Goal: Task Accomplishment & Management: Use online tool/utility

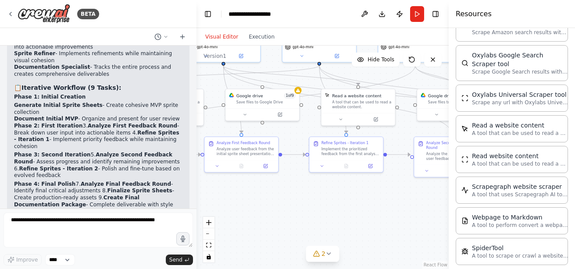
drag, startPoint x: 399, startPoint y: 131, endPoint x: 341, endPoint y: 217, distance: 103.6
click at [341, 217] on div ".deletable-edge-delete-btn { width: 20px; height: 20px; border: 0px solid #ffff…" at bounding box center [322, 158] width 252 height 224
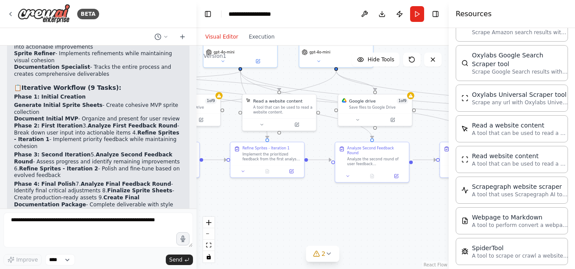
drag, startPoint x: 397, startPoint y: 212, endPoint x: 313, endPoint y: 217, distance: 84.3
click at [313, 217] on div ".deletable-edge-delete-btn { width: 20px; height: 20px; border: 0px solid #ffff…" at bounding box center [322, 158] width 252 height 224
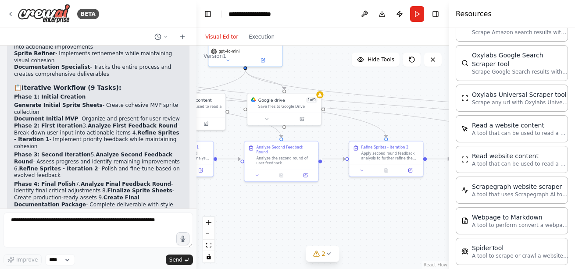
drag, startPoint x: 313, startPoint y: 217, endPoint x: 226, endPoint y: 216, distance: 86.8
click at [226, 216] on div ".deletable-edge-delete-btn { width: 20px; height: 20px; border: 0px solid #ffff…" at bounding box center [322, 158] width 252 height 224
drag, startPoint x: 423, startPoint y: 201, endPoint x: 299, endPoint y: 198, distance: 123.7
click at [299, 198] on div ".deletable-edge-delete-btn { width: 20px; height: 20px; border: 0px solid #ffff…" at bounding box center [322, 158] width 252 height 224
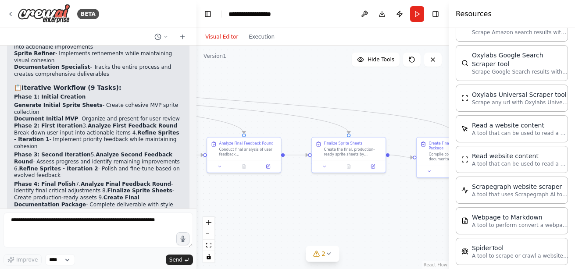
drag, startPoint x: 385, startPoint y: 208, endPoint x: 264, endPoint y: 207, distance: 121.9
click at [264, 207] on div ".deletable-edge-delete-btn { width: 20px; height: 20px; border: 0px solid #ffff…" at bounding box center [322, 158] width 252 height 224
drag, startPoint x: 365, startPoint y: 199, endPoint x: 251, endPoint y: 192, distance: 114.2
click at [251, 192] on div ".deletable-edge-delete-btn { width: 20px; height: 20px; border: 0px solid #ffff…" at bounding box center [322, 158] width 252 height 224
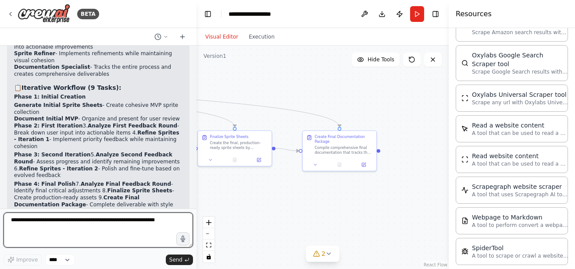
click at [107, 227] on textarea at bounding box center [98, 230] width 189 height 35
click at [182, 218] on textarea "**********" at bounding box center [98, 230] width 189 height 35
type textarea "**********"
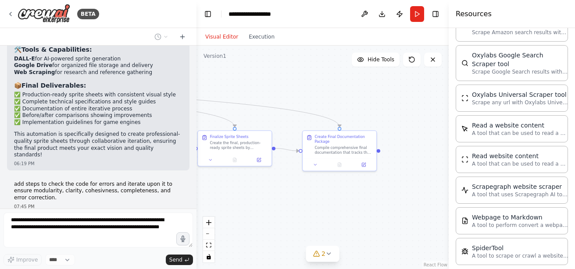
scroll to position [4179, 0]
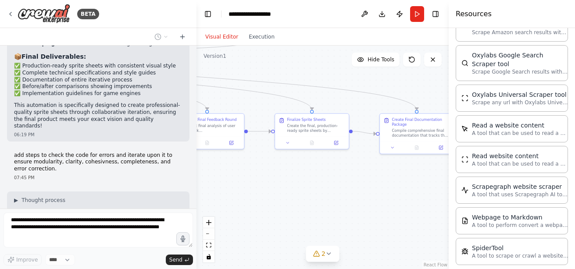
drag, startPoint x: 308, startPoint y: 199, endPoint x: 424, endPoint y: 187, distance: 116.4
click at [424, 187] on div ".deletable-edge-delete-btn { width: 20px; height: 20px; border: 0px solid #ffff…" at bounding box center [322, 158] width 252 height 224
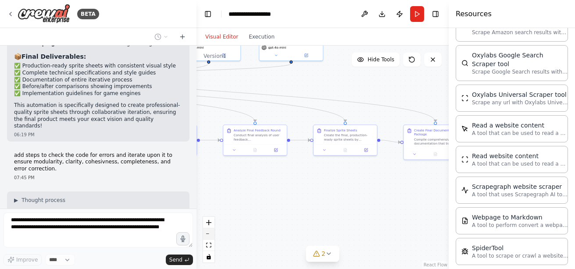
click at [210, 238] on button "zoom out" at bounding box center [208, 233] width 11 height 11
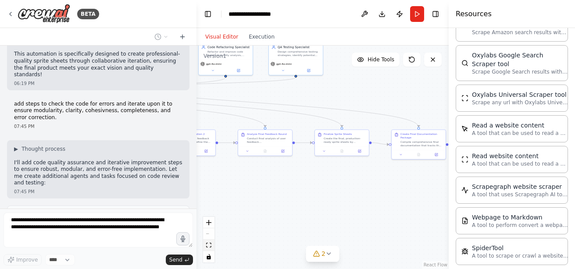
click at [208, 245] on icon "fit view" at bounding box center [208, 245] width 5 height 5
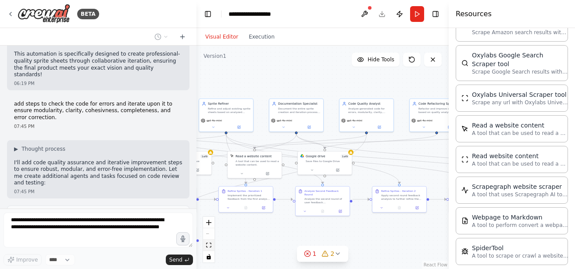
scroll to position [4237, 0]
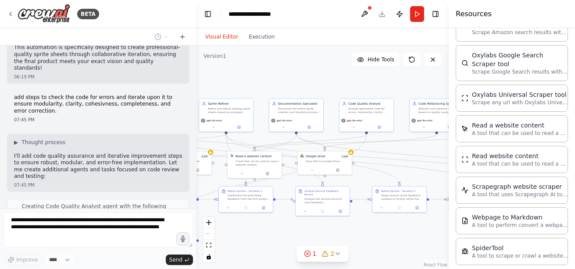
click at [209, 235] on div "React Flow controls" at bounding box center [208, 240] width 11 height 46
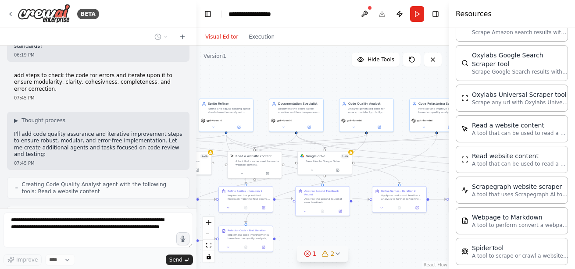
click at [338, 256] on icon at bounding box center [337, 253] width 7 height 7
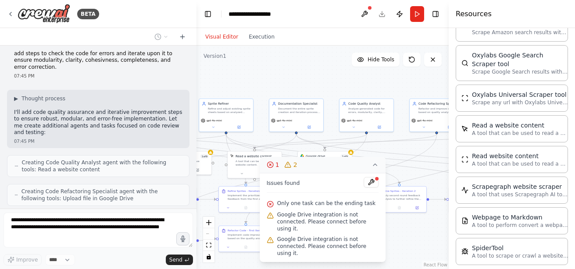
scroll to position [4303, 0]
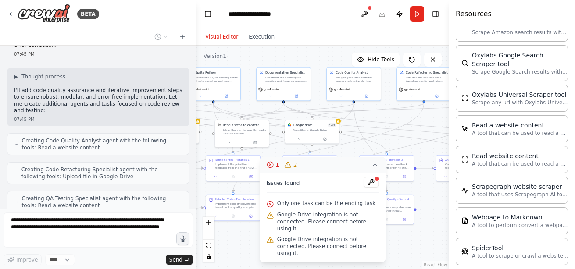
drag, startPoint x: 311, startPoint y: 58, endPoint x: 299, endPoint y: 27, distance: 33.6
click at [299, 27] on main "**********" at bounding box center [322, 134] width 252 height 269
click at [210, 233] on div "React Flow controls" at bounding box center [208, 240] width 11 height 46
click at [209, 246] on icon "fit view" at bounding box center [208, 245] width 5 height 5
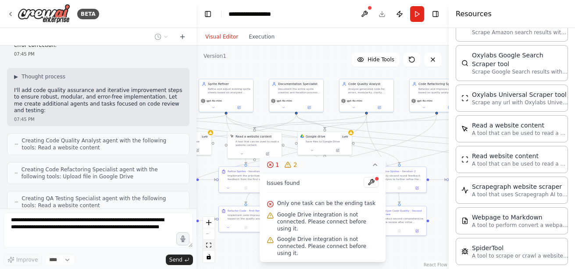
click at [209, 246] on icon "fit view" at bounding box center [208, 245] width 5 height 5
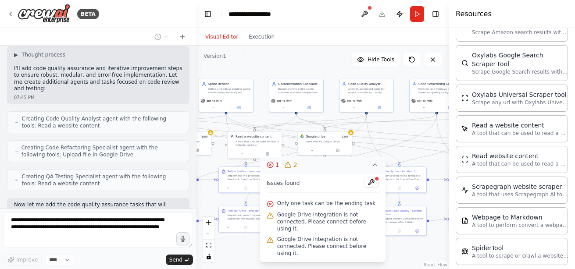
click at [374, 168] on icon at bounding box center [374, 164] width 7 height 7
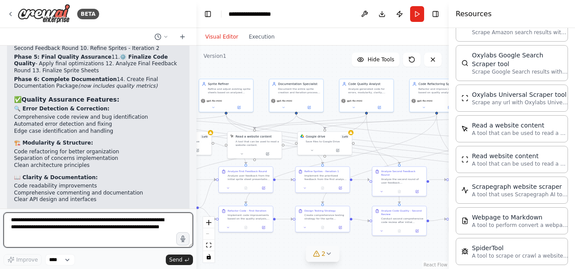
scroll to position [4975, 0]
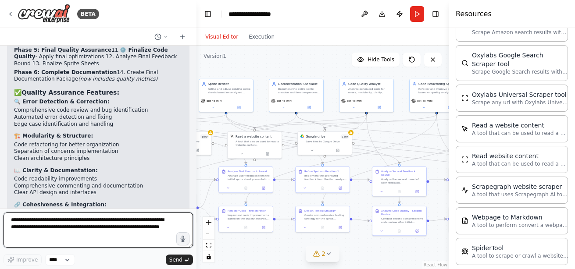
click at [114, 230] on textarea "**********" at bounding box center [98, 230] width 189 height 35
click at [156, 221] on textarea "**********" at bounding box center [98, 230] width 189 height 35
click at [109, 226] on textarea "**********" at bounding box center [98, 230] width 189 height 35
type textarea "**********"
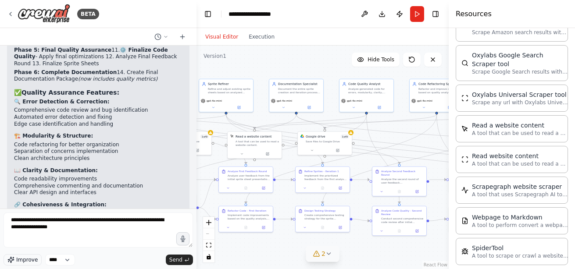
click at [10, 260] on icon "button" at bounding box center [11, 260] width 6 height 6
click at [181, 259] on span "Send" at bounding box center [175, 260] width 13 height 7
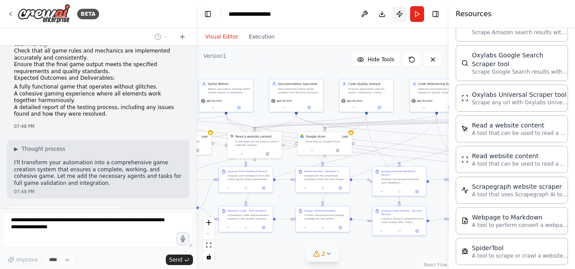
scroll to position [5412, 0]
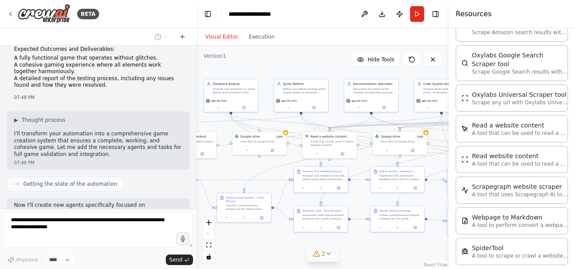
drag, startPoint x: 229, startPoint y: 62, endPoint x: 317, endPoint y: 64, distance: 88.2
click at [317, 64] on div ".deletable-edge-delete-btn { width: 20px; height: 20px; border: 0px solid #ffff…" at bounding box center [322, 158] width 252 height 224
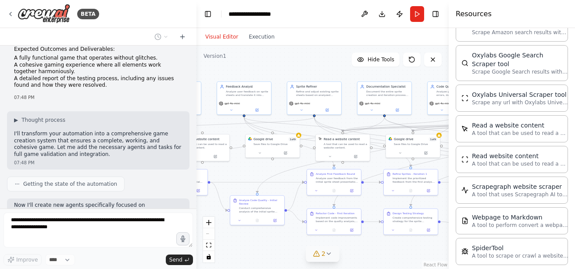
click at [317, 64] on div ".deletable-edge-delete-btn { width: 20px; height: 20px; border: 0px solid #ffff…" at bounding box center [322, 158] width 252 height 224
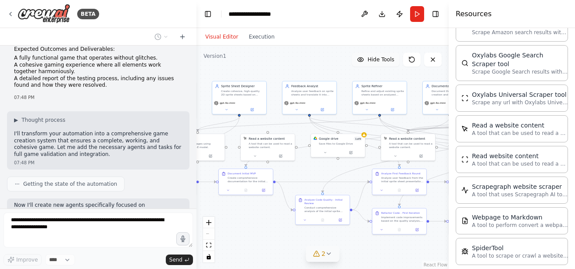
drag, startPoint x: 317, startPoint y: 64, endPoint x: 382, endPoint y: 63, distance: 64.9
click at [382, 63] on div "Version 1 Hide Tools .deletable-edge-delete-btn { width: 20px; height: 20px; bo…" at bounding box center [322, 158] width 252 height 224
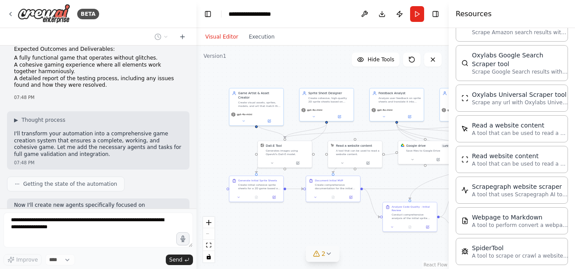
drag, startPoint x: 285, startPoint y: 60, endPoint x: 372, endPoint y: 68, distance: 88.0
click at [372, 68] on div ".deletable-edge-delete-btn { width: 20px; height: 20px; border: 0px solid #ffff…" at bounding box center [322, 158] width 252 height 224
click at [211, 237] on div "React Flow controls" at bounding box center [208, 240] width 11 height 46
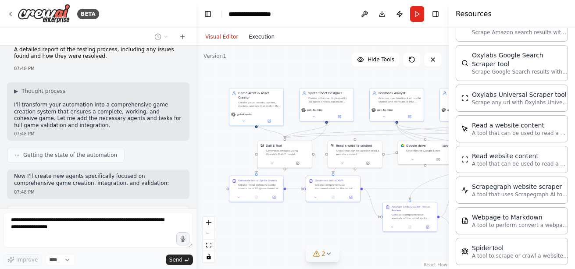
click at [257, 39] on button "Execution" at bounding box center [261, 37] width 36 height 11
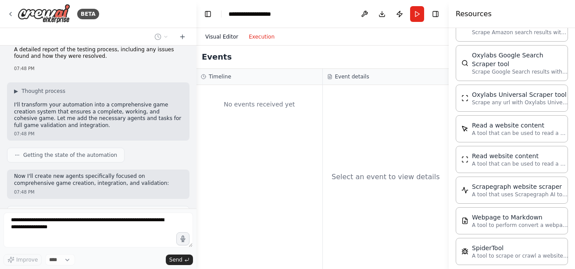
scroll to position [5469, 0]
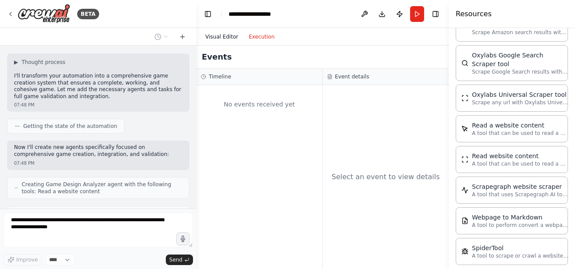
click at [225, 33] on button "Visual Editor" at bounding box center [221, 37] width 43 height 11
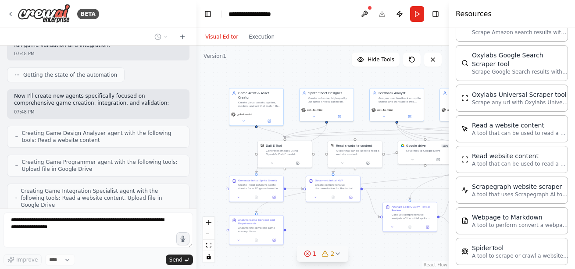
scroll to position [5527, 0]
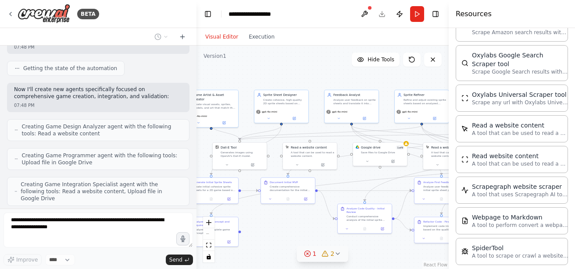
drag, startPoint x: 322, startPoint y: 69, endPoint x: 251, endPoint y: 75, distance: 70.9
click at [251, 75] on div ".deletable-edge-delete-btn { width: 20px; height: 20px; border: 0px solid #ffff…" at bounding box center [322, 158] width 252 height 224
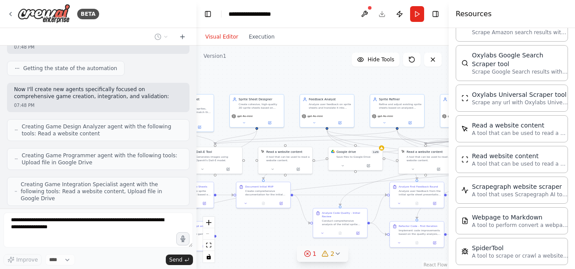
drag, startPoint x: 307, startPoint y: 75, endPoint x: 228, endPoint y: 77, distance: 79.4
click at [228, 77] on div ".deletable-edge-delete-btn { width: 20px; height: 20px; border: 0px solid #ffff…" at bounding box center [322, 158] width 252 height 224
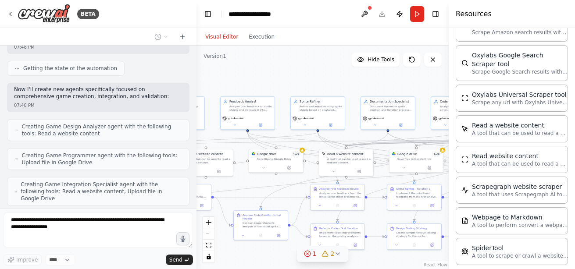
scroll to position [5549, 0]
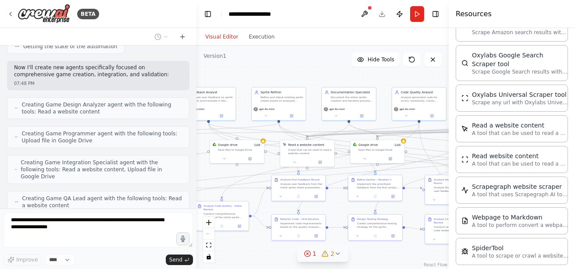
drag, startPoint x: 267, startPoint y: 78, endPoint x: 198, endPoint y: 68, distance: 69.6
click at [198, 68] on div ".deletable-edge-delete-btn { width: 20px; height: 20px; border: 0px solid #ffff…" at bounding box center [322, 158] width 252 height 224
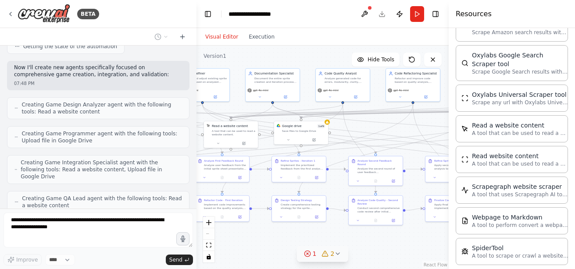
drag, startPoint x: 329, startPoint y: 63, endPoint x: 281, endPoint y: 44, distance: 51.2
click at [281, 44] on div "Visual Editor Execution Version 1 Hide Tools .deletable-edge-delete-btn { width…" at bounding box center [322, 148] width 252 height 241
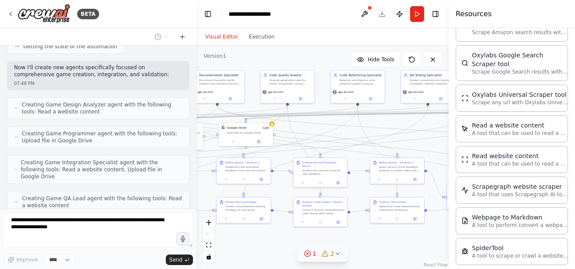
drag, startPoint x: 314, startPoint y: 57, endPoint x: 259, endPoint y: 60, distance: 54.4
click at [259, 60] on div ".deletable-edge-delete-btn { width: 20px; height: 20px; border: 0px solid #ffff…" at bounding box center [322, 158] width 252 height 224
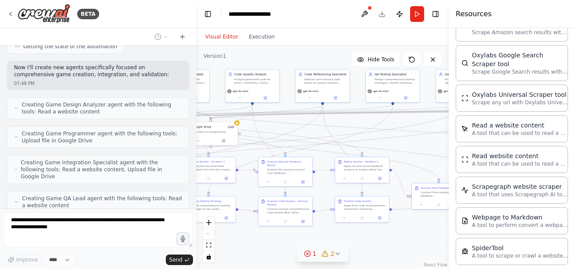
drag, startPoint x: 307, startPoint y: 55, endPoint x: 262, endPoint y: 55, distance: 45.2
click at [263, 55] on div ".deletable-edge-delete-btn { width: 20px; height: 20px; border: 0px solid #ffff…" at bounding box center [322, 158] width 252 height 224
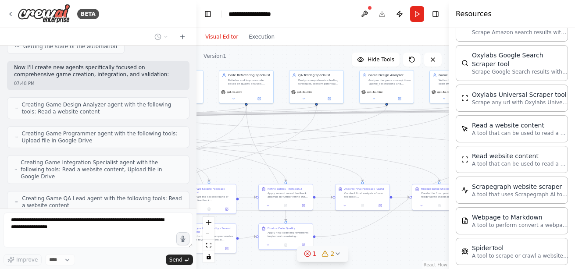
scroll to position [5571, 0]
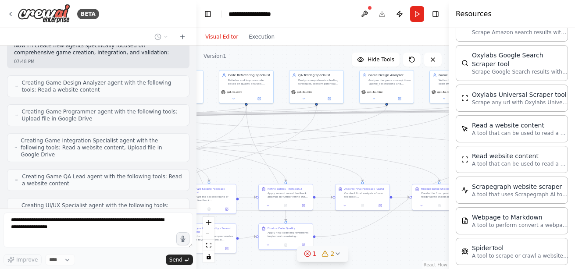
drag, startPoint x: 320, startPoint y: 57, endPoint x: 250, endPoint y: 57, distance: 69.3
click at [251, 57] on div ".deletable-edge-delete-btn { width: 20px; height: 20px; border: 0px solid #ffff…" at bounding box center [322, 158] width 252 height 224
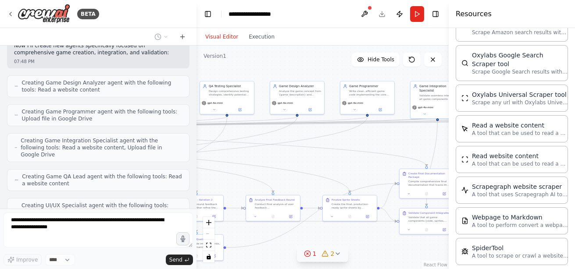
drag, startPoint x: 327, startPoint y: 64, endPoint x: 239, endPoint y: 75, distance: 88.4
click at [239, 75] on div ".deletable-edge-delete-btn { width: 20px; height: 20px; border: 0px solid #ffff…" at bounding box center [322, 158] width 252 height 224
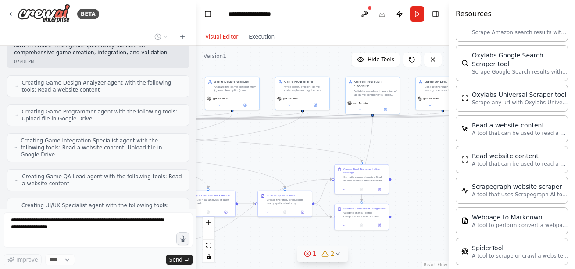
drag, startPoint x: 305, startPoint y: 63, endPoint x: 244, endPoint y: 59, distance: 61.5
click at [244, 59] on div ".deletable-edge-delete-btn { width: 20px; height: 20px; border: 0px solid #ffff…" at bounding box center [322, 158] width 252 height 224
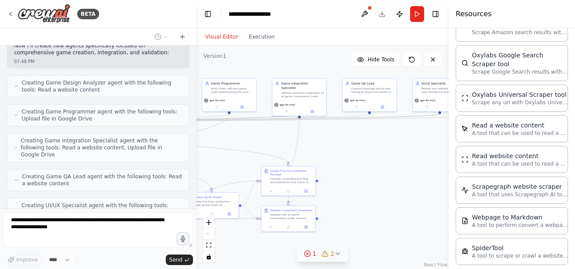
drag, startPoint x: 319, startPoint y: 58, endPoint x: 242, endPoint y: 61, distance: 76.3
click at [242, 61] on div ".deletable-edge-delete-btn { width: 20px; height: 20px; border: 0px solid #ffff…" at bounding box center [322, 158] width 252 height 224
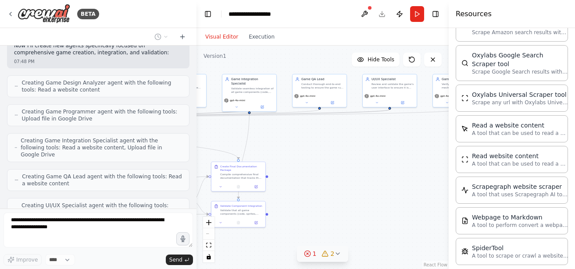
drag, startPoint x: 319, startPoint y: 61, endPoint x: 237, endPoint y: 62, distance: 81.6
click at [237, 62] on div ".deletable-edge-delete-btn { width: 20px; height: 20px; border: 0px solid #ffff…" at bounding box center [322, 158] width 252 height 224
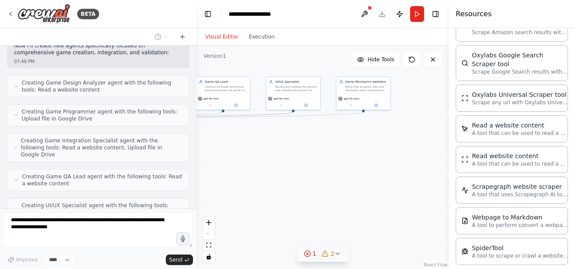
scroll to position [5593, 0]
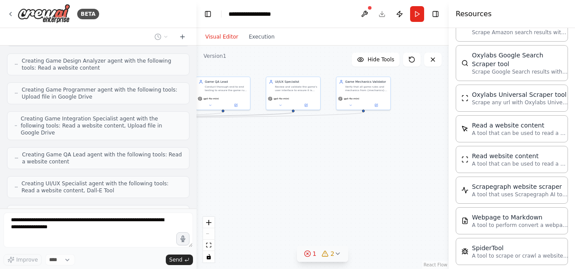
drag, startPoint x: 258, startPoint y: 56, endPoint x: 237, endPoint y: 59, distance: 21.3
click at [237, 59] on div ".deletable-edge-delete-btn { width: 20px; height: 20px; border: 0px solid #ffff…" at bounding box center [322, 158] width 252 height 224
drag, startPoint x: 257, startPoint y: 59, endPoint x: 351, endPoint y: 56, distance: 94.7
click at [351, 56] on div ".deletable-edge-delete-btn { width: 20px; height: 20px; border: 0px solid #ffff…" at bounding box center [322, 158] width 252 height 224
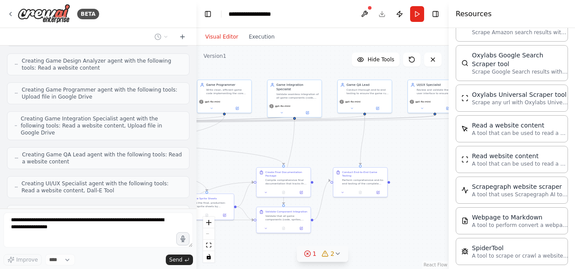
drag, startPoint x: 249, startPoint y: 62, endPoint x: 319, endPoint y: 64, distance: 70.2
click at [319, 64] on div ".deletable-edge-delete-btn { width: 20px; height: 20px; border: 0px solid #ffff…" at bounding box center [322, 158] width 252 height 224
drag, startPoint x: 256, startPoint y: 64, endPoint x: 342, endPoint y: 65, distance: 85.9
click at [342, 65] on div ".deletable-edge-delete-btn { width: 20px; height: 20px; border: 0px solid #ffff…" at bounding box center [322, 158] width 252 height 224
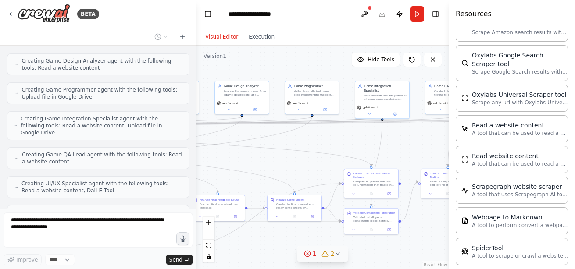
drag, startPoint x: 260, startPoint y: 69, endPoint x: 336, endPoint y: 67, distance: 75.5
click at [336, 67] on div ".deletable-edge-delete-btn { width: 20px; height: 20px; border: 0px solid #ffff…" at bounding box center [322, 158] width 252 height 224
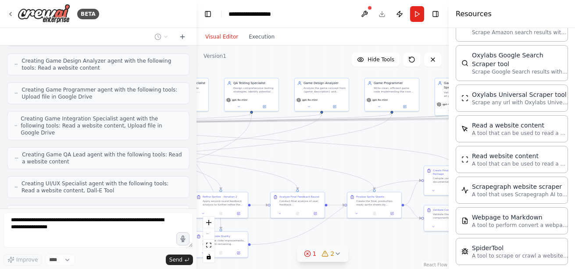
drag, startPoint x: 256, startPoint y: 65, endPoint x: 327, endPoint y: 66, distance: 71.0
click at [328, 66] on div ".deletable-edge-delete-btn { width: 20px; height: 20px; border: 0px solid #ffff…" at bounding box center [322, 158] width 252 height 224
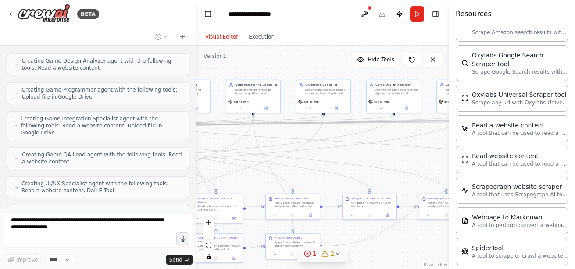
drag, startPoint x: 246, startPoint y: 66, endPoint x: 340, endPoint y: 66, distance: 93.4
click at [340, 66] on div ".deletable-edge-delete-btn { width: 20px; height: 20px; border: 0px solid #ffff…" at bounding box center [322, 158] width 252 height 224
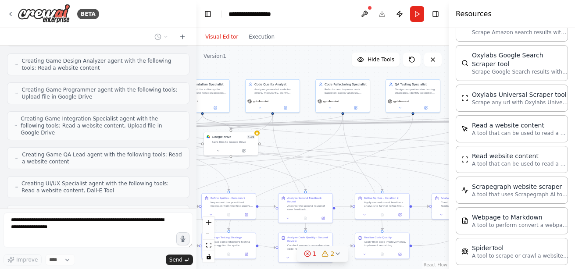
drag, startPoint x: 243, startPoint y: 69, endPoint x: 323, endPoint y: 67, distance: 79.8
click at [323, 67] on div ".deletable-edge-delete-btn { width: 20px; height: 20px; border: 0px solid #ffff…" at bounding box center [322, 158] width 252 height 224
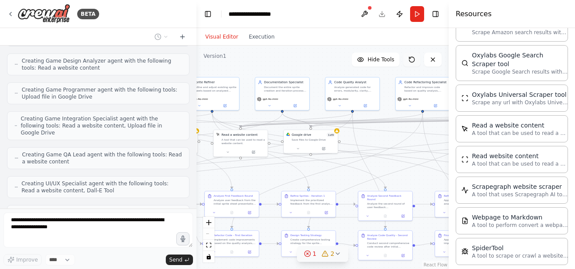
scroll to position [5615, 0]
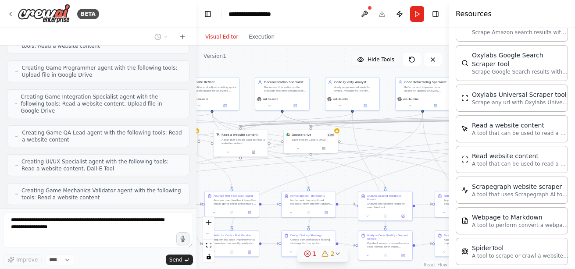
drag, startPoint x: 283, startPoint y: 58, endPoint x: 360, endPoint y: 63, distance: 76.9
click at [360, 63] on div "Version 1 Hide Tools .deletable-edge-delete-btn { width: 20px; height: 20px; bo…" at bounding box center [322, 158] width 252 height 224
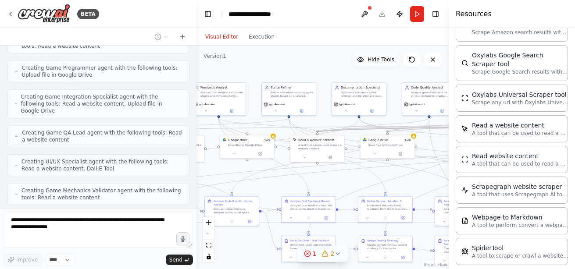
drag, startPoint x: 273, startPoint y: 70, endPoint x: 367, endPoint y: 62, distance: 93.7
click at [365, 62] on div "Version 1 Hide Tools .deletable-edge-delete-btn { width: 20px; height: 20px; bo…" at bounding box center [322, 158] width 252 height 224
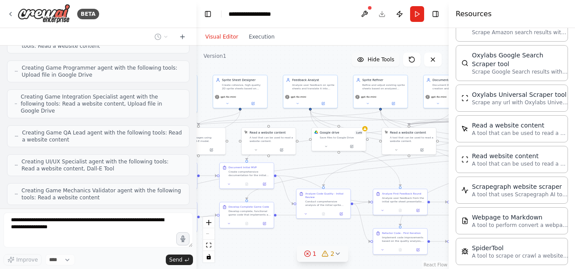
drag, startPoint x: 279, startPoint y: 68, endPoint x: 357, endPoint y: 60, distance: 78.0
click at [354, 59] on div "Version 1 Hide Tools .deletable-edge-delete-btn { width: 20px; height: 20px; bo…" at bounding box center [322, 158] width 252 height 224
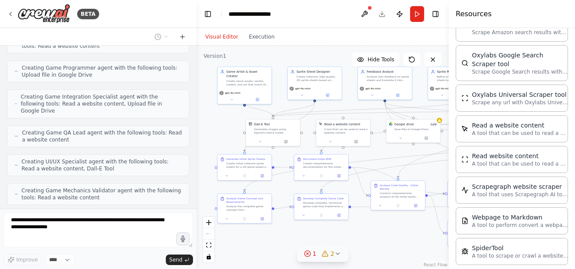
drag, startPoint x: 267, startPoint y: 57, endPoint x: 319, endPoint y: 56, distance: 51.7
click at [316, 56] on div ".deletable-edge-delete-btn { width: 20px; height: 20px; border: 0px solid #ffff…" at bounding box center [322, 158] width 252 height 224
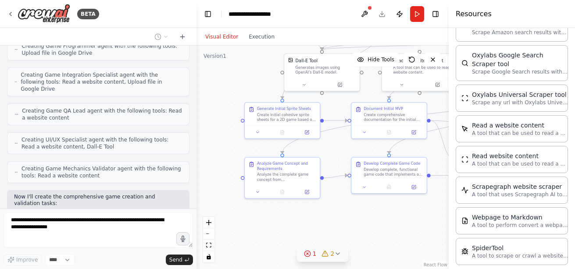
scroll to position [5659, 0]
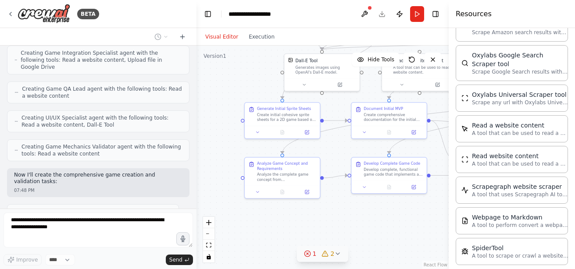
drag, startPoint x: 243, startPoint y: 192, endPoint x: 210, endPoint y: 149, distance: 54.2
click at [210, 149] on div ".deletable-edge-delete-btn { width: 20px; height: 20px; border: 0px solid #ffff…" at bounding box center [322, 158] width 252 height 224
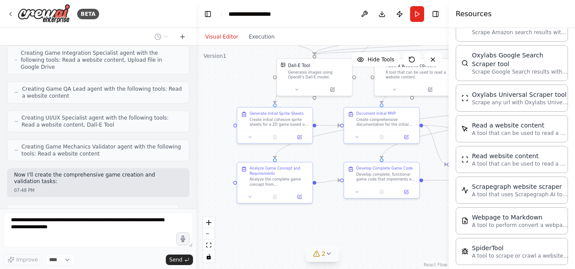
drag, startPoint x: 380, startPoint y: 218, endPoint x: 373, endPoint y: 224, distance: 9.0
click at [373, 224] on div ".deletable-edge-delete-btn { width: 20px; height: 20px; border: 0px solid #ffff…" at bounding box center [322, 158] width 252 height 224
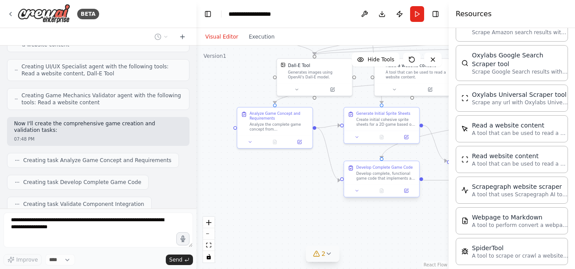
scroll to position [5717, 0]
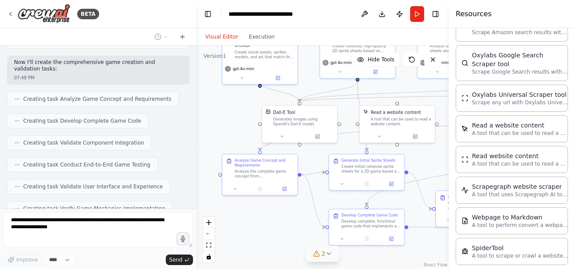
drag, startPoint x: 297, startPoint y: 207, endPoint x: 282, endPoint y: 254, distance: 49.2
click at [282, 254] on div ".deletable-edge-delete-btn { width: 20px; height: 20px; border: 0px solid #ffff…" at bounding box center [322, 158] width 252 height 224
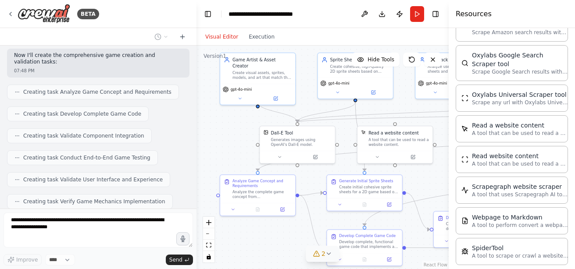
scroll to position [5829, 0]
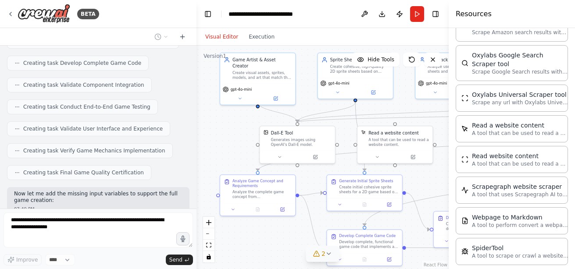
drag, startPoint x: 290, startPoint y: 229, endPoint x: 288, endPoint y: 250, distance: 20.7
click at [288, 250] on div ".deletable-edge-delete-btn { width: 20px; height: 20px; border: 0px solid #ffff…" at bounding box center [322, 158] width 252 height 224
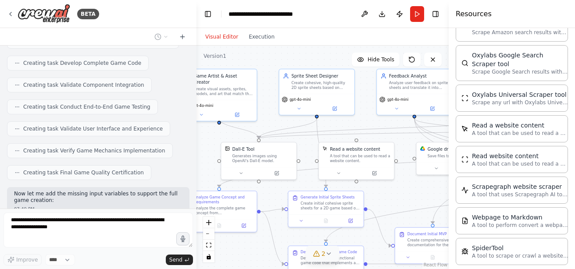
drag, startPoint x: 235, startPoint y: 126, endPoint x: 196, endPoint y: 143, distance: 42.3
click at [196, 143] on div "BETA I want to create a game creation automation. I want to be able to select f…" at bounding box center [287, 134] width 575 height 269
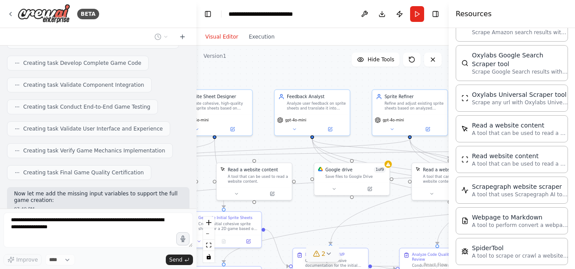
drag, startPoint x: 328, startPoint y: 58, endPoint x: 225, endPoint y: 79, distance: 105.7
click at [225, 79] on div ".deletable-edge-delete-btn { width: 20px; height: 20px; border: 0px solid #ffff…" at bounding box center [322, 158] width 252 height 224
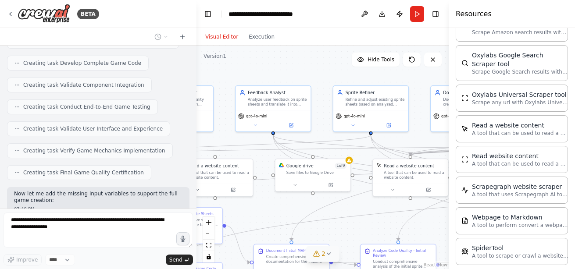
drag, startPoint x: 297, startPoint y: 75, endPoint x: 246, endPoint y: 69, distance: 51.6
click at [246, 69] on div ".deletable-edge-delete-btn { width: 20px; height: 20px; border: 0px solid #ffff…" at bounding box center [322, 158] width 252 height 224
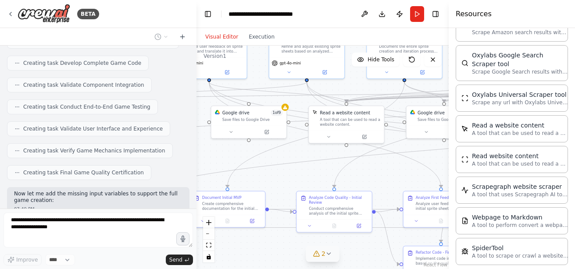
drag
click at [261, 21] on main "**********" at bounding box center [322, 134] width 252 height 269
click at [191, 185] on div "BETA I want to create a game creation automation. I want to be able to select f…" at bounding box center [287, 134] width 575 height 269
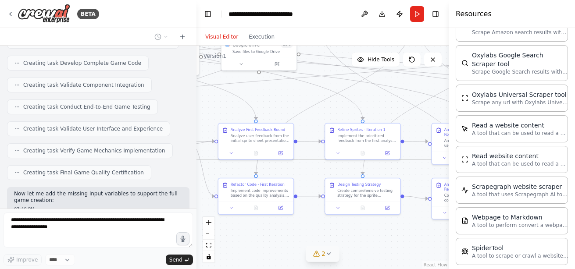
click at [267, 103] on div ".deletable-edge-delete-btn { width: 20px; height: 20px; border: 0px solid #ffff…" at bounding box center [322, 158] width 252 height 224
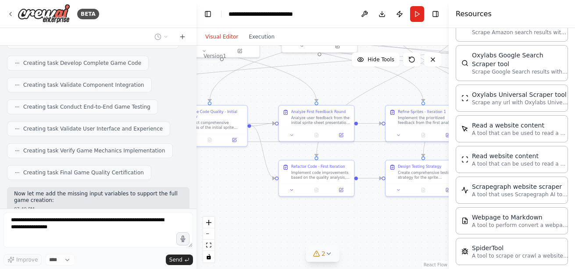
click at [417, 78] on div ".deletable-edge-delete-btn { width: 20px; height: 20px; border: 0px solid #ffff…" at bounding box center [322, 158] width 252 height 224
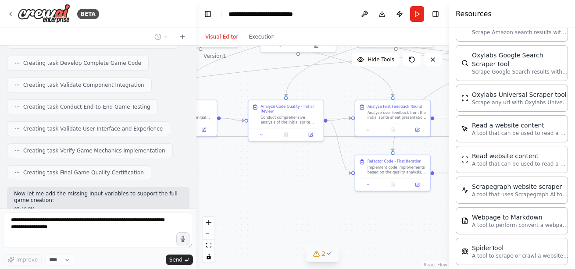
click at [393, 178] on div ".deletable-edge-delete-btn { width: 20px; height: 20px; border: 0px solid #ffff…" at bounding box center [322, 158] width 252 height 224
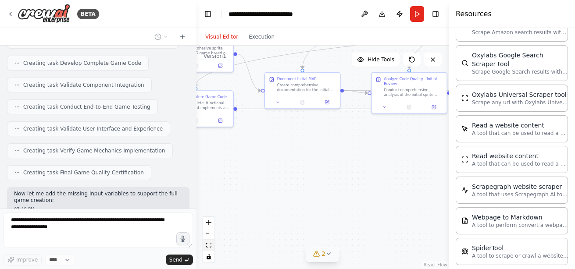
click at [211, 244] on button "fit view" at bounding box center [208, 245] width 11 height 11
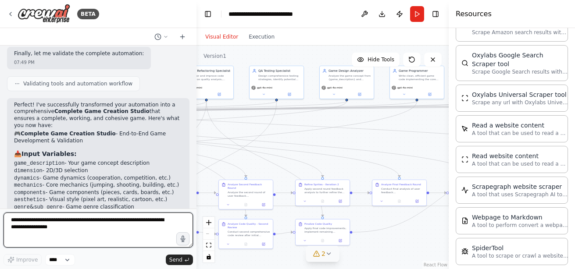
scroll to position [6089, 0]
click at [78, 230] on textarea "**********" at bounding box center [98, 230] width 189 height 35
type textarea "**********"
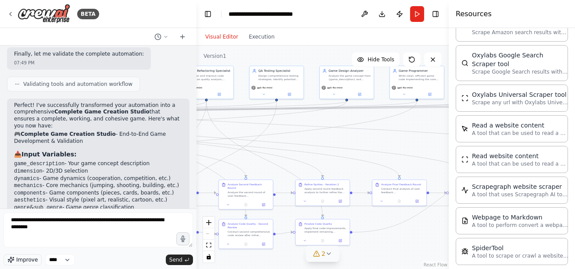
click at [31, 260] on span "Improve" at bounding box center [26, 260] width 21 height 7
click at [172, 263] on span "Send" at bounding box center [175, 260] width 13 height 7
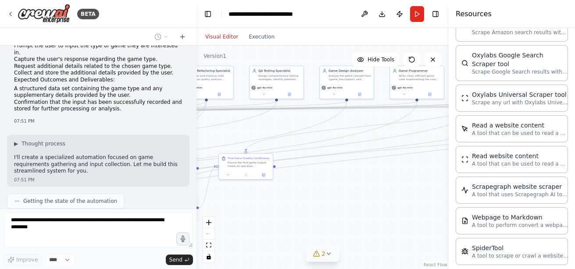
scroll to position [6942, 0]
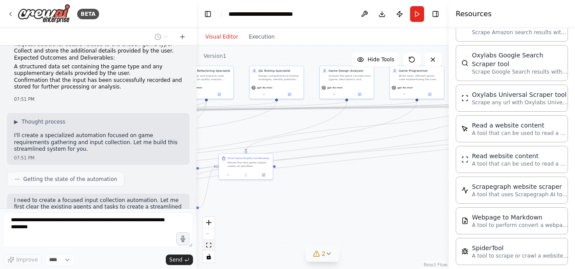
click at [209, 244] on icon "fit view" at bounding box center [208, 245] width 5 height 5
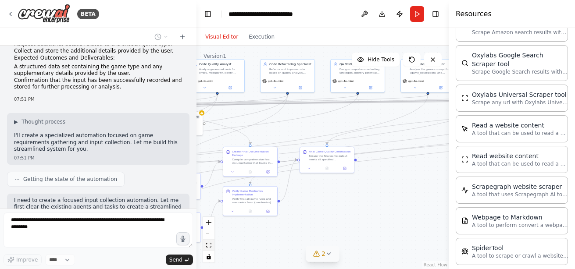
scroll to position [6964, 0]
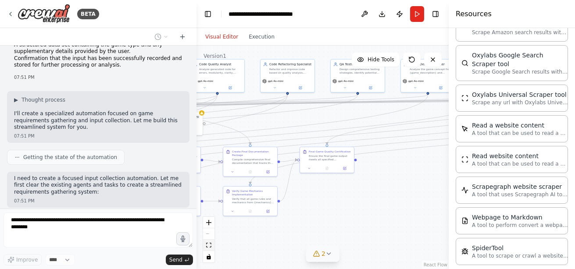
click at [209, 244] on icon "fit view" at bounding box center [208, 245] width 5 height 5
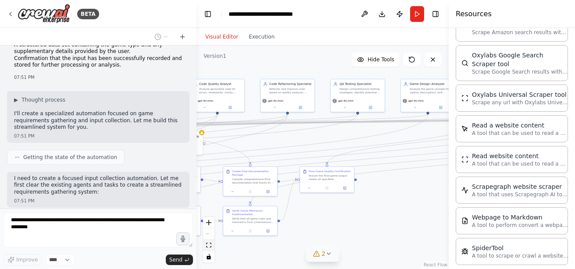
scroll to position [6986, 0]
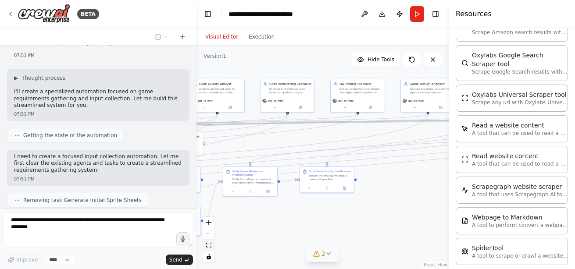
click at [209, 244] on icon "fit view" at bounding box center [208, 245] width 5 height 5
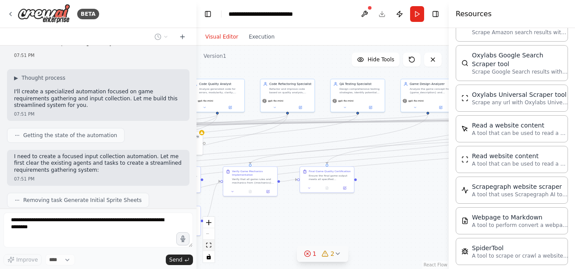
click at [209, 244] on icon "fit view" at bounding box center [208, 245] width 5 height 5
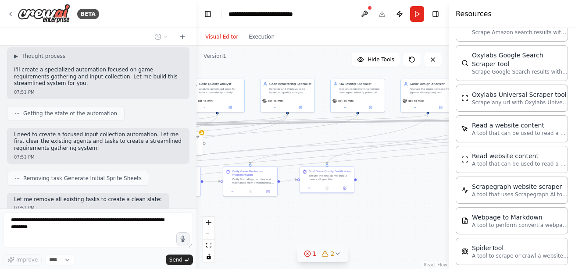
drag, startPoint x: 277, startPoint y: 232, endPoint x: 382, endPoint y: 235, distance: 105.7
click at [382, 235] on div ".deletable-edge-delete-btn { width: 20px; height: 20px; border: 0px solid #ffff…" at bounding box center [322, 158] width 252 height 224
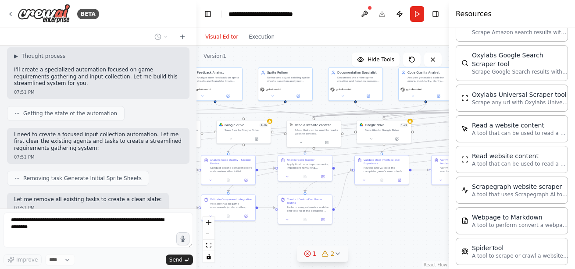
scroll to position [7029, 0]
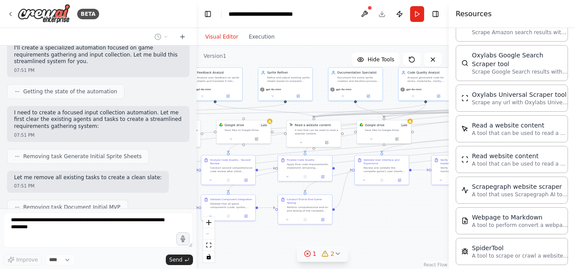
drag, startPoint x: 296, startPoint y: 232, endPoint x: 408, endPoint y: 217, distance: 113.3
click at [408, 217] on div ".deletable-edge-delete-btn { width: 20px; height: 20px; border: 0px solid #ffff…" at bounding box center [322, 158] width 252 height 224
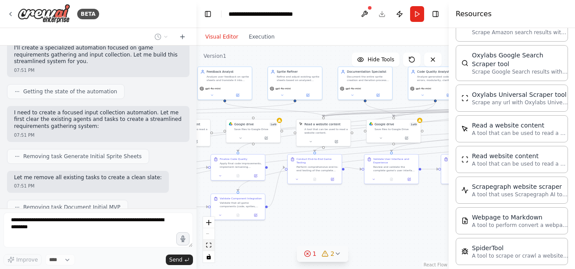
click at [209, 244] on icon "fit view" at bounding box center [208, 245] width 5 height 5
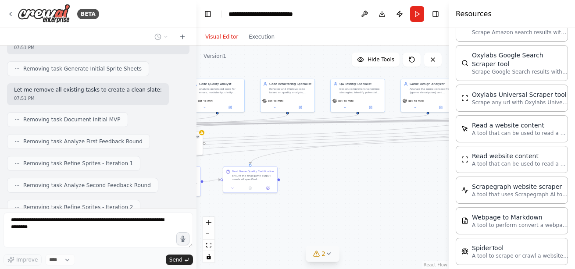
scroll to position [7139, 0]
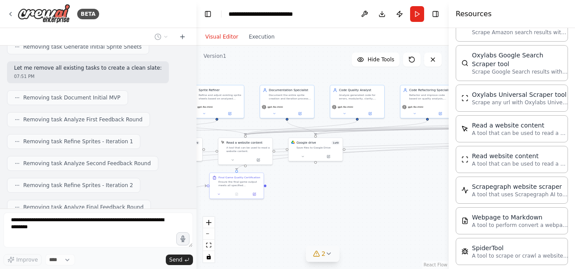
drag, startPoint x: 260, startPoint y: 182, endPoint x: 411, endPoint y: 190, distance: 151.1
click at [411, 190] on div ".deletable-edge-delete-btn { width: 20px; height: 20px; border: 0px solid #ffff…" at bounding box center [322, 158] width 252 height 224
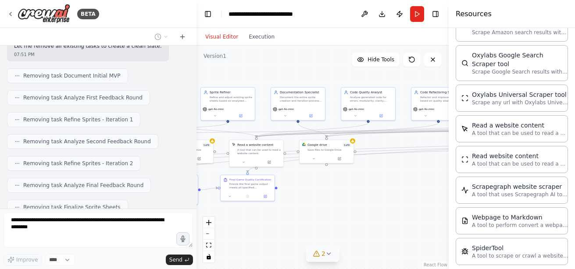
drag, startPoint x: 294, startPoint y: 235, endPoint x: 411, endPoint y: 202, distance: 121.1
click at [411, 202] on div ".deletable-edge-delete-btn { width: 20px; height: 20px; border: 0px solid #ffff…" at bounding box center [322, 158] width 252 height 224
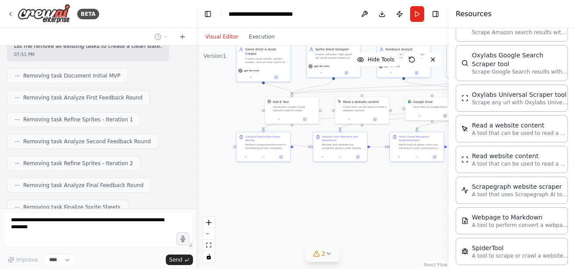
drag, startPoint x: 282, startPoint y: 216, endPoint x: 422, endPoint y: 207, distance: 140.1
click at [422, 207] on div ".deletable-edge-delete-btn { width: 20px; height: 20px; border: 0px solid #ffff…" at bounding box center [322, 158] width 252 height 224
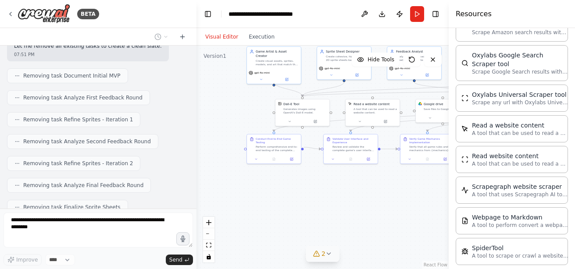
scroll to position [7183, 0]
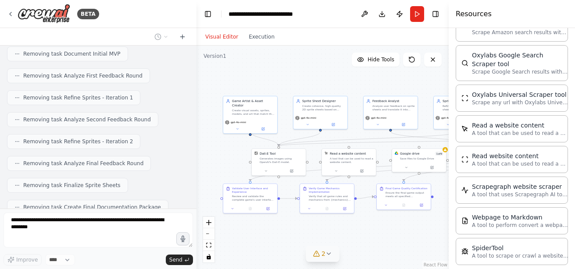
drag, startPoint x: 302, startPoint y: 197, endPoint x: 278, endPoint y: 247, distance: 54.9
click at [278, 247] on div ".deletable-edge-delete-btn { width: 20px; height: 20px; border: 0px solid #ffff…" at bounding box center [322, 158] width 252 height 224
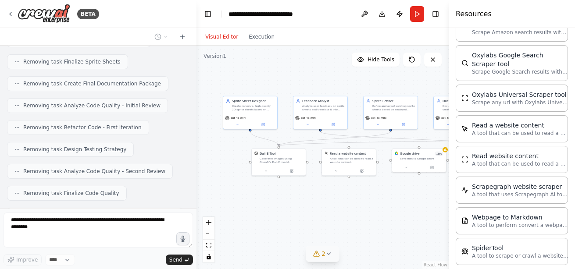
scroll to position [7328, 0]
click at [439, 11] on button "Toggle Right Sidebar" at bounding box center [435, 14] width 12 height 12
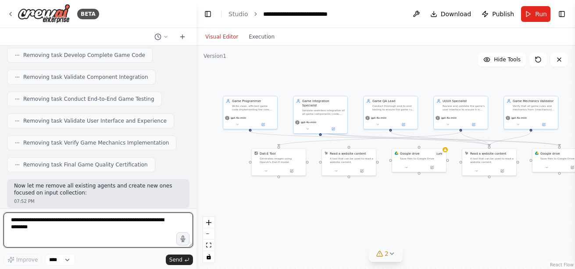
scroll to position [7495, 0]
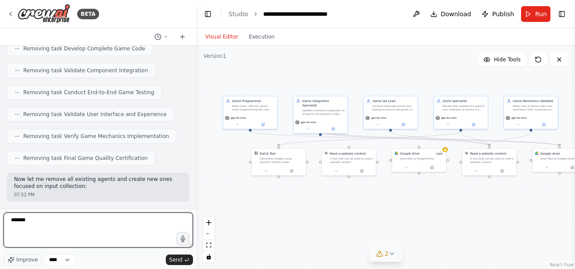
type textarea "********"
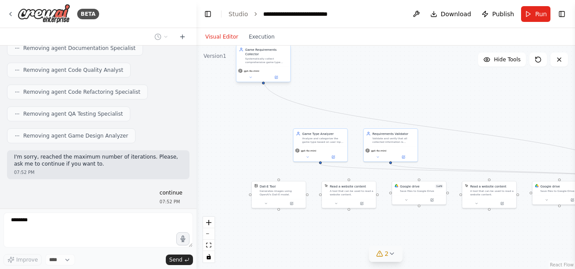
scroll to position [7780, 0]
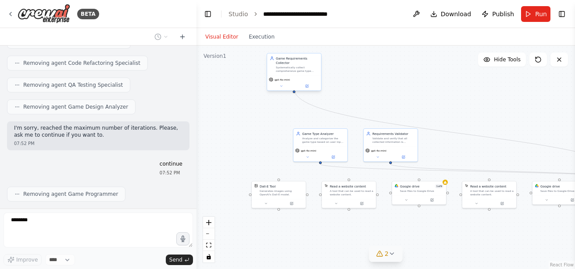
drag, startPoint x: 255, startPoint y: 111, endPoint x: 300, endPoint y: 69, distance: 61.7
click at [300, 69] on div "Game Requirements Collector Systematically collect comprehensive game type info…" at bounding box center [294, 64] width 54 height 22
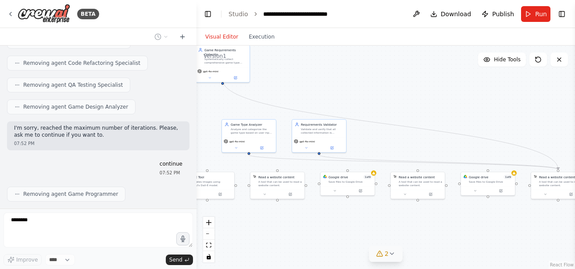
scroll to position [7809, 0]
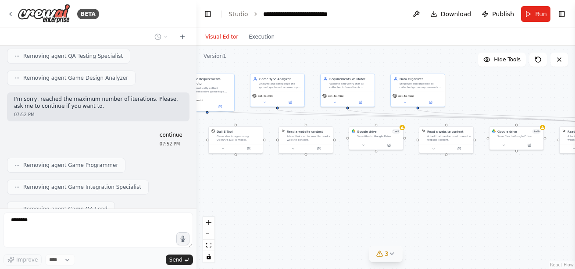
drag, startPoint x: 437, startPoint y: 236, endPoint x: 394, endPoint y: 182, distance: 69.6
click at [394, 182] on div ".deletable-edge-delete-btn { width: 20px; height: 20px; border: 0px solid #ffff…" at bounding box center [385, 158] width 378 height 224
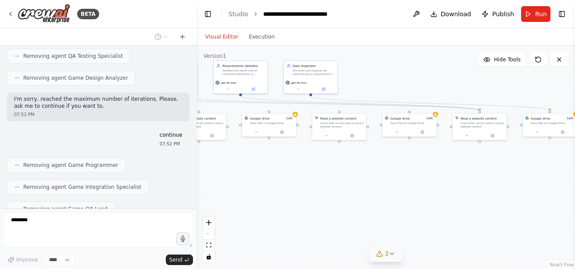
drag, startPoint x: 415, startPoint y: 187, endPoint x: 305, endPoint y: 173, distance: 110.5
click at [305, 173] on div ".deletable-edge-delete-btn { width: 20px; height: 20px; border: 0px solid #ffff…" at bounding box center [385, 158] width 378 height 224
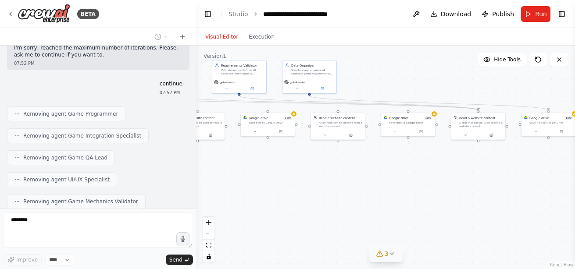
scroll to position [7866, 0]
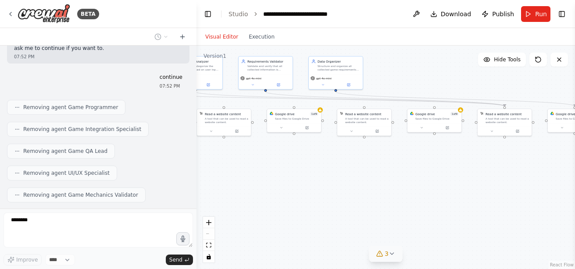
drag, startPoint x: 324, startPoint y: 178, endPoint x: 453, endPoint y: 133, distance: 136.7
click at [453, 133] on div ".deletable-edge-delete-btn { width: 20px; height: 20px; border: 0px solid #ffff…" at bounding box center [385, 158] width 378 height 224
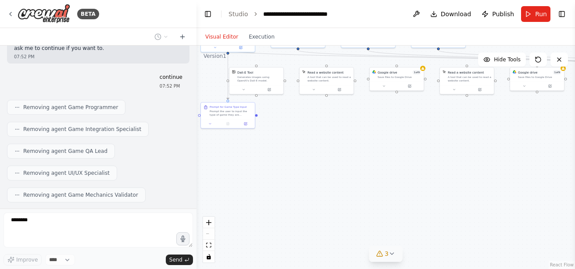
scroll to position [7888, 0]
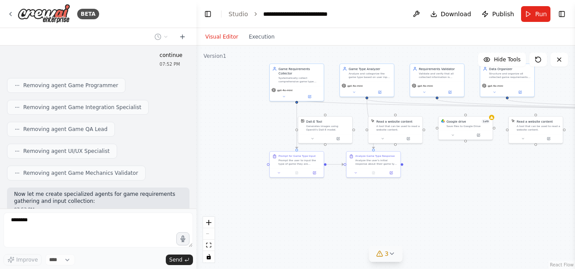
drag, startPoint x: 295, startPoint y: 156, endPoint x: 356, endPoint y: 205, distance: 79.0
click at [356, 205] on div ".deletable-edge-delete-btn { width: 20px; height: 20px; border: 0px solid #ffff…" at bounding box center [385, 158] width 378 height 224
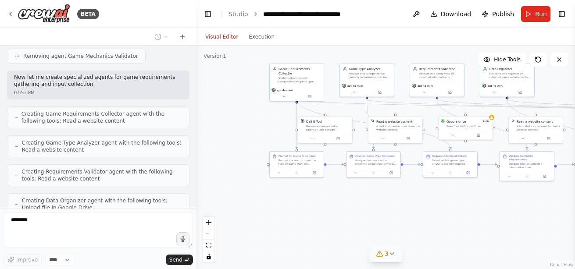
scroll to position [8027, 0]
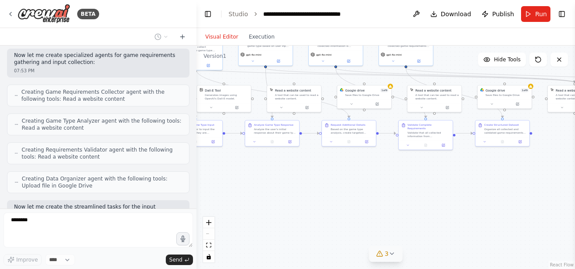
drag, startPoint x: 410, startPoint y: 224, endPoint x: 308, endPoint y: 193, distance: 106.8
click at [308, 193] on div ".deletable-edge-delete-btn { width: 20px; height: 20px; border: 0px solid #ffff…" at bounding box center [385, 158] width 378 height 224
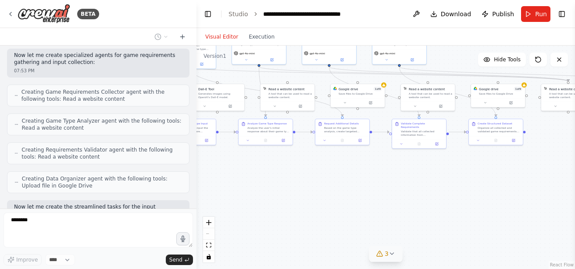
drag, startPoint x: 419, startPoint y: 202, endPoint x: 294, endPoint y: 182, distance: 126.9
click at [294, 182] on div ".deletable-edge-delete-btn { width: 20px; height: 20px; border: 0px solid #ffff…" at bounding box center [385, 158] width 378 height 224
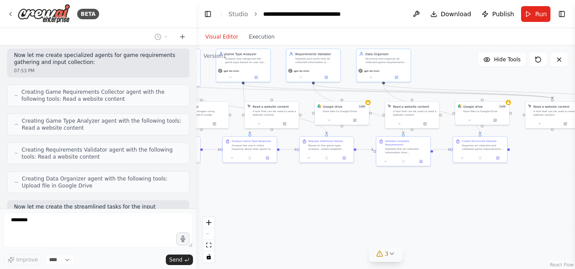
drag, startPoint x: 367, startPoint y: 174, endPoint x: 503, endPoint y: 197, distance: 138.4
click at [503, 197] on div ".deletable-edge-delete-btn { width: 20px; height: 20px; border: 0px solid #ffff…" at bounding box center [385, 158] width 378 height 224
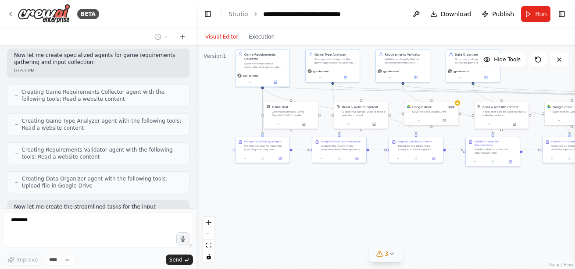
drag, startPoint x: 307, startPoint y: 184, endPoint x: 408, endPoint y: 182, distance: 100.9
click at [408, 182] on div ".deletable-edge-delete-btn { width: 20px; height: 20px; border: 0px solid #ffff…" at bounding box center [385, 158] width 378 height 224
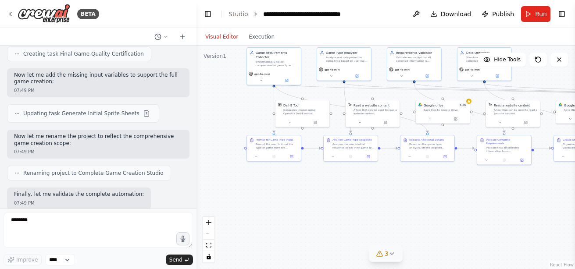
scroll to position [5919, 0]
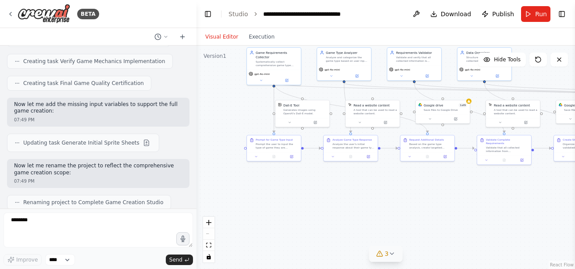
drag, startPoint x: 47, startPoint y: 129, endPoint x: 12, endPoint y: 125, distance: 35.3
copy div "🎮 Complete Game Creation Studio - End-to-End Game Development & Validation 📥 In…"
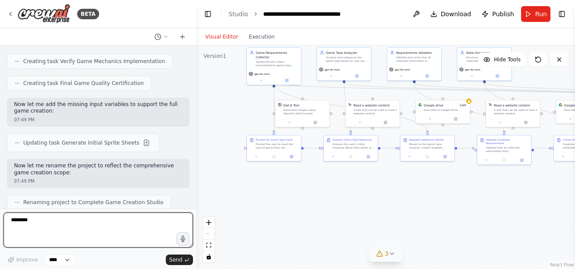
click at [49, 225] on textarea "********" at bounding box center [98, 230] width 189 height 35
paste textarea "**********"
type textarea "**********"
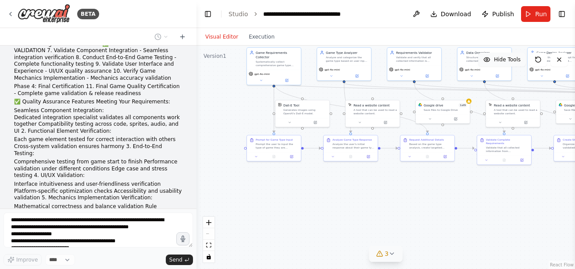
scroll to position [9227, 0]
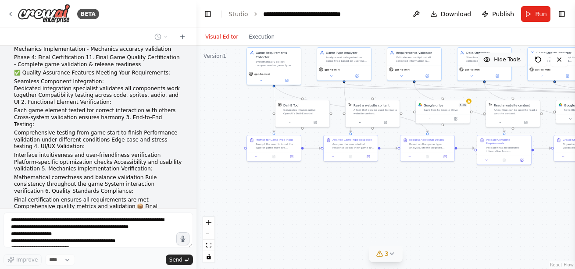
click at [511, 61] on span "Hide Tools" at bounding box center [507, 59] width 27 height 7
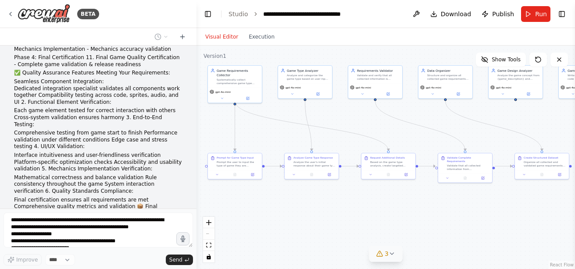
drag, startPoint x: 385, startPoint y: 192, endPoint x: 282, endPoint y: 248, distance: 116.9
click at [282, 248] on div ".deletable-edge-delete-btn { width: 20px; height: 20px; border: 0px solid #ffff…" at bounding box center [385, 158] width 378 height 224
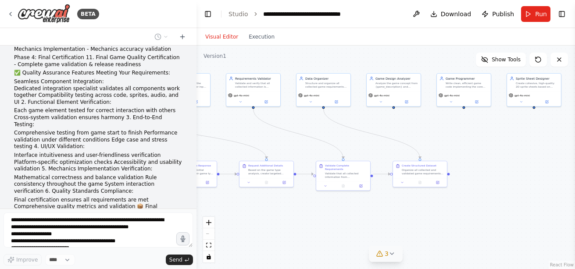
drag, startPoint x: 527, startPoint y: 181, endPoint x: 388, endPoint y: 189, distance: 138.3
click at [388, 189] on div ".deletable-edge-delete-btn { width: 20px; height: 20px; border: 0px solid #ffff…" at bounding box center [385, 158] width 378 height 224
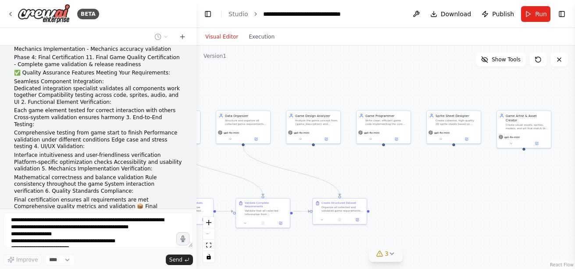
scroll to position [9256, 0]
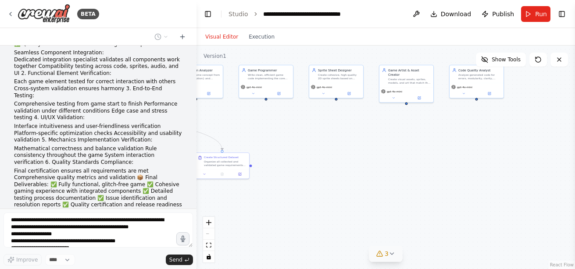
drag, startPoint x: 501, startPoint y: 212, endPoint x: 383, endPoint y: 166, distance: 126.5
click at [383, 166] on div ".deletable-edge-delete-btn { width: 20px; height: 20px; border: 0px solid #ffff…" at bounding box center [385, 158] width 378 height 224
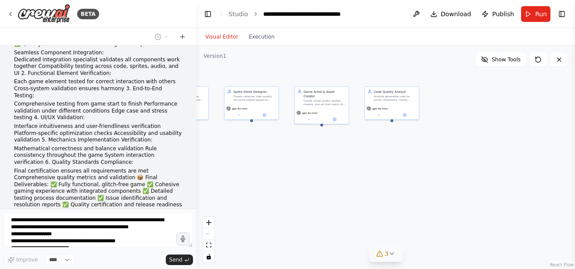
drag, startPoint x: 459, startPoint y: 169, endPoint x: 375, endPoint y: 191, distance: 86.9
click at [375, 191] on div ".deletable-edge-delete-btn { width: 20px; height: 20px; border: 0px solid #ffff…" at bounding box center [385, 158] width 378 height 224
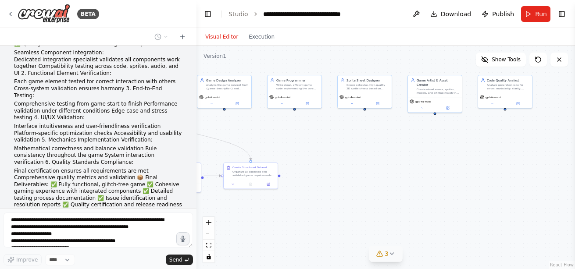
drag, startPoint x: 312, startPoint y: 175, endPoint x: 443, endPoint y: 166, distance: 131.9
click at [443, 166] on div ".deletable-edge-delete-btn { width: 20px; height: 20px; border: 0px solid #ffff…" at bounding box center [385, 158] width 378 height 224
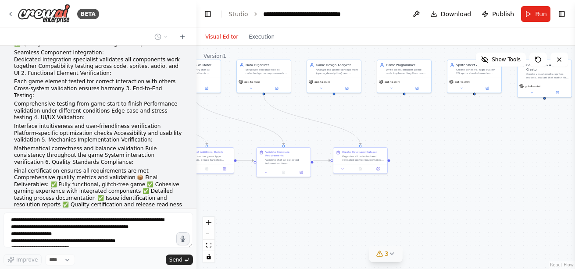
scroll to position [9285, 0]
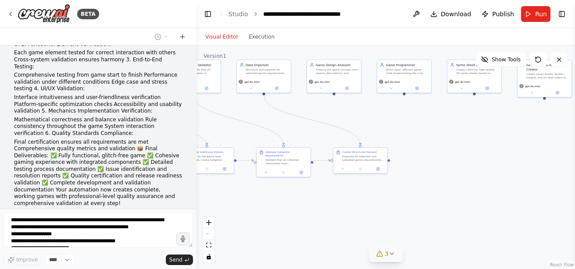
drag, startPoint x: 379, startPoint y: 192, endPoint x: 509, endPoint y: 176, distance: 131.6
click at [509, 176] on div ".deletable-edge-delete-btn { width: 20px; height: 20px; border: 0px solid #ffff…" at bounding box center [385, 158] width 378 height 224
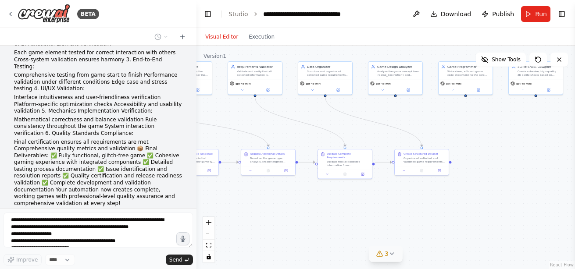
drag, startPoint x: 324, startPoint y: 197, endPoint x: 446, endPoint y: 207, distance: 121.9
click at [446, 207] on div ".deletable-edge-delete-btn { width: 20px; height: 20px; border: 0px solid #ffff…" at bounding box center [385, 158] width 378 height 224
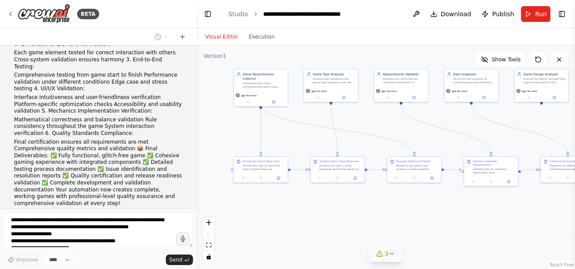
drag, startPoint x: 306, startPoint y: 216, endPoint x: 395, endPoint y: 216, distance: 88.6
click at [395, 216] on div ".deletable-edge-delete-btn { width: 20px; height: 20px; border: 0px solid #ffff…" at bounding box center [385, 158] width 378 height 224
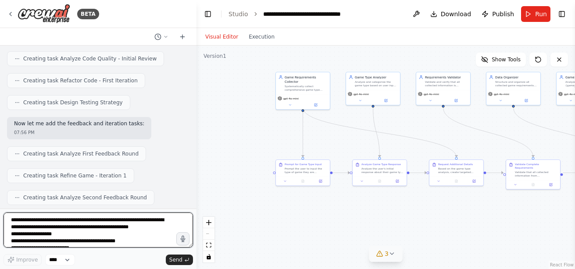
scroll to position [10048, 0]
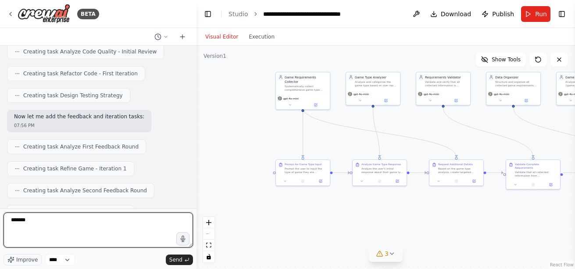
type textarea "********"
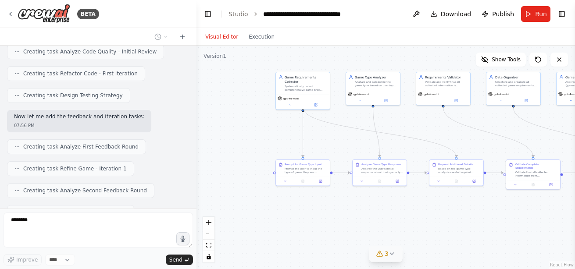
scroll to position [10100, 0]
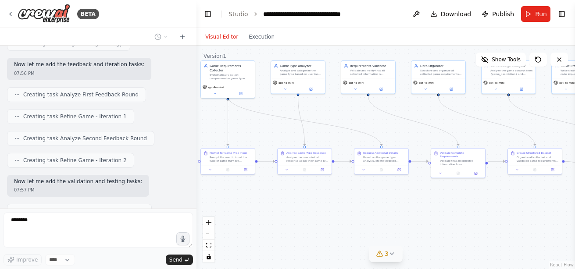
drag, startPoint x: 428, startPoint y: 223, endPoint x: 302, endPoint y: 207, distance: 127.3
click at [302, 207] on div ".deletable-edge-delete-btn { width: 20px; height: 20px; border: 0px solid #ffff…" at bounding box center [385, 158] width 378 height 224
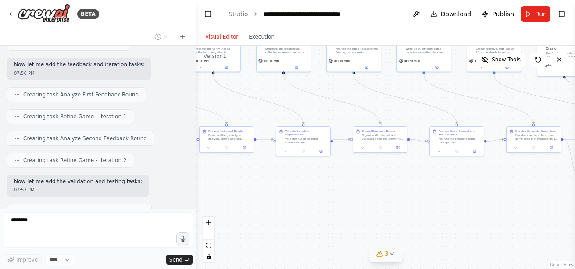
drag, startPoint x: 408, startPoint y: 207, endPoint x: 279, endPoint y: 187, distance: 130.4
click at [279, 187] on div ".deletable-edge-delete-btn { width: 20px; height: 20px; border: 0px solid #ffff…" at bounding box center [385, 158] width 378 height 224
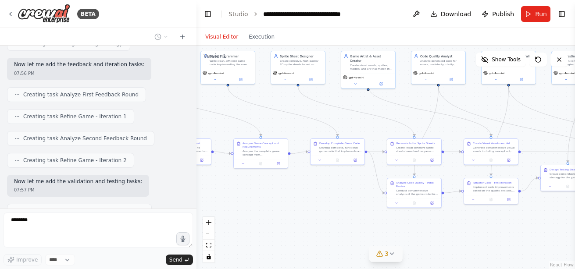
drag, startPoint x: 419, startPoint y: 187, endPoint x: 239, endPoint y: 202, distance: 180.8
click at [239, 202] on div ".deletable-edge-delete-btn { width: 20px; height: 20px; border: 0px solid #ffff…" at bounding box center [385, 158] width 378 height 224
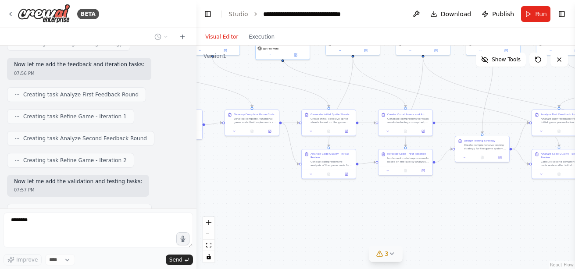
drag, startPoint x: 327, startPoint y: 210, endPoint x: 251, endPoint y: 180, distance: 81.3
click at [251, 180] on div ".deletable-edge-delete-btn { width: 20px; height: 20px; border: 0px solid #ffff…" at bounding box center [385, 158] width 378 height 224
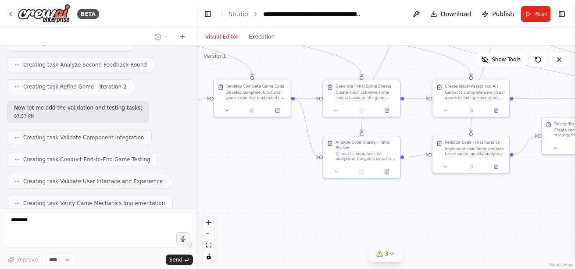
scroll to position [10181, 0]
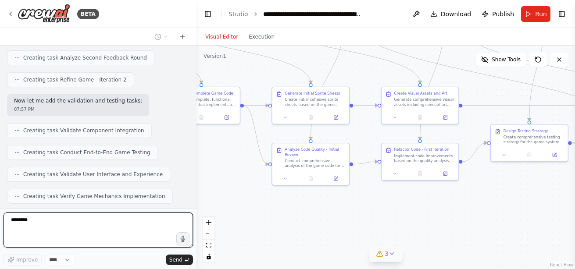
drag, startPoint x: 307, startPoint y: 199, endPoint x: 239, endPoint y: 225, distance: 73.3
click at [239, 225] on div ".deletable-edge-delete-btn { width: 20px; height: 20px; border: 0px solid #ffff…" at bounding box center [385, 158] width 378 height 224
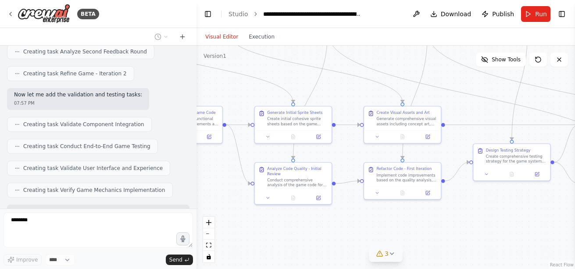
scroll to position [10232, 0]
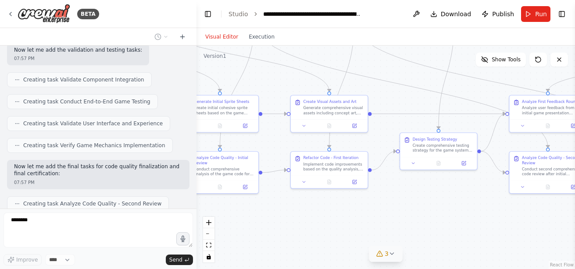
drag, startPoint x: 404, startPoint y: 233, endPoint x: 331, endPoint y: 222, distance: 74.0
click at [331, 222] on div ".deletable-edge-delete-btn { width: 20px; height: 20px; border: 0px solid #ffff…" at bounding box center [385, 158] width 378 height 224
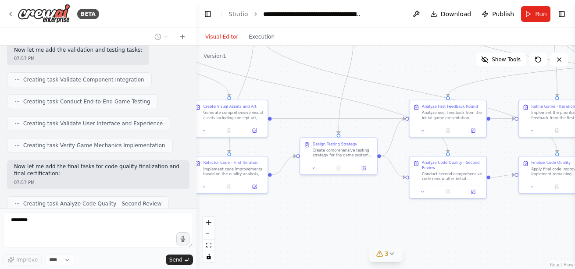
drag, startPoint x: 461, startPoint y: 222, endPoint x: 361, endPoint y: 227, distance: 100.1
click at [361, 227] on div ".deletable-edge-delete-btn { width: 20px; height: 20px; border: 0px solid #ffff…" at bounding box center [385, 158] width 378 height 224
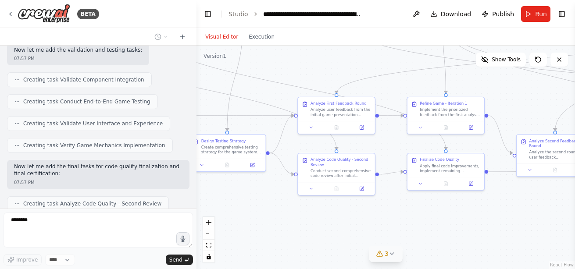
drag, startPoint x: 464, startPoint y: 228, endPoint x: 353, endPoint y: 225, distance: 111.4
click at [353, 225] on div ".deletable-edge-delete-btn { width: 20px; height: 20px; border: 0px solid #ffff…" at bounding box center [385, 158] width 378 height 224
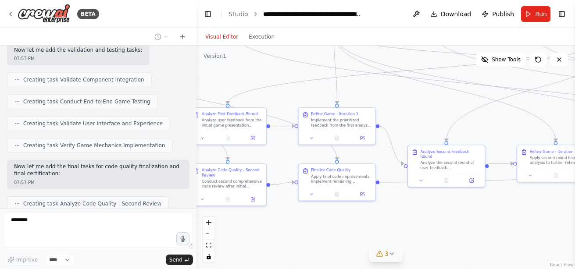
drag, startPoint x: 443, startPoint y: 217, endPoint x: 335, endPoint y: 228, distance: 109.2
click at [335, 228] on div ".deletable-edge-delete-btn { width: 20px; height: 20px; border: 0px solid #ffff…" at bounding box center [385, 158] width 378 height 224
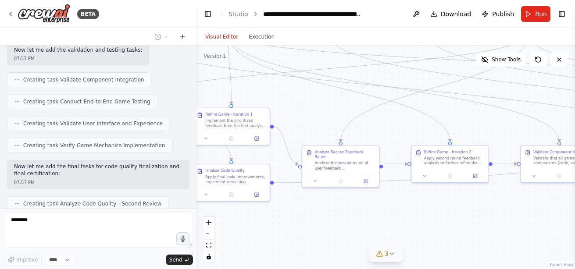
drag, startPoint x: 450, startPoint y: 229, endPoint x: 344, endPoint y: 230, distance: 106.5
click at [344, 230] on div ".deletable-edge-delete-btn { width: 20px; height: 20px; border: 0px solid #ffff…" at bounding box center [385, 158] width 378 height 224
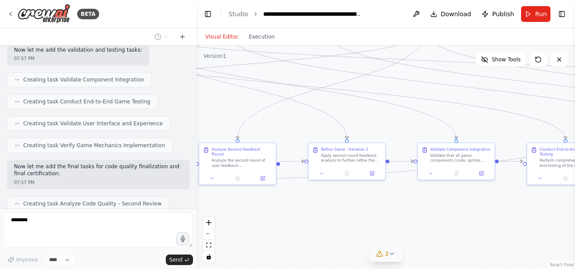
drag, startPoint x: 406, startPoint y: 228, endPoint x: 300, endPoint y: 227, distance: 106.1
click at [300, 227] on div ".deletable-edge-delete-btn { width: 20px; height: 20px; border: 0px solid #ffff…" at bounding box center [385, 158] width 378 height 224
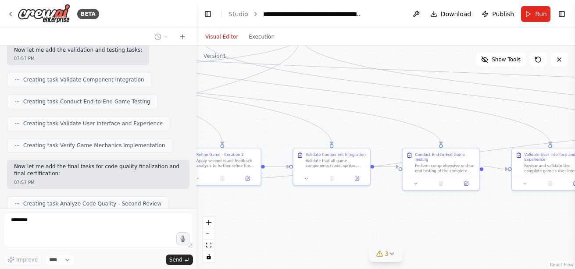
drag, startPoint x: 425, startPoint y: 224, endPoint x: 305, endPoint y: 228, distance: 120.7
click at [305, 228] on div ".deletable-edge-delete-btn { width: 20px; height: 20px; border: 0px solid #ffff…" at bounding box center [385, 158] width 378 height 224
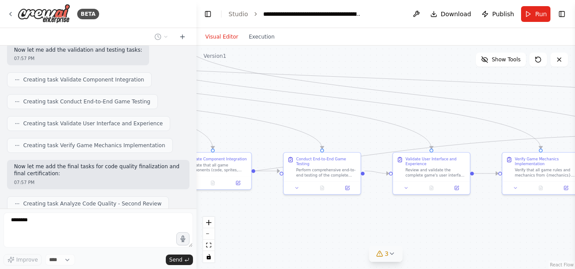
drag, startPoint x: 417, startPoint y: 221, endPoint x: 298, endPoint y: 226, distance: 119.3
click at [298, 226] on div ".deletable-edge-delete-btn { width: 20px; height: 20px; border: 0px solid #ffff…" at bounding box center [385, 158] width 378 height 224
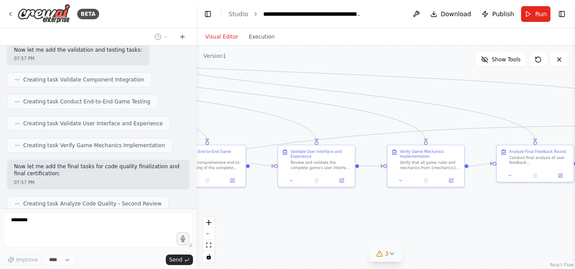
drag, startPoint x: 424, startPoint y: 232, endPoint x: 310, endPoint y: 225, distance: 114.7
click at [310, 225] on div ".deletable-edge-delete-btn { width: 20px; height: 20px; border: 0px solid #ffff…" at bounding box center [385, 158] width 378 height 224
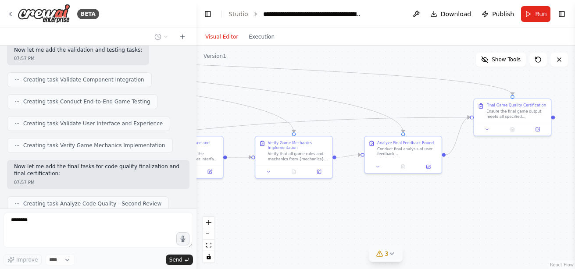
drag, startPoint x: 452, startPoint y: 230, endPoint x: 316, endPoint y: 221, distance: 136.2
click at [316, 221] on div ".deletable-edge-delete-btn { width: 20px; height: 20px; border: 0px solid #ffff…" at bounding box center [385, 158] width 378 height 224
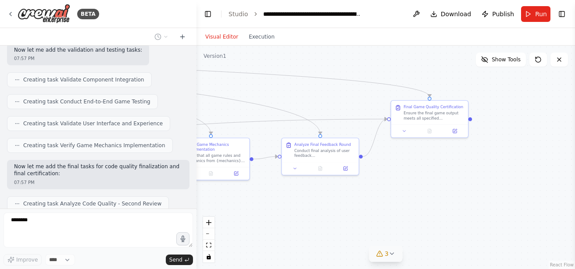
drag, startPoint x: 466, startPoint y: 198, endPoint x: 328, endPoint y: 206, distance: 138.4
click at [328, 206] on div ".deletable-edge-delete-btn { width: 20px; height: 20px; border: 0px solid #ffff…" at bounding box center [385, 158] width 378 height 224
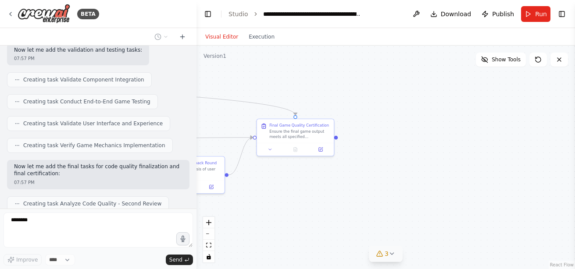
drag, startPoint x: 415, startPoint y: 188, endPoint x: 337, endPoint y: 201, distance: 78.8
click at [337, 201] on div ".deletable-edge-delete-btn { width: 20px; height: 20px; border: 0px solid #ffff…" at bounding box center [385, 158] width 378 height 224
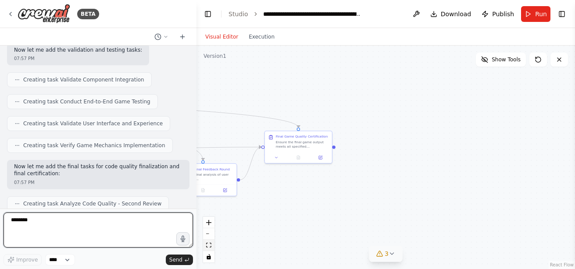
click at [209, 245] on icon "fit view" at bounding box center [208, 245] width 5 height 5
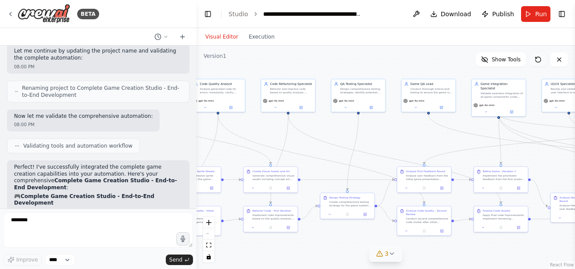
click at [539, 58] on icon at bounding box center [537, 59] width 7 height 7
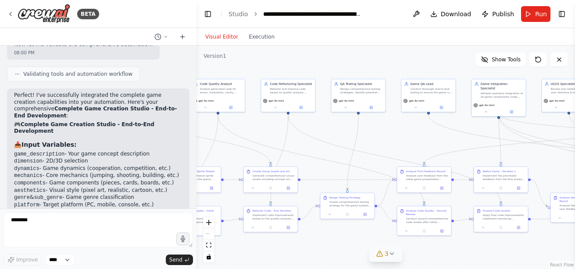
drag, startPoint x: 538, startPoint y: 62, endPoint x: 454, endPoint y: 49, distance: 84.3
click at [454, 49] on div ".deletable-edge-delete-btn { width: 20px; height: 20px; border: 0px solid #ffff…" at bounding box center [385, 158] width 378 height 224
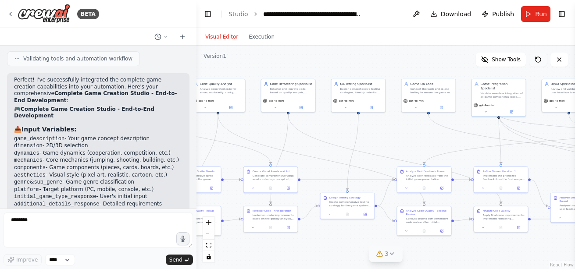
click at [539, 53] on button at bounding box center [538, 60] width 18 height 14
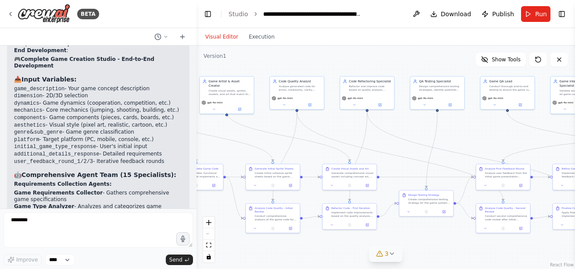
drag, startPoint x: 335, startPoint y: 128, endPoint x: 415, endPoint y: 126, distance: 79.8
click at [415, 126] on div ".deletable-edge-delete-btn { width: 20px; height: 20px; border: 0px solid #ffff…" at bounding box center [385, 158] width 378 height 224
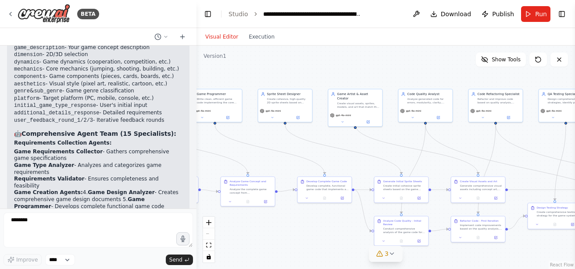
drag, startPoint x: 272, startPoint y: 126, endPoint x: 399, endPoint y: 139, distance: 128.2
click at [399, 139] on div ".deletable-edge-delete-btn { width: 20px; height: 20px; border: 0px solid #ffff…" at bounding box center [385, 158] width 378 height 224
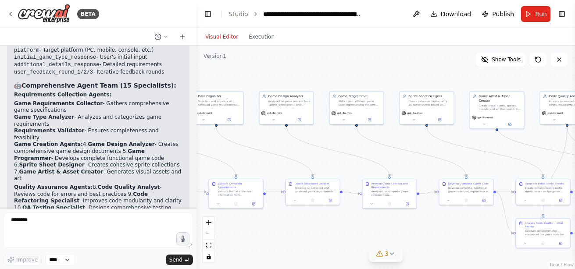
drag, startPoint x: 260, startPoint y: 135, endPoint x: 402, endPoint y: 137, distance: 141.6
click at [402, 137] on div ".deletable-edge-delete-btn { width: 20px; height: 20px; border: 0px solid #ffff…" at bounding box center [385, 158] width 378 height 224
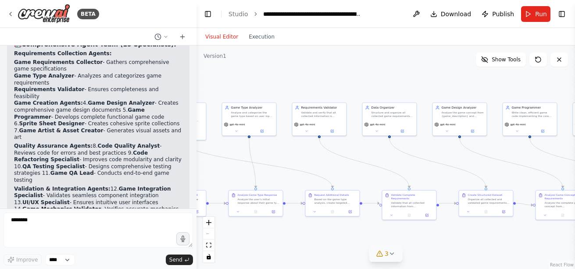
drag, startPoint x: 265, startPoint y: 139, endPoint x: 438, endPoint y: 150, distance: 174.0
click at [438, 150] on div ".deletable-edge-delete-btn { width: 20px; height: 20px; border: 0px solid #ffff…" at bounding box center [385, 158] width 378 height 224
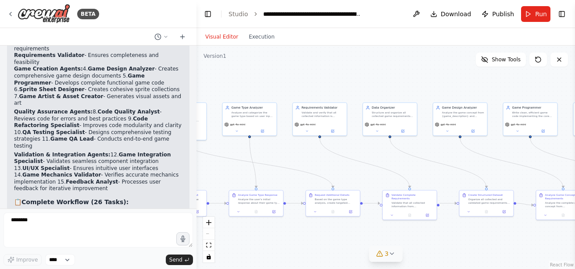
drag, startPoint x: 287, startPoint y: 161, endPoint x: 458, endPoint y: 176, distance: 172.1
click at [458, 176] on div ".deletable-edge-delete-btn { width: 20px; height: 20px; border: 0px solid #ffff…" at bounding box center [385, 158] width 378 height 224
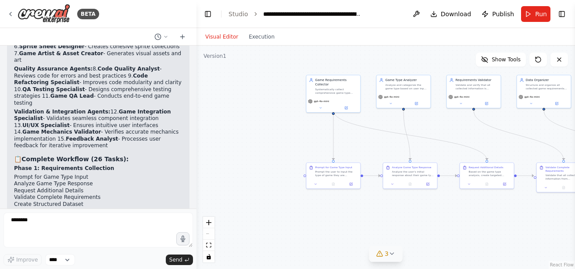
drag, startPoint x: 273, startPoint y: 189, endPoint x: 252, endPoint y: 145, distance: 48.6
click at [252, 145] on div ".deletable-edge-delete-btn { width: 20px; height: 20px; border: 0px solid #ffff…" at bounding box center [385, 158] width 378 height 224
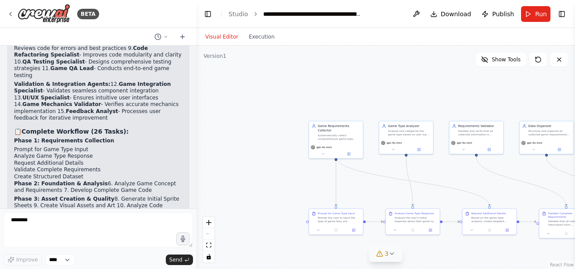
drag, startPoint x: 276, startPoint y: 141, endPoint x: 282, endPoint y: 188, distance: 47.3
click at [282, 188] on div ".deletable-edge-delete-btn { width: 20px; height: 20px; border: 0px solid #ffff…" at bounding box center [385, 158] width 378 height 224
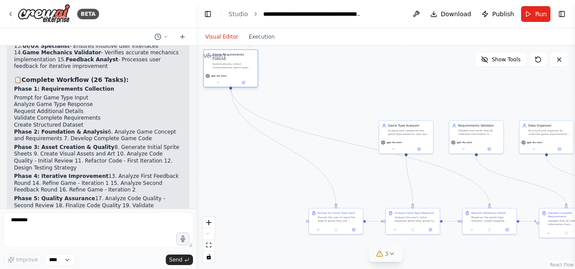
drag, startPoint x: 335, startPoint y: 132, endPoint x: 226, endPoint y: 63, distance: 128.9
click at [226, 63] on div "Systematically collect comprehensive game type information and all relevant det…" at bounding box center [234, 65] width 43 height 7
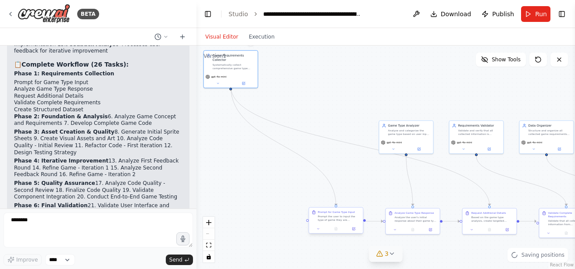
scroll to position [10999, 0]
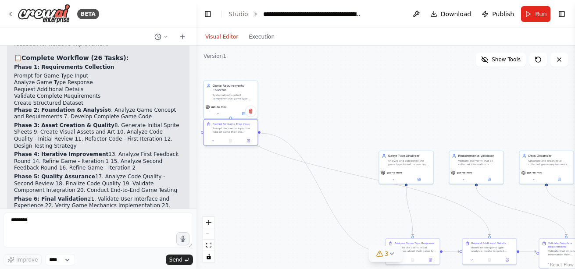
drag, startPoint x: 330, startPoint y: 218, endPoint x: 225, endPoint y: 131, distance: 136.4
click at [225, 131] on div "Prompt the user to input the type of game they are interested in creating. Crea…" at bounding box center [234, 130] width 43 height 7
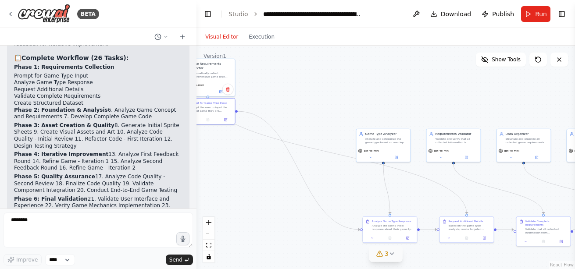
drag, startPoint x: 296, startPoint y: 235, endPoint x: 273, endPoint y: 214, distance: 31.6
click at [273, 214] on div ".deletable-edge-delete-btn { width: 20px; height: 20px; border: 0px solid #ffff…" at bounding box center [385, 158] width 378 height 224
click at [343, 176] on div ".deletable-edge-delete-btn { width: 20px; height: 20px; border: 0px solid #ffff…" at bounding box center [385, 158] width 378 height 224
drag, startPoint x: 391, startPoint y: 229, endPoint x: 264, endPoint y: 110, distance: 173.4
click at [264, 110] on div "Analyze the user's initial response about their game type preferences from {ini…" at bounding box center [268, 108] width 43 height 7
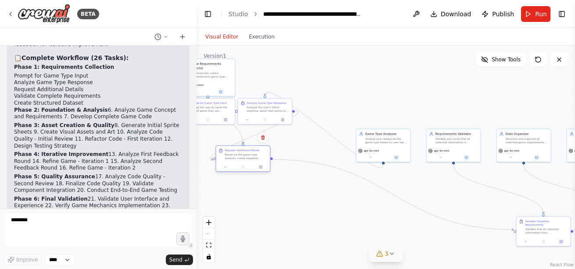
drag, startPoint x: 468, startPoint y: 228, endPoint x: 242, endPoint y: 157, distance: 236.7
click at [242, 157] on div "Based on the game type analysis, create targeted questions to gather additional…" at bounding box center [246, 156] width 43 height 7
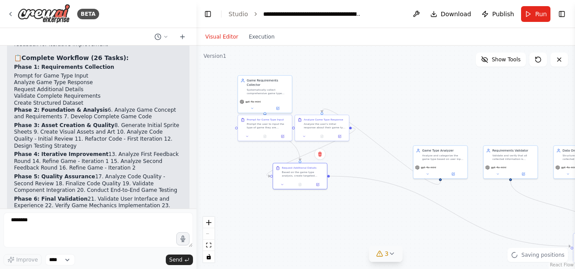
drag, startPoint x: 253, startPoint y: 193, endPoint x: 308, endPoint y: 210, distance: 58.0
click at [308, 210] on div ".deletable-edge-delete-btn { width: 20px; height: 20px; border: 0px solid #ffff…" at bounding box center [385, 158] width 378 height 224
drag, startPoint x: 293, startPoint y: 169, endPoint x: 286, endPoint y: 151, distance: 19.3
click at [286, 151] on div "Request Additional Details" at bounding box center [288, 151] width 35 height 4
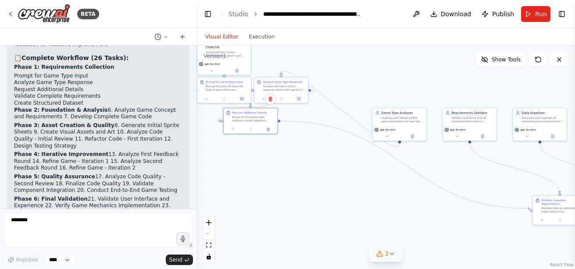
drag, startPoint x: 354, startPoint y: 214, endPoint x: 315, endPoint y: 176, distance: 54.6
click at [315, 176] on div ".deletable-edge-delete-btn { width: 20px; height: 20px; border: 0px solid #ffff…" at bounding box center [385, 158] width 378 height 224
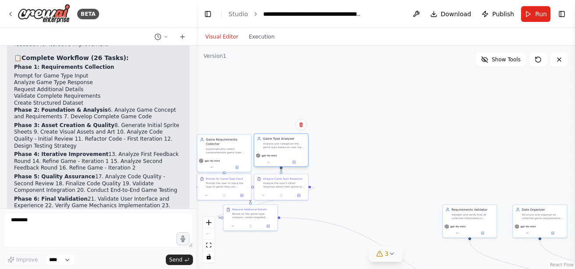
drag, startPoint x: 399, startPoint y: 119, endPoint x: 280, endPoint y: 146, distance: 122.0
click at [280, 146] on div "Analyze and categorize the game type based on user input, identify the most app…" at bounding box center [284, 145] width 43 height 7
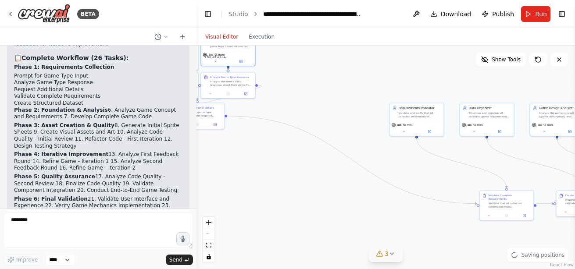
drag, startPoint x: 376, startPoint y: 169, endPoint x: 322, endPoint y: 66, distance: 116.3
click at [322, 66] on div ".deletable-edge-delete-btn { width: 20px; height: 20px; border: 0px solid #ffff…" at bounding box center [385, 158] width 378 height 224
drag, startPoint x: 517, startPoint y: 197, endPoint x: 268, endPoint y: 111, distance: 263.2
click at [268, 112] on div "Validate that all collected information from {initial_game_type_response} and {…" at bounding box center [261, 115] width 43 height 7
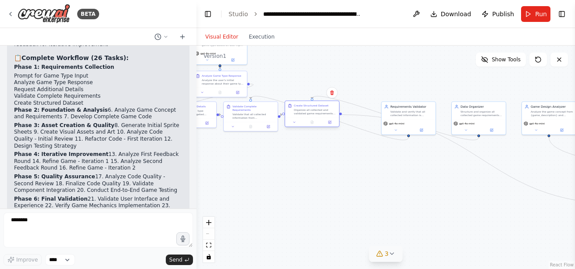
drag, startPoint x: 570, startPoint y: 203, endPoint x: 301, endPoint y: 115, distance: 283.0
click at [301, 115] on div "Create Structured Dataset Organize all collected and validated game requirement…" at bounding box center [312, 109] width 54 height 17
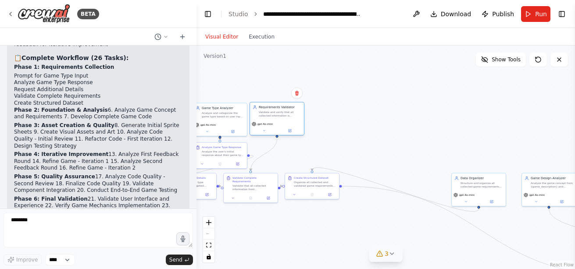
drag, startPoint x: 406, startPoint y: 114, endPoint x: 272, endPoint y: 116, distance: 133.7
click at [272, 116] on div "Validate and verify that all collected information is complete, consistent, and…" at bounding box center [280, 113] width 43 height 7
drag, startPoint x: 492, startPoint y: 185, endPoint x: 343, endPoint y: 114, distance: 165.1
click at [343, 114] on div "Structure and organize all collected game requirements into a comprehensive, we…" at bounding box center [337, 113] width 43 height 7
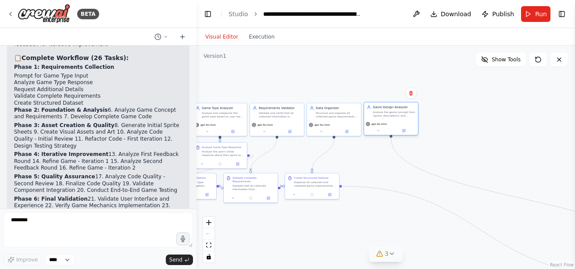
drag, startPoint x: 551, startPoint y: 185, endPoint x: 393, endPoint y: 116, distance: 172.8
click at [393, 116] on div "Analyze the game concept from {game_description} and selected options ({dimensi…" at bounding box center [394, 113] width 43 height 7
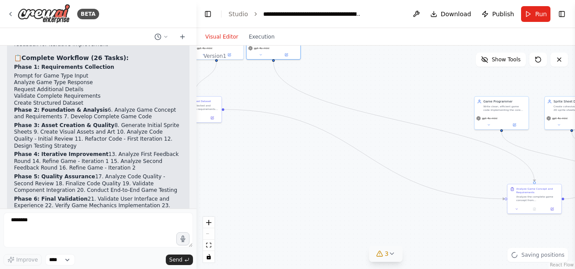
drag, startPoint x: 451, startPoint y: 240, endPoint x: 339, endPoint y: 166, distance: 134.0
click at [339, 166] on div ".deletable-edge-delete-btn { width: 20px; height: 20px; border: 0px solid #ffff…" at bounding box center [385, 158] width 378 height 224
drag, startPoint x: 533, startPoint y: 194, endPoint x: 249, endPoint y: 101, distance: 298.5
click at [249, 101] on div "Analyze the complete game concept from {game_description} and all selected opti…" at bounding box center [253, 104] width 43 height 7
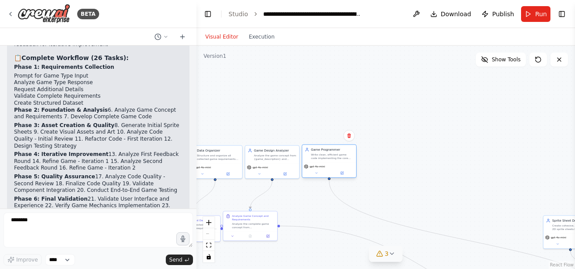
drag, startPoint x: 443, startPoint y: 100, endPoint x: 325, endPoint y: 162, distance: 133.4
click at [325, 162] on div "Game Programmer Write clean, efficient game code implementing the core {mechani…" at bounding box center [329, 154] width 54 height 18
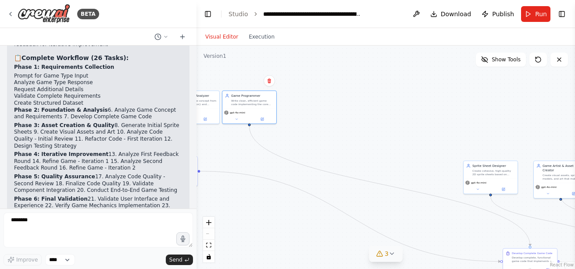
drag, startPoint x: 496, startPoint y: 214, endPoint x: 416, endPoint y: 159, distance: 97.8
click at [416, 159] on div ".deletable-edge-delete-btn { width: 20px; height: 20px; border: 0px solid #ffff…" at bounding box center [385, 158] width 378 height 224
drag, startPoint x: 450, startPoint y: 157, endPoint x: 303, endPoint y: 101, distance: 157.3
click at [303, 101] on div "Create cohesive, high-quality 2D sprite sheets based on {aesthetics} and {genre…" at bounding box center [308, 101] width 43 height 7
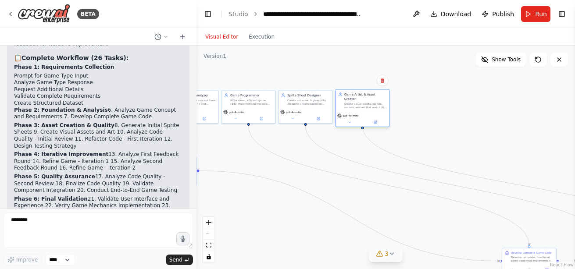
drag, startPoint x: 554, startPoint y: 174, endPoint x: 349, endPoint y: 102, distance: 217.7
click at [349, 102] on div "Create visual assets, sprites, models, and art that match the {aesthetics} styl…" at bounding box center [365, 105] width 43 height 7
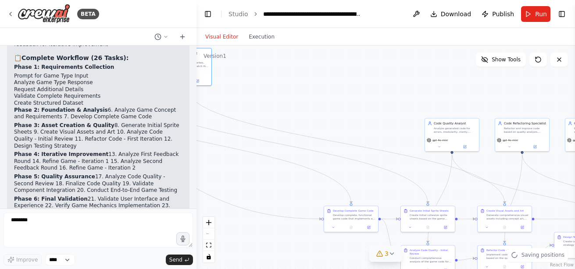
drag, startPoint x: 479, startPoint y: 141, endPoint x: 299, endPoint y: 97, distance: 184.9
click at [299, 97] on div ".deletable-edge-delete-btn { width: 20px; height: 20px; border: 0px solid #ffff…" at bounding box center [385, 158] width 378 height 224
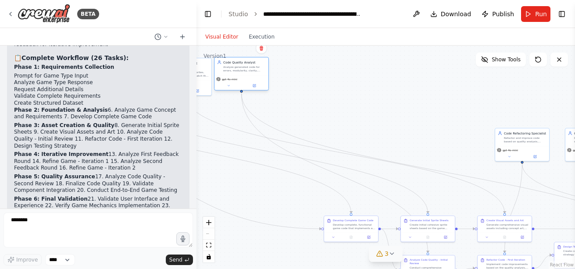
drag, startPoint x: 445, startPoint y: 131, endPoint x: 235, endPoint y: 71, distance: 219.4
click at [235, 71] on div "Analyze generated code for errors, modularity, clarity, cohesiveness, and compl…" at bounding box center [244, 68] width 43 height 7
drag, startPoint x: 520, startPoint y: 145, endPoint x: 299, endPoint y: 76, distance: 232.4
click at [299, 76] on div "gpt-4o-mini" at bounding box center [298, 82] width 54 height 15
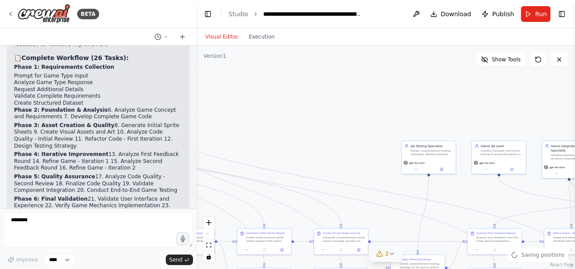
drag, startPoint x: 468, startPoint y: 139, endPoint x: 307, endPoint y: 153, distance: 161.1
click at [307, 153] on div ".deletable-edge-delete-btn { width: 20px; height: 20px; border: 0px solid #ffff…" at bounding box center [385, 158] width 378 height 224
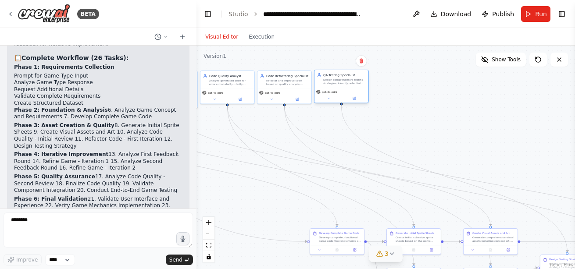
drag, startPoint x: 430, startPoint y: 156, endPoint x: 342, endPoint y: 87, distance: 111.8
click at [342, 87] on div "QA Testing Specialist Design comprehensive testing strategies, identify potenti…" at bounding box center [341, 79] width 54 height 18
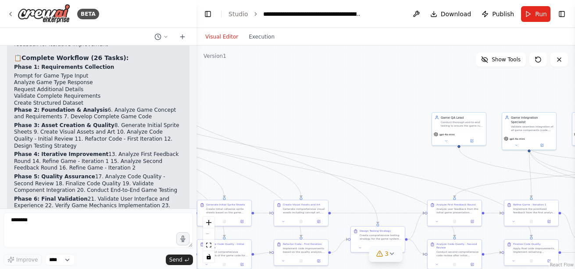
drag, startPoint x: 493, startPoint y: 147, endPoint x: 293, endPoint y: 128, distance: 200.4
click at [293, 128] on div ".deletable-edge-delete-btn { width: 20px; height: 20px; border: 0px solid #ffff…" at bounding box center [385, 158] width 378 height 224
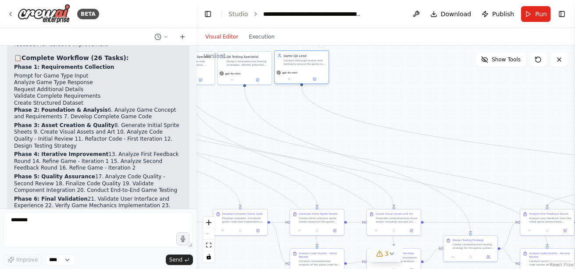
drag, startPoint x: 450, startPoint y: 135, endPoint x: 302, endPoint y: 67, distance: 163.2
click at [302, 67] on div "Game QA Lead Conduct thorough end-to-end testing to ensure the game runs smooth…" at bounding box center [301, 60] width 54 height 18
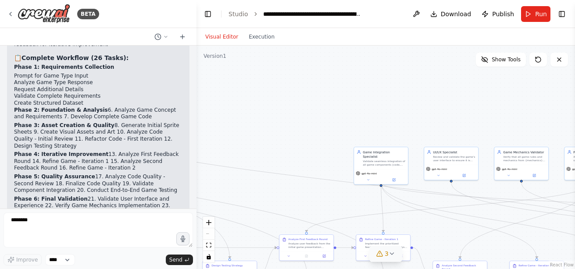
drag, startPoint x: 454, startPoint y: 125, endPoint x: 213, endPoint y: 151, distance: 242.5
click at [213, 151] on div ".deletable-edge-delete-btn { width: 20px; height: 20px; border: 0px solid #ffff…" at bounding box center [385, 158] width 378 height 224
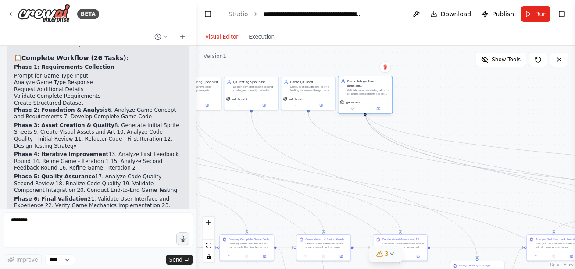
drag, startPoint x: 375, startPoint y: 162, endPoint x: 359, endPoint y: 92, distance: 72.0
click at [359, 92] on div "Game Integration Specialist Validate seamless integration of all game component…" at bounding box center [365, 87] width 54 height 22
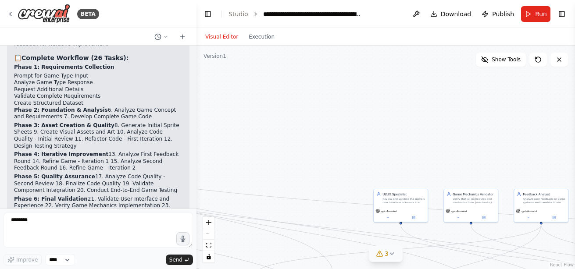
drag, startPoint x: 490, startPoint y: 118, endPoint x: 192, endPoint y: 160, distance: 301.1
click at [192, 160] on div "BETA I want to create a game creation automation. I want to be able to select f…" at bounding box center [287, 134] width 575 height 269
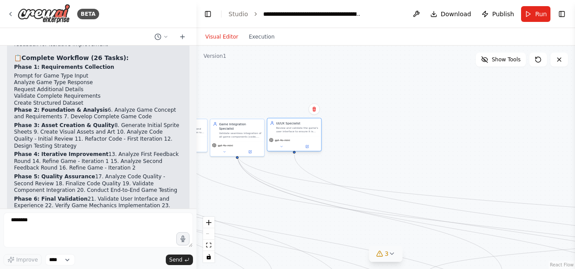
drag, startPoint x: 407, startPoint y: 198, endPoint x: 301, endPoint y: 128, distance: 127.4
click at [301, 128] on div "Review and validate the game's user interface to ensure it is intuitive, user-f…" at bounding box center [297, 129] width 43 height 7
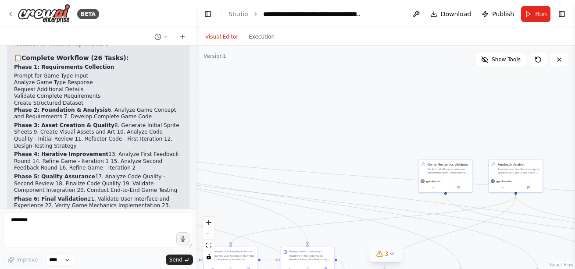
drag, startPoint x: 450, startPoint y: 134, endPoint x: 225, endPoint y: 115, distance: 225.2
click at [225, 115] on div ".deletable-edge-delete-btn { width: 20px; height: 20px; border: 0px solid #ffff…" at bounding box center [385, 158] width 378 height 224
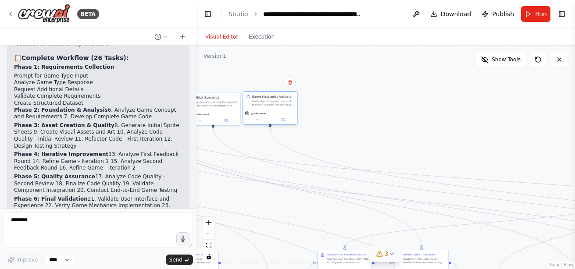
drag, startPoint x: 387, startPoint y: 171, endPoint x: 269, endPoint y: 101, distance: 137.0
click at [269, 101] on div "Verify that all game rules and mechanics from {mechanics} and {dynamics} are im…" at bounding box center [273, 103] width 43 height 7
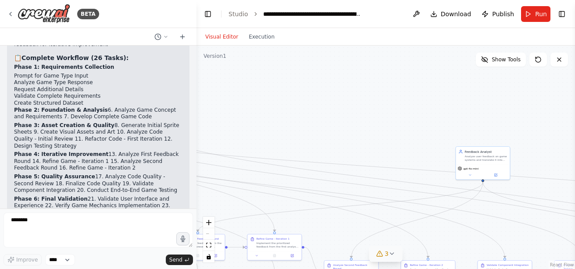
drag, startPoint x: 449, startPoint y: 125, endPoint x: 237, endPoint y: 120, distance: 212.3
click at [237, 120] on div ".deletable-edge-delete-btn { width: 20px; height: 20px; border: 0px solid #ffff…" at bounding box center [385, 158] width 378 height 224
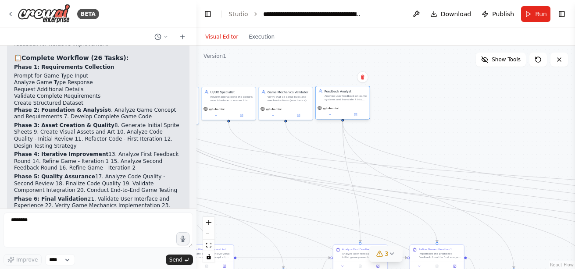
drag, startPoint x: 417, startPoint y: 170, endPoint x: 342, endPoint y: 99, distance: 103.6
click at [342, 99] on div "Analyze user feedback on game systems and translate it into actionable, specifi…" at bounding box center [345, 97] width 43 height 7
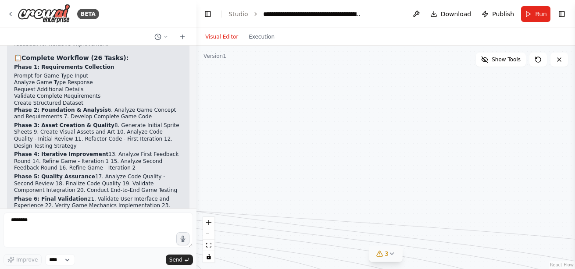
drag, startPoint x: 523, startPoint y: 119, endPoint x: 228, endPoint y: 156, distance: 297.4
click at [228, 156] on div ".deletable-edge-delete-btn { width: 20px; height: 20px; border: 0px solid #ffff…" at bounding box center [385, 158] width 378 height 224
drag, startPoint x: 292, startPoint y: 93, endPoint x: 355, endPoint y: 111, distance: 65.3
click at [290, 90] on div ".deletable-edge-delete-btn { width: 20px; height: 20px; border: 0px solid #ffff…" at bounding box center [385, 158] width 378 height 224
drag, startPoint x: 331, startPoint y: 121, endPoint x: 521, endPoint y: 127, distance: 190.4
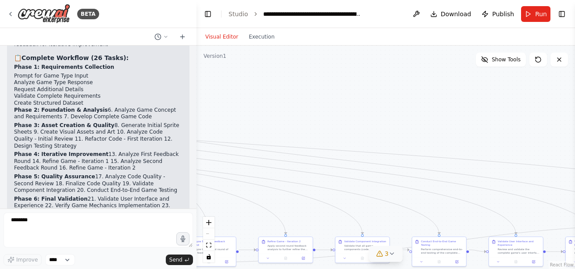
click at [521, 127] on div ".deletable-edge-delete-btn { width: 20px; height: 20px; border: 0px solid #ffff…" at bounding box center [385, 158] width 378 height 224
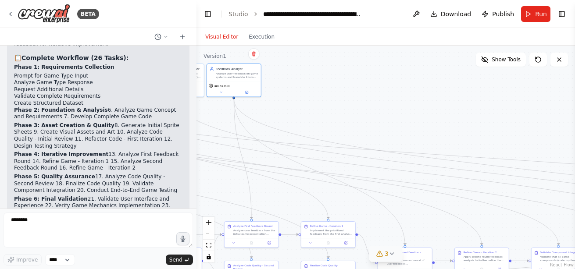
drag, startPoint x: 333, startPoint y: 100, endPoint x: 521, endPoint y: 110, distance: 188.9
click at [521, 110] on div ".deletable-edge-delete-btn { width: 20px; height: 20px; border: 0px solid #ffff…" at bounding box center [385, 158] width 378 height 224
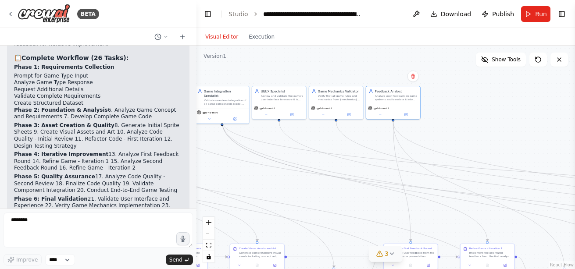
drag, startPoint x: 357, startPoint y: 104, endPoint x: 483, endPoint y: 128, distance: 127.6
click at [483, 128] on div ".deletable-edge-delete-btn { width: 20px; height: 20px; border: 0px solid #ffff…" at bounding box center [385, 158] width 378 height 224
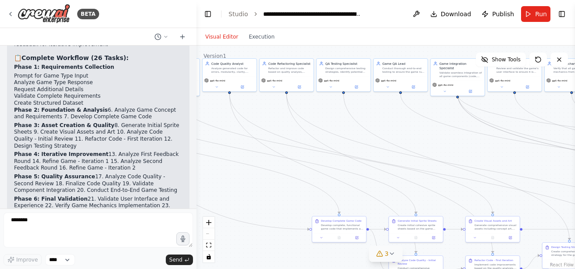
drag, startPoint x: 246, startPoint y: 184, endPoint x: 463, endPoint y: 150, distance: 220.1
click at [478, 156] on div ".deletable-edge-delete-btn { width: 20px; height: 20px; border: 0px solid #ffff…" at bounding box center [385, 158] width 378 height 224
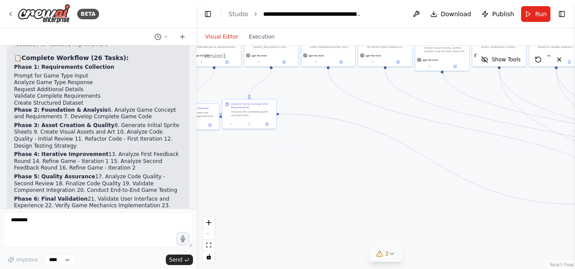
drag, startPoint x: 229, startPoint y: 188, endPoint x: 515, endPoint y: 145, distance: 289.2
click at [516, 145] on div ".deletable-edge-delete-btn { width: 20px; height: 20px; border: 0px solid #ffff…" at bounding box center [385, 158] width 378 height 224
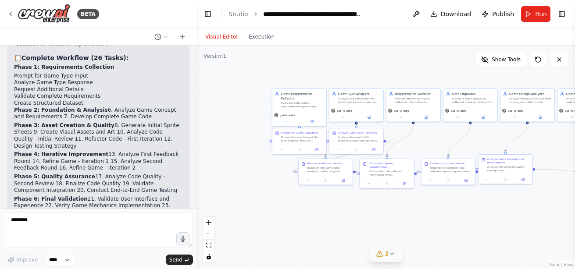
click at [495, 269] on div ".deletable-edge-delete-btn { width: 20px; height: 20px; border: 0px solid #ffff…" at bounding box center [385, 158] width 378 height 224
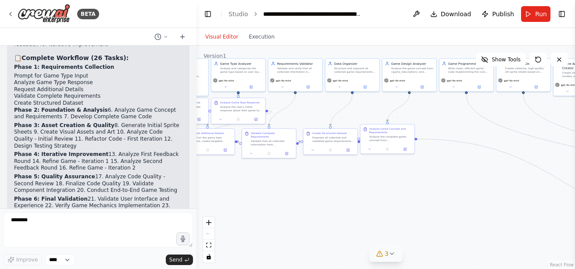
click at [257, 189] on div ".deletable-edge-delete-btn { width: 20px; height: 20px; border: 0px solid #ffff…" at bounding box center [385, 158] width 378 height 224
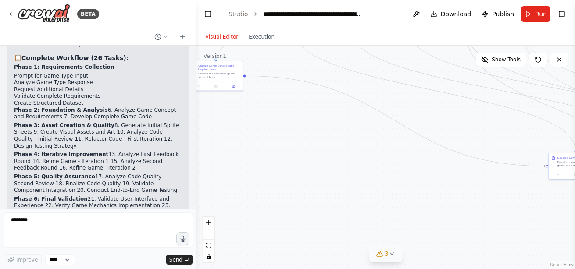
click at [271, 150] on div ".deletable-edge-delete-btn { width: 20px; height: 20px; border: 0px solid #ffff…" at bounding box center [385, 158] width 378 height 224
click at [207, 149] on div "Develop complete, functional game code that implements all {mechanics} and {dyn…" at bounding box center [225, 147] width 43 height 7
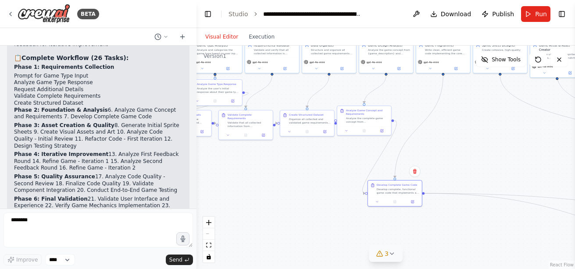
click at [522, 151] on div ".deletable-edge-delete-btn { width: 20px; height: 20px; border: 0px solid #ffff…" at bounding box center [385, 158] width 378 height 224
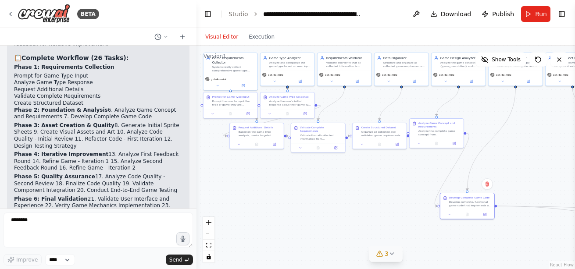
click at [342, 213] on div ".deletable-edge-delete-btn { width: 20px; height: 20px; border: 0px solid #ffff…" at bounding box center [385, 158] width 378 height 224
click at [505, 145] on div "Develop complete, functional game code that implements all {mechanics} and {dyn…" at bounding box center [510, 145] width 43 height 7
click at [349, 103] on div "Based on the game type analysis, create targeted questions to gather additional…" at bounding box center [348, 101] width 43 height 7
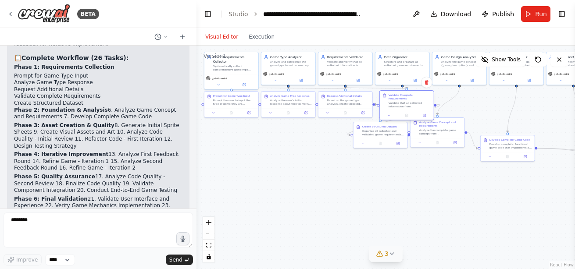
click at [401, 101] on div "Validate that all collected information from {initial_game_type_response} and {…" at bounding box center [409, 104] width 43 height 7
click at [395, 103] on div "Validate that all collected information from {initial_game_type_response} and {…" at bounding box center [405, 104] width 43 height 7
click at [456, 103] on div "Organize all collected and validated game requirements into a comprehensive, st…" at bounding box center [462, 101] width 43 height 7
click at [438, 215] on div ".deletable-edge-delete-btn { width: 20px; height: 20px; border: 0px solid #ffff…" at bounding box center [385, 158] width 378 height 224
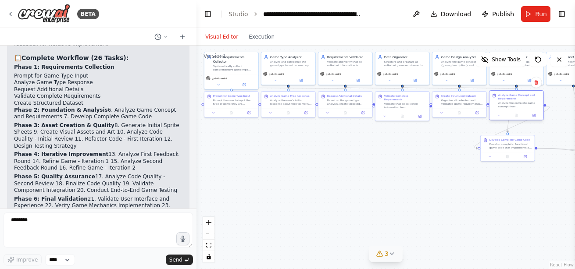
drag, startPoint x: 444, startPoint y: 129, endPoint x: 524, endPoint y: 101, distance: 85.4
click at [524, 101] on div "Analyze Game Concept and Requirements Analyze the complete game concept from {g…" at bounding box center [519, 100] width 43 height 15
drag, startPoint x: 503, startPoint y: 151, endPoint x: 317, endPoint y: 184, distance: 188.7
click at [458, 161] on div "Develop Complete Game Code Develop complete, functional game code that implemen…" at bounding box center [485, 147] width 55 height 27
drag, startPoint x: 350, startPoint y: 185, endPoint x: 229, endPoint y: 132, distance: 132.0
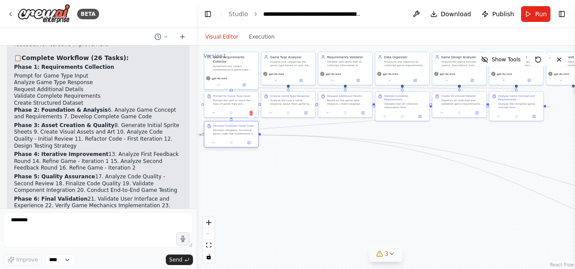
click at [229, 132] on div "Develop Complete Game Code Develop complete, functional game code that implemen…" at bounding box center [231, 129] width 54 height 17
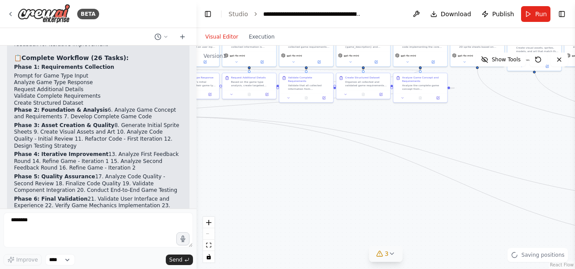
drag, startPoint x: 409, startPoint y: 215, endPoint x: 311, endPoint y: 196, distance: 99.7
click at [311, 196] on div ".deletable-edge-delete-btn { width: 20px; height: 20px; border: 0px solid #ffff…" at bounding box center [385, 158] width 378 height 224
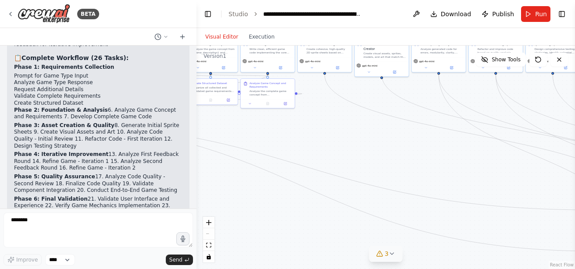
drag, startPoint x: 406, startPoint y: 193, endPoint x: 253, endPoint y: 200, distance: 153.2
click at [253, 200] on div ".deletable-edge-delete-btn { width: 20px; height: 20px; border: 0px solid #ffff…" at bounding box center [385, 158] width 378 height 224
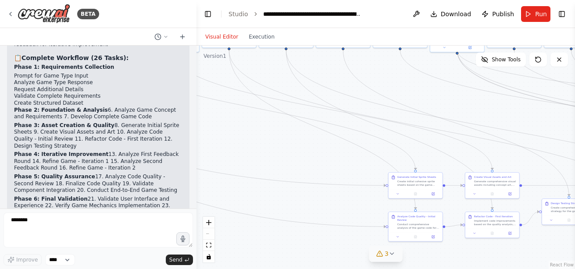
drag, startPoint x: 410, startPoint y: 165, endPoint x: 198, endPoint y: 142, distance: 213.0
click at [198, 142] on div ".deletable-edge-delete-btn { width: 20px; height: 20px; border: 0px solid #ffff…" at bounding box center [385, 158] width 378 height 224
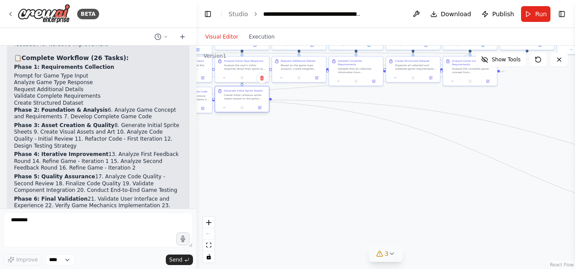
drag, startPoint x: 407, startPoint y: 188, endPoint x: 239, endPoint y: 101, distance: 189.8
click at [239, 101] on div "Generate Initial Sprite Sheets Create initial cohesive sprite sheets based on t…" at bounding box center [242, 94] width 54 height 17
drag, startPoint x: 393, startPoint y: 173, endPoint x: 175, endPoint y: 99, distance: 230.7
click at [175, 99] on div "BETA I want to create a game creation automation. I want to be able to select f…" at bounding box center [287, 134] width 575 height 269
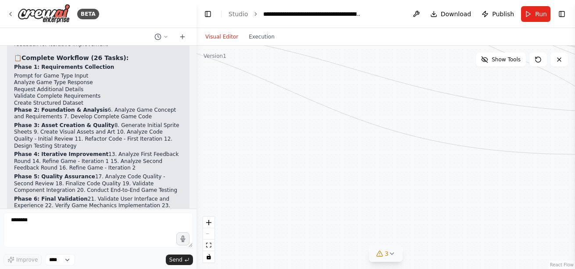
click at [502, 189] on div ".deletable-edge-delete-btn { width: 20px; height: 20px; border: 0px solid #ffff…" at bounding box center [385, 158] width 378 height 224
drag, startPoint x: 507, startPoint y: 193, endPoint x: 370, endPoint y: 217, distance: 138.8
click at [370, 217] on div ".deletable-edge-delete-btn { width: 20px; height: 20px; border: 0px solid #ffff…" at bounding box center [385, 158] width 378 height 224
drag, startPoint x: 473, startPoint y: 175, endPoint x: 401, endPoint y: 78, distance: 120.4
click at [401, 78] on div "Conduct comprehensive analysis of the game code for errors, modularity, clarity…" at bounding box center [408, 80] width 43 height 7
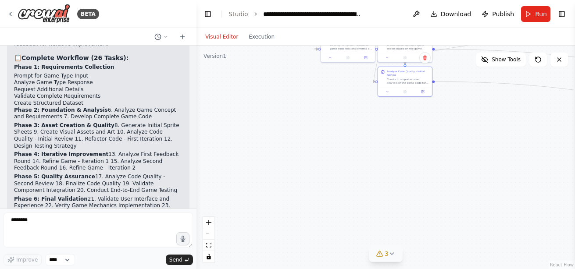
drag, startPoint x: 505, startPoint y: 134, endPoint x: 257, endPoint y: 150, distance: 248.7
click at [257, 150] on div ".deletable-edge-delete-btn { width: 20px; height: 20px; border: 0px solid #ffff…" at bounding box center [385, 158] width 378 height 224
drag, startPoint x: 371, startPoint y: 176, endPoint x: 255, endPoint y: 185, distance: 115.7
click at [255, 185] on div ".deletable-edge-delete-btn { width: 20px; height: 20px; border: 0px solid #ffff…" at bounding box center [385, 158] width 378 height 224
drag, startPoint x: 442, startPoint y: 113, endPoint x: 268, endPoint y: 82, distance: 176.2
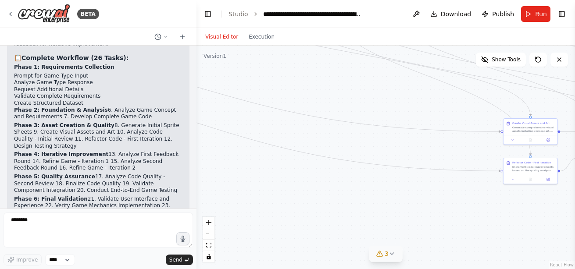
click at [268, 82] on div ".deletable-edge-delete-btn { width: 20px; height: 20px; border: 0px solid #ffff…" at bounding box center [385, 158] width 378 height 224
drag, startPoint x: 386, startPoint y: 96, endPoint x: 288, endPoint y: 128, distance: 103.3
click at [288, 128] on div ".deletable-edge-delete-btn { width: 20px; height: 20px; border: 0px solid #ffff…" at bounding box center [385, 158] width 378 height 224
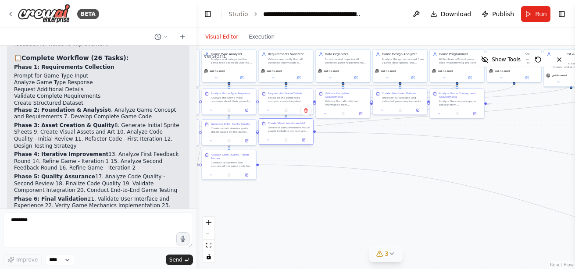
drag, startPoint x: 429, startPoint y: 162, endPoint x: 282, endPoint y: 130, distance: 150.3
click at [282, 130] on div "Generate comprehensive visual assets including concept art, backgrounds, effect…" at bounding box center [289, 129] width 43 height 7
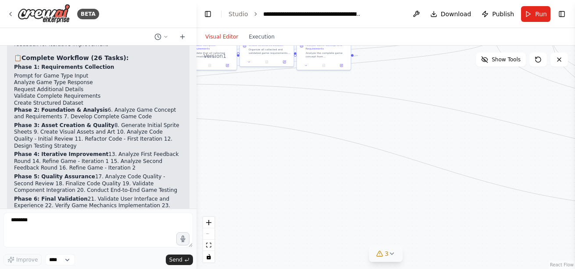
drag, startPoint x: 424, startPoint y: 204, endPoint x: 266, endPoint y: 138, distance: 170.8
click at [266, 138] on div ".deletable-edge-delete-btn { width: 20px; height: 20px; border: 0px solid #ffff…" at bounding box center [385, 158] width 378 height 224
drag, startPoint x: 429, startPoint y: 190, endPoint x: 289, endPoint y: 129, distance: 153.4
click at [289, 129] on div ".deletable-edge-delete-btn { width: 20px; height: 20px; border: 0px solid #ffff…" at bounding box center [385, 158] width 378 height 224
drag, startPoint x: 478, startPoint y: 175, endPoint x: 351, endPoint y: 190, distance: 127.6
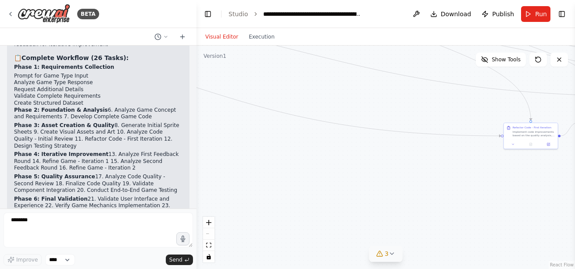
click at [351, 190] on div ".deletable-edge-delete-btn { width: 20px; height: 20px; border: 0px solid #ffff…" at bounding box center [385, 158] width 378 height 224
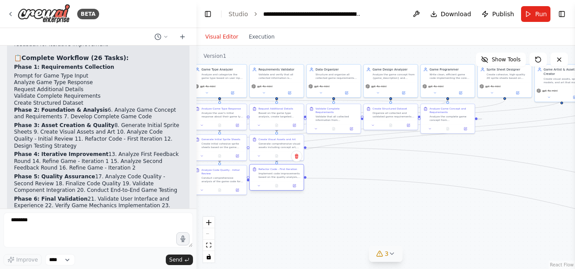
drag, startPoint x: 475, startPoint y: 141, endPoint x: 285, endPoint y: 173, distance: 192.5
click at [285, 173] on div "Implement code improvements based on the quality analysis, focusing on fixing c…" at bounding box center [279, 175] width 43 height 7
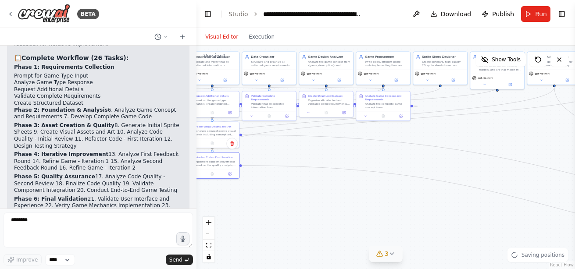
drag, startPoint x: 350, startPoint y: 217, endPoint x: 224, endPoint y: 210, distance: 125.6
click at [224, 210] on div ".deletable-edge-delete-btn { width: 20px; height: 20px; border: 0px solid #ffff…" at bounding box center [385, 158] width 378 height 224
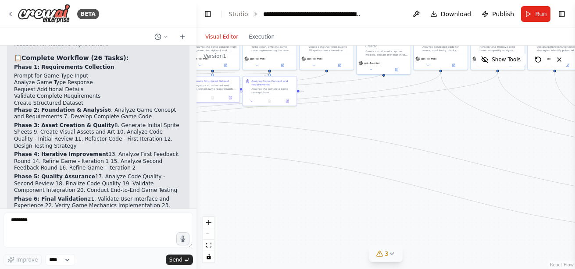
drag, startPoint x: 366, startPoint y: 213, endPoint x: 163, endPoint y: 163, distance: 208.5
click at [163, 163] on div "BETA I want to create a game creation automation. I want to be able to select f…" at bounding box center [287, 134] width 575 height 269
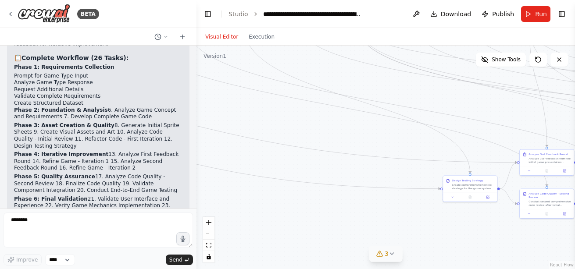
drag, startPoint x: 464, startPoint y: 242, endPoint x: 302, endPoint y: 225, distance: 163.1
click at [302, 225] on div ".deletable-edge-delete-btn { width: 20px; height: 20px; border: 0px solid #ffff…" at bounding box center [385, 158] width 378 height 224
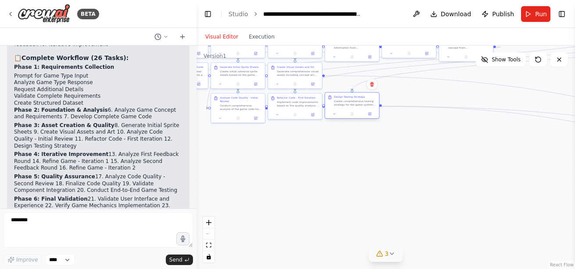
drag, startPoint x: 469, startPoint y: 189, endPoint x: 351, endPoint y: 106, distance: 143.9
click at [351, 106] on div "Create comprehensive testing strategy for the game system, including test plans…" at bounding box center [355, 103] width 43 height 7
drag, startPoint x: 449, startPoint y: 152, endPoint x: 210, endPoint y: 137, distance: 240.3
click at [210, 137] on div ".deletable-edge-delete-btn { width: 20px; height: 20px; border: 0px solid #ffff…" at bounding box center [385, 158] width 378 height 224
drag, startPoint x: 444, startPoint y: 161, endPoint x: 290, endPoint y: 135, distance: 155.7
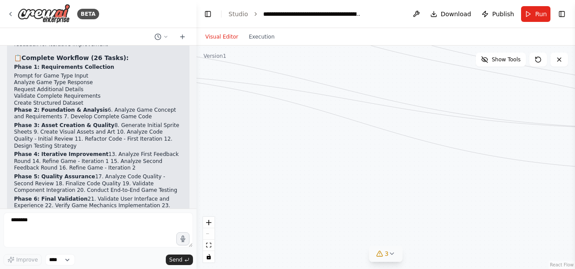
click at [290, 135] on div ".deletable-edge-delete-btn { width: 20px; height: 20px; border: 0px solid #ffff…" at bounding box center [385, 158] width 378 height 224
drag, startPoint x: 447, startPoint y: 178, endPoint x: 246, endPoint y: 170, distance: 201.0
click at [246, 170] on div ".deletable-edge-delete-btn { width: 20px; height: 20px; border: 0px solid #ffff…" at bounding box center [385, 158] width 378 height 224
drag, startPoint x: 449, startPoint y: 202, endPoint x: 329, endPoint y: 234, distance: 124.3
click at [329, 234] on div ".deletable-edge-delete-btn { width: 20px; height: 20px; border: 0px solid #ffff…" at bounding box center [385, 158] width 378 height 224
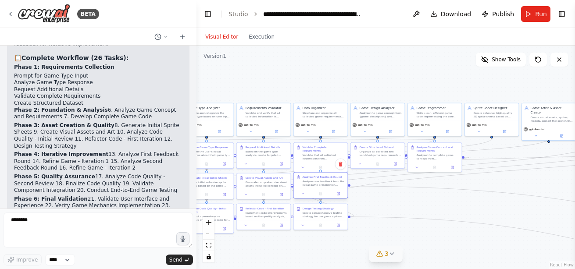
drag, startPoint x: 338, startPoint y: 143, endPoint x: 319, endPoint y: 182, distance: 44.1
click at [319, 182] on div "Analyze user feedback from the initial game presentation ({user_feedback_round_…" at bounding box center [324, 183] width 43 height 7
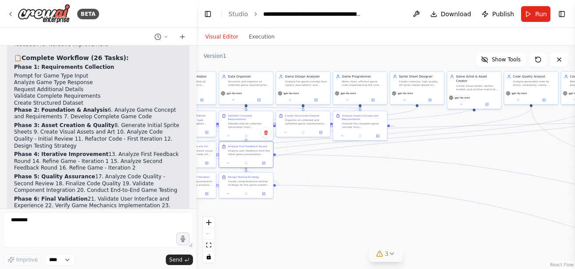
drag, startPoint x: 449, startPoint y: 252, endPoint x: 306, endPoint y: 195, distance: 153.9
click at [306, 195] on div ".deletable-edge-delete-btn { width: 20px; height: 20px; border: 0px solid #ffff…" at bounding box center [385, 158] width 378 height 224
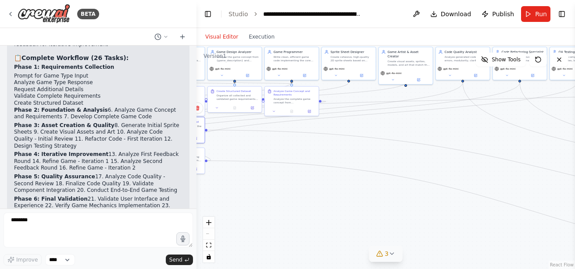
click at [449, 211] on div ".deletable-edge-delete-btn { width: 20px; height: 20px; border: 0px solid #ffff…" at bounding box center [385, 158] width 378 height 224
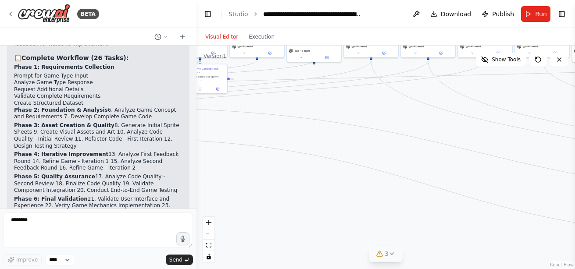
drag, startPoint x: 449, startPoint y: 211, endPoint x: 288, endPoint y: 180, distance: 164.3
click at [288, 180] on div ".deletable-edge-delete-btn { width: 20px; height: 20px; border: 0px solid #ffff…" at bounding box center [385, 158] width 378 height 224
drag, startPoint x: 413, startPoint y: 220, endPoint x: 243, endPoint y: 167, distance: 177.8
click at [243, 167] on div ".deletable-edge-delete-btn { width: 20px; height: 20px; border: 0px solid #ffff…" at bounding box center [385, 158] width 378 height 224
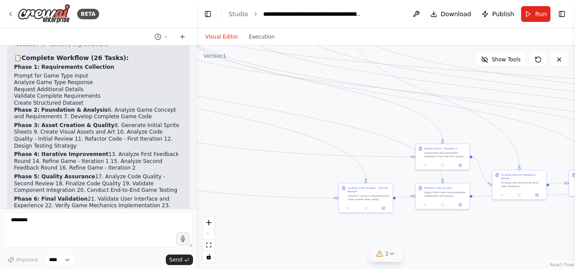
drag, startPoint x: 399, startPoint y: 192, endPoint x: 215, endPoint y: 217, distance: 185.3
click at [215, 217] on div ".deletable-edge-delete-btn { width: 20px; height: 20px; border: 0px solid #ffff…" at bounding box center [385, 158] width 378 height 224
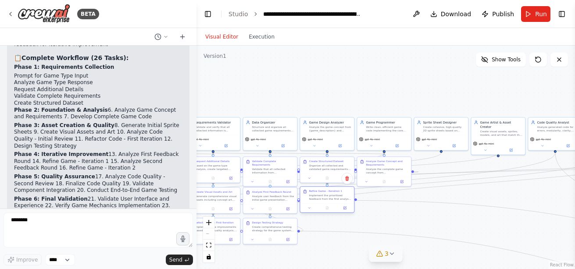
drag, startPoint x: 446, startPoint y: 160, endPoint x: 331, endPoint y: 205, distance: 123.4
click at [331, 205] on div "Refine Game - Iteration 1 Implement the prioritized feedback from the first ana…" at bounding box center [326, 199] width 55 height 27
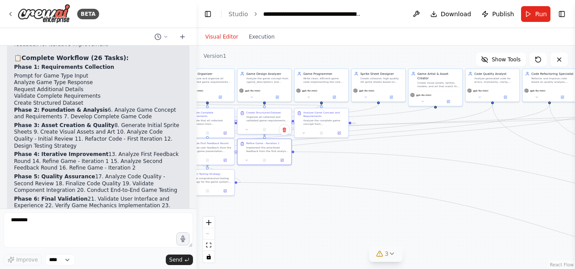
drag, startPoint x: 342, startPoint y: 246, endPoint x: 260, endPoint y: 187, distance: 100.5
click at [260, 187] on div ".deletable-edge-delete-btn { width: 20px; height: 20px; border: 0px solid #ffff…" at bounding box center [385, 158] width 378 height 224
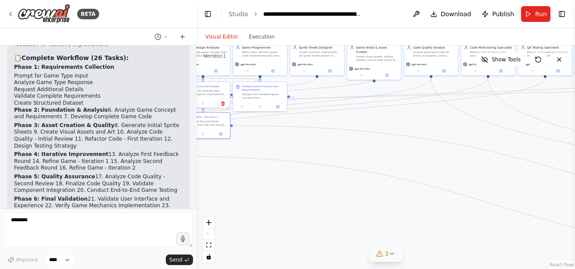
drag, startPoint x: 374, startPoint y: 203, endPoint x: 263, endPoint y: 159, distance: 119.9
click at [263, 159] on div ".deletable-edge-delete-btn { width: 20px; height: 20px; border: 0px solid #ffff…" at bounding box center [385, 158] width 378 height 224
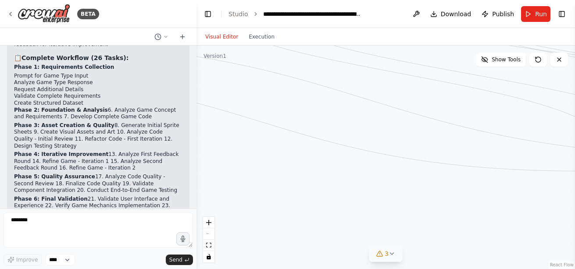
drag, startPoint x: 360, startPoint y: 180, endPoint x: 192, endPoint y: 124, distance: 177.5
click at [192, 124] on div "BETA I want to create a game creation automation. I want to be able to select f…" at bounding box center [287, 134] width 575 height 269
drag, startPoint x: 485, startPoint y: 226, endPoint x: 319, endPoint y: 193, distance: 169.0
click at [319, 193] on div ".deletable-edge-delete-btn { width: 20px; height: 20px; border: 0px solid #ffff…" at bounding box center [385, 158] width 378 height 224
drag, startPoint x: 458, startPoint y: 190, endPoint x: 376, endPoint y: 247, distance: 99.8
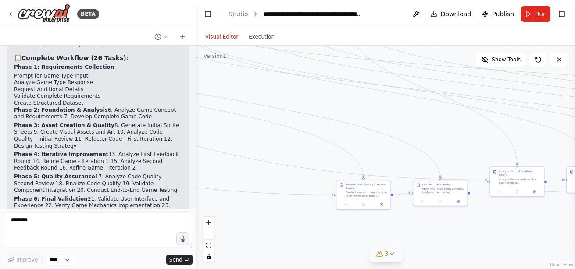
click at [376, 247] on div "Version 1 Show Tools .deletable-edge-delete-btn { width: 20px; height: 20px; bo…" at bounding box center [385, 158] width 378 height 224
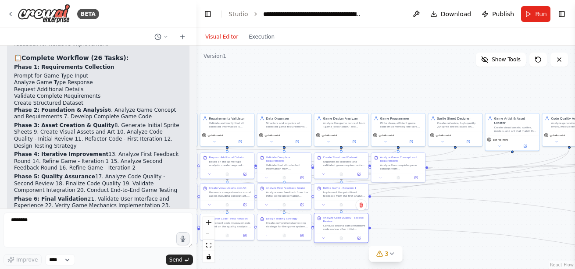
drag, startPoint x: 363, startPoint y: 191, endPoint x: 338, endPoint y: 221, distance: 39.5
click at [338, 221] on div "Analyze Code Quality - Second Review Conduct second comprehensive code review a…" at bounding box center [344, 223] width 43 height 15
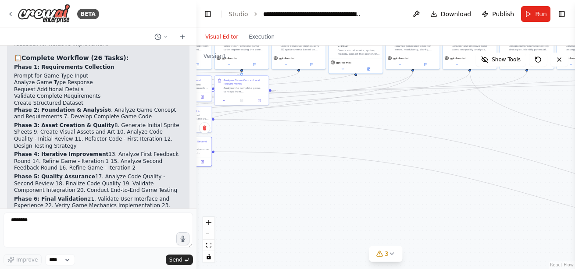
drag, startPoint x: 468, startPoint y: 219, endPoint x: 309, endPoint y: 138, distance: 178.3
click at [309, 138] on div ".deletable-edge-delete-btn { width: 20px; height: 20px; border: 0px solid #ffff…" at bounding box center [385, 158] width 378 height 224
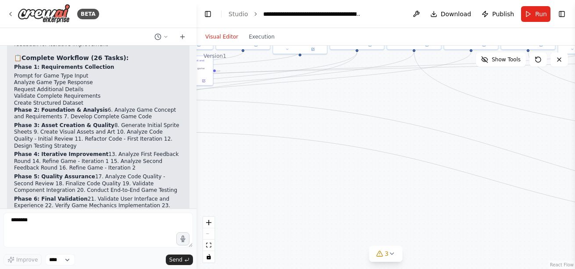
drag, startPoint x: 432, startPoint y: 203, endPoint x: 268, endPoint y: 168, distance: 167.7
click at [268, 168] on div ".deletable-edge-delete-btn { width: 20px; height: 20px; border: 0px solid #ffff…" at bounding box center [385, 158] width 378 height 224
drag, startPoint x: 395, startPoint y: 194, endPoint x: 272, endPoint y: 164, distance: 126.4
click at [272, 164] on div ".deletable-edge-delete-btn { width: 20px; height: 20px; border: 0px solid #ffff…" at bounding box center [385, 158] width 378 height 224
drag, startPoint x: 412, startPoint y: 208, endPoint x: 248, endPoint y: 183, distance: 165.8
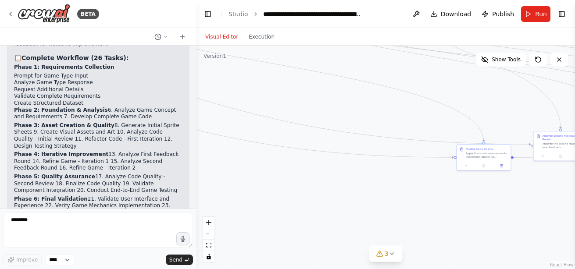
click at [248, 183] on div ".deletable-edge-delete-btn { width: 20px; height: 20px; border: 0px solid #ffff…" at bounding box center [385, 158] width 378 height 224
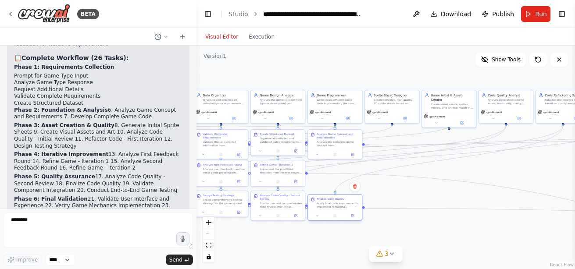
drag, startPoint x: 453, startPoint y: 150, endPoint x: 333, endPoint y: 206, distance: 132.2
click at [333, 206] on div "Apply final code improvements, implement remaining optimizations, and ensure th…" at bounding box center [338, 205] width 43 height 7
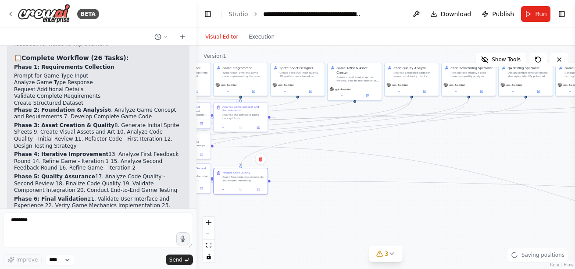
drag, startPoint x: 468, startPoint y: 234, endPoint x: 368, endPoint y: 206, distance: 103.4
click at [368, 206] on div ".deletable-edge-delete-btn { width: 20px; height: 20px; border: 0px solid #ffff…" at bounding box center [385, 158] width 378 height 224
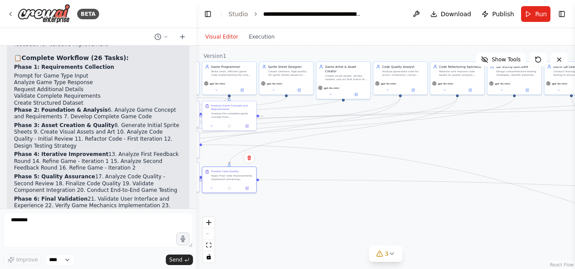
drag, startPoint x: 423, startPoint y: 208, endPoint x: 302, endPoint y: 184, distance: 123.3
click at [302, 184] on div ".deletable-edge-delete-btn { width: 20px; height: 20px; border: 0px solid #ffff…" at bounding box center [385, 158] width 378 height 224
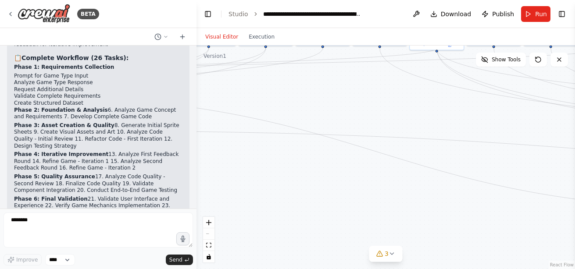
drag, startPoint x: 442, startPoint y: 221, endPoint x: 312, endPoint y: 180, distance: 135.9
click at [312, 180] on div ".deletable-edge-delete-btn { width: 20px; height: 20px; border: 0px solid #ffff…" at bounding box center [385, 158] width 378 height 224
drag, startPoint x: 397, startPoint y: 207, endPoint x: 224, endPoint y: 178, distance: 174.7
click at [224, 178] on div ".deletable-edge-delete-btn { width: 20px; height: 20px; border: 0px solid #ffff…" at bounding box center [385, 158] width 378 height 224
drag, startPoint x: 398, startPoint y: 211, endPoint x: 222, endPoint y: 214, distance: 175.4
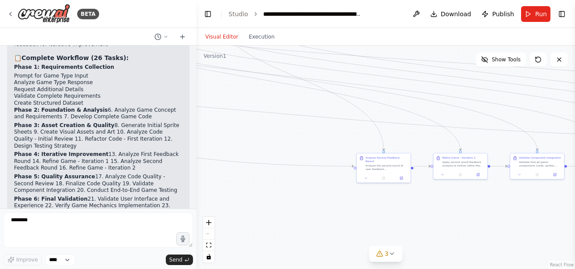
click at [222, 214] on div ".deletable-edge-delete-btn { width: 20px; height: 20px; border: 0px solid #ffff…" at bounding box center [385, 158] width 378 height 224
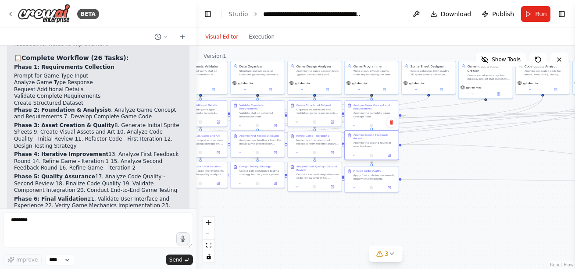
drag, startPoint x: 381, startPoint y: 166, endPoint x: 376, endPoint y: 142, distance: 24.6
click at [376, 142] on div "Analyze the second round of user feedback ({user_feedback_round_2}) on the refi…" at bounding box center [374, 144] width 43 height 7
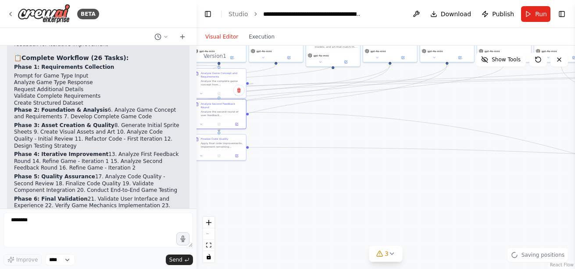
drag, startPoint x: 521, startPoint y: 219, endPoint x: 352, endPoint y: 178, distance: 174.1
click at [352, 178] on div ".deletable-edge-delete-btn { width: 20px; height: 20px; border: 0px solid #ffff…" at bounding box center [385, 158] width 378 height 224
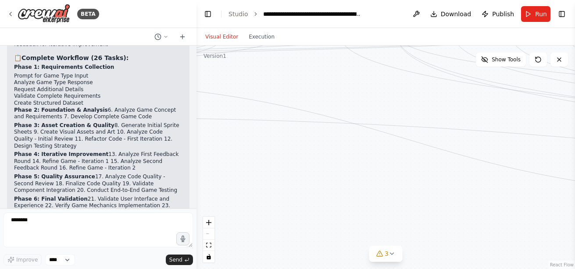
drag, startPoint x: 489, startPoint y: 207, endPoint x: 283, endPoint y: 185, distance: 206.8
click at [283, 185] on div ".deletable-edge-delete-btn { width: 20px; height: 20px; border: 0px solid #ffff…" at bounding box center [385, 158] width 378 height 224
drag, startPoint x: 497, startPoint y: 178, endPoint x: 329, endPoint y: 140, distance: 172.2
click at [329, 140] on div ".deletable-edge-delete-btn { width: 20px; height: 20px; border: 0px solid #ffff…" at bounding box center [385, 158] width 378 height 224
drag, startPoint x: 478, startPoint y: 186, endPoint x: 312, endPoint y: 155, distance: 168.7
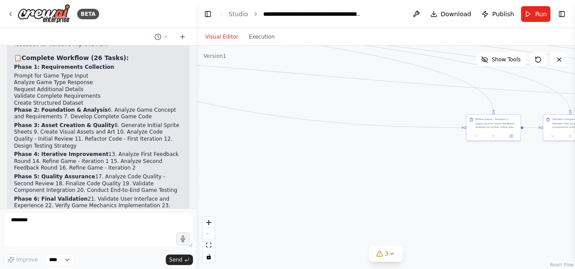
click at [312, 155] on div ".deletable-edge-delete-btn { width: 20px; height: 20px; border: 0px solid #ffff…" at bounding box center [385, 158] width 378 height 224
drag, startPoint x: 431, startPoint y: 167, endPoint x: 342, endPoint y: 217, distance: 102.5
click at [342, 217] on div ".deletable-edge-delete-btn { width: 20px; height: 20px; border: 0px solid #ffff…" at bounding box center [385, 158] width 378 height 224
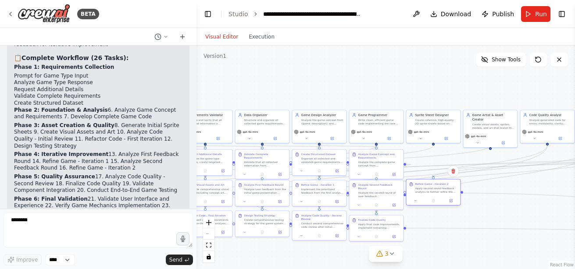
drag, startPoint x: 399, startPoint y: 174, endPoint x: 442, endPoint y: 193, distance: 47.7
click at [442, 193] on div "Apply second round feedback analysis to further refine the game systems, visual…" at bounding box center [436, 190] width 43 height 7
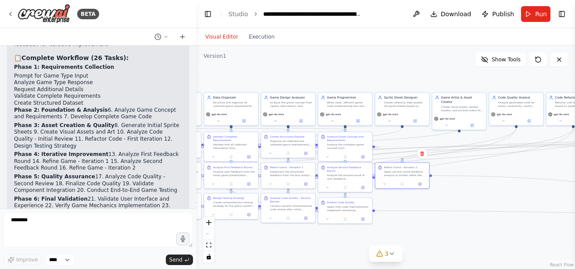
drag, startPoint x: 489, startPoint y: 251, endPoint x: 394, endPoint y: 217, distance: 100.7
click at [394, 217] on div ".deletable-edge-delete-btn { width: 20px; height: 20px; border: 0px solid #ffff…" at bounding box center [385, 158] width 378 height 224
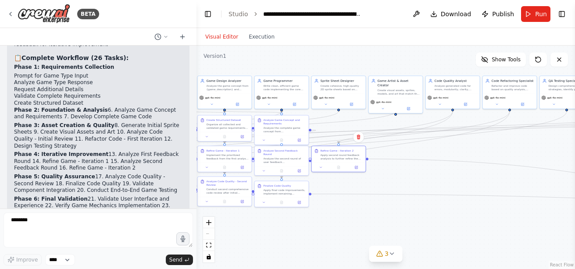
drag, startPoint x: 480, startPoint y: 217, endPoint x: 329, endPoint y: 184, distance: 154.5
click at [329, 184] on div ".deletable-edge-delete-btn { width: 20px; height: 20px; border: 0px solid #ffff…" at bounding box center [385, 158] width 378 height 224
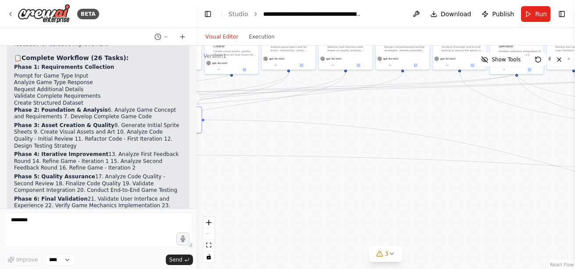
drag, startPoint x: 463, startPoint y: 213, endPoint x: 342, endPoint y: 161, distance: 130.8
click at [342, 161] on div ".deletable-edge-delete-btn { width: 20px; height: 20px; border: 0px solid #ffff…" at bounding box center [385, 158] width 378 height 224
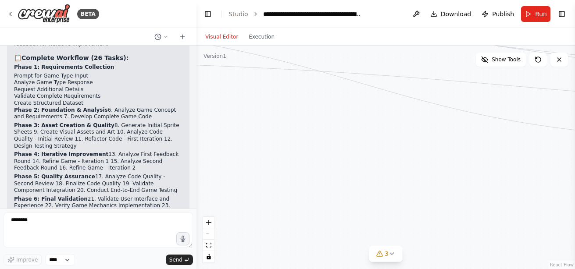
drag, startPoint x: 486, startPoint y: 196, endPoint x: 324, endPoint y: 143, distance: 170.8
click at [324, 143] on div ".deletable-edge-delete-btn { width: 20px; height: 20px; border: 0px solid #ffff…" at bounding box center [385, 158] width 378 height 224
drag, startPoint x: 471, startPoint y: 179, endPoint x: 364, endPoint y: 182, distance: 107.0
click at [364, 182] on div ".deletable-edge-delete-btn { width: 20px; height: 20px; border: 0px solid #ffff…" at bounding box center [385, 158] width 378 height 224
click at [511, 190] on div ".deletable-edge-delete-btn { width: 20px; height: 20px; border: 0px solid #ffff…" at bounding box center [385, 158] width 378 height 224
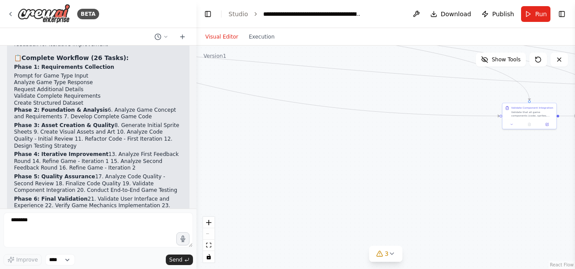
drag, startPoint x: 511, startPoint y: 190, endPoint x: 402, endPoint y: 169, distance: 111.1
click at [402, 169] on div ".deletable-edge-delete-btn { width: 20px; height: 20px; border: 0px solid #ffff…" at bounding box center [385, 158] width 378 height 224
drag, startPoint x: 503, startPoint y: 164, endPoint x: 363, endPoint y: 196, distance: 143.9
click at [363, 196] on div ".deletable-edge-delete-btn { width: 20px; height: 20px; border: 0px solid #ffff…" at bounding box center [385, 158] width 378 height 224
drag, startPoint x: 468, startPoint y: 182, endPoint x: 447, endPoint y: 237, distance: 59.7
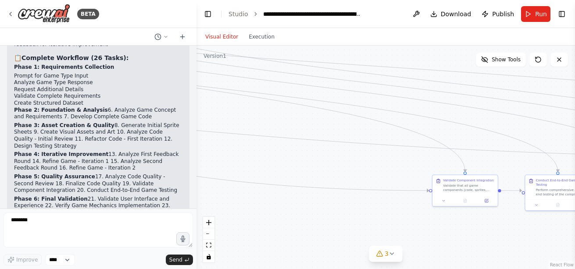
click at [447, 237] on div ".deletable-edge-delete-btn { width: 20px; height: 20px; border: 0px solid #ffff…" at bounding box center [385, 158] width 378 height 224
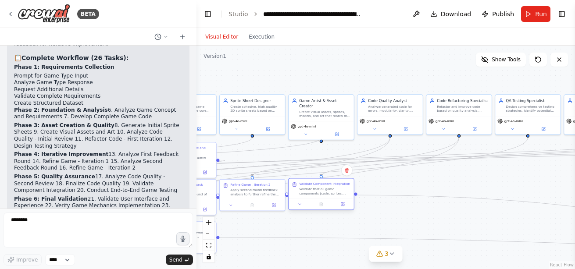
drag, startPoint x: 463, startPoint y: 189, endPoint x: 320, endPoint y: 195, distance: 143.5
click at [320, 194] on div "Validate that all game components (code, sprites, audio specifications, UI elem…" at bounding box center [324, 191] width 51 height 8
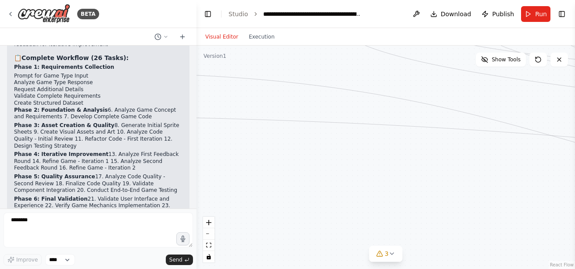
drag, startPoint x: 401, startPoint y: 224, endPoint x: 133, endPoint y: 100, distance: 295.1
click at [133, 100] on div "BETA I want to create a game creation automation. I want to be able to select f…" at bounding box center [287, 134] width 575 height 269
drag, startPoint x: 381, startPoint y: 165, endPoint x: 223, endPoint y: 125, distance: 163.3
click at [223, 125] on div ".deletable-edge-delete-btn { width: 20px; height: 20px; border: 0px solid #ffff…" at bounding box center [385, 158] width 378 height 224
drag, startPoint x: 303, startPoint y: 193, endPoint x: 132, endPoint y: 151, distance: 176.1
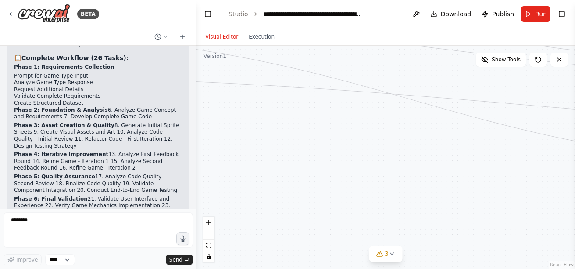
click at [132, 151] on div "BETA I want to create a game creation automation. I want to be able to select f…" at bounding box center [287, 134] width 575 height 269
click at [211, 237] on button "zoom out" at bounding box center [208, 233] width 11 height 11
click at [211, 237] on div "React Flow controls" at bounding box center [208, 240] width 11 height 46
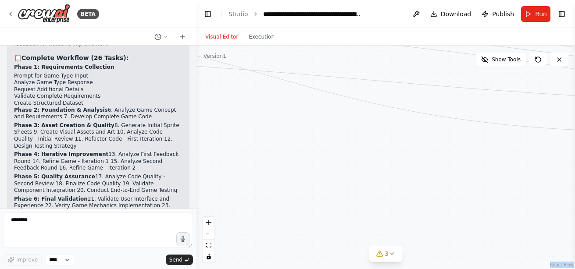
click at [211, 237] on div "React Flow controls" at bounding box center [208, 240] width 11 height 46
drag, startPoint x: 342, startPoint y: 237, endPoint x: 249, endPoint y: 196, distance: 101.3
click at [249, 196] on div ".deletable-edge-delete-btn { width: 20px; height: 20px; border: 0px solid #ffff…" at bounding box center [385, 158] width 378 height 224
drag, startPoint x: 461, startPoint y: 195, endPoint x: 322, endPoint y: 196, distance: 138.6
click at [322, 196] on div ".deletable-edge-delete-btn { width: 20px; height: 20px; border: 0px solid #ffff…" at bounding box center [385, 158] width 378 height 224
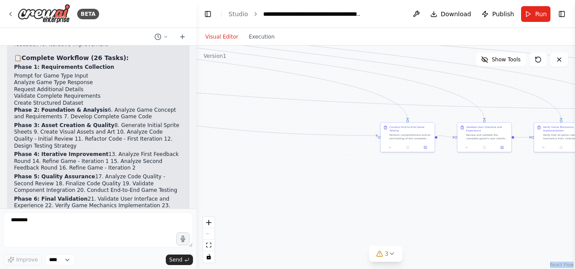
drag, startPoint x: 456, startPoint y: 178, endPoint x: 397, endPoint y: 223, distance: 73.8
click at [397, 223] on div ".deletable-edge-delete-btn { width: 20px; height: 20px; border: 0px solid #ffff…" at bounding box center [385, 158] width 378 height 224
drag, startPoint x: 420, startPoint y: 208, endPoint x: 378, endPoint y: 230, distance: 48.4
click at [378, 230] on div ".deletable-edge-delete-btn { width: 20px; height: 20px; border: 0px solid #ffff…" at bounding box center [385, 158] width 378 height 224
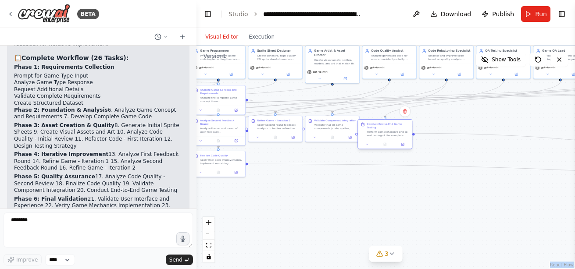
drag, startPoint x: 365, startPoint y: 157, endPoint x: 389, endPoint y: 131, distance: 36.0
click at [389, 131] on div "Perform comprehensive end-to-end testing of the complete game to ensure it runs…" at bounding box center [388, 133] width 43 height 7
drag, startPoint x: 389, startPoint y: 132, endPoint x: 397, endPoint y: 128, distance: 9.0
click at [397, 128] on div "Perform comprehensive end-to-end testing of the complete game to ensure it runs…" at bounding box center [396, 129] width 43 height 7
click at [428, 201] on div ".deletable-edge-delete-btn { width: 20px; height: 20px; border: 0px solid #ffff…" at bounding box center [385, 158] width 378 height 224
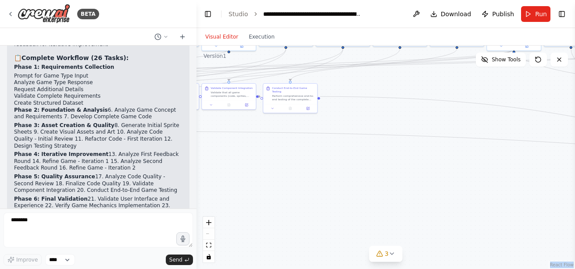
drag, startPoint x: 477, startPoint y: 217, endPoint x: 332, endPoint y: 173, distance: 151.6
click at [332, 173] on div ".deletable-edge-delete-btn { width: 20px; height: 20px; border: 0px solid #ffff…" at bounding box center [385, 158] width 378 height 224
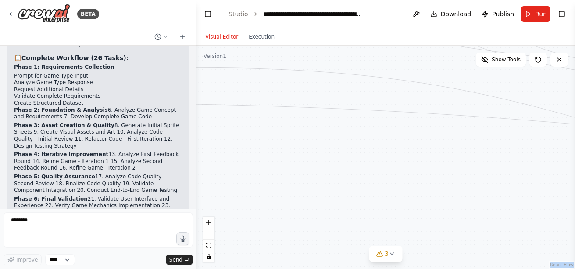
drag, startPoint x: 433, startPoint y: 188, endPoint x: 311, endPoint y: 162, distance: 124.6
click at [311, 162] on div ".deletable-edge-delete-btn { width: 20px; height: 20px; border: 0px solid #ffff…" at bounding box center [385, 158] width 378 height 224
drag, startPoint x: 460, startPoint y: 185, endPoint x: 278, endPoint y: 189, distance: 182.0
click at [278, 189] on div ".deletable-edge-delete-btn { width: 20px; height: 20px; border: 0px solid #ffff…" at bounding box center [385, 158] width 378 height 224
drag, startPoint x: 499, startPoint y: 203, endPoint x: 367, endPoint y: 175, distance: 134.8
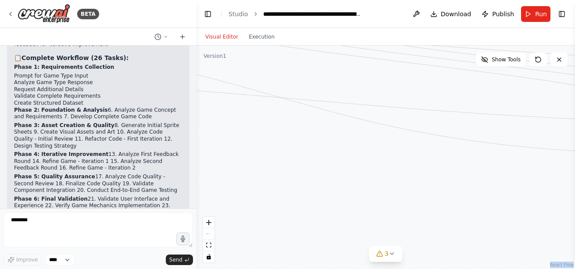
click at [367, 175] on div ".deletable-edge-delete-btn { width: 20px; height: 20px; border: 0px solid #ffff…" at bounding box center [385, 158] width 378 height 224
drag, startPoint x: 465, startPoint y: 210, endPoint x: 313, endPoint y: 197, distance: 153.1
click at [313, 197] on div ".deletable-edge-delete-btn { width: 20px; height: 20px; border: 0px solid #ffff…" at bounding box center [385, 158] width 378 height 224
drag, startPoint x: 497, startPoint y: 185, endPoint x: 393, endPoint y: 186, distance: 103.9
click at [393, 186] on div ".deletable-edge-delete-btn { width: 20px; height: 20px; border: 0px solid #ffff…" at bounding box center [385, 158] width 378 height 224
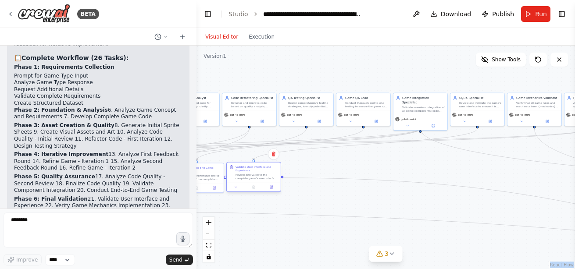
drag, startPoint x: 435, startPoint y: 138, endPoint x: 260, endPoint y: 176, distance: 178.6
click at [260, 176] on div "Review and validate the complete game's user interface to ensure it is intuitiv…" at bounding box center [256, 176] width 43 height 7
click at [321, 238] on div ".deletable-edge-delete-btn { width: 20px; height: 20px; border: 0px solid #ffff…" at bounding box center [385, 158] width 378 height 224
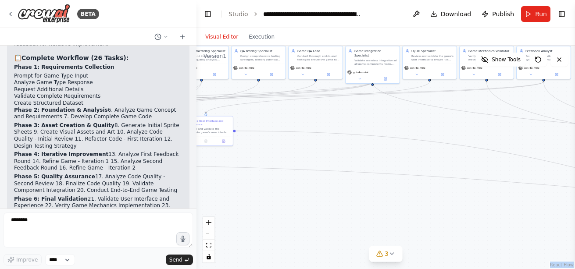
drag, startPoint x: 268, startPoint y: 235, endPoint x: 195, endPoint y: 166, distance: 100.5
click at [195, 166] on div "BETA I want to create a game creation automation. I want to be able to select f…" at bounding box center [287, 134] width 575 height 269
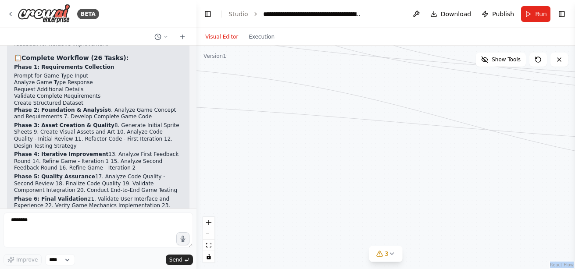
drag, startPoint x: 424, startPoint y: 198, endPoint x: 238, endPoint y: 156, distance: 191.1
click at [238, 156] on div ".deletable-edge-delete-btn { width: 20px; height: 20px; border: 0px solid #ffff…" at bounding box center [385, 158] width 378 height 224
click at [536, 16] on span "Run" at bounding box center [541, 14] width 12 height 9
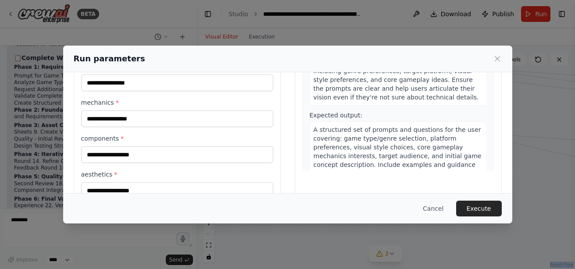
scroll to position [0, 0]
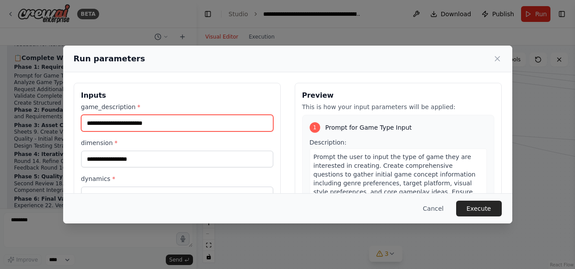
click at [172, 125] on input "game_description *" at bounding box center [177, 123] width 192 height 17
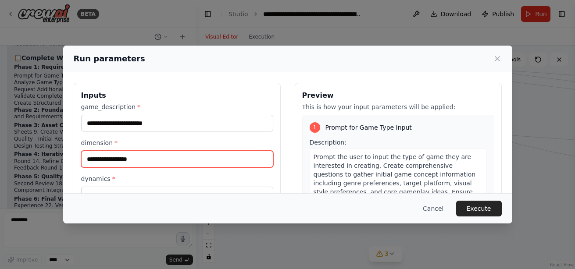
click at [171, 157] on input "dimension *" at bounding box center [177, 159] width 192 height 17
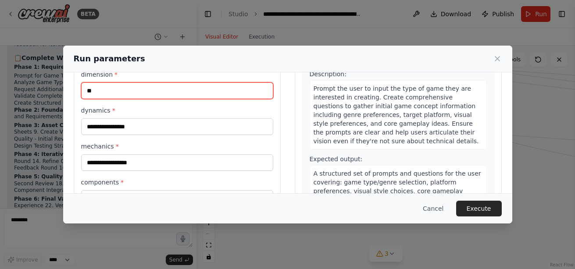
scroll to position [69, 0]
type input "**"
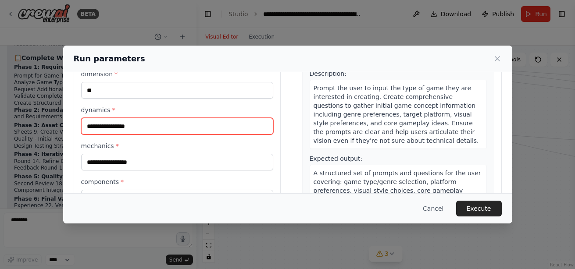
click at [109, 121] on input "dynamics *" at bounding box center [177, 126] width 192 height 17
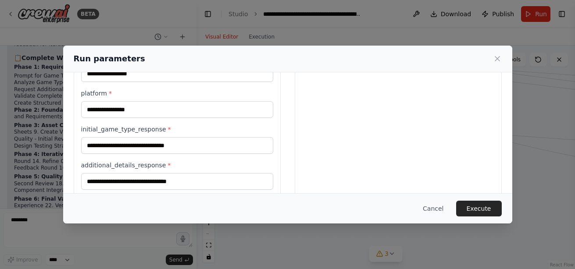
scroll to position [302, 0]
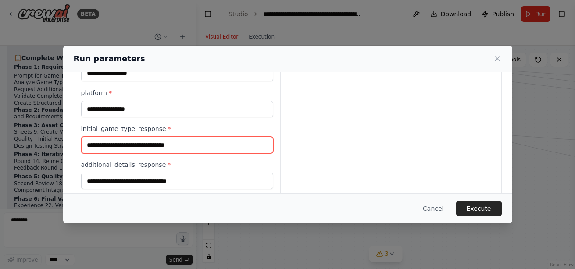
click at [198, 142] on input "initial_game_type_response *" at bounding box center [177, 145] width 192 height 17
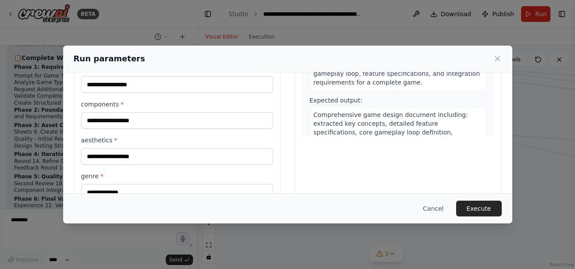
scroll to position [0, 0]
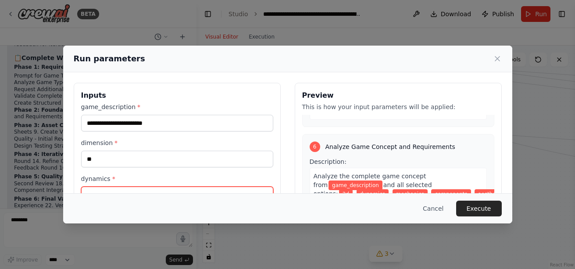
click at [142, 187] on input "dynamics *" at bounding box center [177, 195] width 192 height 17
paste input "**********"
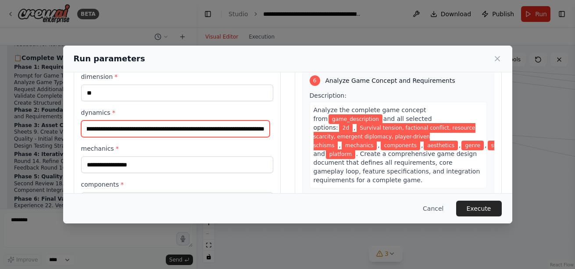
scroll to position [68, 0]
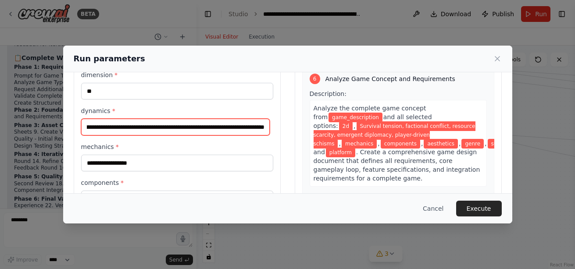
type input "**********"
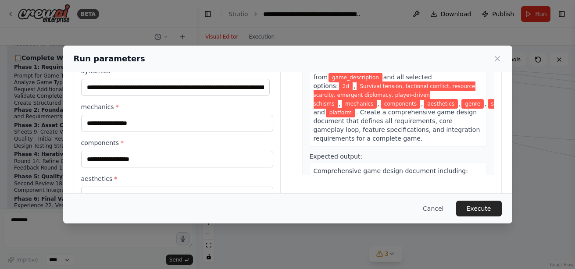
scroll to position [109, 0]
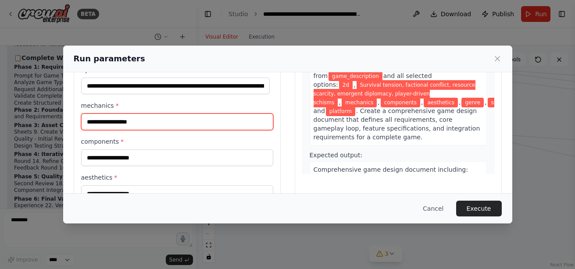
click at [135, 121] on input "mechanics *" at bounding box center [177, 122] width 192 height 17
paste input "**********"
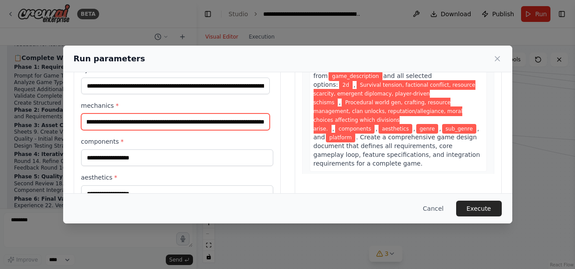
type input "**********"
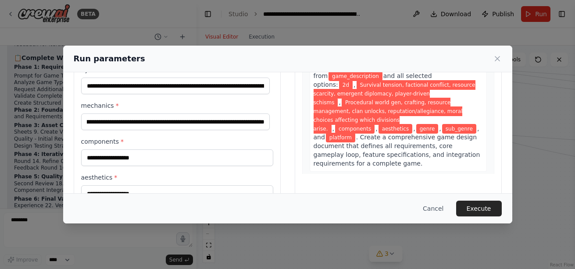
scroll to position [0, 0]
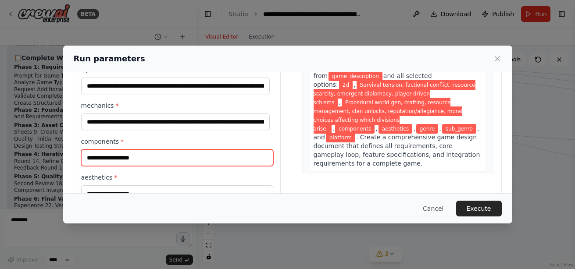
click at [185, 158] on input "components *" at bounding box center [177, 158] width 192 height 17
paste input "**********"
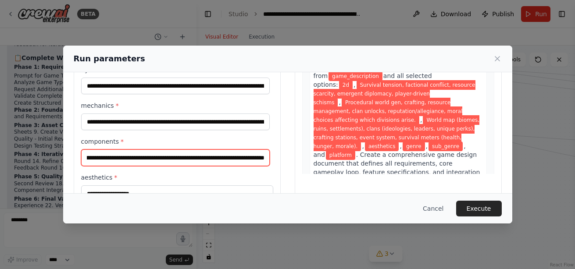
type input "**********"
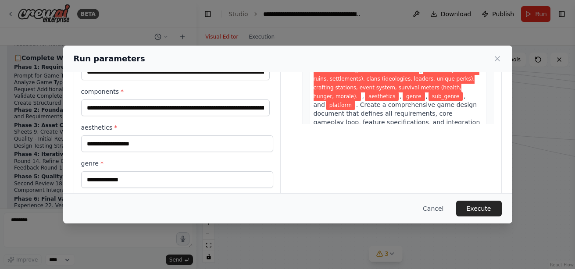
scroll to position [160, 0]
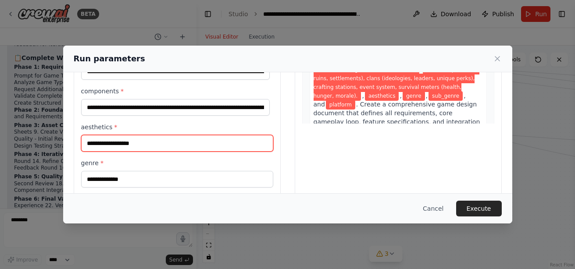
click at [163, 143] on input "aesthetics *" at bounding box center [177, 143] width 192 height 17
paste input "**********"
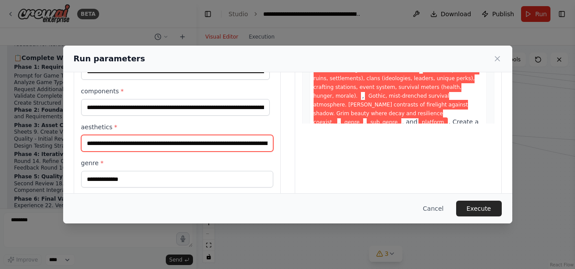
scroll to position [0, 187]
type input "**********"
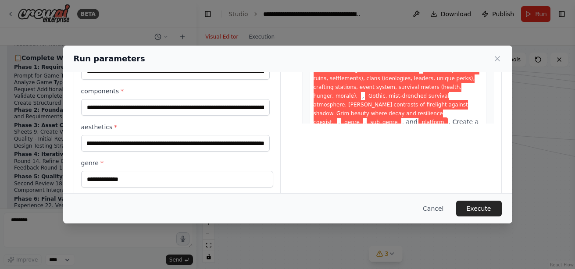
scroll to position [0, 0]
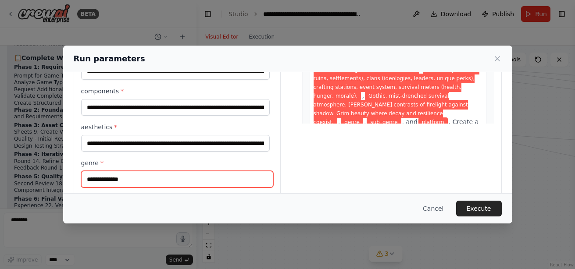
click at [157, 178] on input "genre *" at bounding box center [177, 179] width 192 height 17
paste input "**********"
type input "**********"
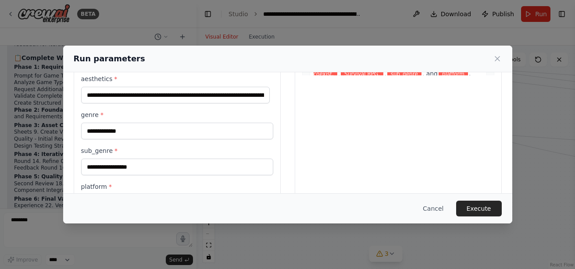
scroll to position [208, 0]
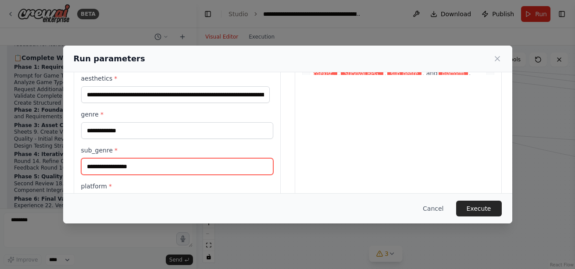
click at [142, 163] on input "sub_genre *" at bounding box center [177, 166] width 192 height 17
paste input "**********"
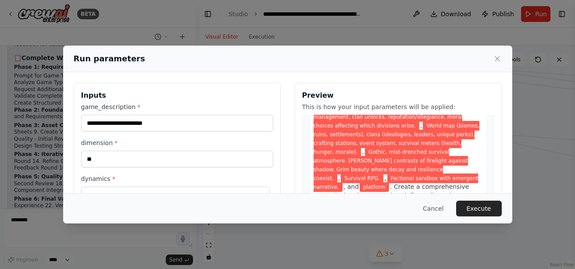
scroll to position [1097, 0]
type input "**********"
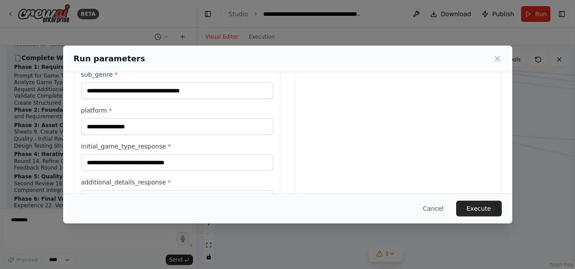
scroll to position [284, 0]
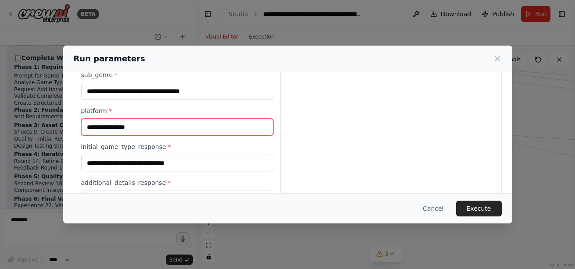
click at [149, 130] on input "platform *" at bounding box center [177, 127] width 192 height 17
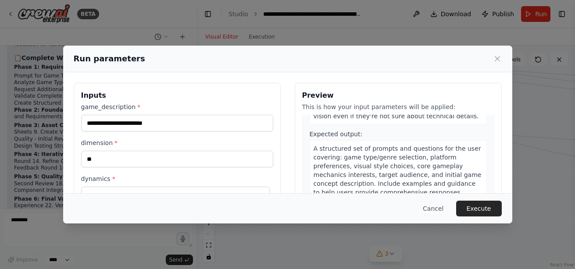
scroll to position [0, 0]
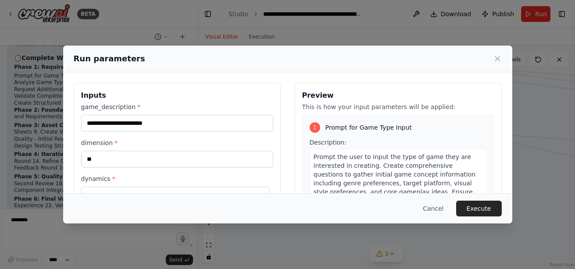
type input "**********"
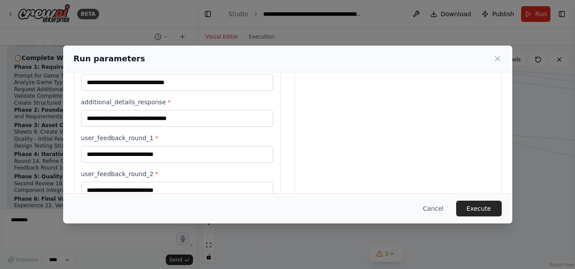
scroll to position [365, 0]
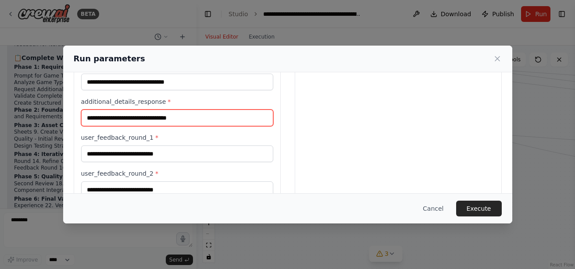
click at [178, 121] on input "additional_details_response *" at bounding box center [177, 118] width 192 height 17
paste input "**********"
type input "**********"
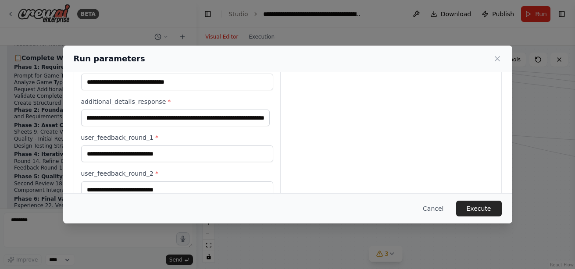
scroll to position [0, 0]
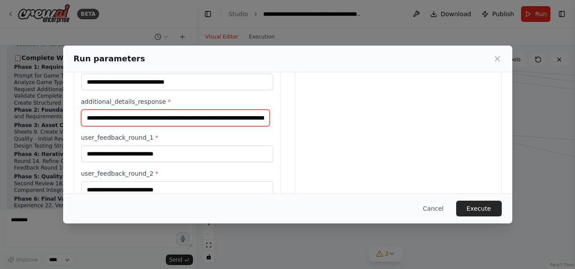
click at [150, 125] on input "**********" at bounding box center [175, 118] width 189 height 17
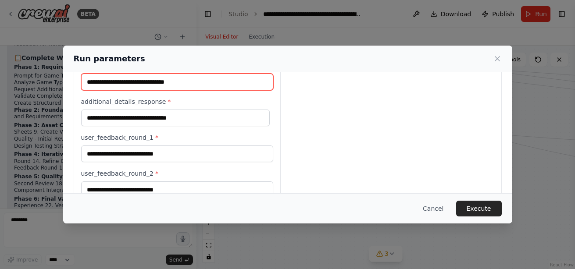
click at [150, 81] on input "initial_game_type_response *" at bounding box center [177, 82] width 192 height 17
paste input "**********"
type input "**********"
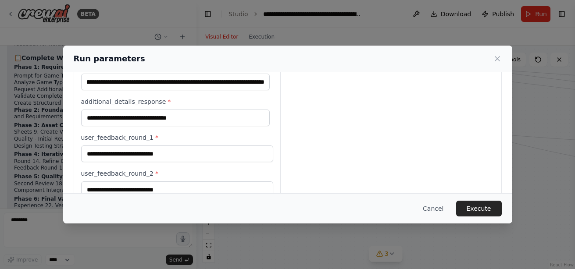
scroll to position [0, 0]
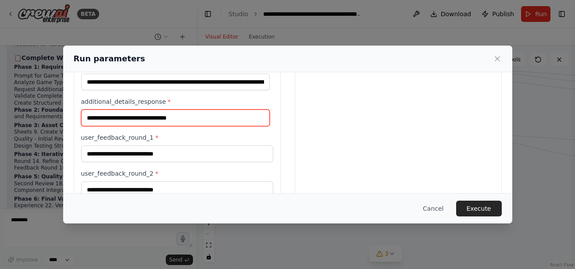
click at [153, 119] on input "additional_details_response *" at bounding box center [175, 118] width 189 height 17
paste input "**********"
click at [251, 120] on input "**********" at bounding box center [175, 118] width 189 height 17
paste input "**********"
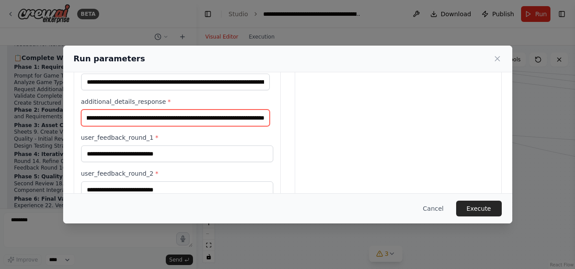
type input "**********"
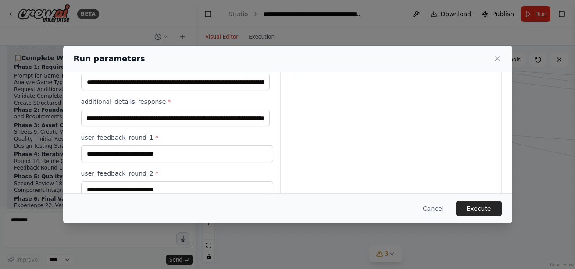
scroll to position [0, 0]
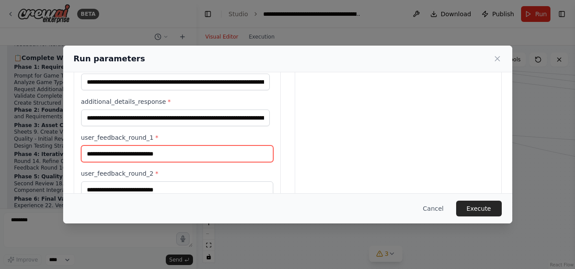
click at [154, 151] on input "user_feedback_round_1 *" at bounding box center [177, 154] width 192 height 17
paste input "**********"
type input "**********"
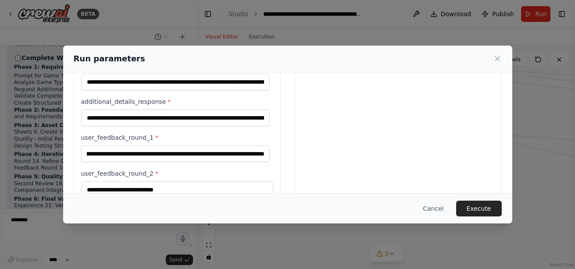
scroll to position [0, 0]
click at [174, 191] on input "user_feedback_round_2 *" at bounding box center [177, 190] width 192 height 17
paste input "**********"
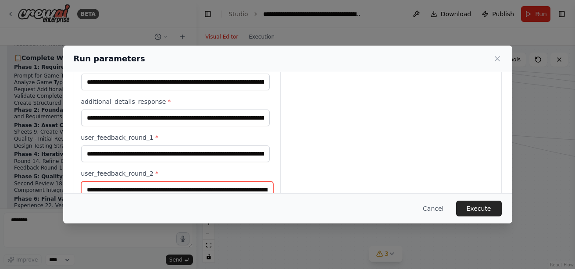
scroll to position [366, 0]
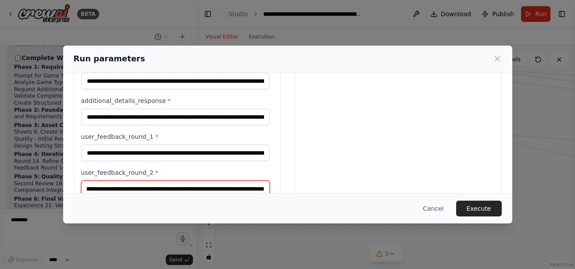
type input "**********"
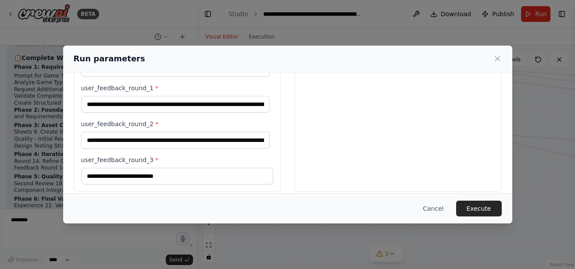
scroll to position [415, 0]
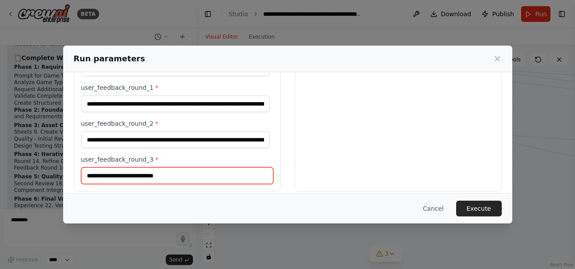
click at [167, 178] on input "user_feedback_round_3 *" at bounding box center [177, 175] width 192 height 17
paste input "**********"
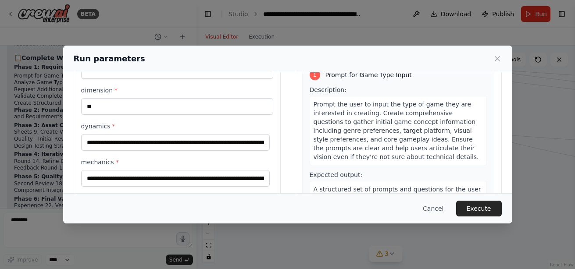
scroll to position [0, 0]
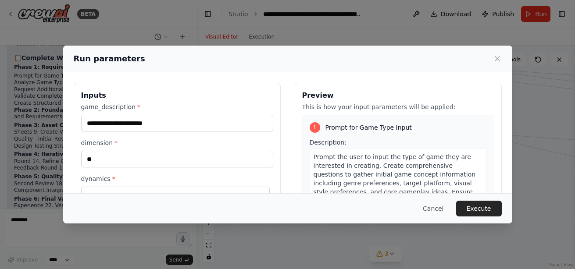
type input "**********"
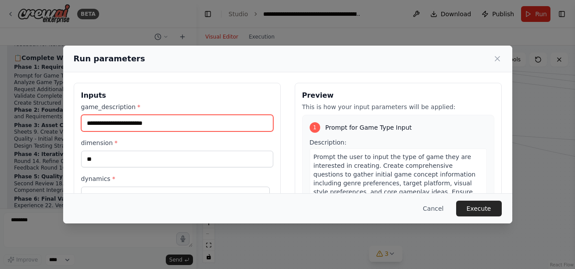
click at [187, 125] on input "game_description *" at bounding box center [177, 123] width 192 height 17
paste input "**********"
click at [246, 122] on input "**********" at bounding box center [175, 123] width 189 height 17
paste input "**********"
click at [246, 122] on input "**********" at bounding box center [175, 123] width 189 height 17
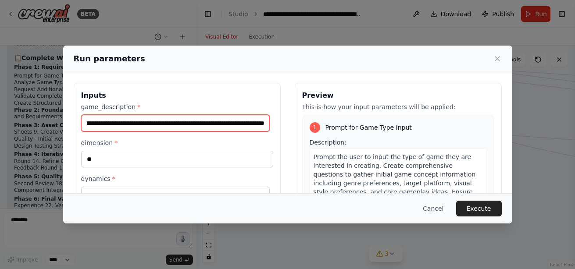
paste input "**********"
click at [224, 129] on input "**********" at bounding box center [175, 123] width 189 height 17
paste input "**********"
click at [223, 121] on input "game_description *" at bounding box center [175, 123] width 189 height 17
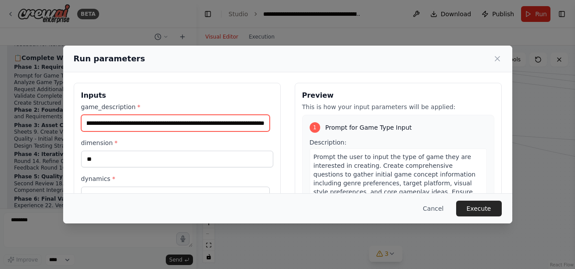
paste input "**********"
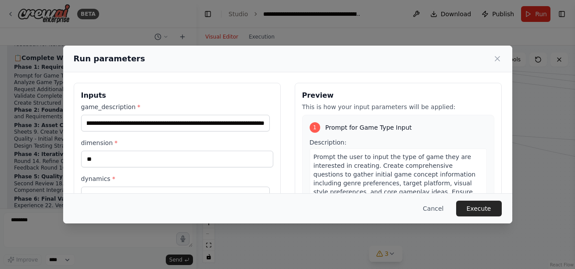
scroll to position [0, 0]
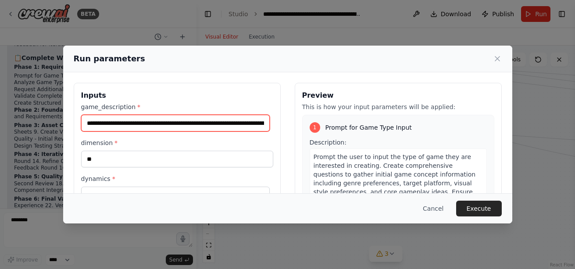
click at [206, 119] on input "game_description *" at bounding box center [175, 123] width 189 height 17
paste input "**********"
type input "**********"
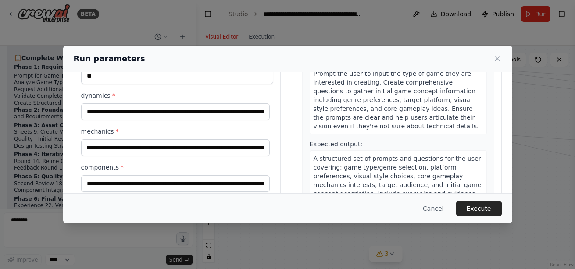
scroll to position [0, 0]
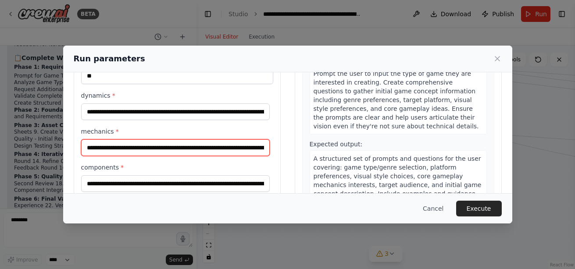
click at [120, 152] on input "**********" at bounding box center [175, 147] width 189 height 17
paste input "**********"
paste input "text"
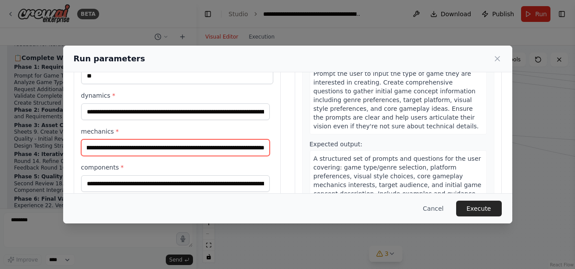
type input "**********"
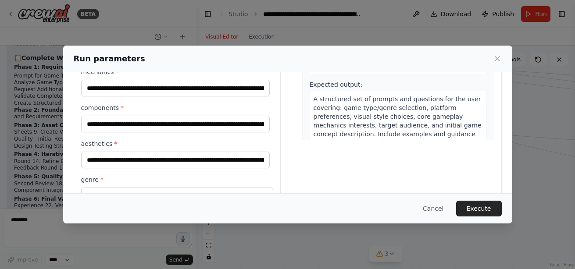
scroll to position [143, 0]
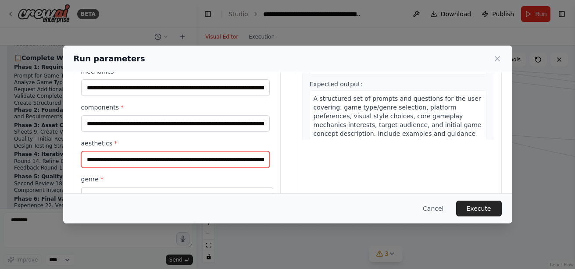
click at [184, 159] on input "**********" at bounding box center [175, 159] width 189 height 17
paste input "**********"
type input "**********"
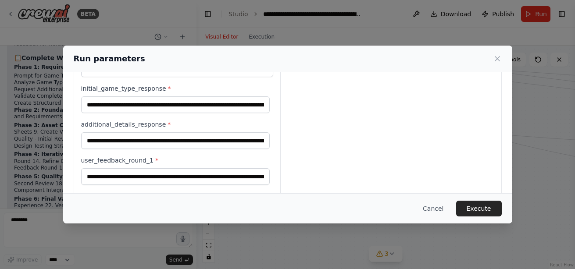
scroll to position [342, 0]
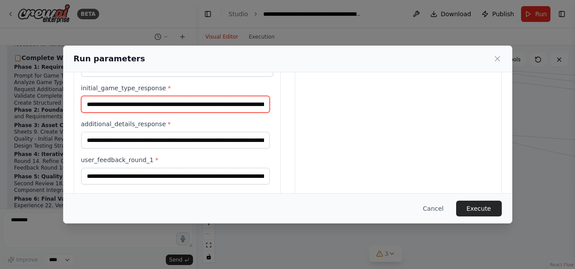
click at [160, 103] on input "**********" at bounding box center [175, 104] width 189 height 17
paste input "**********"
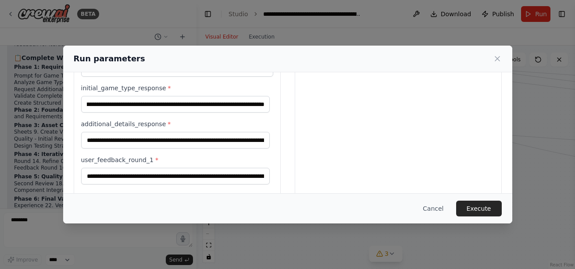
scroll to position [0, 0]
click at [232, 189] on div "**********" at bounding box center [177, 8] width 192 height 496
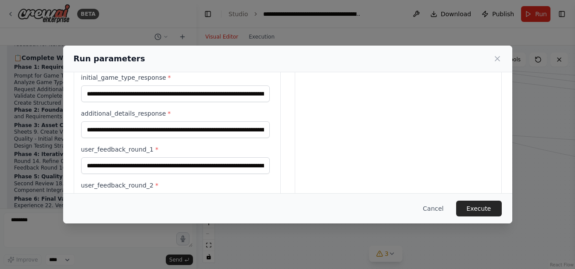
scroll to position [351, 0]
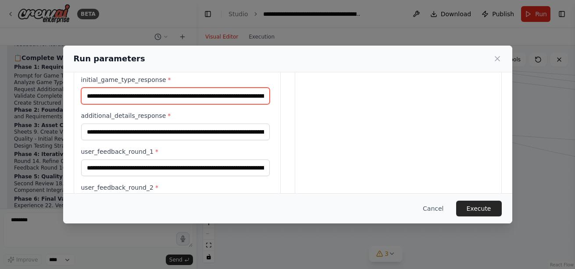
click at [198, 96] on input "**********" at bounding box center [175, 96] width 189 height 17
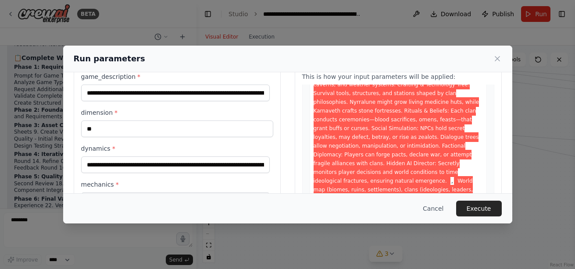
scroll to position [1494, 0]
type input "**********"
click at [479, 207] on button "Execute" at bounding box center [479, 209] width 46 height 16
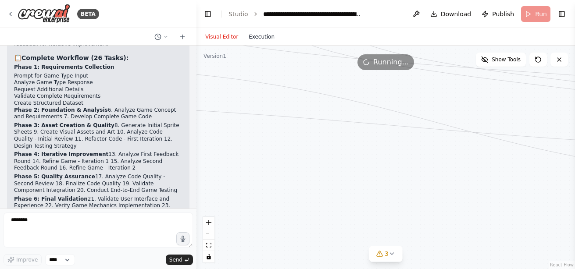
click at [254, 35] on button "Execution" at bounding box center [261, 37] width 36 height 11
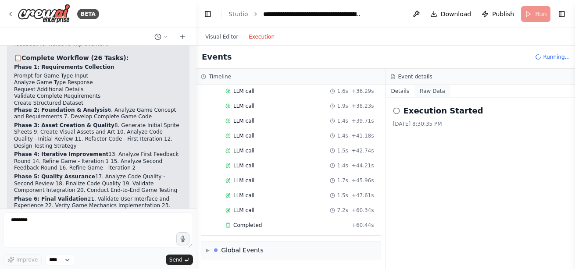
scroll to position [606, 0]
click at [432, 95] on button "Raw Data" at bounding box center [432, 91] width 36 height 12
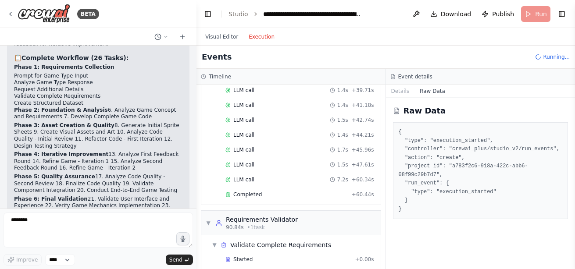
scroll to position [670, 0]
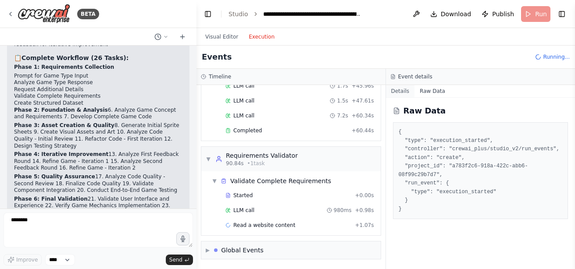
click at [398, 91] on button "Details" at bounding box center [400, 91] width 29 height 12
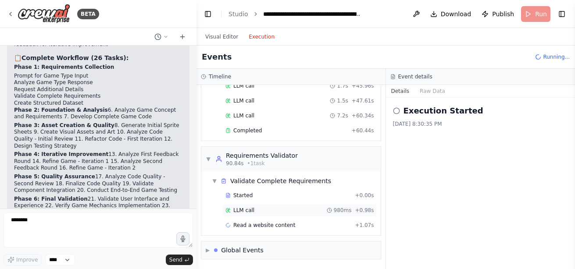
click at [249, 212] on span "LLM call" at bounding box center [243, 210] width 21 height 7
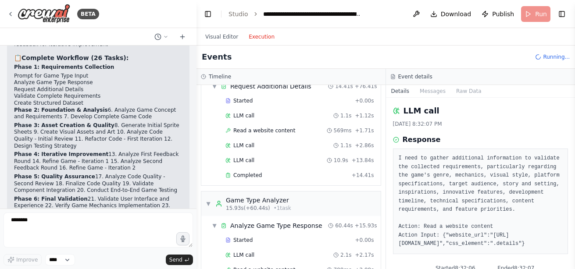
scroll to position [0, 0]
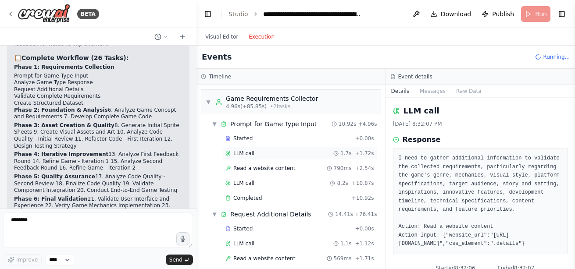
click at [238, 156] on span "LLM call" at bounding box center [243, 153] width 21 height 7
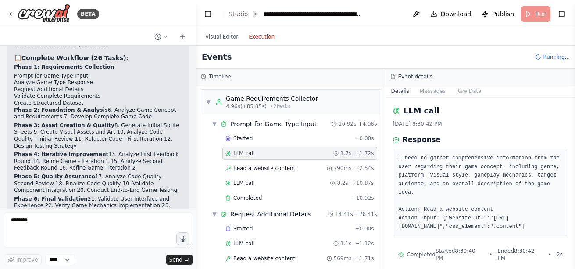
scroll to position [1, 0]
click at [257, 169] on span "Read a website content" at bounding box center [264, 168] width 62 height 7
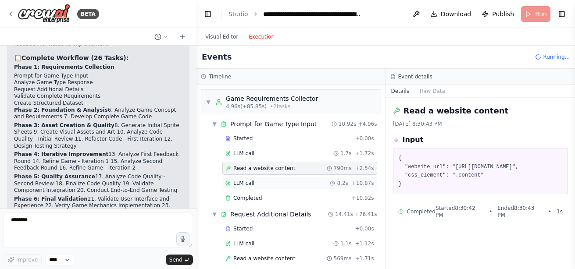
click at [239, 182] on span "LLM call" at bounding box center [243, 183] width 21 height 7
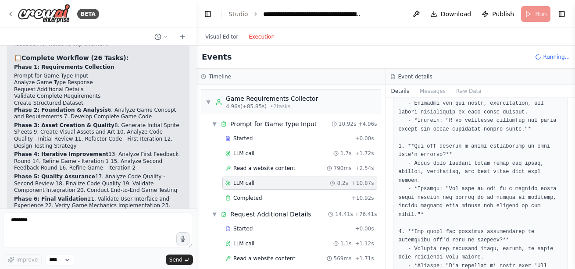
scroll to position [363, 0]
click at [293, 196] on div "Completed" at bounding box center [286, 198] width 123 height 7
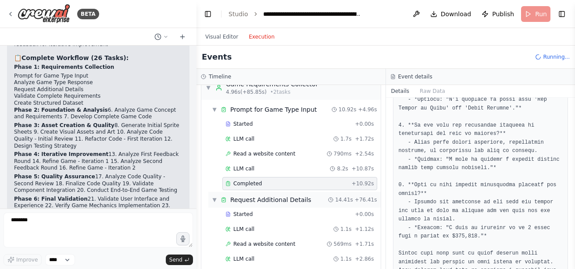
scroll to position [18, 0]
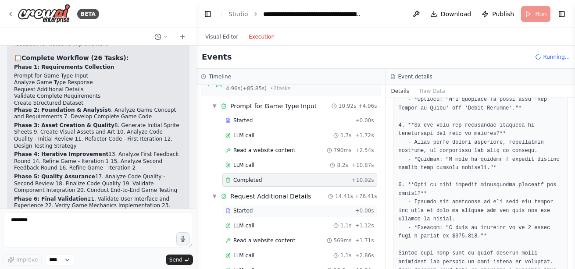
click at [260, 211] on div "Started" at bounding box center [288, 210] width 126 height 7
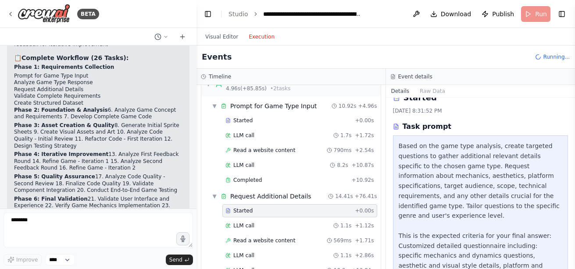
scroll to position [12, 0]
click at [266, 221] on div "LLM call 1.1s + 1.12s" at bounding box center [299, 225] width 155 height 13
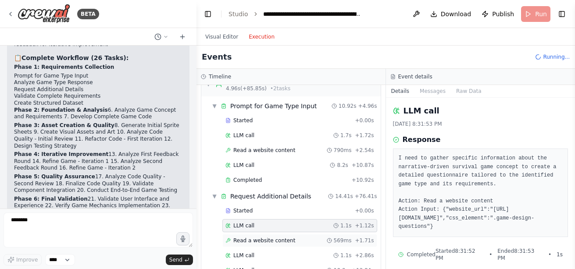
click at [277, 240] on span "Read a website content" at bounding box center [264, 240] width 62 height 7
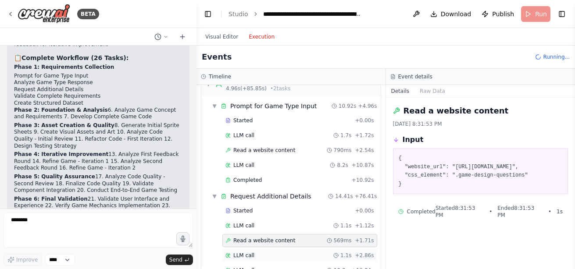
click at [275, 255] on div "LLM call 1.1s + 2.86s" at bounding box center [299, 255] width 149 height 7
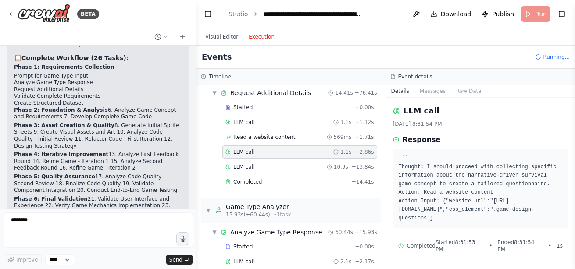
scroll to position [123, 0]
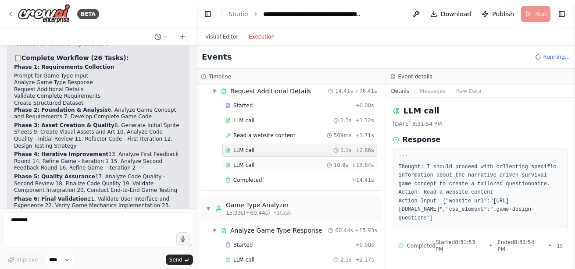
click at [284, 168] on div "LLM call 10.9s + 13.84s" at bounding box center [299, 165] width 149 height 7
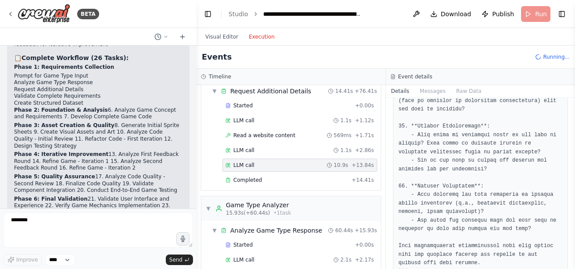
scroll to position [796, 0]
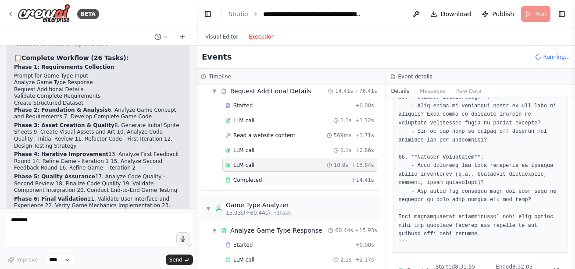
drag, startPoint x: 279, startPoint y: 173, endPoint x: 272, endPoint y: 180, distance: 9.9
click at [272, 180] on div "Started + 0.00s LLM call 1.1s + 1.12s Read a website content 569ms + 1.71s LLM …" at bounding box center [294, 143] width 172 height 89
click at [272, 180] on div "Completed" at bounding box center [286, 180] width 123 height 7
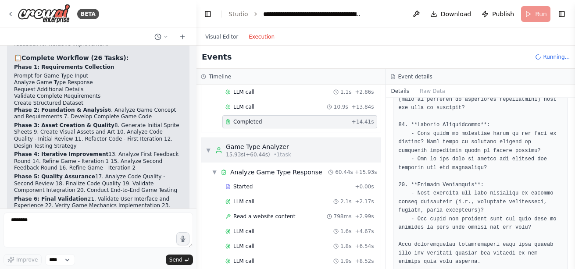
scroll to position [183, 0]
click at [260, 184] on div "Started" at bounding box center [288, 185] width 126 height 7
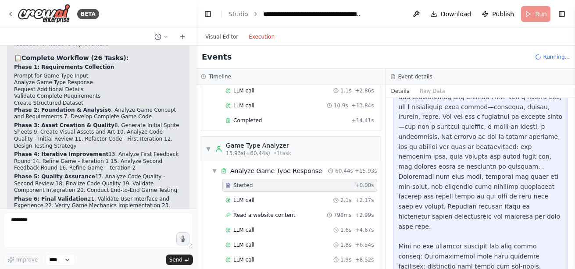
scroll to position [134, 0]
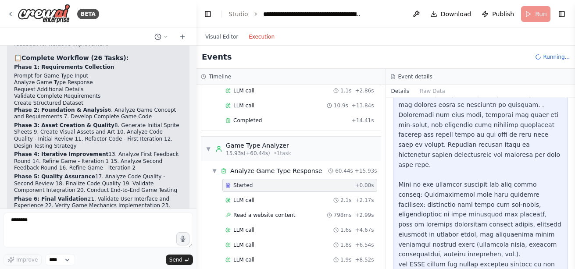
click at [485, 249] on div at bounding box center [481, 150] width 164 height 260
click at [246, 201] on span "LLM call" at bounding box center [243, 200] width 21 height 7
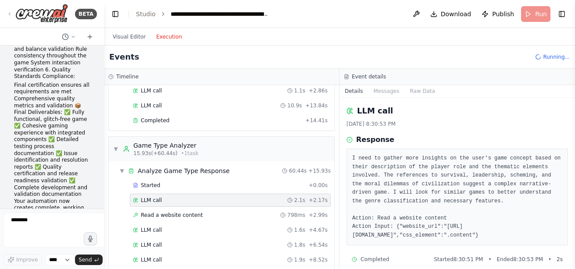
scroll to position [20280, 0]
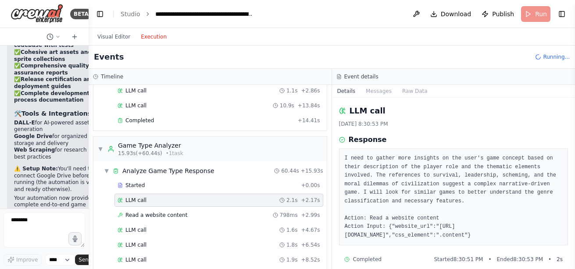
drag, startPoint x: 194, startPoint y: 167, endPoint x: 46, endPoint y: 160, distance: 147.9
click at [46, 160] on div "BETA I want to create a game creation automation. I want to be able to select f…" at bounding box center [44, 134] width 89 height 269
click at [257, 221] on div "Read a website content 798ms + 2.99s" at bounding box center [218, 215] width 209 height 13
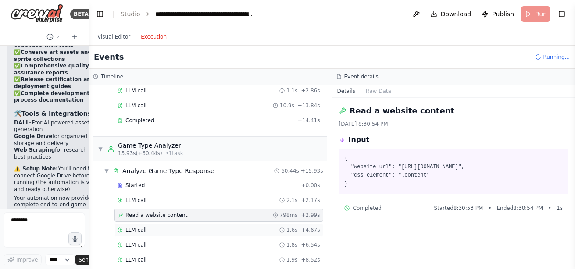
click at [240, 235] on div "LLM call 1.6s + 4.67s" at bounding box center [218, 230] width 209 height 13
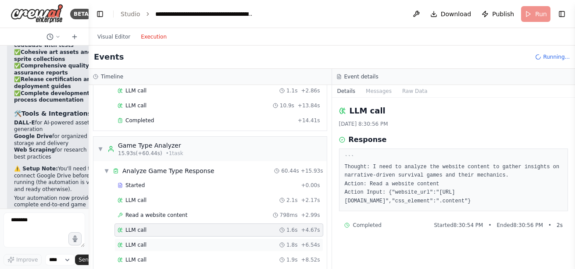
click at [235, 248] on div "LLM call 1.8s + 6.54s" at bounding box center [219, 245] width 203 height 7
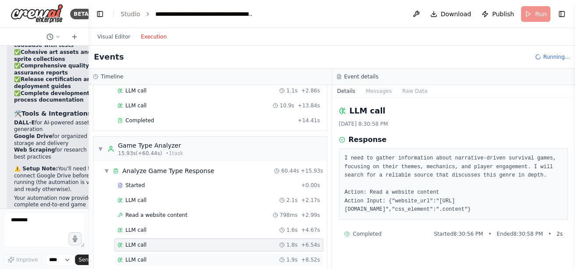
click at [230, 260] on div "LLM call 1.9s + 8.52s" at bounding box center [219, 260] width 203 height 7
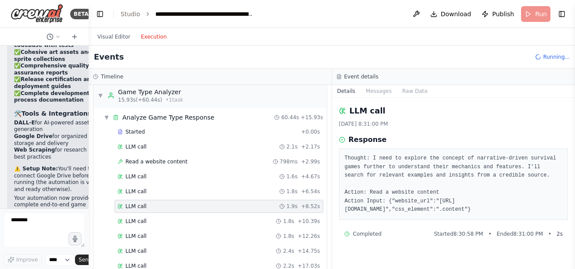
scroll to position [237, 0]
click at [223, 224] on div "LLM call 1.8s + 10.39s" at bounding box center [218, 220] width 209 height 13
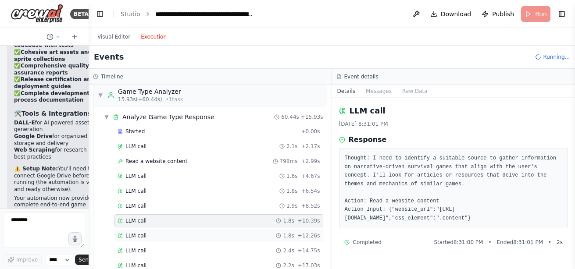
click at [214, 238] on div "LLM call 1.8s + 12.26s" at bounding box center [219, 235] width 203 height 7
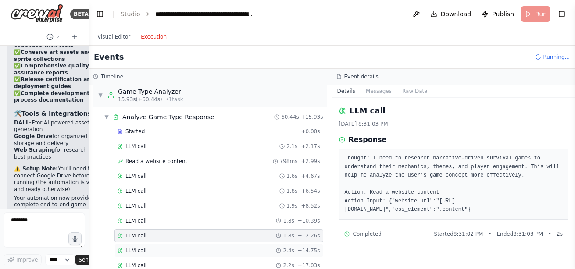
click at [207, 252] on div "LLM call 2.4s + 14.75s" at bounding box center [219, 250] width 203 height 7
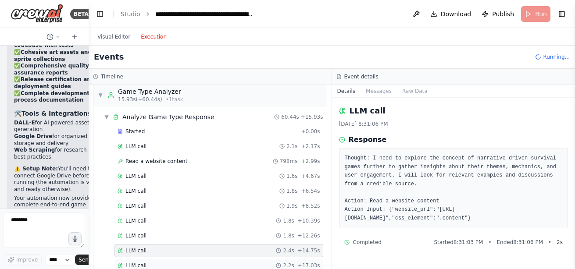
click at [207, 260] on div "LLM call 2.2s + 17.03s" at bounding box center [218, 265] width 209 height 13
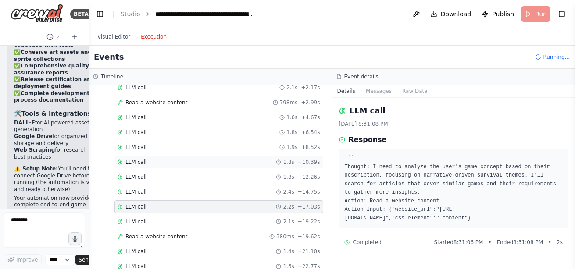
scroll to position [296, 0]
click at [221, 221] on div "LLM call 2.1s + 19.22s" at bounding box center [219, 220] width 203 height 7
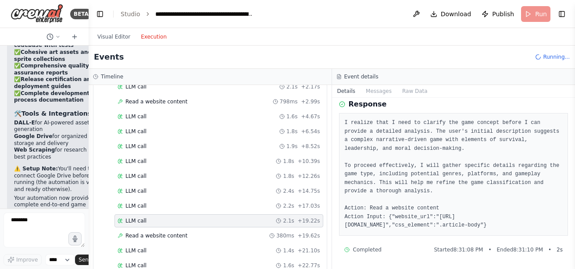
scroll to position [41, 0]
click at [232, 233] on div "Read a website content 380ms + 19.62s" at bounding box center [219, 235] width 203 height 7
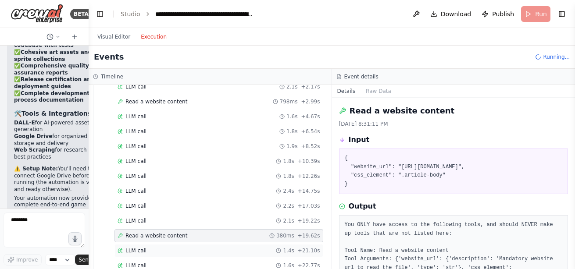
click at [213, 248] on div "LLM call 1.4s + 21.10s" at bounding box center [219, 250] width 203 height 7
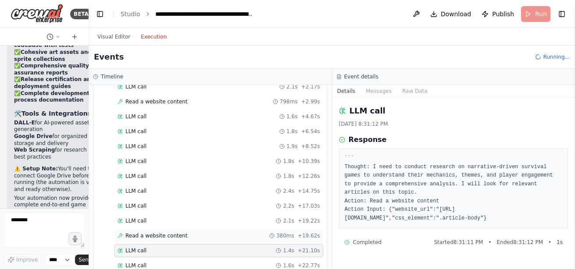
click at [227, 230] on div "Read a website content 380ms + 19.62s" at bounding box center [218, 235] width 209 height 13
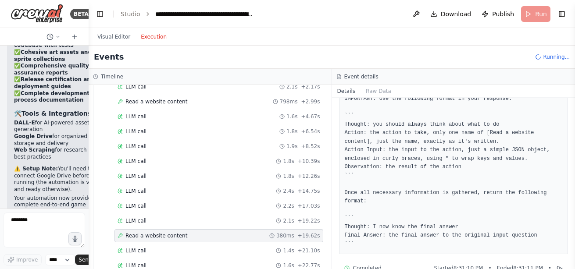
scroll to position [256, 0]
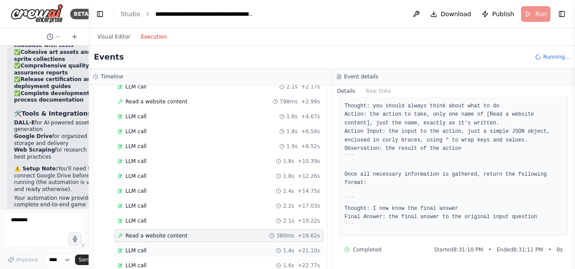
click at [220, 251] on div "LLM call 1.4s + 21.10s" at bounding box center [219, 250] width 203 height 7
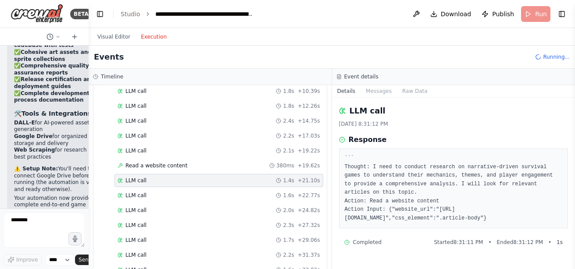
scroll to position [367, 0]
click at [207, 200] on div "LLM call 1.6s + 22.77s" at bounding box center [218, 195] width 209 height 13
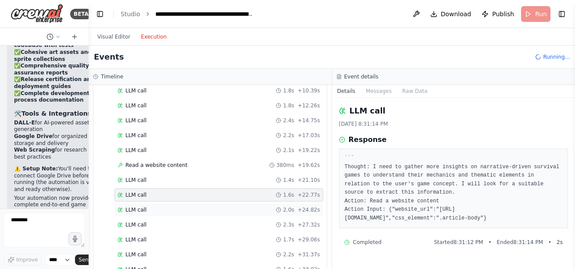
click at [203, 209] on div "LLM call 2.0s + 24.82s" at bounding box center [219, 210] width 203 height 7
click at [203, 219] on div "LLM call 2.3s + 27.32s" at bounding box center [218, 224] width 209 height 13
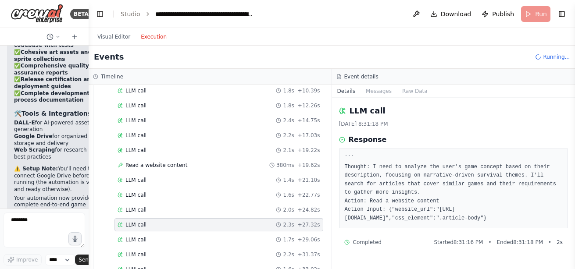
click at [203, 230] on div "LLM call 2.3s + 27.32s" at bounding box center [218, 224] width 209 height 13
click at [200, 240] on div "LLM call 1.7s + 29.06s" at bounding box center [219, 239] width 203 height 7
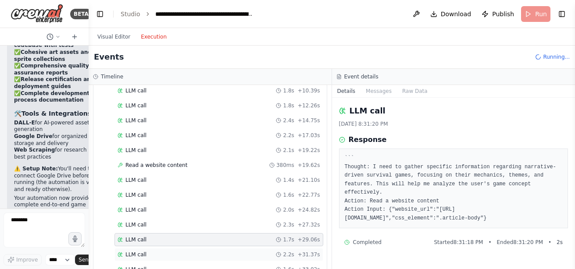
click at [199, 249] on div "LLM call 2.2s + 31.37s" at bounding box center [218, 254] width 209 height 13
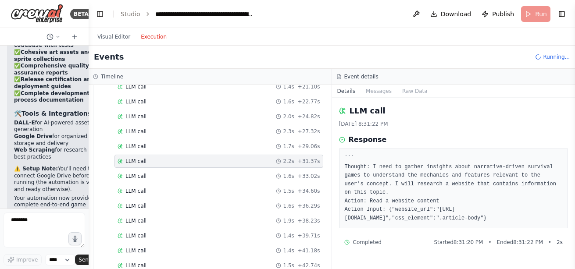
scroll to position [461, 0]
click at [198, 242] on div "Started + 0.00s LLM call 2.1s + 2.17s Read a website content 798ms + 2.99s LLM …" at bounding box center [213, 123] width 226 height 447
click at [180, 253] on div "LLM call 1.4s + 41.18s" at bounding box center [218, 249] width 209 height 13
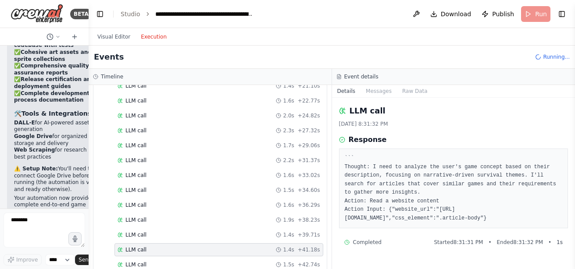
scroll to position [670, 0]
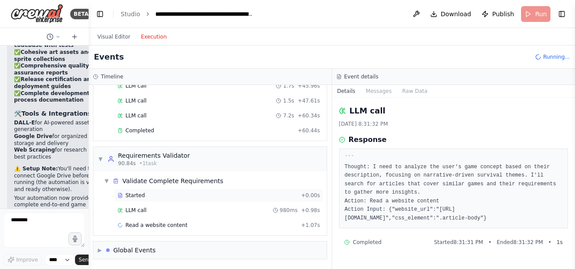
click at [171, 192] on div "Started + 0.00s" at bounding box center [218, 195] width 209 height 13
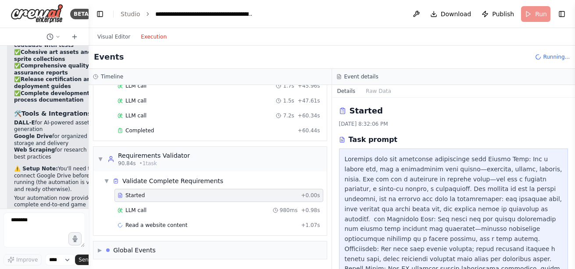
scroll to position [144, 0]
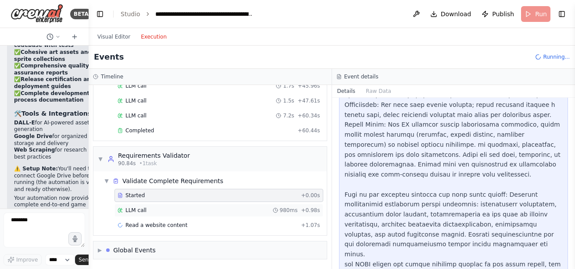
click at [175, 211] on div "LLM call 980ms + 0.98s" at bounding box center [219, 210] width 203 height 7
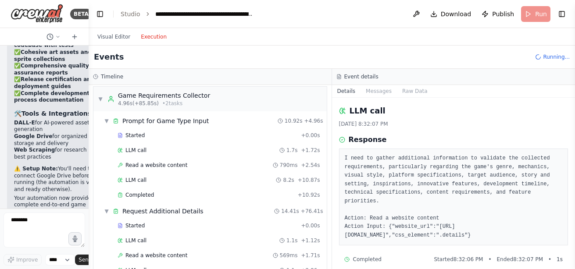
scroll to position [0, 0]
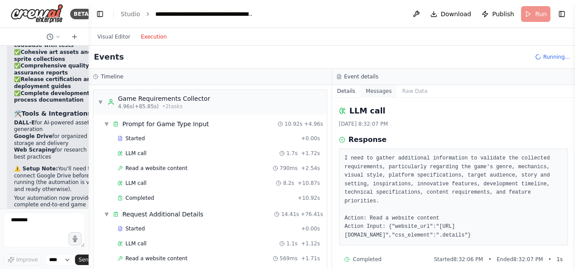
click at [369, 92] on button "Messages" at bounding box center [378, 91] width 36 height 12
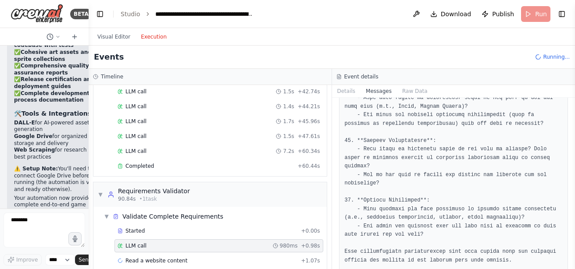
scroll to position [670, 0]
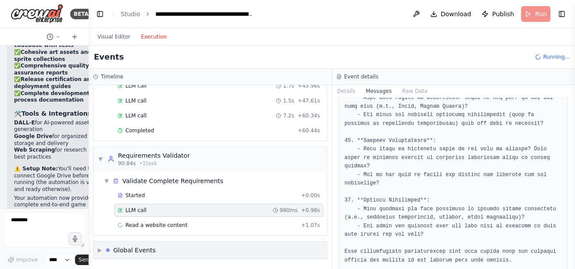
click at [150, 251] on div "Global Events" at bounding box center [134, 250] width 43 height 9
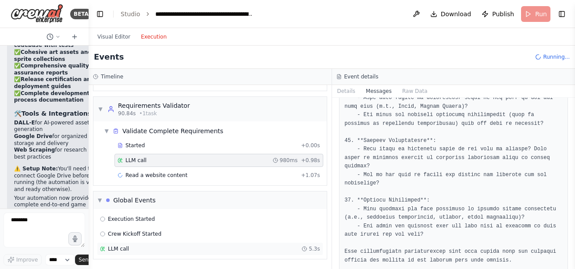
click at [140, 251] on div "LLM call 5.3s" at bounding box center [210, 249] width 220 height 7
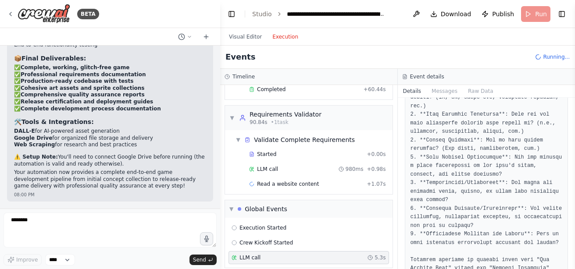
scroll to position [10470, 0]
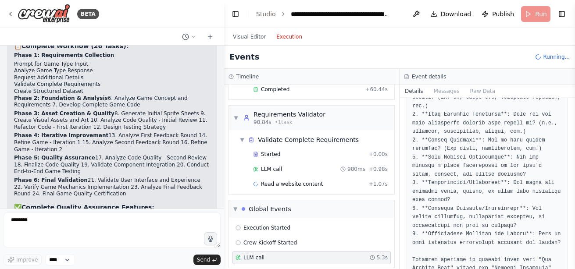
drag, startPoint x: 88, startPoint y: 101, endPoint x: 224, endPoint y: 100, distance: 136.4
click at [224, 100] on div "BETA I want to create a game creation automation. I want to be able to select f…" at bounding box center [287, 134] width 575 height 269
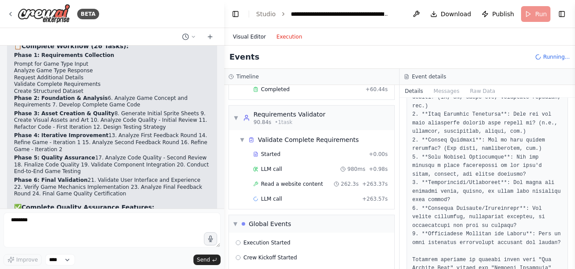
click at [246, 40] on button "Visual Editor" at bounding box center [249, 37] width 43 height 11
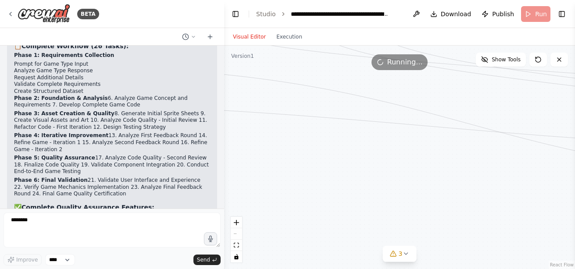
click at [408, 65] on span "Running..." at bounding box center [405, 62] width 36 height 11
click at [399, 249] on button "3" at bounding box center [400, 254] width 34 height 16
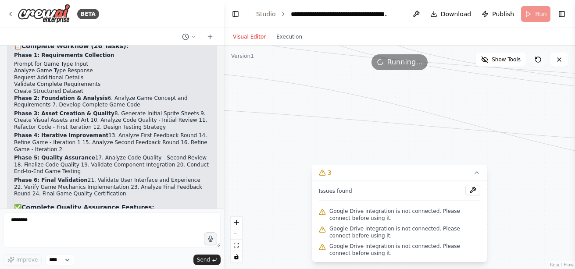
click at [541, 61] on icon at bounding box center [537, 59] width 7 height 7
click at [557, 59] on icon at bounding box center [559, 59] width 7 height 7
click at [420, 11] on button at bounding box center [416, 14] width 14 height 16
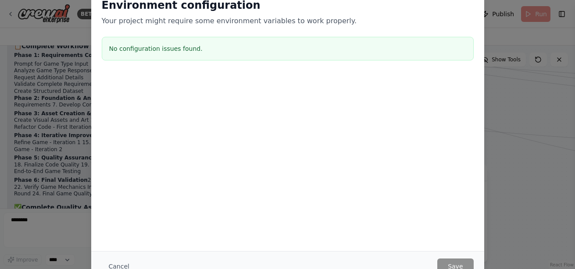
click at [510, 94] on div "Environment configuration Your project might require some environment variables…" at bounding box center [287, 134] width 575 height 269
click at [535, 43] on div "Environment configuration Your project might require some environment variables…" at bounding box center [287, 134] width 575 height 269
click at [48, 154] on div "Environment configuration Your project might require some environment variables…" at bounding box center [287, 134] width 575 height 269
click at [526, 20] on div "Environment configuration Your project might require some environment variables…" at bounding box center [287, 134] width 575 height 269
click at [518, 93] on div "Environment configuration Your project might require some environment variables…" at bounding box center [287, 134] width 575 height 269
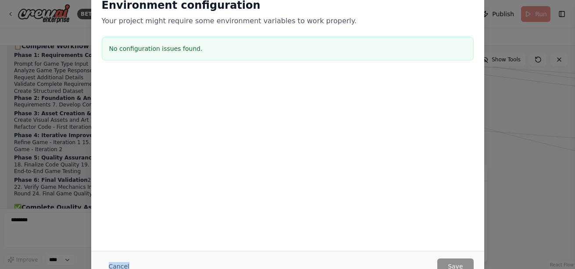
click at [518, 93] on div "Environment configuration Your project might require some environment variables…" at bounding box center [287, 134] width 575 height 269
click at [518, 94] on div "Environment configuration Your project might require some environment variables…" at bounding box center [287, 134] width 575 height 269
click at [118, 262] on button "Cancel" at bounding box center [119, 267] width 35 height 16
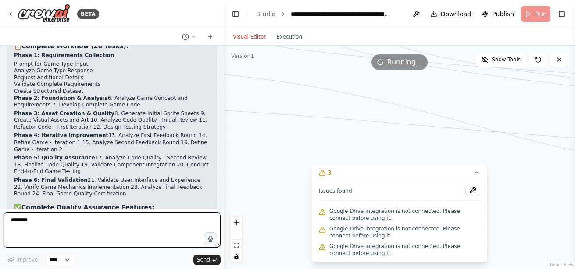
click at [107, 226] on textarea "********" at bounding box center [112, 230] width 217 height 35
type textarea "*"
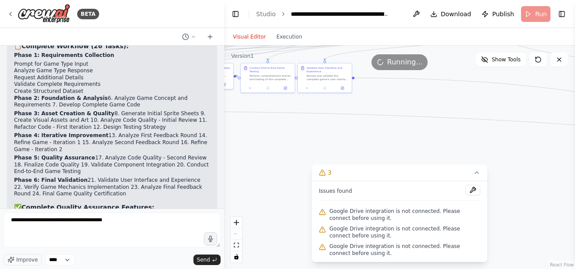
drag, startPoint x: 273, startPoint y: 128, endPoint x: 576, endPoint y: 139, distance: 303.2
click at [574, 139] on html "BETA I want to create a game creation automation. I want to be able to select f…" at bounding box center [287, 134] width 575 height 269
drag, startPoint x: 363, startPoint y: 145, endPoint x: 544, endPoint y: 178, distance: 184.1
click at [544, 178] on div ".deletable-edge-delete-btn { width: 20px; height: 20px; border: 0px solid #ffff…" at bounding box center [399, 158] width 351 height 224
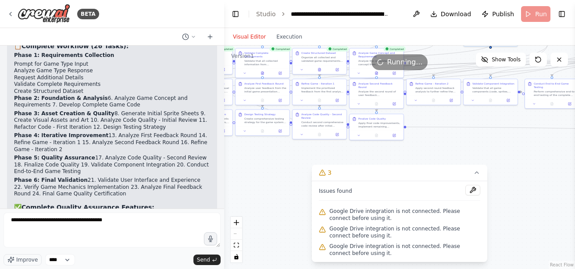
drag, startPoint x: 243, startPoint y: 191, endPoint x: 337, endPoint y: 188, distance: 94.3
click at [337, 188] on div "Version 1 Show Tools .deletable-edge-delete-btn { width: 20px; height: 20px; bo…" at bounding box center [399, 158] width 351 height 224
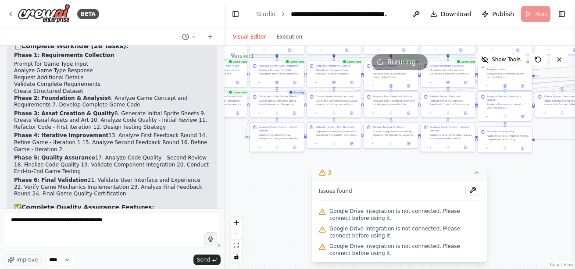
drag, startPoint x: 262, startPoint y: 168, endPoint x: 385, endPoint y: 180, distance: 123.8
click at [385, 180] on div "Version 1 Show Tools .deletable-edge-delete-btn { width: 20px; height: 20px; bo…" at bounding box center [399, 158] width 351 height 224
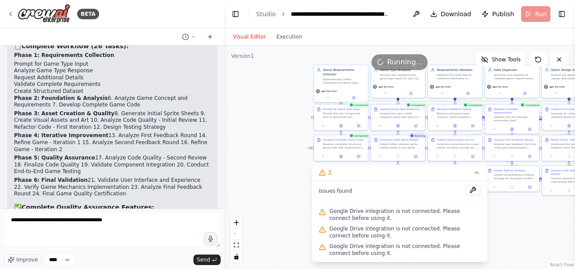
drag, startPoint x: 243, startPoint y: 192, endPoint x: 362, endPoint y: 234, distance: 126.1
click at [362, 234] on div "Version 1 Show Tools .deletable-edge-delete-btn { width: 20px; height: 20px; bo…" at bounding box center [399, 158] width 351 height 224
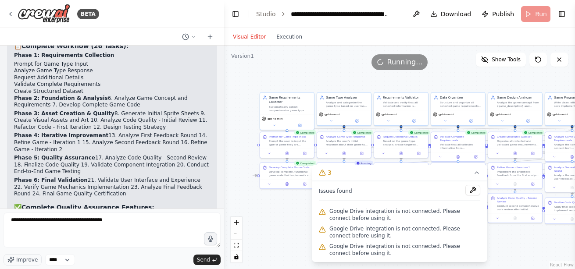
drag, startPoint x: 307, startPoint y: 118, endPoint x: 253, endPoint y: 144, distance: 60.4
click at [253, 144] on div ".deletable-edge-delete-btn { width: 20px; height: 20px; border: 0px solid #ffff…" at bounding box center [399, 158] width 351 height 224
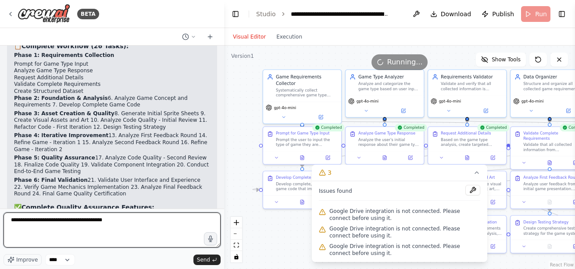
click at [18, 221] on textarea "**********" at bounding box center [112, 230] width 217 height 35
click at [9, 219] on textarea "**********" at bounding box center [112, 230] width 217 height 35
click at [121, 225] on textarea "**********" at bounding box center [112, 230] width 217 height 35
type textarea "**********"
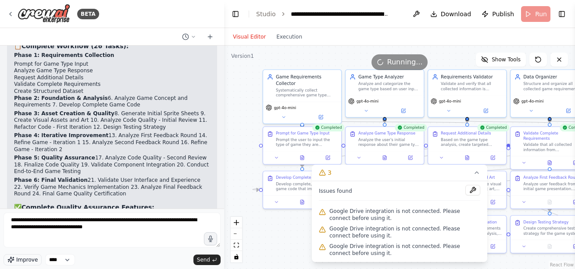
click at [14, 263] on icon "button" at bounding box center [10, 260] width 7 height 7
click at [206, 257] on span "Send" at bounding box center [203, 260] width 13 height 7
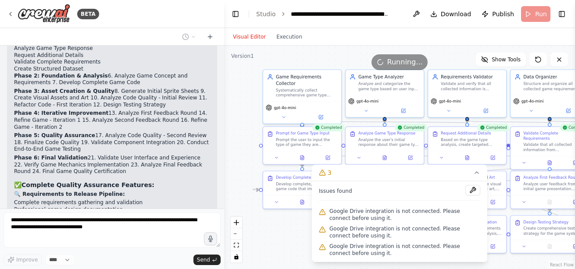
scroll to position [10654, 0]
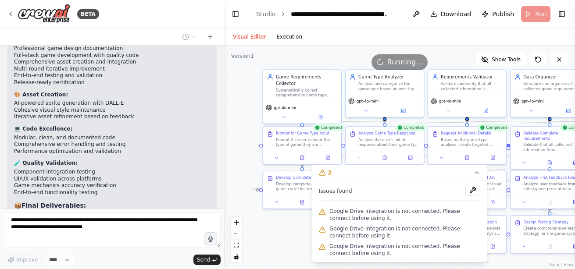
click at [276, 38] on button "Execution" at bounding box center [289, 37] width 36 height 11
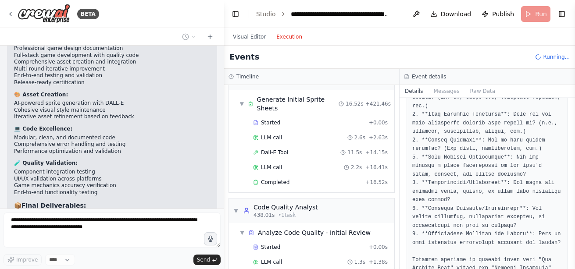
scroll to position [1458, 0]
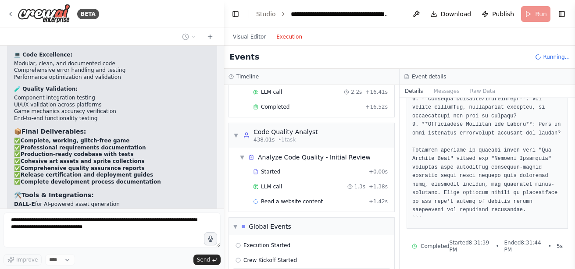
scroll to position [10734, 0]
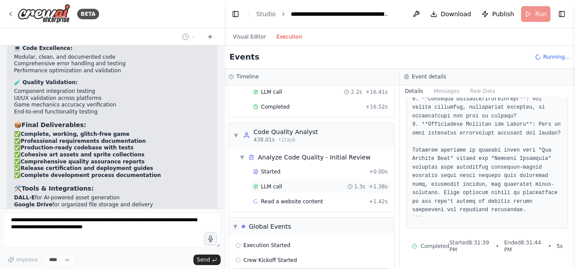
click at [282, 180] on div "LLM call 1.3s + 1.38s" at bounding box center [320, 186] width 141 height 13
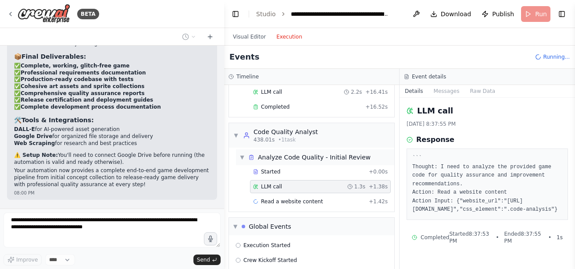
scroll to position [10810, 0]
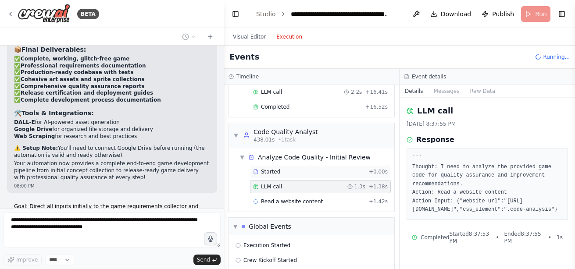
click at [291, 168] on div "Started" at bounding box center [309, 171] width 112 height 7
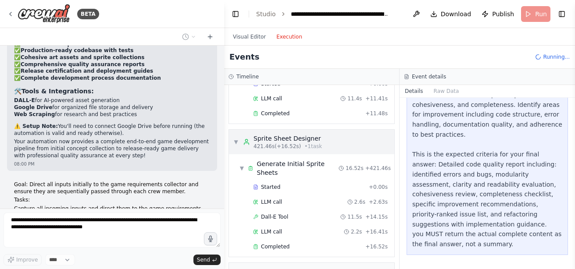
scroll to position [10857, 0]
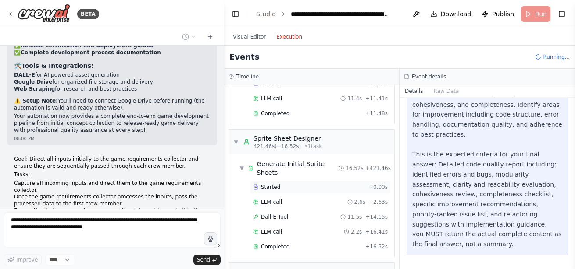
click at [303, 181] on div "Started + 0.00s" at bounding box center [320, 187] width 141 height 13
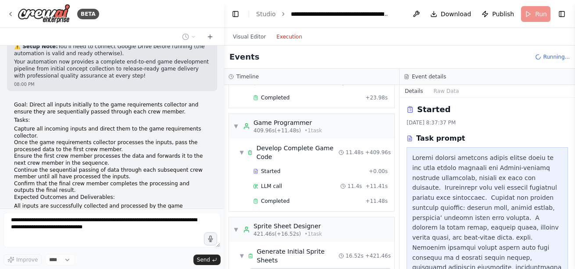
scroll to position [1226, 0]
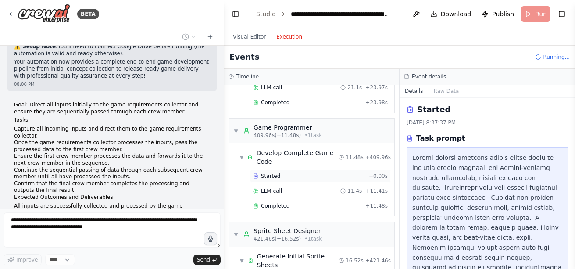
click at [287, 173] on div "Started" at bounding box center [309, 176] width 112 height 7
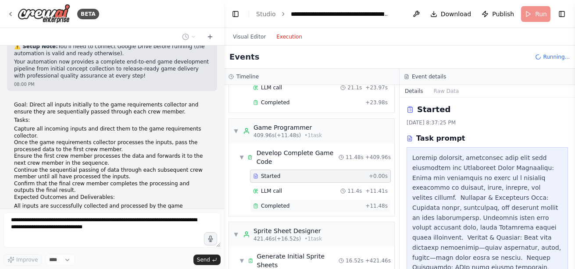
click at [289, 200] on div "Completed + 11.48s" at bounding box center [320, 206] width 141 height 13
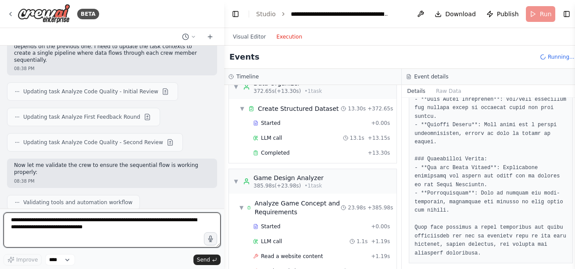
scroll to position [942, 0]
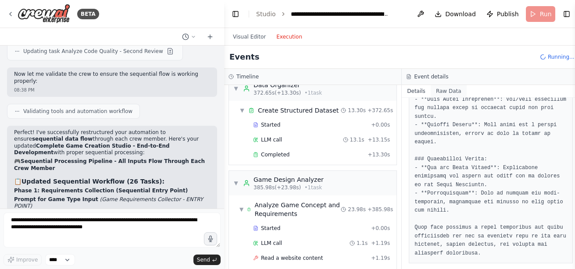
click at [442, 89] on button "Raw Data" at bounding box center [449, 91] width 36 height 12
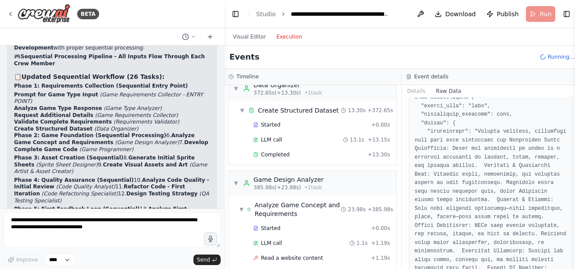
scroll to position [0, 0]
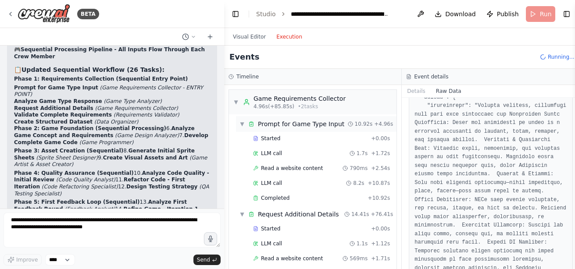
click at [292, 125] on div "Prompt for Game Type Input" at bounding box center [301, 124] width 86 height 9
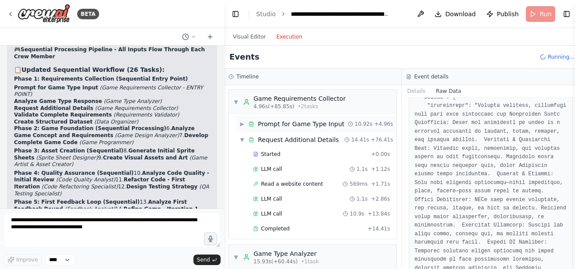
click at [287, 120] on div "Prompt for Game Type Input" at bounding box center [301, 124] width 86 height 9
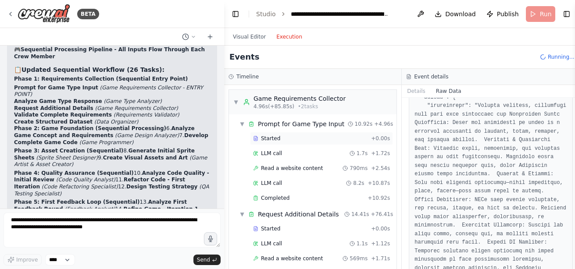
click at [285, 143] on div "Started + 0.00s" at bounding box center [321, 138] width 143 height 13
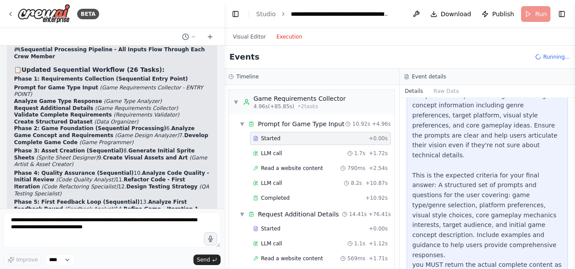
scroll to position [85, 0]
click at [294, 151] on div "LLM call 1.7s + 1.72s" at bounding box center [320, 153] width 135 height 7
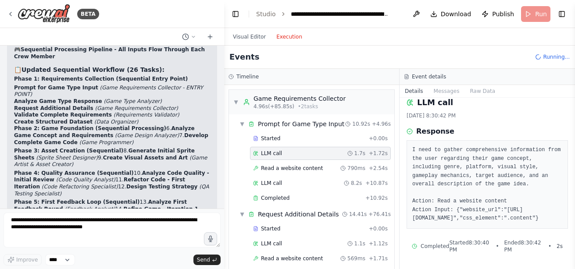
scroll to position [16, 0]
click at [287, 229] on div "Started" at bounding box center [309, 228] width 112 height 7
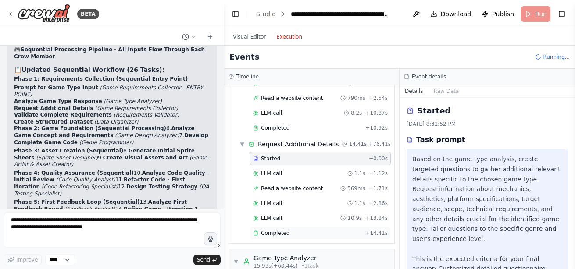
scroll to position [80, 0]
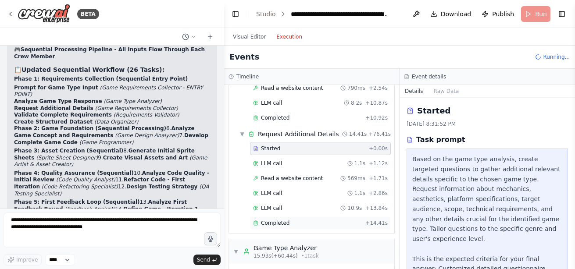
click at [301, 231] on div "Started + 0.00s LLM call 1.1s + 1.12s Read a website content 569ms + 1.71s LLM …" at bounding box center [315, 186] width 158 height 89
click at [300, 224] on div "Completed" at bounding box center [307, 223] width 109 height 7
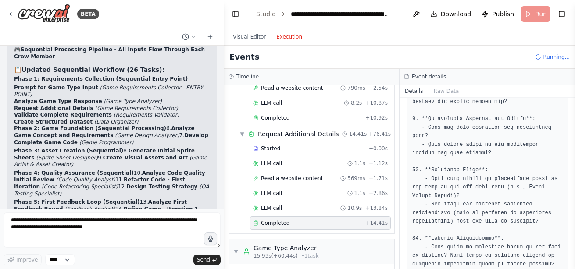
scroll to position [760, 0]
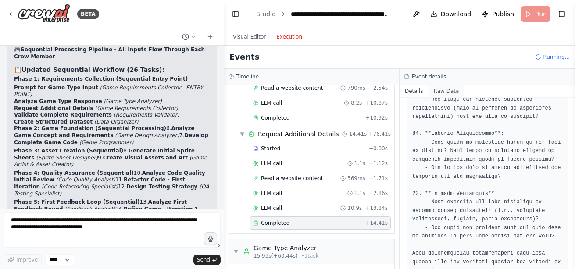
click at [449, 92] on button "Raw Data" at bounding box center [446, 91] width 36 height 12
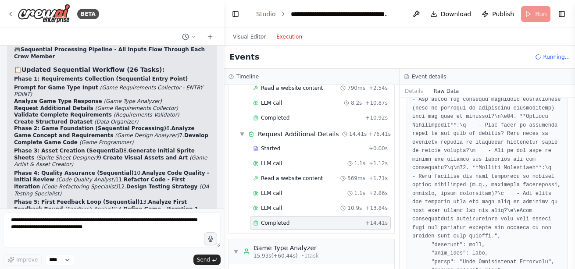
scroll to position [2035, 0]
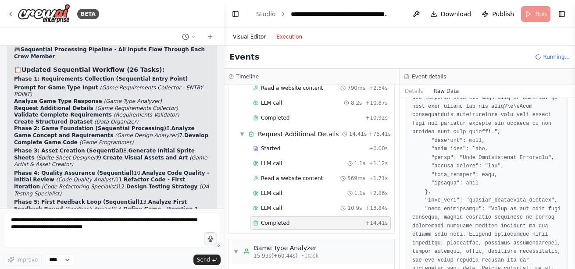
click at [252, 32] on button "Visual Editor" at bounding box center [249, 37] width 43 height 11
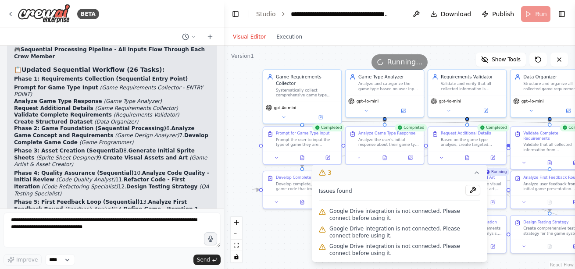
click at [477, 175] on icon at bounding box center [476, 172] width 7 height 7
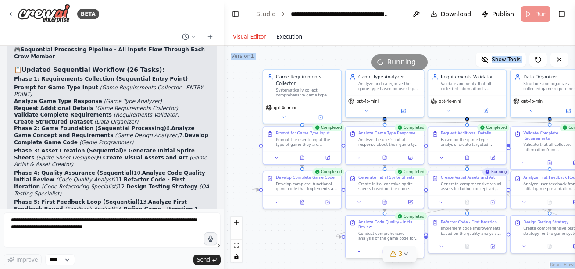
drag, startPoint x: 329, startPoint y: 57, endPoint x: 297, endPoint y: 34, distance: 39.6
click at [297, 34] on div "Visual Editor Execution Version 1 Show Tools .deletable-edge-delete-btn { width…" at bounding box center [399, 148] width 351 height 241
drag, startPoint x: 297, startPoint y: 34, endPoint x: 244, endPoint y: 99, distance: 84.1
click at [244, 99] on div ".deletable-edge-delete-btn { width: 20px; height: 20px; border: 0px solid #ffff…" at bounding box center [399, 158] width 351 height 224
click at [287, 141] on div "Prompt the user to input the type of game they are interested in creating. Crea…" at bounding box center [306, 141] width 61 height 10
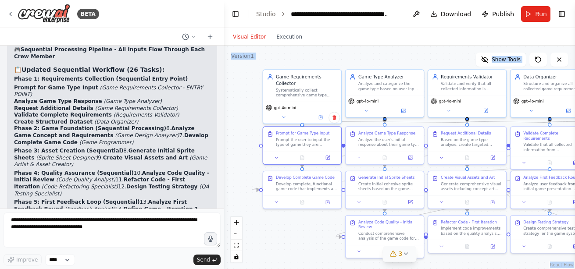
click at [301, 235] on div ".deletable-edge-delete-btn { width: 20px; height: 20px; border: 0px solid #ffff…" at bounding box center [399, 158] width 351 height 224
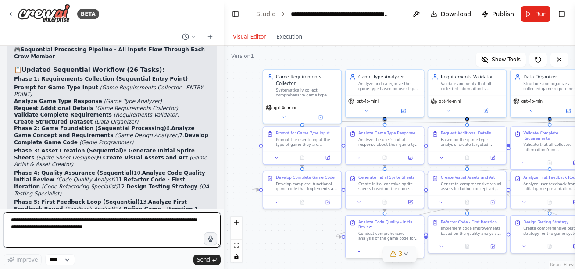
click at [145, 222] on textarea "**********" at bounding box center [112, 230] width 217 height 35
click at [12, 221] on textarea "**********" at bounding box center [112, 230] width 217 height 35
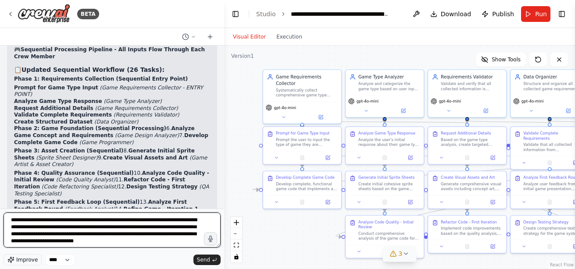
type textarea "**********"
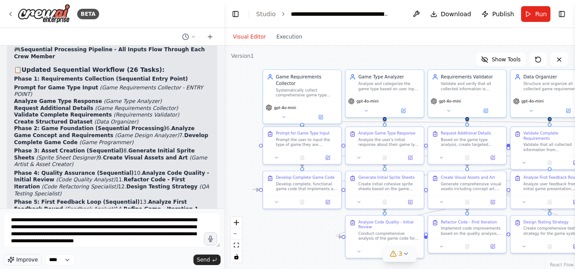
click at [22, 261] on span "Improve" at bounding box center [26, 260] width 21 height 7
click at [204, 256] on button "Send" at bounding box center [206, 260] width 27 height 11
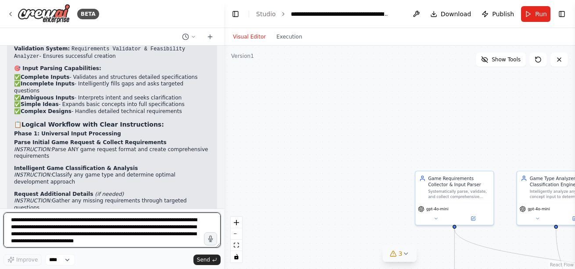
scroll to position [12838, 0]
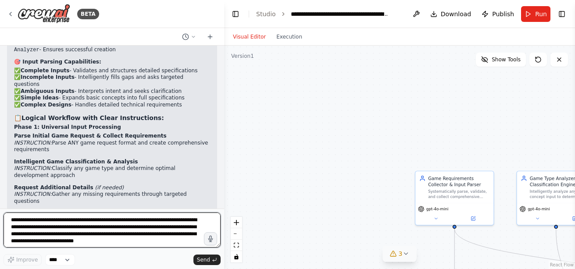
click at [175, 218] on textarea "**********" at bounding box center [112, 230] width 217 height 35
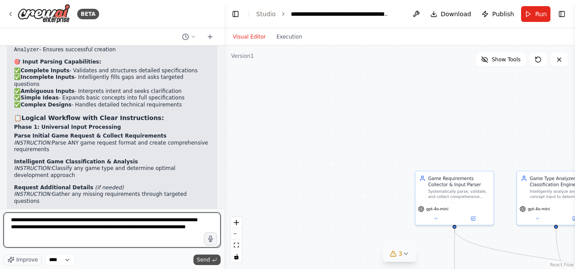
type textarea "**********"
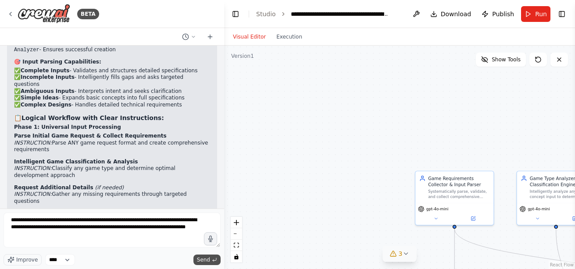
click at [203, 258] on span "Send" at bounding box center [203, 260] width 13 height 7
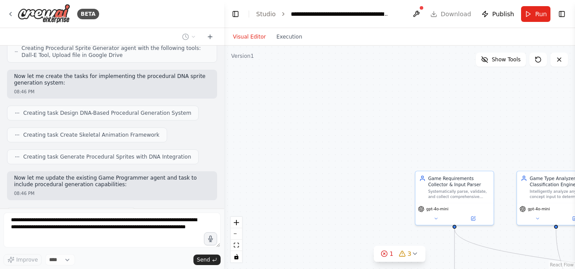
scroll to position [13687, 0]
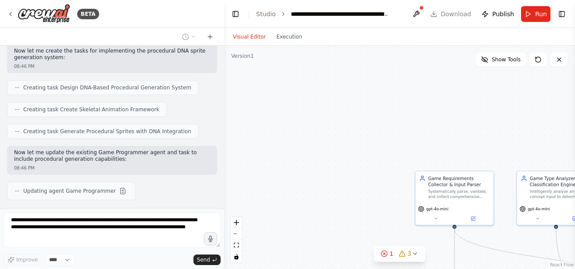
drag, startPoint x: 386, startPoint y: 167, endPoint x: 326, endPoint y: 108, distance: 84.3
click at [326, 108] on div ".deletable-edge-delete-btn { width: 20px; height: 20px; border: 0px solid #ffff…" at bounding box center [399, 158] width 351 height 224
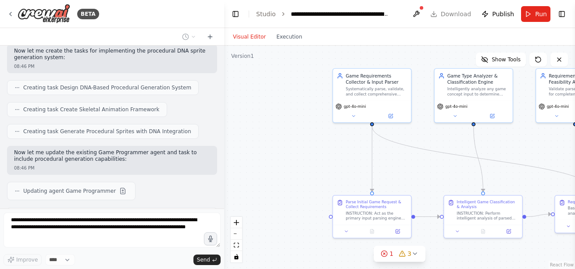
drag, startPoint x: 419, startPoint y: 88, endPoint x: 397, endPoint y: 44, distance: 48.8
click at [397, 44] on div "Visual Editor Execution Version 1 Show Tools .deletable-edge-delete-btn { width…" at bounding box center [399, 148] width 351 height 241
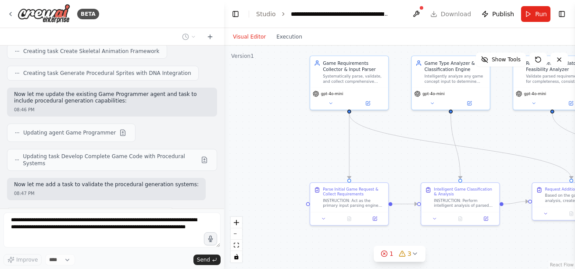
scroll to position [13752, 0]
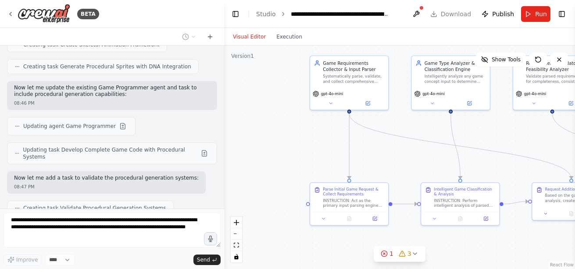
drag, startPoint x: 278, startPoint y: 139, endPoint x: 255, endPoint y: 127, distance: 26.1
click at [255, 127] on div ".deletable-edge-delete-btn { width: 20px; height: 20px; border: 0px solid #ffff…" at bounding box center [399, 158] width 351 height 224
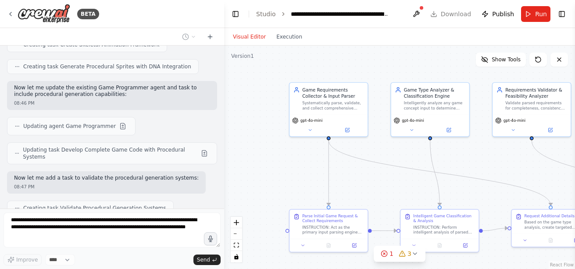
scroll to position [13777, 0]
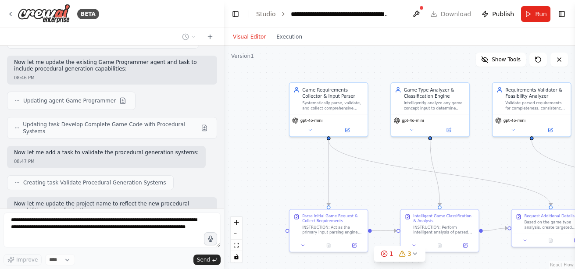
drag, startPoint x: 255, startPoint y: 127, endPoint x: 235, endPoint y: 153, distance: 33.8
click at [235, 153] on div ".deletable-edge-delete-btn { width: 20px; height: 20px; border: 0px solid #ffff…" at bounding box center [399, 158] width 351 height 224
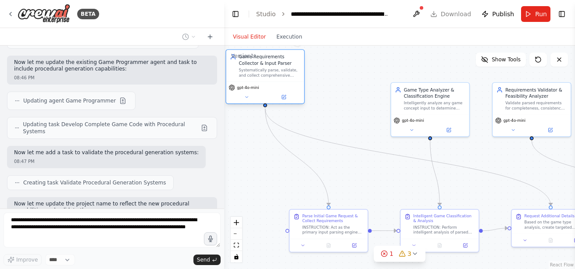
drag, startPoint x: 329, startPoint y: 111, endPoint x: 264, endPoint y: 78, distance: 73.3
click at [264, 78] on div "Game Requirements Collector & Input Parser Systematically parse, validate, and …" at bounding box center [265, 66] width 78 height 32
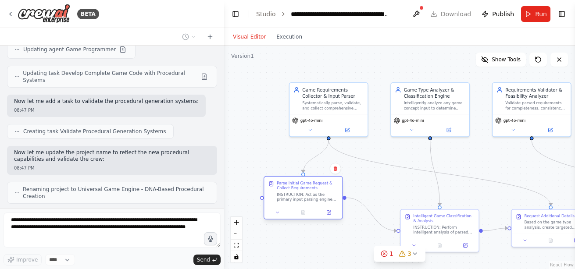
scroll to position [13835, 0]
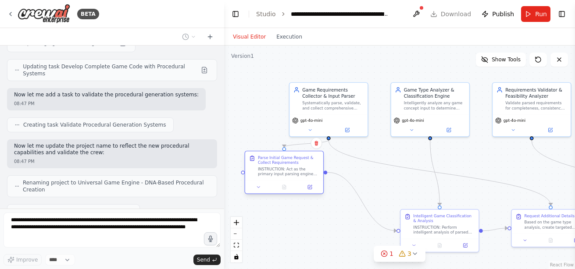
drag, startPoint x: 349, startPoint y: 235, endPoint x: 302, endPoint y: 179, distance: 72.8
click at [302, 179] on div "Parse Initial Game Request & Collect Requirements INSTRUCTION: Act as the prima…" at bounding box center [284, 165] width 78 height 29
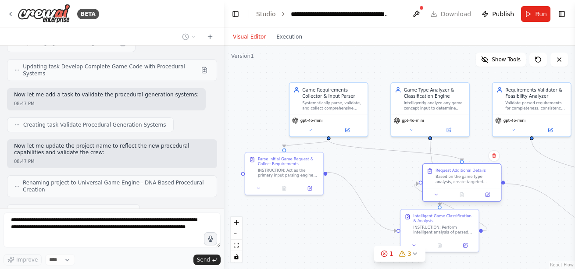
drag, startPoint x: 548, startPoint y: 217, endPoint x: 451, endPoint y: 172, distance: 106.3
click at [451, 172] on div "Request Additional Details" at bounding box center [460, 170] width 50 height 5
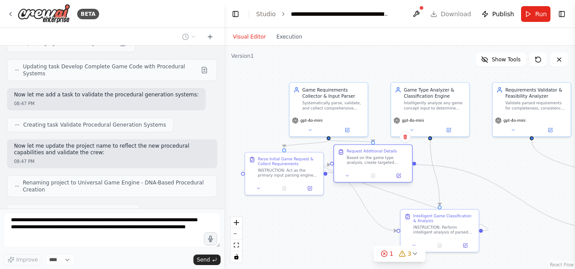
drag, startPoint x: 451, startPoint y: 173, endPoint x: 369, endPoint y: 156, distance: 84.2
click at [369, 156] on div "Request Additional Details Based on the game type analysis, create targeted que…" at bounding box center [376, 157] width 61 height 17
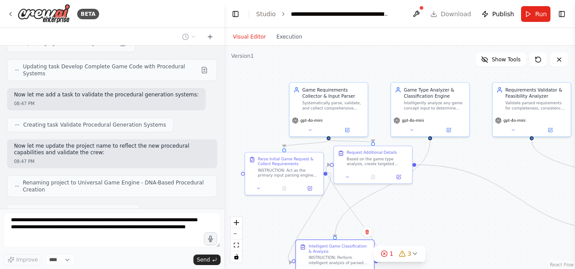
drag, startPoint x: 438, startPoint y: 215, endPoint x: 314, endPoint y: 258, distance: 131.2
click at [314, 254] on div "Intelligent Game Classification & Analysis" at bounding box center [339, 249] width 61 height 10
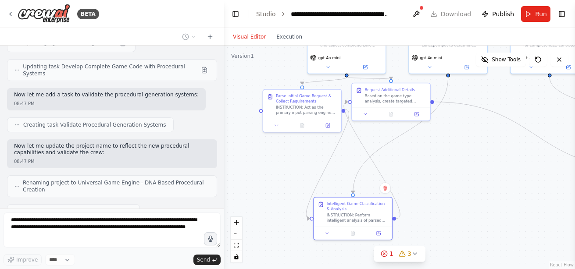
drag, startPoint x: 464, startPoint y: 216, endPoint x: 482, endPoint y: 160, distance: 58.9
click at [482, 160] on div ".deletable-edge-delete-btn { width: 20px; height: 20px; border: 0px solid #ffff…" at bounding box center [399, 158] width 351 height 224
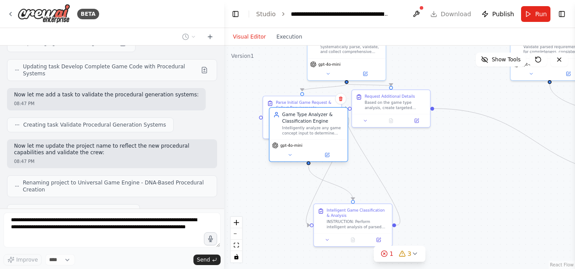
drag, startPoint x: 455, startPoint y: 49, endPoint x: 292, endPoint y: 173, distance: 205.3
click at [292, 139] on div "Game Type Analyzer & Classification Engine Intelligently analyze any game conce…" at bounding box center [308, 124] width 78 height 32
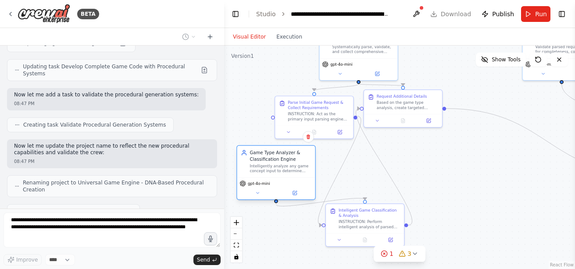
drag, startPoint x: 292, startPoint y: 173, endPoint x: 277, endPoint y: 172, distance: 14.5
click at [277, 172] on div "Intelligently analyze any game concept input to determine optimal genre, mechan…" at bounding box center [279, 169] width 61 height 10
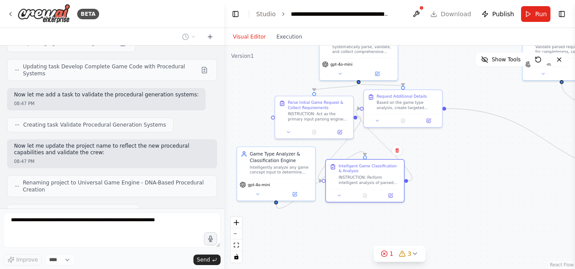
click at [372, 178] on div "INSTRUCTION: Perform intelligent analysis of parsed requirements to classify ga…" at bounding box center [368, 180] width 61 height 10
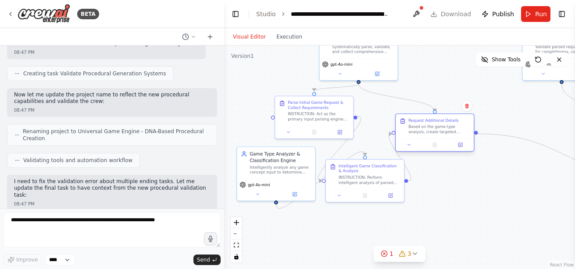
drag, startPoint x: 400, startPoint y: 107, endPoint x: 434, endPoint y: 135, distance: 43.6
click at [434, 135] on div "Request Additional Details Based on the game type analysis, create targeted que…" at bounding box center [434, 126] width 78 height 24
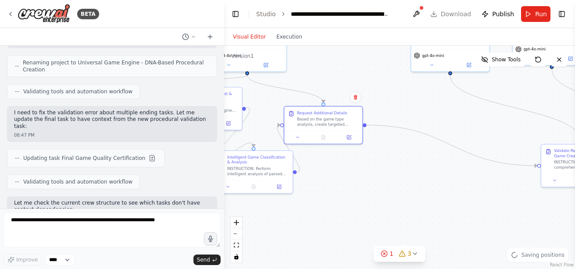
drag, startPoint x: 488, startPoint y: 200, endPoint x: 374, endPoint y: 192, distance: 113.8
click at [374, 192] on div ".deletable-edge-delete-btn { width: 20px; height: 20px; border: 0px solid #ffff…" at bounding box center [399, 158] width 351 height 224
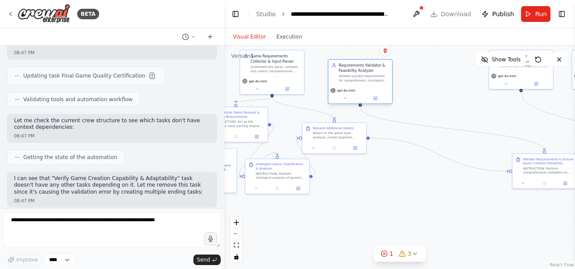
drag, startPoint x: 443, startPoint y: 64, endPoint x: 360, endPoint y: 73, distance: 83.8
click at [360, 73] on div "Requirements Validator & Feasibility Analyzer Validate parsed requirements for …" at bounding box center [363, 73] width 50 height 20
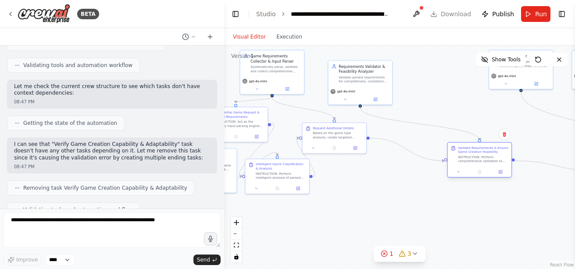
drag, startPoint x: 550, startPoint y: 167, endPoint x: 435, endPoint y: 165, distance: 115.8
click at [458, 164] on div "Validate Requirements & Ensure Game Creation Feasibility INSTRUCTION: Perform c…" at bounding box center [483, 155] width 50 height 18
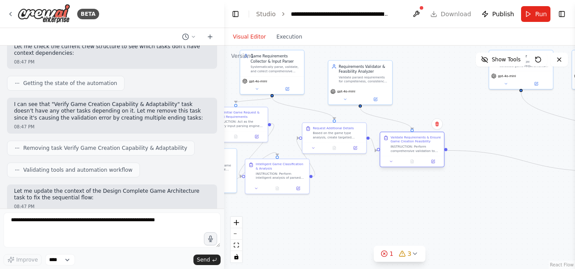
drag, startPoint x: 435, startPoint y: 165, endPoint x: 408, endPoint y: 141, distance: 35.7
click at [408, 141] on div "Validate Requirements & Ensure Game Creation Feasibility INSTRUCTION: Perform c…" at bounding box center [416, 144] width 50 height 18
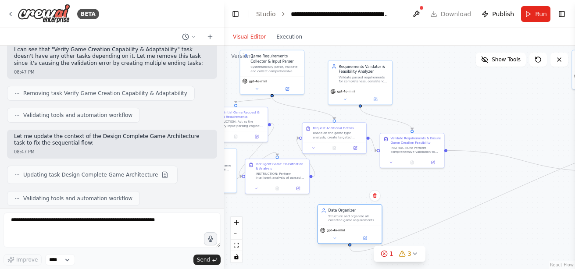
drag, startPoint x: 527, startPoint y: 75, endPoint x: 357, endPoint y: 242, distance: 238.4
click at [357, 233] on div "gpt-4o-mini" at bounding box center [350, 230] width 60 height 5
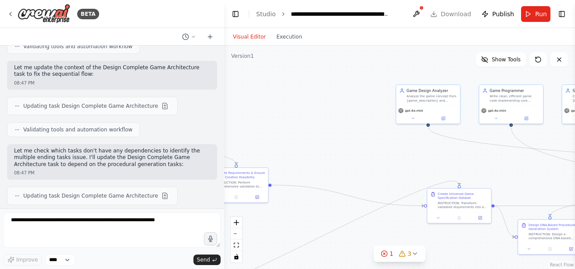
drag, startPoint x: 545, startPoint y: 213, endPoint x: 370, endPoint y: 247, distance: 179.2
click at [370, 247] on div ".deletable-edge-delete-btn { width: 20px; height: 20px; border: 0px solid #ffff…" at bounding box center [399, 158] width 351 height 224
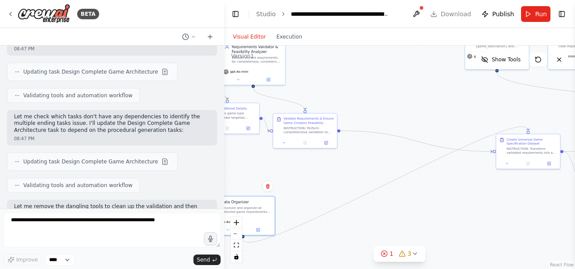
drag, startPoint x: 370, startPoint y: 236, endPoint x: 446, endPoint y: 176, distance: 97.4
click at [446, 176] on div ".deletable-edge-delete-btn { width: 20px; height: 20px; border: 0px solid #ffff…" at bounding box center [399, 158] width 351 height 224
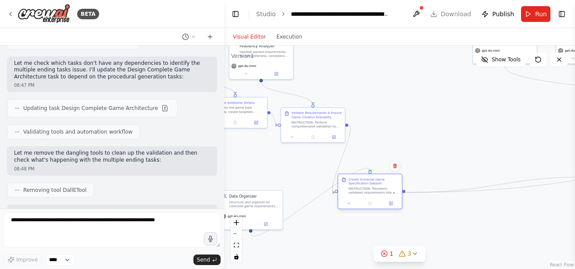
drag, startPoint x: 546, startPoint y: 140, endPoint x: 377, endPoint y: 188, distance: 176.0
click at [377, 188] on div "INSTRUCTION: Transform validated requirements into a comprehensive, structured …" at bounding box center [374, 191] width 50 height 8
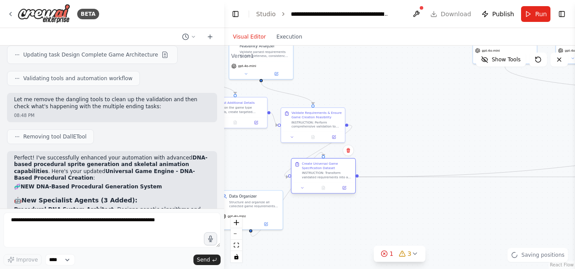
drag, startPoint x: 377, startPoint y: 188, endPoint x: 329, endPoint y: 171, distance: 50.8
click at [329, 171] on div "INSTRUCTION: Transform validated requirements into a comprehensive, structured …" at bounding box center [327, 175] width 50 height 8
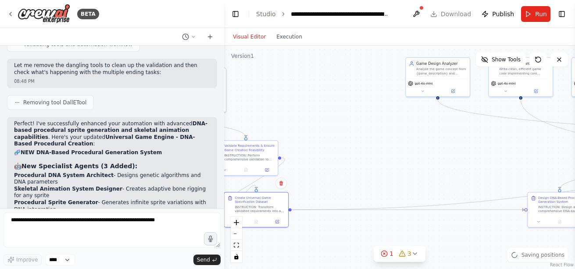
drag, startPoint x: 437, startPoint y: 216, endPoint x: 370, endPoint y: 249, distance: 74.7
click at [370, 249] on div ".deletable-edge-delete-btn { width: 20px; height: 20px; border: 0px solid #ffff…" at bounding box center [399, 158] width 351 height 224
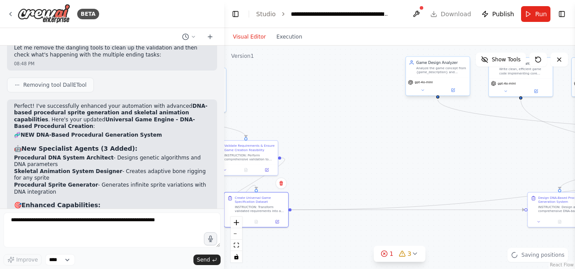
scroll to position [14440, 0]
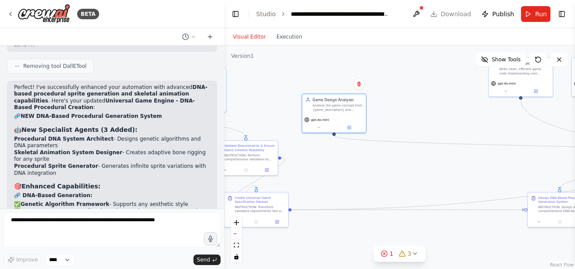
drag, startPoint x: 445, startPoint y: 65, endPoint x: 250, endPoint y: 110, distance: 200.3
click at [250, 110] on div ".deletable-edge-delete-btn { width: 20px; height: 20px; border: 0px solid #ffff…" at bounding box center [399, 158] width 351 height 224
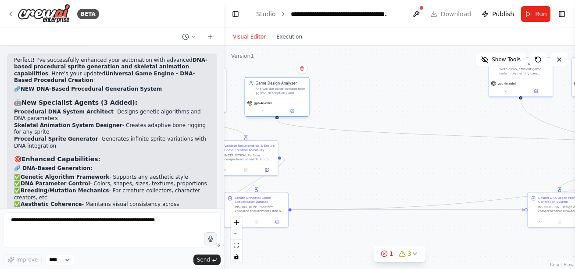
drag, startPoint x: 354, startPoint y: 107, endPoint x: 247, endPoint y: 86, distance: 109.6
click at [248, 86] on div "Game Design Analyzer Analyze the game concept from {game_description} and selec…" at bounding box center [276, 88] width 57 height 14
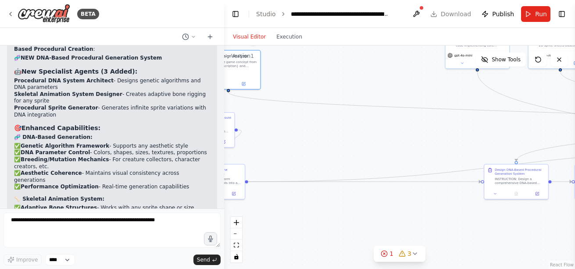
scroll to position [14512, 0]
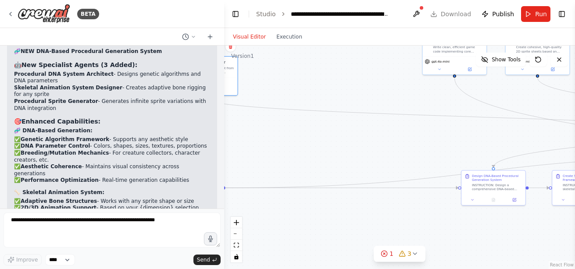
drag, startPoint x: 460, startPoint y: 161, endPoint x: 394, endPoint y: 139, distance: 69.7
click at [394, 139] on div ".deletable-edge-delete-btn { width: 20px; height: 20px; border: 0px solid #ffff…" at bounding box center [399, 158] width 351 height 224
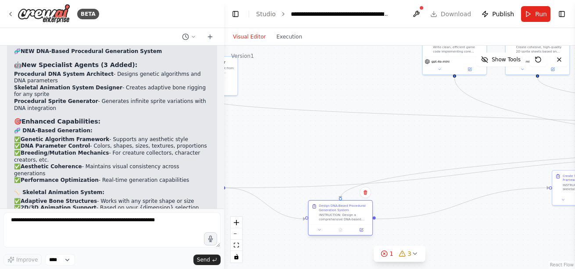
drag, startPoint x: 498, startPoint y: 182, endPoint x: 334, endPoint y: 214, distance: 166.8
click at [334, 214] on div "Design DNA-Based Procedural Generation System INSTRUCTION: Design a comprehensi…" at bounding box center [344, 213] width 50 height 18
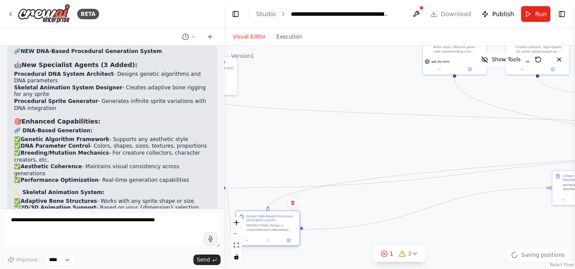
drag, startPoint x: 334, startPoint y: 214, endPoint x: 271, endPoint y: 228, distance: 64.2
click at [271, 228] on div "Design DNA-Based Procedural Generation System INSTRUCTION: Design a comprehensi…" at bounding box center [271, 223] width 50 height 18
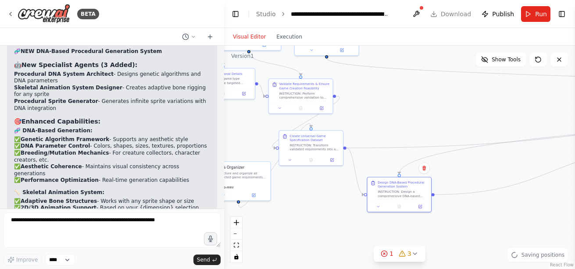
drag, startPoint x: 315, startPoint y: 139, endPoint x: 436, endPoint y: 99, distance: 127.4
click at [436, 99] on div ".deletable-edge-delete-btn { width: 20px; height: 20px; border: 0px solid #ffff…" at bounding box center [399, 158] width 351 height 224
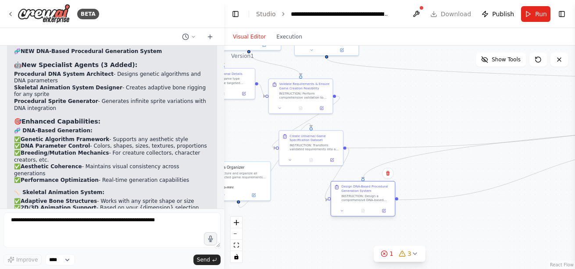
drag, startPoint x: 414, startPoint y: 193, endPoint x: 385, endPoint y: 197, distance: 29.2
click at [385, 197] on div "INSTRUCTION: Design a comprehensive DNA-based procedural generation system that…" at bounding box center [366, 198] width 50 height 8
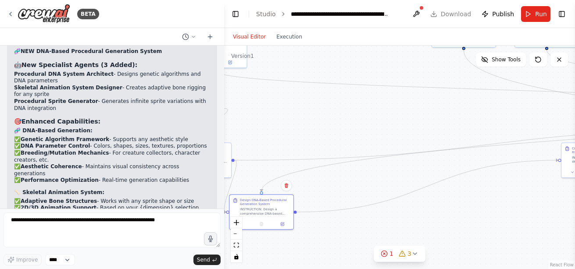
drag, startPoint x: 509, startPoint y: 214, endPoint x: 381, endPoint y: 230, distance: 129.8
click at [381, 230] on div ".deletable-edge-delete-btn { width: 20px; height: 20px; border: 0px solid #ffff…" at bounding box center [399, 158] width 351 height 224
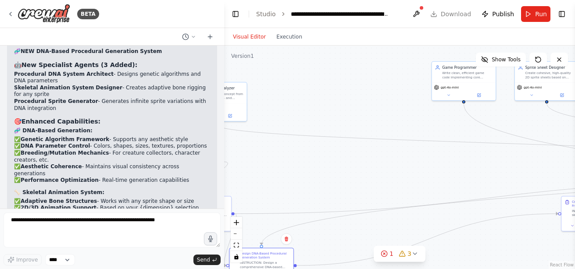
drag, startPoint x: 493, startPoint y: 209, endPoint x: 513, endPoint y: 260, distance: 54.3
click at [513, 260] on div ".deletable-edge-delete-btn { width: 20px; height: 20px; border: 0px solid #ffff…" at bounding box center [399, 158] width 351 height 224
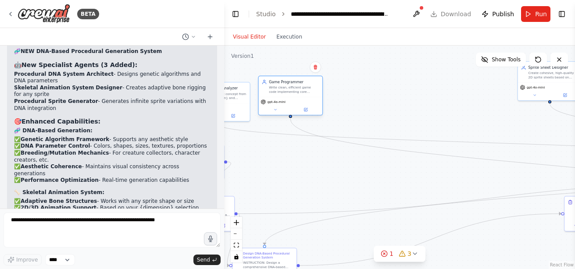
drag, startPoint x: 460, startPoint y: 77, endPoint x: 284, endPoint y: 90, distance: 176.3
click at [284, 90] on div "Write clean, efficient game code implementing core {mechanics} and {dynamics} s…" at bounding box center [294, 90] width 50 height 8
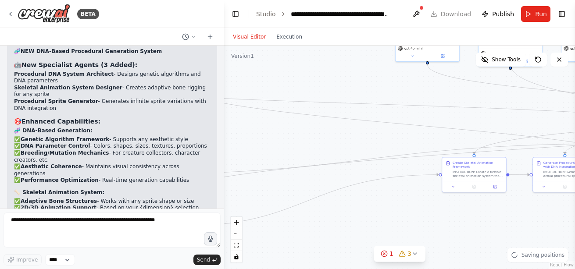
drag, startPoint x: 410, startPoint y: 167, endPoint x: 288, endPoint y: 128, distance: 128.4
click at [288, 128] on div ".deletable-edge-delete-btn { width: 20px; height: 20px; border: 0px solid #ffff…" at bounding box center [399, 158] width 351 height 224
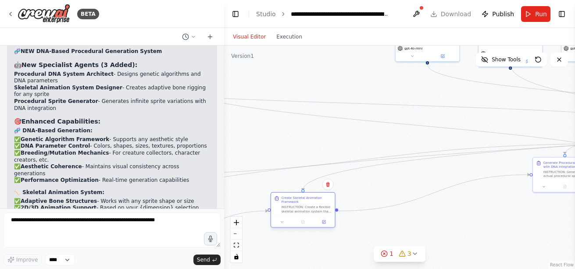
drag, startPoint x: 485, startPoint y: 171, endPoint x: 308, endPoint y: 211, distance: 180.7
click at [308, 211] on div "INSTRUCTION: Create a flexible skeletal animation system that can adapt to any …" at bounding box center [306, 209] width 50 height 8
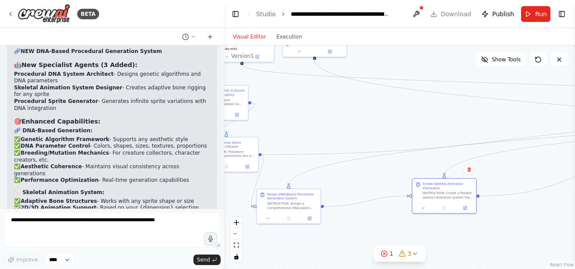
drag, startPoint x: 279, startPoint y: 145, endPoint x: 426, endPoint y: 124, distance: 148.4
click at [426, 124] on div ".deletable-edge-delete-btn { width: 20px; height: 20px; border: 0px solid #ffff…" at bounding box center [399, 158] width 351 height 224
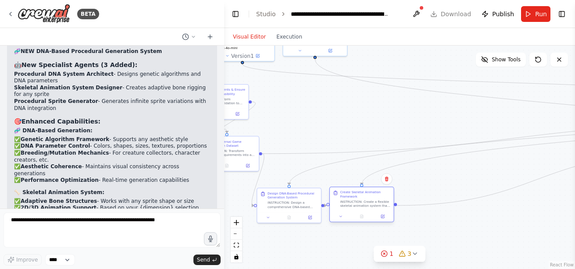
drag, startPoint x: 456, startPoint y: 192, endPoint x: 352, endPoint y: 207, distance: 105.4
click at [352, 207] on div "INSTRUCTION: Create a flexible skeletal animation system that can adapt to any …" at bounding box center [365, 204] width 50 height 8
drag, startPoint x: 431, startPoint y: 114, endPoint x: 301, endPoint y: 110, distance: 130.8
click at [301, 110] on div ".deletable-edge-delete-btn { width: 20px; height: 20px; border: 0px solid #ffff…" at bounding box center [399, 158] width 351 height 224
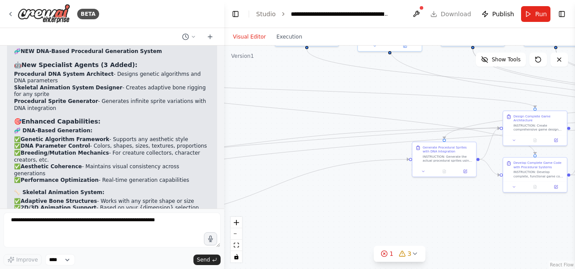
drag, startPoint x: 561, startPoint y: 189, endPoint x: 424, endPoint y: 200, distance: 137.2
click at [424, 200] on div ".deletable-edge-delete-btn { width: 20px; height: 20px; border: 0px solid #ffff…" at bounding box center [399, 158] width 351 height 224
drag, startPoint x: 439, startPoint y: 152, endPoint x: 248, endPoint y: 203, distance: 198.2
click at [248, 200] on div "Generate Procedural Sprites with DNA Integration" at bounding box center [269, 195] width 50 height 8
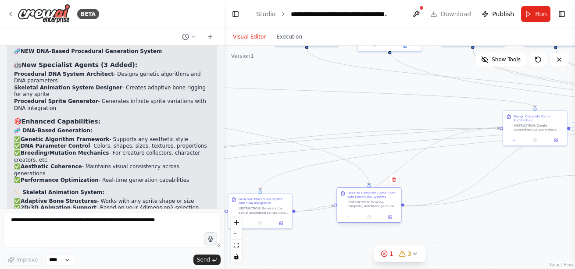
drag, startPoint x: 535, startPoint y: 172, endPoint x: 352, endPoint y: 205, distance: 186.7
click at [352, 205] on div "INSTRUCTION: Develop complete, functional game code that implements all {mechan…" at bounding box center [372, 204] width 50 height 8
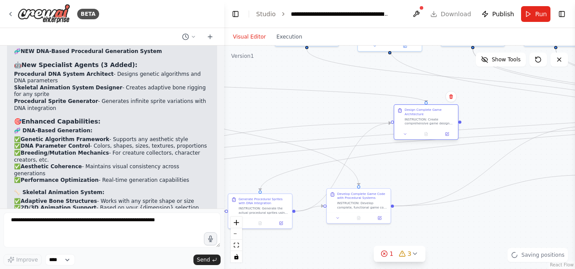
drag, startPoint x: 542, startPoint y: 129, endPoint x: 301, endPoint y: 170, distance: 244.1
click at [404, 126] on div "INSTRUCTION: Create comprehensive game design document that serves as the bluep…" at bounding box center [429, 122] width 50 height 8
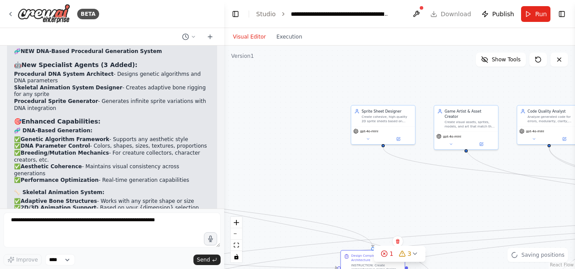
drag
click at [486, 204] on div ".deletable-edge-delete-btn { width: 20px; height: 20px; border: 0px solid #ffff…" at bounding box center [399, 158] width 351 height 224
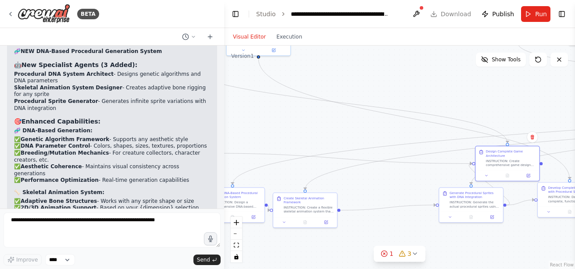
drag, startPoint x: 367, startPoint y: 189, endPoint x: 502, endPoint y: 82, distance: 172.0
click at [502, 82] on div ".deletable-edge-delete-btn { width: 20px; height: 20px; border: 0px solid #ffff…" at bounding box center [399, 158] width 351 height 224
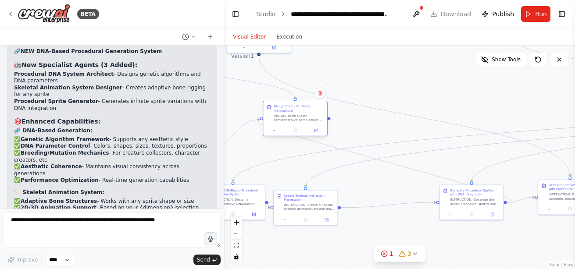
click at [289, 122] on div "INSTRUCTION: Create comprehensive game design document that serves as the bluep…" at bounding box center [299, 118] width 50 height 8
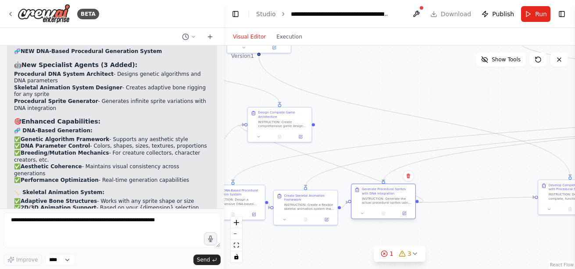
click at [389, 199] on div "INSTRUCTION: Generate the actual procedural sprites using the DNA system and in…" at bounding box center [387, 201] width 50 height 8
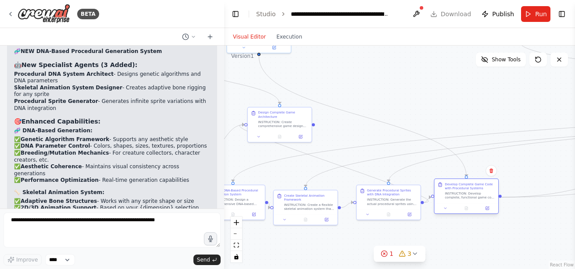
click at [447, 191] on div "Develop Complete Game Code with Procedural Systems INSTRUCTION: Develop complet…" at bounding box center [470, 191] width 50 height 18
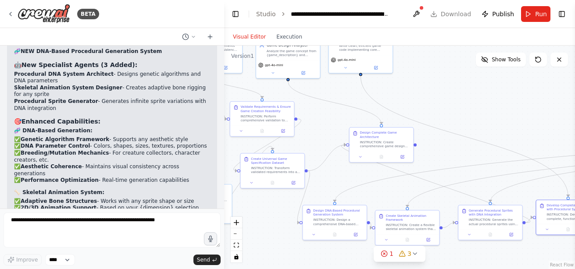
click at [536, 93] on div ".deletable-edge-delete-btn { width: 20px; height: 20px; border: 0px solid #ffff…" at bounding box center [399, 158] width 351 height 224
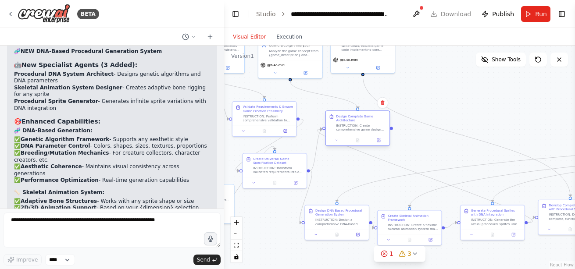
drag, startPoint x: 382, startPoint y: 144, endPoint x: 352, endPoint y: 130, distance: 32.8
click at [352, 130] on div "INSTRUCTION: Create comprehensive game design document that serves as the bluep…" at bounding box center [361, 128] width 50 height 8
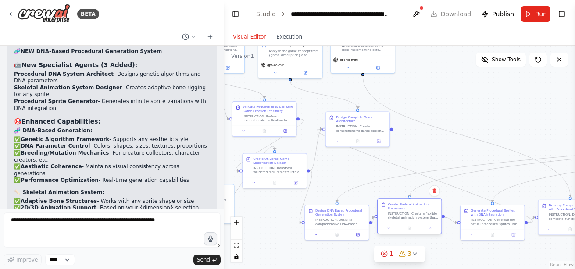
drag, startPoint x: 407, startPoint y: 221, endPoint x: 406, endPoint y: 211, distance: 10.2
click at [406, 211] on div "Create Skeletal Animation Framework INSTRUCTION: Create a flexible skeletal ani…" at bounding box center [413, 212] width 50 height 18
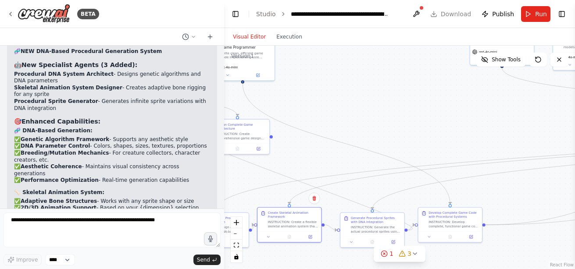
drag, startPoint x: 482, startPoint y: 115, endPoint x: 506, endPoint y: 98, distance: 29.6
click at [506, 98] on div ".deletable-edge-delete-btn { width: 20px; height: 20px; border: 0px solid #ffff…" at bounding box center [399, 158] width 351 height 224
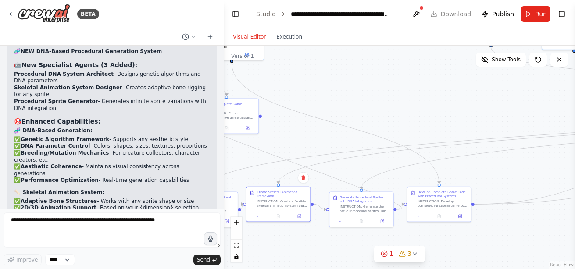
drag, startPoint x: 549, startPoint y: 112, endPoint x: 388, endPoint y: 120, distance: 162.0
click at [388, 120] on div ".deletable-edge-delete-btn { width: 20px; height: 20px; border: 0px solid #ffff…" at bounding box center [399, 158] width 351 height 224
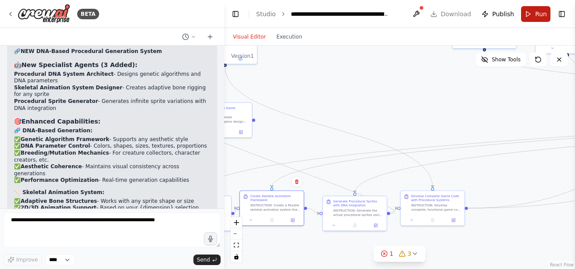
click at [534, 15] on button "Run" at bounding box center [535, 14] width 29 height 16
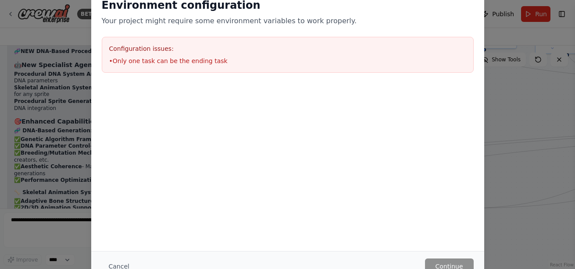
click at [542, 121] on div "Environment configuration Your project might require some environment variables…" at bounding box center [287, 134] width 575 height 269
click at [517, 119] on div "Environment configuration Your project might require some environment variables…" at bounding box center [287, 134] width 575 height 269
click at [112, 263] on button "Cancel" at bounding box center [119, 267] width 35 height 16
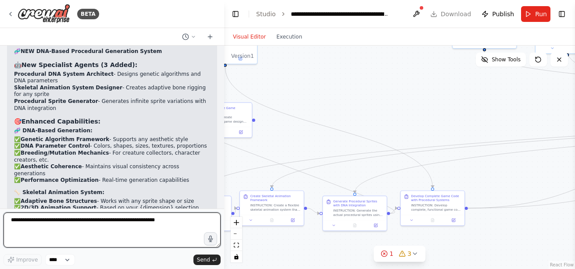
click at [122, 226] on textarea at bounding box center [112, 230] width 217 height 35
type textarea "*******"
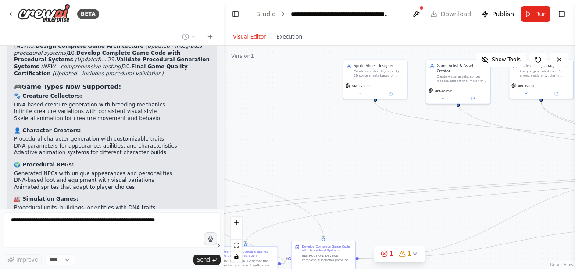
scroll to position [14820, 0]
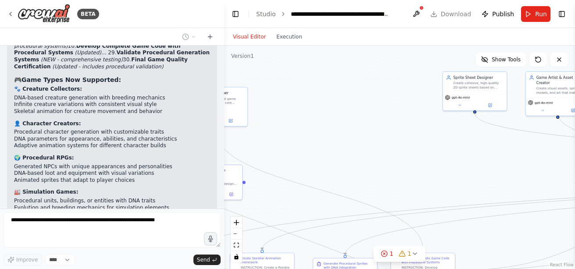
drag, startPoint x: 428, startPoint y: 131, endPoint x: 502, endPoint y: 167, distance: 82.8
click at [502, 167] on div ".deletable-edge-delete-btn { width: 20px; height: 20px; border: 0px solid #ffff…" at bounding box center [399, 158] width 351 height 224
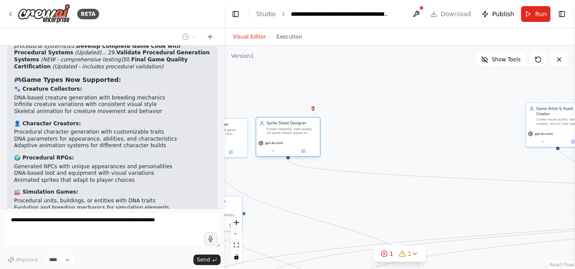
drag, startPoint x: 481, startPoint y: 88, endPoint x: 293, endPoint y: 134, distance: 193.8
click at [293, 134] on div "Create cohesive, high-quality 2D sprite sheets based on {aesthetics} and {genre…" at bounding box center [292, 131] width 50 height 8
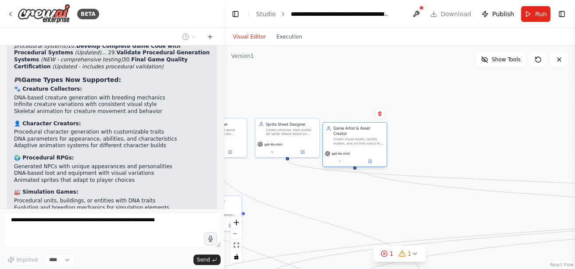
drag, startPoint x: 559, startPoint y: 117, endPoint x: 361, endPoint y: 136, distance: 199.1
click at [361, 137] on div "Create visual assets, sprites, models, and art that match the {aesthetics} styl…" at bounding box center [358, 141] width 50 height 8
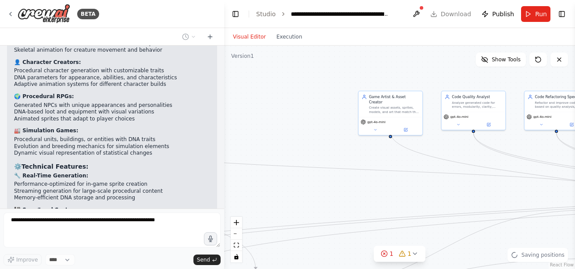
drag, startPoint x: 357, startPoint y: 94, endPoint x: 376, endPoint y: 135, distance: 44.3
click at [376, 135] on div ".deletable-edge-delete-btn { width: 20px; height: 20px; border: 0px solid #ffff…" at bounding box center [399, 158] width 351 height 224
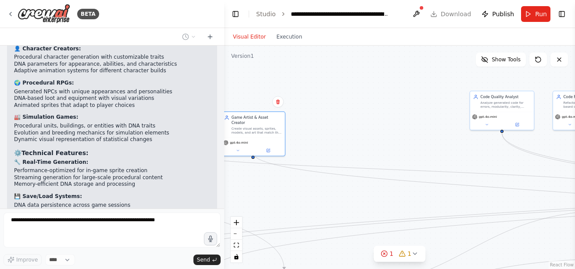
drag, startPoint x: 427, startPoint y: 109, endPoint x: 422, endPoint y: 115, distance: 8.1
click at [257, 132] on div "Game Artist & Asset Creator Create visual assets, sprites, models, and art that…" at bounding box center [253, 133] width 65 height 45
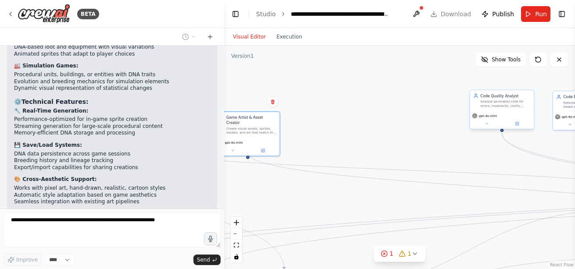
scroll to position [14953, 0]
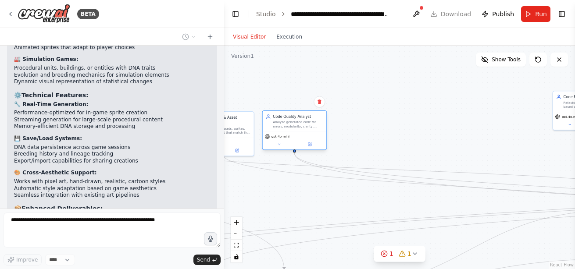
drag, startPoint x: 498, startPoint y: 105, endPoint x: 292, endPoint y: 125, distance: 206.6
click at [292, 125] on div "Analyze generated code for errors, modularity, clarity, cohesiveness, and compl…" at bounding box center [298, 124] width 50 height 8
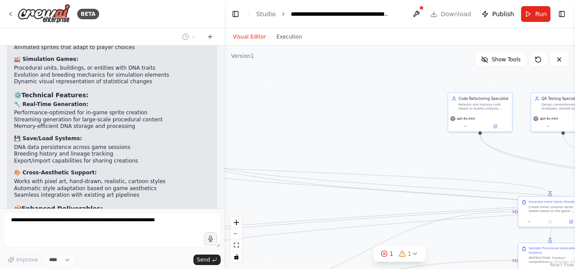
drag, startPoint x: 484, startPoint y: 100, endPoint x: 358, endPoint y: 103, distance: 126.3
click at [358, 103] on div ".deletable-edge-delete-btn { width: 20px; height: 20px; border: 0px solid #ffff…" at bounding box center [399, 158] width 351 height 224
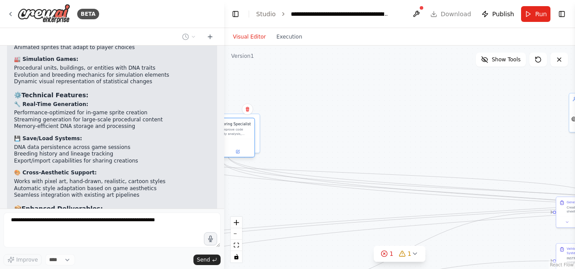
drag, startPoint x: 473, startPoint y: 115, endPoint x: 226, endPoint y: 139, distance: 248.1
click at [226, 139] on div "gpt-4o-mini" at bounding box center [223, 148] width 64 height 18
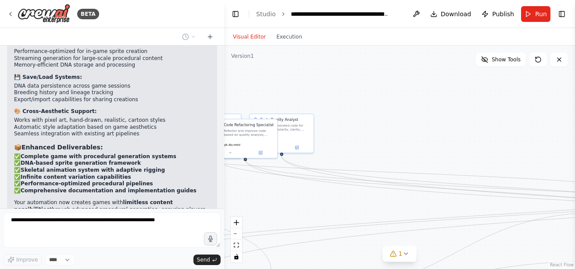
drag, startPoint x: 233, startPoint y: 132, endPoint x: 374, endPoint y: 135, distance: 141.2
click at [374, 135] on div ".deletable-edge-delete-btn { width: 20px; height: 20px; border: 0px solid #ffff…" at bounding box center [399, 158] width 351 height 224
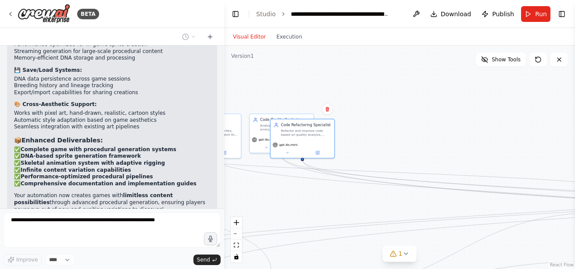
scroll to position [15050, 0]
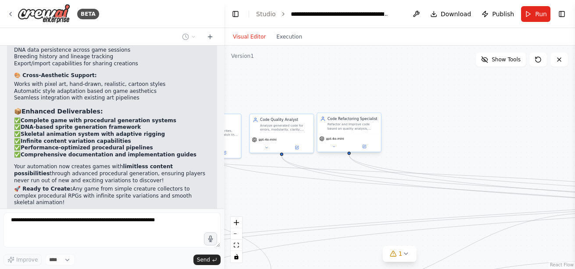
drag, startPoint x: 259, startPoint y: 135, endPoint x: 360, endPoint y: 131, distance: 100.9
click at [360, 131] on div "Code Refactoring Specialist Refactor and improve code based on quality analysis…" at bounding box center [349, 123] width 64 height 21
drag, startPoint x: 342, startPoint y: 129, endPoint x: 352, endPoint y: 130, distance: 9.7
click at [352, 130] on div "Refactor and improve code based on quality analysis, ensuring modularity, clari…" at bounding box center [353, 126] width 50 height 8
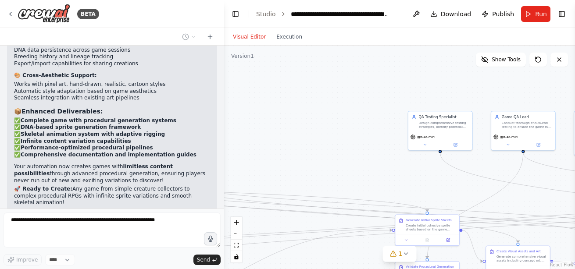
drag, startPoint x: 453, startPoint y: 142, endPoint x: 397, endPoint y: 144, distance: 55.7
click at [274, 150] on div ".deletable-edge-delete-btn { width: 20px; height: 20px; border: 0px solid #ffff…" at bounding box center [399, 158] width 351 height 224
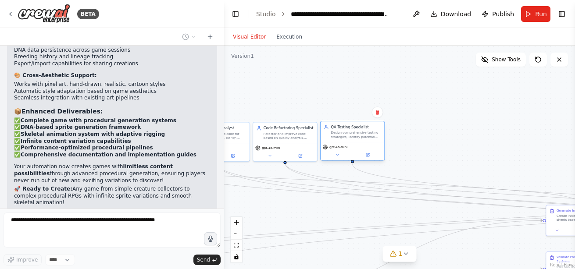
drag, startPoint x: 482, startPoint y: 125, endPoint x: 358, endPoint y: 145, distance: 125.2
click at [358, 145] on div "gpt-4o-mini" at bounding box center [353, 147] width 60 height 5
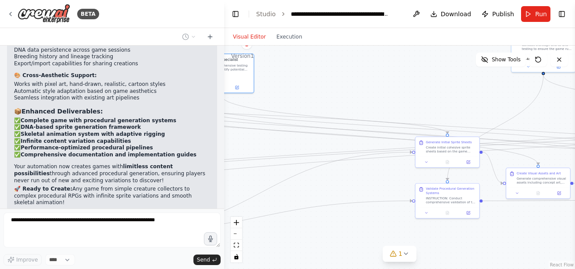
drag, startPoint x: 486, startPoint y: 146, endPoint x: 356, endPoint y: 77, distance: 147.5
click at [356, 77] on div ".deletable-edge-delete-btn { width: 20px; height: 20px; border: 0px solid #ffff…" at bounding box center [399, 158] width 351 height 224
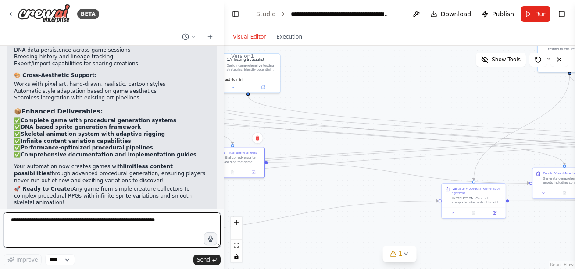
scroll to position [15056, 0]
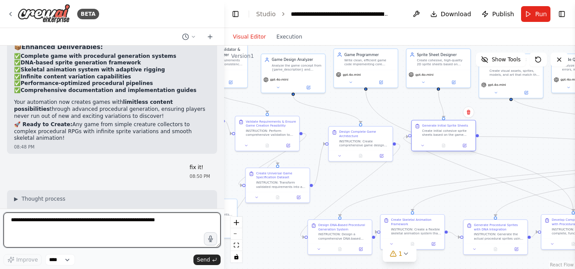
drag, startPoint x: 454, startPoint y: 147, endPoint x: 450, endPoint y: 131, distance: 16.8
click at [450, 131] on div "Create initial cohesive sprite sheets based on the game design document and {ae…" at bounding box center [447, 133] width 50 height 8
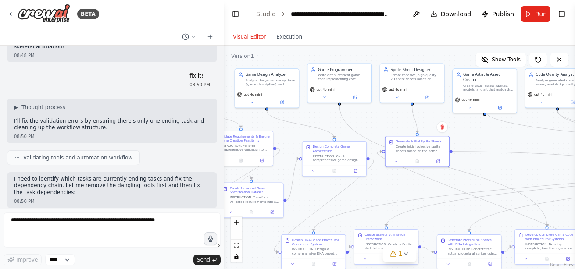
drag, startPoint x: 388, startPoint y: 161, endPoint x: 406, endPoint y: 187, distance: 31.7
click at [406, 186] on div ".deletable-edge-delete-btn { width: 20px; height: 20px; border: 0px solid #ffff…" at bounding box center [399, 158] width 351 height 224
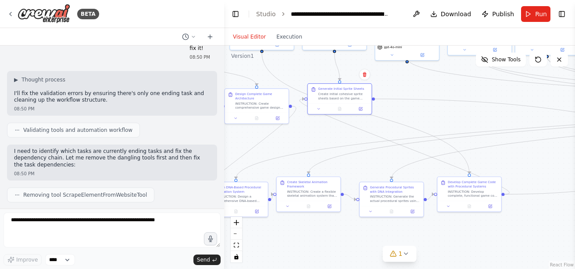
drag, startPoint x: 406, startPoint y: 187, endPoint x: 326, endPoint y: 132, distance: 97.8
click at [326, 132] on div ".deletable-edge-delete-btn { width: 20px; height: 20px; border: 0px solid #ffff…" at bounding box center [399, 158] width 351 height 224
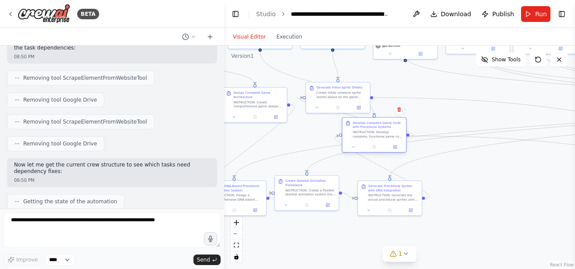
scroll to position [15358, 0]
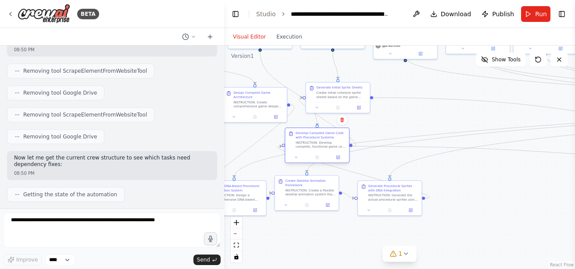
drag, startPoint x: 470, startPoint y: 197, endPoint x: 317, endPoint y: 150, distance: 159.5
click at [317, 150] on div "Develop Complete Game Code with Procedural Systems INSTRUCTION: Develop complet…" at bounding box center [317, 140] width 64 height 24
drag, startPoint x: 401, startPoint y: 196, endPoint x: 401, endPoint y: 191, distance: 5.3
click at [401, 191] on div "INSTRUCTION: Generate the actual procedural sprites using the DNA system and in…" at bounding box center [393, 191] width 50 height 8
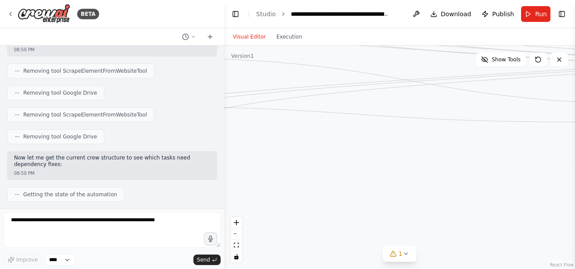
drag, startPoint x: 509, startPoint y: 232, endPoint x: 259, endPoint y: 215, distance: 250.9
click at [259, 214] on div ".deletable-edge-delete-btn { width: 20px; height: 20px; border: 0px solid #ffff…" at bounding box center [399, 158] width 351 height 224
drag, startPoint x: 326, startPoint y: 178, endPoint x: 304, endPoint y: 183, distance: 22.5
click at [304, 183] on div ".deletable-edge-delete-btn { width: 20px; height: 20px; border: 0px solid #ffff…" at bounding box center [399, 158] width 351 height 224
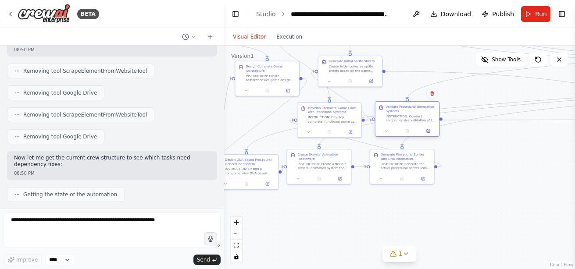
drag, startPoint x: 420, startPoint y: 135, endPoint x: 409, endPoint y: 118, distance: 19.3
click at [409, 118] on div "INSTRUCTION: Conduct comprehensive validation of the DNA-based procedural sprit…" at bounding box center [410, 118] width 50 height 8
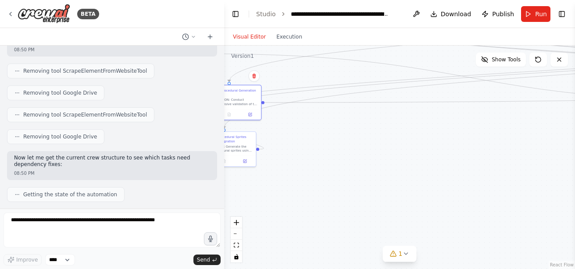
drag, startPoint x: 568, startPoint y: 188, endPoint x: 389, endPoint y: 169, distance: 179.8
click at [389, 169] on div ".deletable-edge-delete-btn { width: 20px; height: 20px; border: 0px solid #ffff…" at bounding box center [399, 158] width 351 height 224
drag, startPoint x: 425, startPoint y: 162, endPoint x: 269, endPoint y: 169, distance: 155.8
click at [269, 169] on div ".deletable-edge-delete-btn { width: 20px; height: 20px; border: 0px solid #ffff…" at bounding box center [399, 158] width 351 height 224
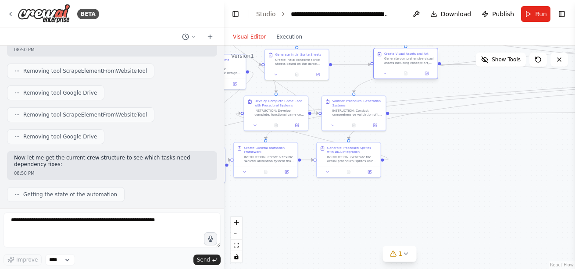
drag, startPoint x: 531, startPoint y: 95, endPoint x: 415, endPoint y: 61, distance: 120.7
click at [415, 61] on div "Generate comprehensive visual assets including concept art, backgrounds, effect…" at bounding box center [409, 61] width 50 height 8
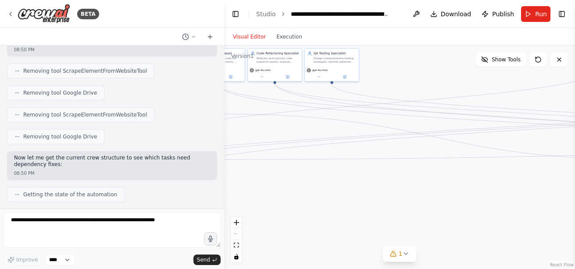
drag, startPoint x: 531, startPoint y: 181, endPoint x: 319, endPoint y: 214, distance: 215.1
click at [319, 214] on div ".deletable-edge-delete-btn { width: 20px; height: 20px; border: 0px solid #ffff…" at bounding box center [399, 158] width 351 height 224
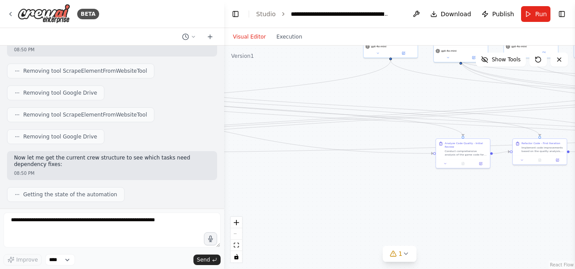
drag, startPoint x: 477, startPoint y: 198, endPoint x: 263, endPoint y: 193, distance: 214.0
click at [263, 193] on div ".deletable-edge-delete-btn { width: 20px; height: 20px; border: 0px solid #ffff…" at bounding box center [399, 158] width 351 height 224
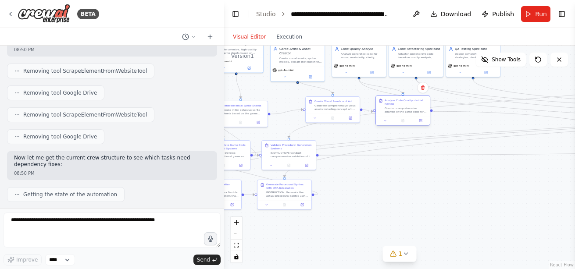
drag, startPoint x: 464, startPoint y: 154, endPoint x: 405, endPoint y: 111, distance: 73.8
click at [405, 111] on div "Conduct comprehensive analysis of the game code for errors, modularity, clarity…" at bounding box center [406, 110] width 43 height 7
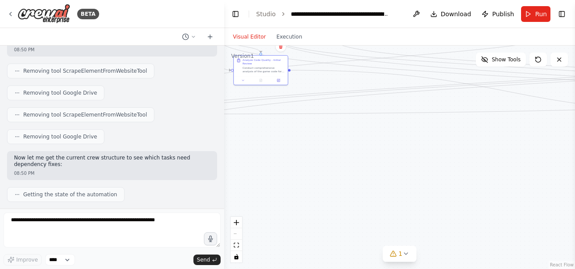
drag, startPoint x: 465, startPoint y: 207, endPoint x: 303, endPoint y: 165, distance: 167.7
click at [303, 165] on div ".deletable-edge-delete-btn { width: 20px; height: 20px; border: 0px solid #ffff…" at bounding box center [399, 158] width 351 height 224
drag, startPoint x: 315, startPoint y: 193, endPoint x: 286, endPoint y: 201, distance: 30.0
click at [286, 201] on div ".deletable-edge-delete-btn { width: 20px; height: 20px; border: 0px solid #ffff…" at bounding box center [399, 158] width 351 height 224
drag, startPoint x: 500, startPoint y: 186, endPoint x: 385, endPoint y: 191, distance: 114.5
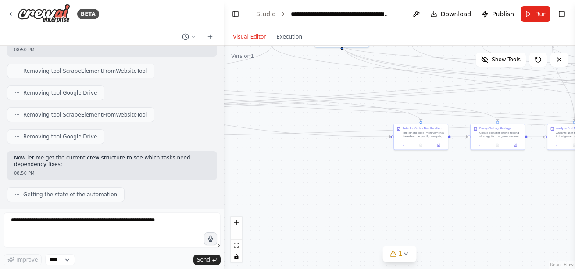
click at [385, 191] on div ".deletable-edge-delete-btn { width: 20px; height: 20px; border: 0px solid #ffff…" at bounding box center [399, 158] width 351 height 224
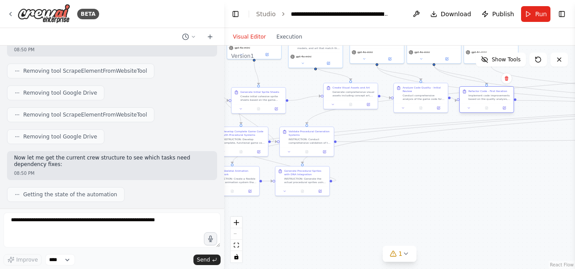
drag, startPoint x: 397, startPoint y: 142, endPoint x: 488, endPoint y: 102, distance: 99.1
click at [488, 102] on div "Refactor Code - First Iteration Implement code improvements based on the qualit…" at bounding box center [487, 95] width 54 height 17
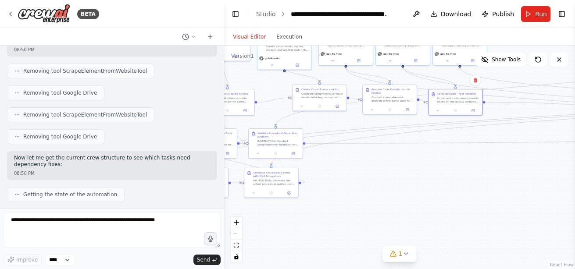
drag, startPoint x: 506, startPoint y: 170, endPoint x: 320, endPoint y: 167, distance: 186.8
click at [320, 167] on div ".deletable-edge-delete-btn { width: 20px; height: 20px; border: 0px solid #ffff…" at bounding box center [399, 158] width 351 height 224
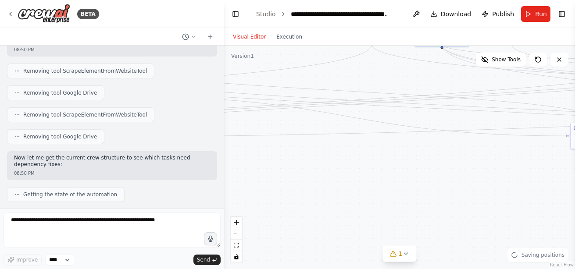
drag, startPoint x: 436, startPoint y: 182, endPoint x: 294, endPoint y: 185, distance: 142.5
click at [294, 185] on div ".deletable-edge-delete-btn { width: 20px; height: 20px; border: 0px solid #ffff…" at bounding box center [399, 158] width 351 height 224
drag, startPoint x: 310, startPoint y: 188, endPoint x: 334, endPoint y: 177, distance: 26.5
click at [304, 189] on div ".deletable-edge-delete-btn { width: 20px; height: 20px; border: 0px solid #ffff…" at bounding box center [399, 158] width 351 height 224
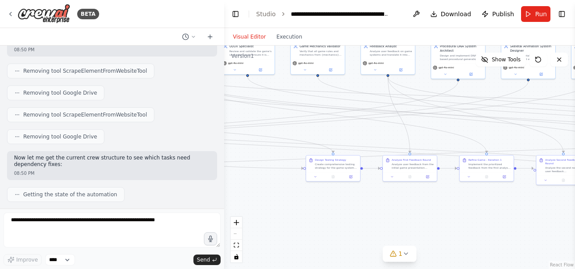
drag, startPoint x: 469, startPoint y: 172, endPoint x: 424, endPoint y: 218, distance: 64.5
click at [424, 218] on div ".deletable-edge-delete-btn { width: 20px; height: 20px; border: 0px solid #ffff…" at bounding box center [399, 158] width 351 height 224
click at [537, 14] on span "Run" at bounding box center [541, 14] width 12 height 9
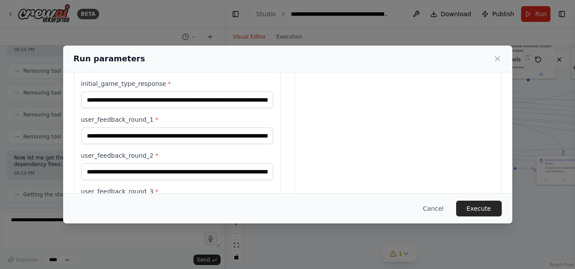
scroll to position [388, 0]
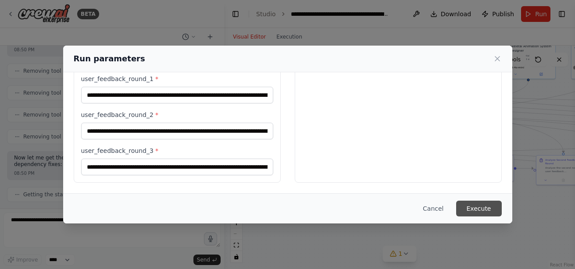
click at [487, 211] on button "Execute" at bounding box center [479, 209] width 46 height 16
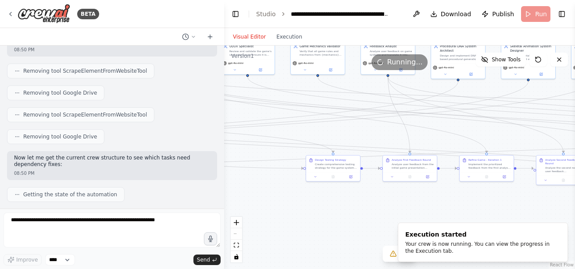
click at [537, 11] on header "**********" at bounding box center [399, 14] width 351 height 28
click at [512, 240] on div "Execution started Your crew is now running. You can view the progress in the Ex…" at bounding box center [481, 242] width 152 height 25
click at [282, 35] on button "Execution" at bounding box center [289, 37] width 36 height 11
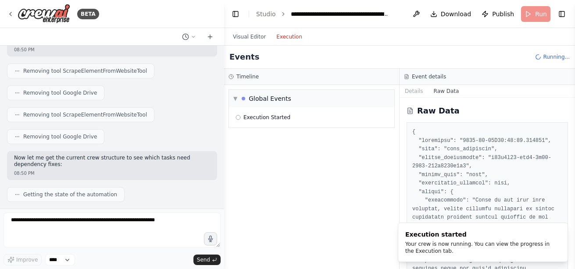
scroll to position [0, 0]
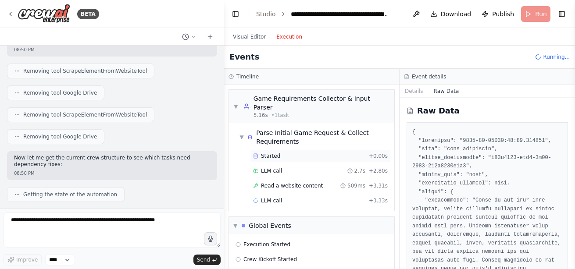
click at [288, 153] on div "Started" at bounding box center [309, 156] width 112 height 7
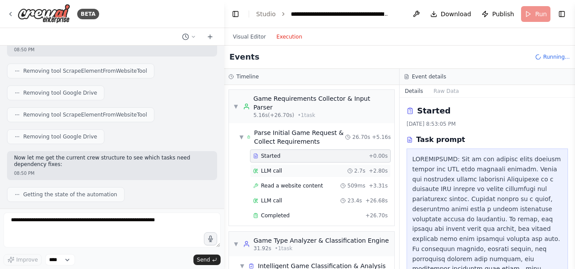
click at [303, 167] on div "LLM call 2.7s + 2.80s" at bounding box center [320, 170] width 135 height 7
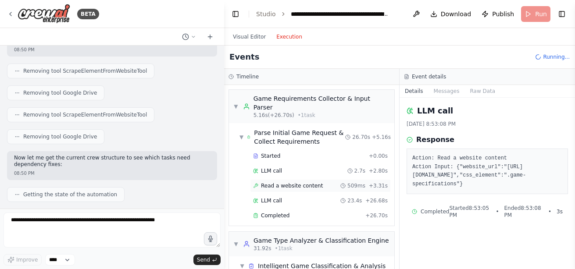
click at [304, 182] on span "Read a website content" at bounding box center [292, 185] width 62 height 7
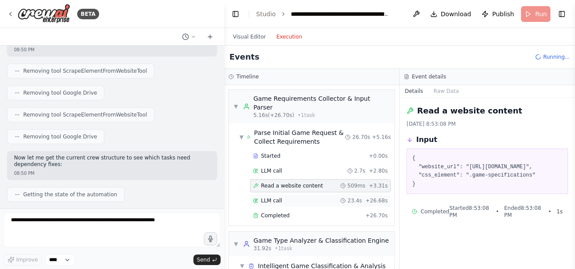
click at [306, 194] on div "LLM call 23.4s + 26.68s" at bounding box center [320, 200] width 141 height 13
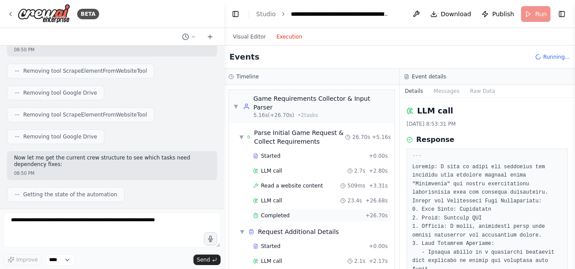
click at [306, 212] on div "Completed" at bounding box center [307, 215] width 109 height 7
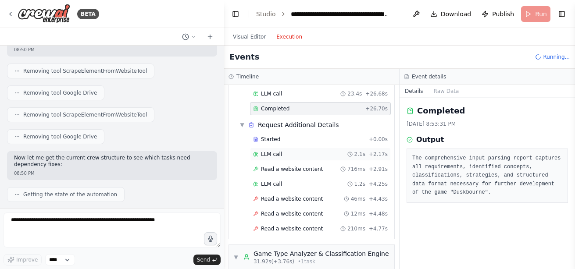
scroll to position [107, 0]
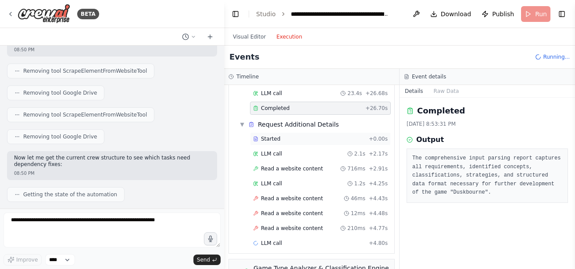
click at [315, 136] on div "Started + 0.00s" at bounding box center [320, 138] width 141 height 13
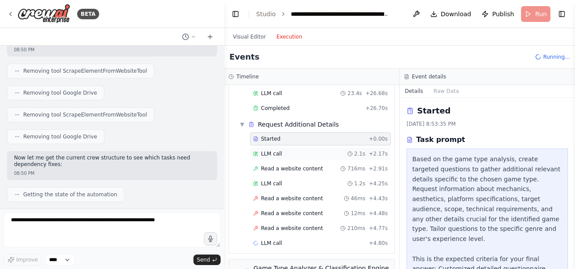
click at [313, 150] on div "LLM call 2.1s + 2.17s" at bounding box center [320, 153] width 135 height 7
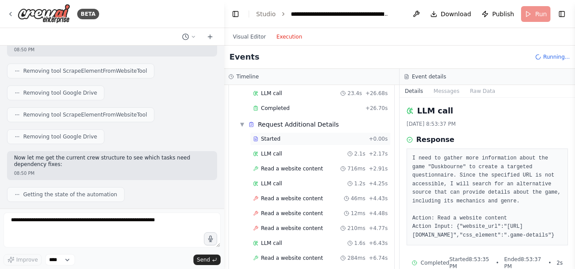
click at [319, 135] on div "Started" at bounding box center [309, 138] width 112 height 7
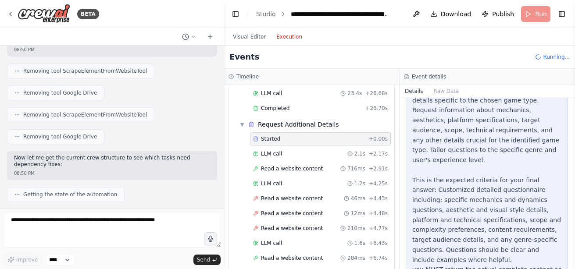
scroll to position [82, 0]
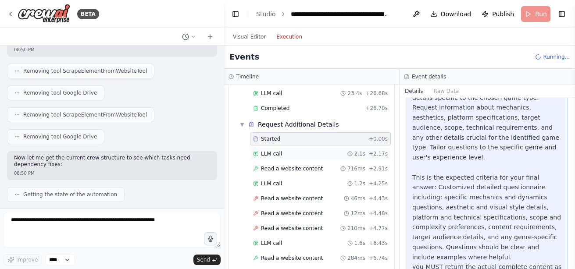
click at [314, 150] on div "LLM call 2.1s + 2.17s" at bounding box center [320, 153] width 135 height 7
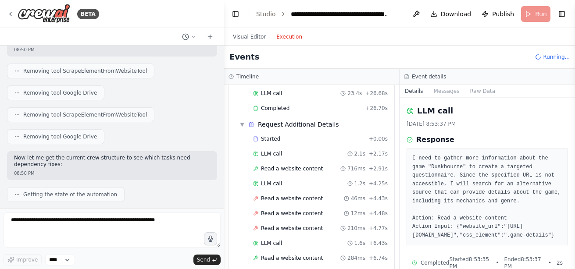
scroll to position [18, 0]
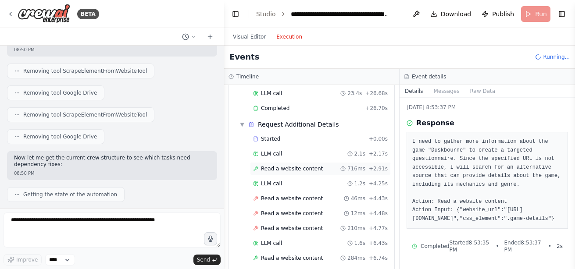
click at [331, 165] on div "Read a website content 716ms + 2.91s" at bounding box center [320, 168] width 135 height 7
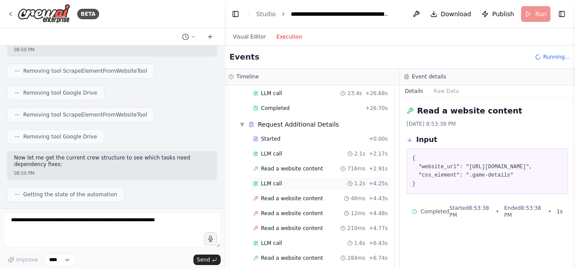
click at [309, 180] on div "LLM call 1.2s + 4.25s" at bounding box center [320, 183] width 135 height 7
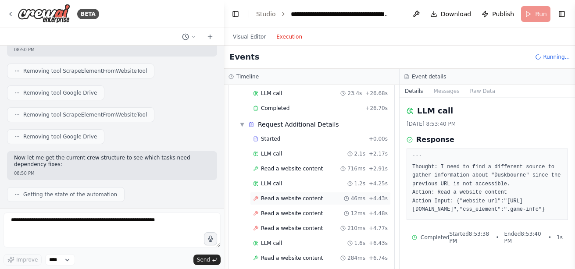
click at [321, 195] on div "Read a website content 46ms + 4.43s" at bounding box center [320, 198] width 135 height 7
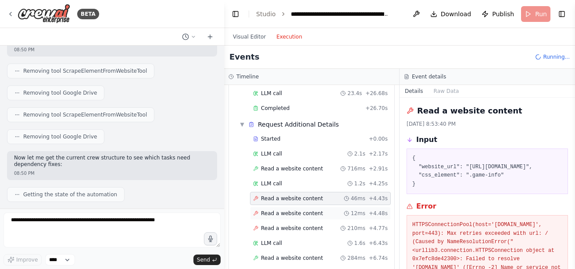
click at [312, 210] on span "Read a website content" at bounding box center [292, 213] width 62 height 7
click at [313, 225] on span "Read a website content" at bounding box center [292, 228] width 62 height 7
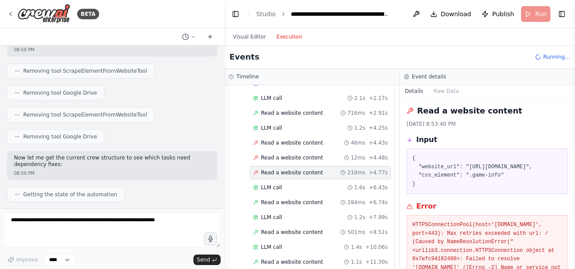
scroll to position [168, 0]
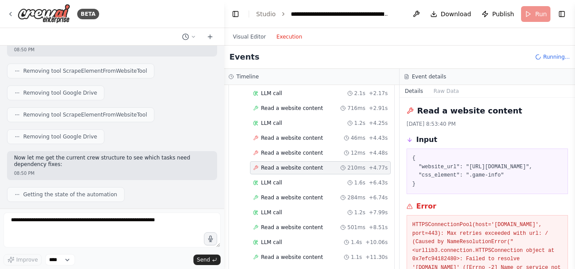
click at [301, 166] on div "Started + 0.00s LLM call 2.1s + 2.17s Read a website content 716ms + 2.91s LLM …" at bounding box center [315, 236] width 158 height 328
click at [300, 179] on div "LLM call 1.6s + 6.43s" at bounding box center [320, 182] width 135 height 7
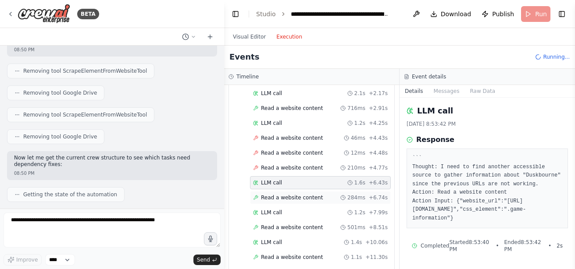
click at [318, 194] on div "Read a website content 284ms + 6.74s" at bounding box center [320, 197] width 135 height 7
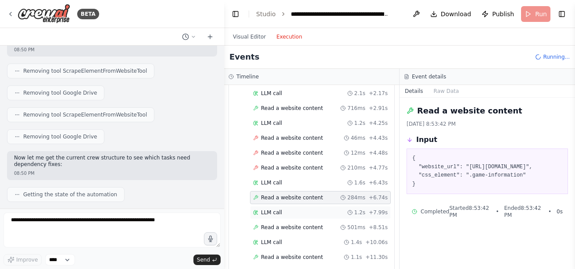
click at [314, 209] on div "LLM call 1.2s + 7.99s" at bounding box center [320, 212] width 135 height 7
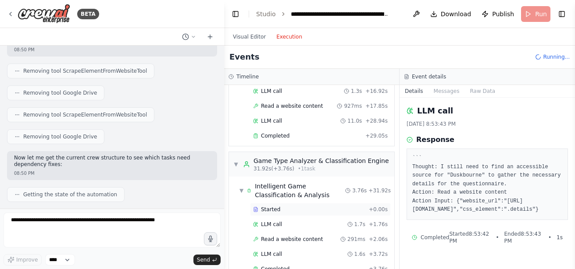
scroll to position [439, 0]
click at [318, 206] on div "Started" at bounding box center [309, 209] width 112 height 7
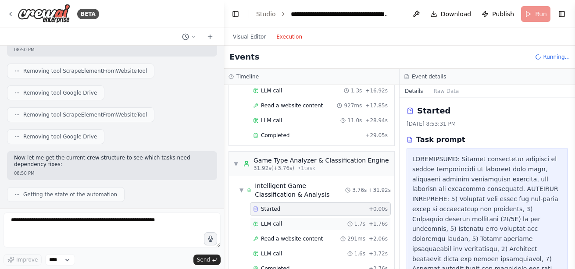
click at [317, 221] on div "LLM call 1.7s + 1.76s" at bounding box center [320, 224] width 135 height 7
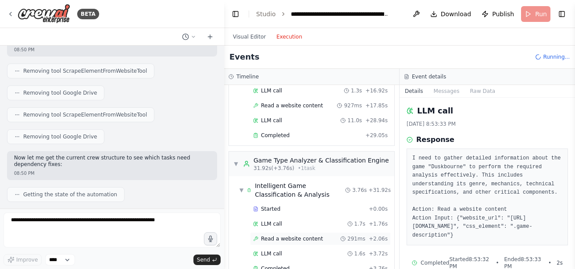
click at [318, 234] on div "Read a website content 291ms + 2.06s" at bounding box center [320, 238] width 141 height 13
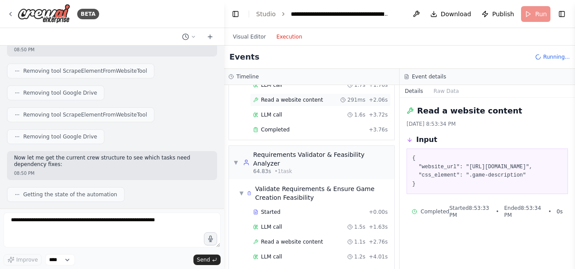
scroll to position [578, 0]
click at [297, 123] on div "Completed + 3.76s" at bounding box center [320, 129] width 141 height 13
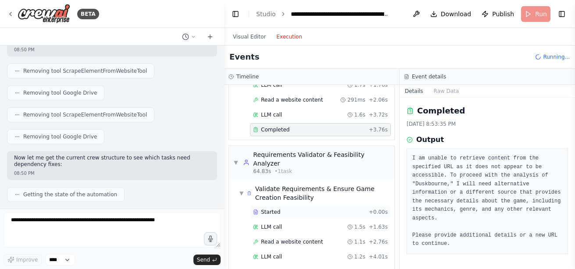
click at [315, 209] on div "Started" at bounding box center [309, 212] width 112 height 7
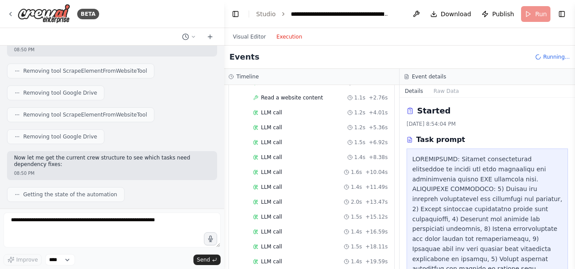
scroll to position [724, 0]
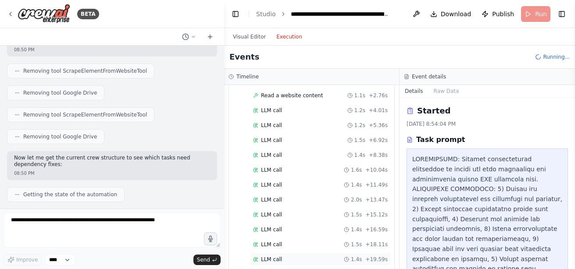
click at [302, 253] on div "LLM call 1.4s + 19.59s" at bounding box center [320, 259] width 141 height 13
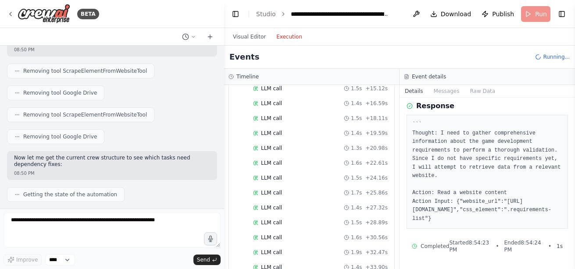
scroll to position [15358, 0]
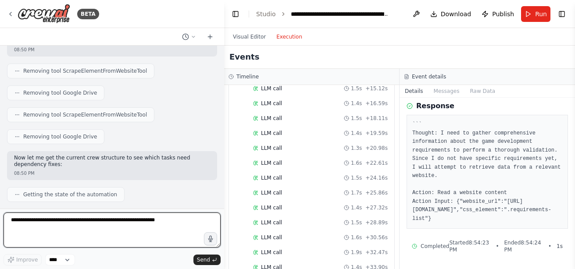
click at [175, 217] on textarea at bounding box center [112, 230] width 217 height 35
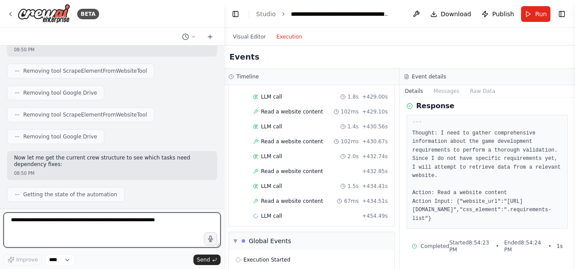
scroll to position [1952, 0]
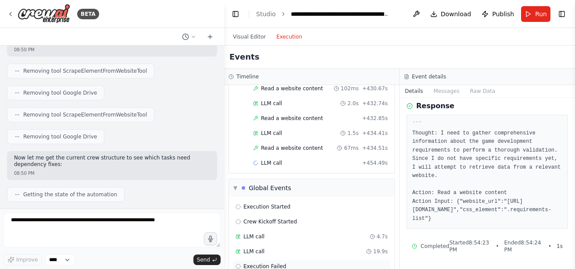
click at [280, 260] on div "Execution Failed" at bounding box center [311, 266] width 158 height 13
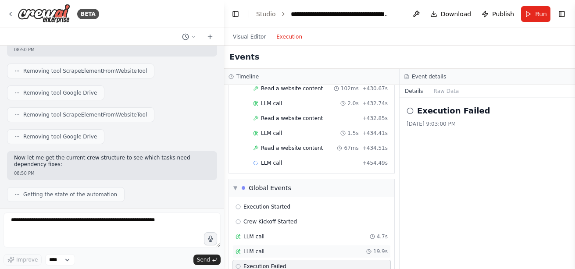
click at [259, 248] on span "LLM call" at bounding box center [253, 251] width 21 height 7
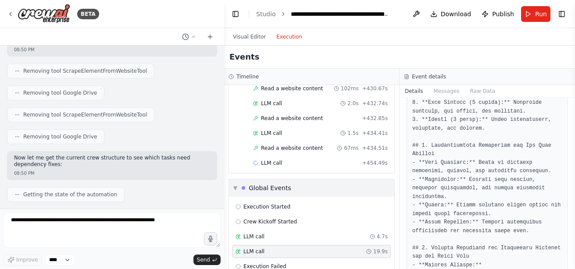
scroll to position [1014, 0]
click at [272, 160] on span "LLM call" at bounding box center [271, 163] width 21 height 7
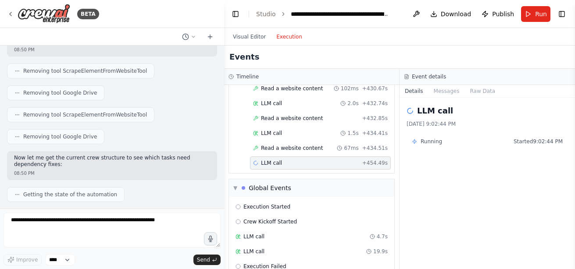
scroll to position [0, 0]
click at [291, 145] on span "Read a website content" at bounding box center [292, 148] width 62 height 7
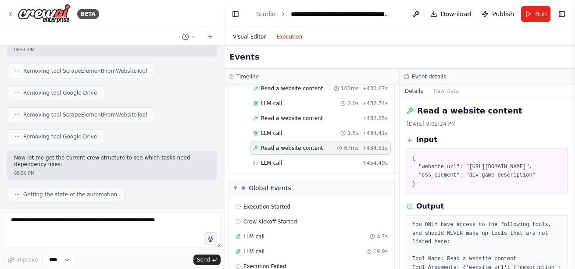
click at [257, 32] on button "Visual Editor" at bounding box center [249, 37] width 43 height 11
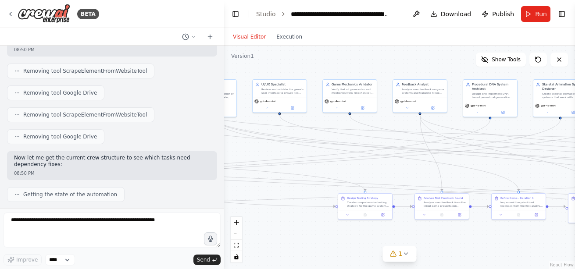
drag, startPoint x: 319, startPoint y: 210, endPoint x: 351, endPoint y: 249, distance: 49.8
click at [351, 249] on div ".deletable-edge-delete-btn { width: 20px; height: 20px; border: 0px solid #ffff…" at bounding box center [399, 158] width 351 height 224
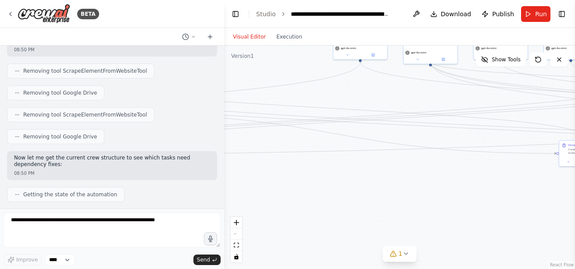
drag, startPoint x: 293, startPoint y: 225, endPoint x: 514, endPoint y: 172, distance: 227.3
click at [514, 172] on div ".deletable-edge-delete-btn { width: 20px; height: 20px; border: 0px solid #ffff…" at bounding box center [399, 158] width 351 height 224
click at [502, 59] on span "Show Tools" at bounding box center [506, 59] width 29 height 7
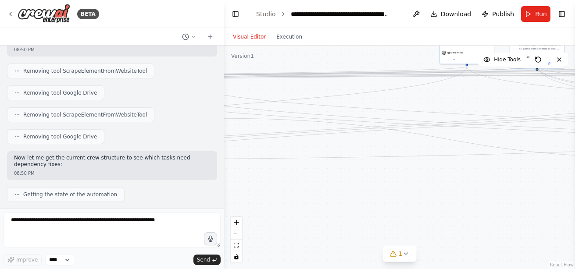
drag, startPoint x: 456, startPoint y: 201, endPoint x: 535, endPoint y: 211, distance: 80.4
click at [535, 211] on div ".deletable-edge-delete-btn { width: 20px; height: 20px; border: 0px solid #ffff…" at bounding box center [399, 158] width 351 height 224
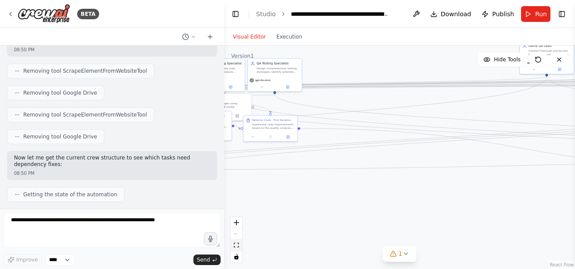
click at [239, 245] on icon "fit view" at bounding box center [236, 245] width 5 height 5
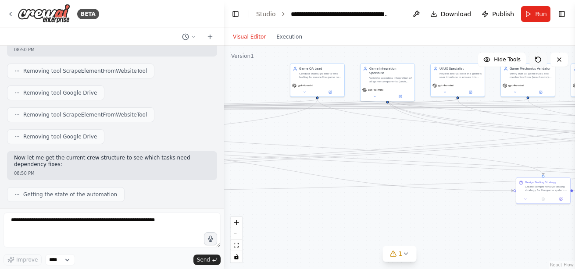
click at [538, 62] on icon at bounding box center [537, 59] width 7 height 7
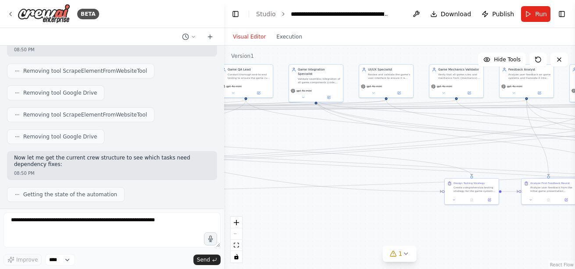
drag, startPoint x: 338, startPoint y: 133, endPoint x: 267, endPoint y: 134, distance: 71.5
click at [267, 134] on div ".deletable-edge-delete-btn { width: 20px; height: 20px; border: 0px solid #ffff…" at bounding box center [399, 158] width 351 height 224
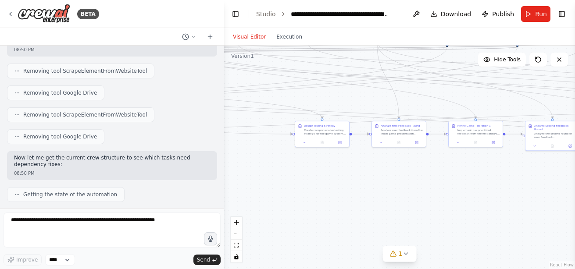
drag, startPoint x: 413, startPoint y: 216, endPoint x: 337, endPoint y: 178, distance: 85.3
click at [337, 178] on div ".deletable-edge-delete-btn { width: 20px; height: 20px; border: 0px solid #ffff…" at bounding box center [399, 158] width 351 height 224
drag, startPoint x: 494, startPoint y: 178, endPoint x: 374, endPoint y: 180, distance: 120.1
click at [374, 180] on div ".deletable-edge-delete-btn { width: 20px; height: 20px; border: 0px solid #ffff…" at bounding box center [399, 158] width 351 height 224
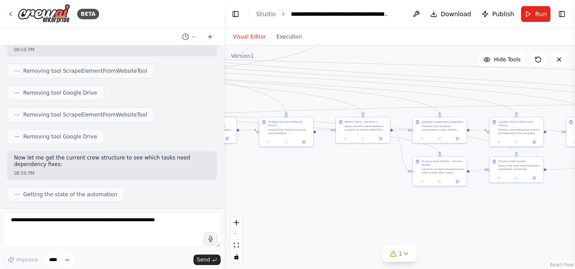
drag, startPoint x: 451, startPoint y: 210, endPoint x: 347, endPoint y: 202, distance: 103.8
click at [310, 207] on div ".deletable-edge-delete-btn { width: 20px; height: 20px; border: 0px solid #ffff…" at bounding box center [399, 158] width 351 height 224
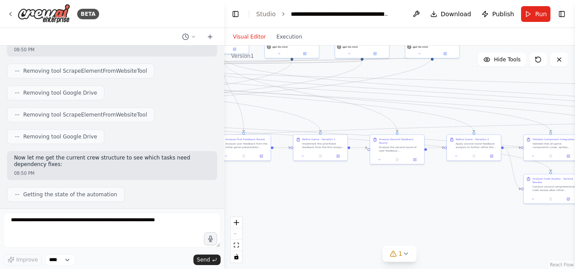
drag, startPoint x: 369, startPoint y: 213, endPoint x: 395, endPoint y: 216, distance: 26.1
click at [395, 216] on div ".deletable-edge-delete-btn { width: 20px; height: 20px; border: 0px solid #ffff…" at bounding box center [399, 158] width 351 height 224
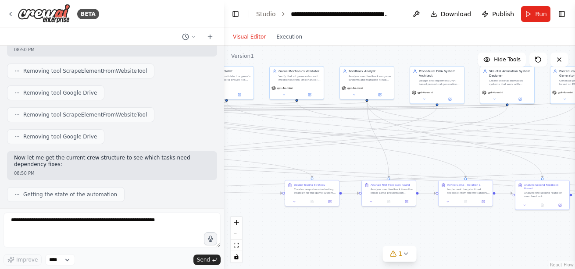
drag, startPoint x: 365, startPoint y: 197, endPoint x: 510, endPoint y: 242, distance: 152.5
click at [510, 242] on div ".deletable-edge-delete-btn { width: 20px; height: 20px; border: 0px solid #ffff…" at bounding box center [399, 158] width 351 height 224
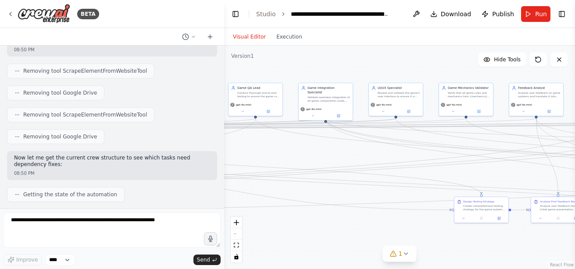
drag, startPoint x: 328, startPoint y: 163, endPoint x: 498, endPoint y: 179, distance: 170.0
click at [498, 179] on div ".deletable-edge-delete-btn { width: 20px; height: 20px; border: 0px solid #ffff…" at bounding box center [399, 158] width 351 height 224
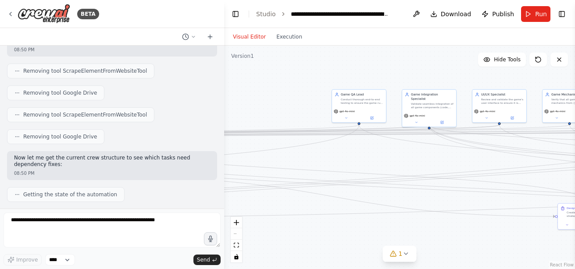
drag, startPoint x: 333, startPoint y: 146, endPoint x: 424, endPoint y: 151, distance: 90.5
click at [424, 151] on div ".deletable-edge-delete-btn { width: 20px; height: 20px; border: 0px solid #ffff…" at bounding box center [399, 158] width 351 height 224
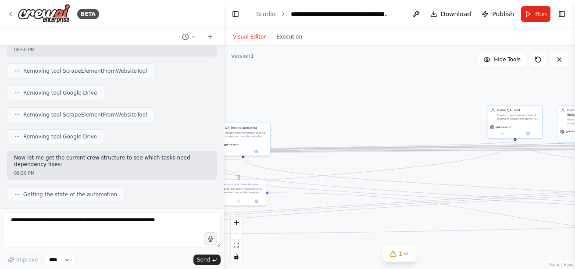
drag, startPoint x: 308, startPoint y: 150, endPoint x: 445, endPoint y: 164, distance: 138.0
click at [445, 164] on div ".deletable-edge-delete-btn { width: 20px; height: 20px; border: 0px solid #ffff…" at bounding box center [399, 158] width 351 height 224
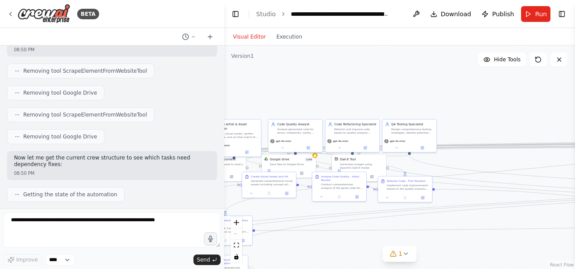
drag, startPoint x: 399, startPoint y: 98, endPoint x: 431, endPoint y: 103, distance: 32.4
click at [431, 103] on div ".deletable-edge-delete-btn { width: 20px; height: 20px; border: 0px solid #ffff…" at bounding box center [399, 158] width 351 height 224
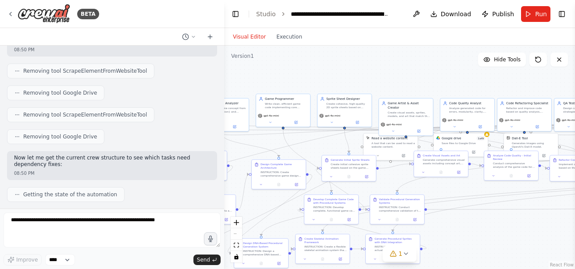
drag, startPoint x: 288, startPoint y: 206, endPoint x: 459, endPoint y: 185, distance: 171.9
click at [459, 185] on div ".deletable-edge-delete-btn { width: 20px; height: 20px; border: 0px solid #ffff…" at bounding box center [399, 158] width 351 height 224
click at [384, 148] on div "Read a website content A tool that can be used to read a website content." at bounding box center [392, 142] width 54 height 18
click at [411, 125] on icon at bounding box center [412, 123] width 4 height 5
click at [386, 124] on button "Confirm" at bounding box center [386, 123] width 31 height 11
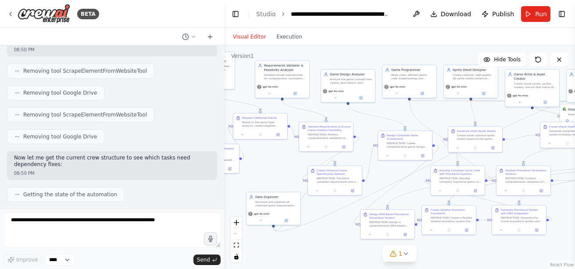
drag, startPoint x: 451, startPoint y: 189, endPoint x: 576, endPoint y: 160, distance: 128.3
click at [574, 160] on html "BETA I want to create a game creation automation. I want to be able to select f…" at bounding box center [287, 134] width 575 height 269
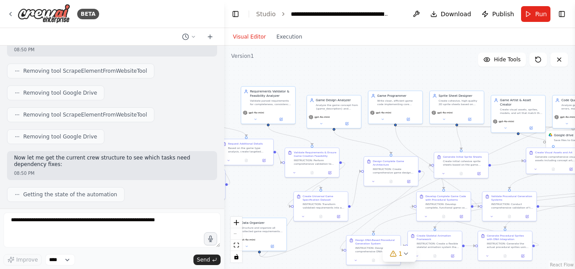
drag, startPoint x: 255, startPoint y: 166, endPoint x: 241, endPoint y: 192, distance: 29.4
click at [241, 192] on div ".deletable-edge-delete-btn { width: 20px; height: 20px; border: 0px solid #ffff…" at bounding box center [399, 158] width 351 height 224
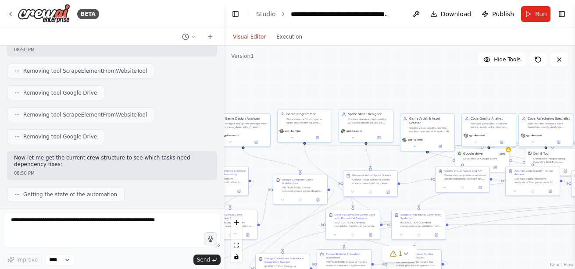
drag, startPoint x: 425, startPoint y: 65, endPoint x: 271, endPoint y: 101, distance: 157.7
click at [271, 101] on div ".deletable-edge-delete-btn { width: 20px; height: 20px; border: 0px solid #ffff…" at bounding box center [399, 158] width 351 height 224
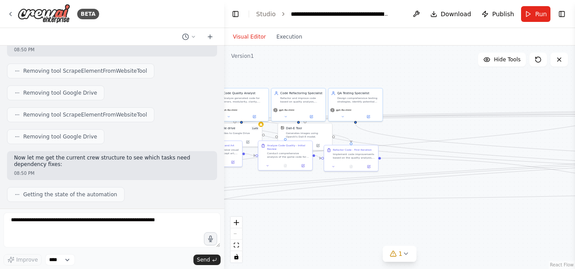
drag, startPoint x: 279, startPoint y: 67, endPoint x: 266, endPoint y: 64, distance: 13.4
click at [266, 64] on div ".deletable-edge-delete-btn { width: 20px; height: 20px; border: 0px solid #ffff…" at bounding box center [399, 158] width 351 height 224
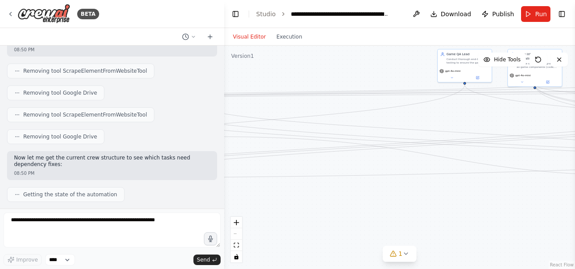
drag, startPoint x: 462, startPoint y: 103, endPoint x: 283, endPoint y: 86, distance: 179.6
click at [284, 86] on div ".deletable-edge-delete-btn { width: 20px; height: 20px; border: 0px solid #ffff…" at bounding box center [399, 158] width 351 height 224
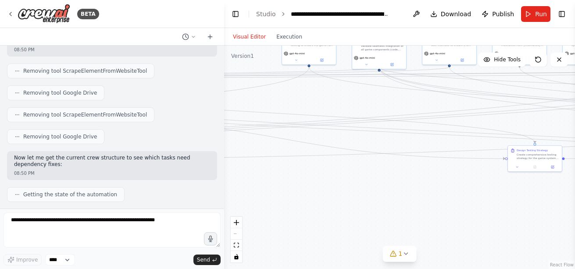
drag, startPoint x: 321, startPoint y: 175, endPoint x: 257, endPoint y: 168, distance: 64.8
click at [261, 168] on div ".deletable-edge-delete-btn { width: 20px; height: 20px; border: 0px solid #ffff…" at bounding box center [399, 158] width 351 height 224
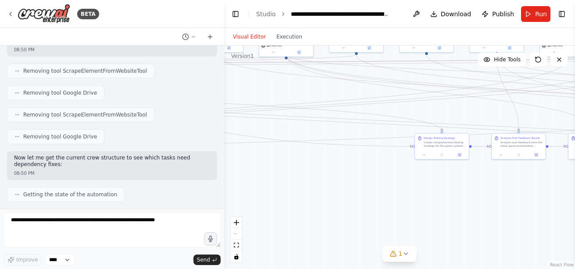
drag, startPoint x: 483, startPoint y: 205, endPoint x: 326, endPoint y: 198, distance: 157.1
click at [298, 207] on div ".deletable-edge-delete-btn { width: 20px; height: 20px; border: 0px solid #ffff…" at bounding box center [399, 158] width 351 height 224
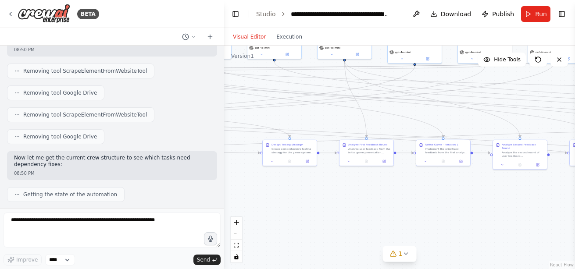
drag, startPoint x: 521, startPoint y: 200, endPoint x: 336, endPoint y: 216, distance: 186.1
click at [336, 216] on div ".deletable-edge-delete-btn { width: 20px; height: 20px; border: 0px solid #ffff…" at bounding box center [399, 158] width 351 height 224
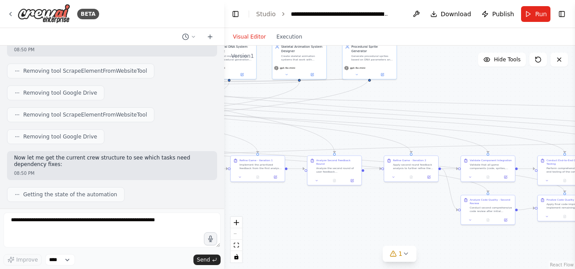
click at [433, 199] on div ".deletable-edge-delete-btn { width: 20px; height: 20px; border: 0px solid #ffff…" at bounding box center [399, 158] width 351 height 224
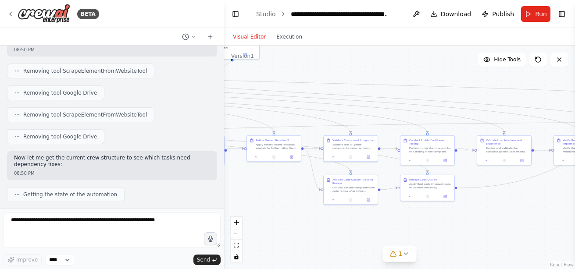
drag, startPoint x: 483, startPoint y: 91, endPoint x: 379, endPoint y: 80, distance: 104.5
click at [379, 80] on div ".deletable-edge-delete-btn { width: 20px; height: 20px; border: 0px solid #ffff…" at bounding box center [399, 158] width 351 height 224
drag, startPoint x: 524, startPoint y: 91, endPoint x: 347, endPoint y: 92, distance: 177.1
click at [349, 92] on div ".deletable-edge-delete-btn { width: 20px; height: 20px; border: 0px solid #ffff…" at bounding box center [399, 158] width 351 height 224
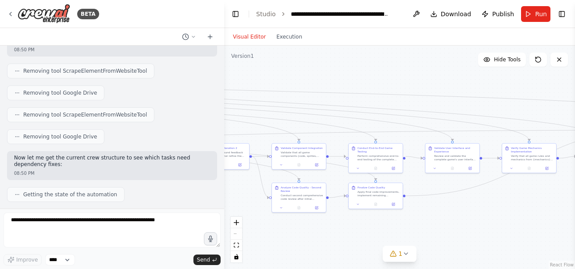
drag, startPoint x: 517, startPoint y: 76, endPoint x: 356, endPoint y: 91, distance: 161.1
click at [352, 91] on div ".deletable-edge-delete-btn { width: 20px; height: 20px; border: 0px solid #ffff…" at bounding box center [399, 158] width 351 height 224
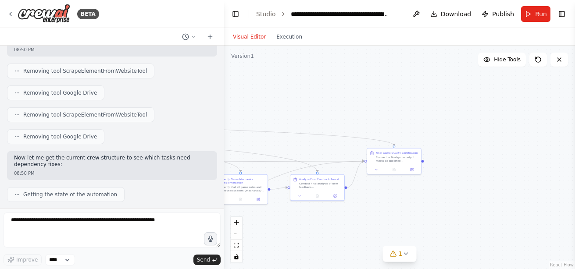
drag, startPoint x: 492, startPoint y: 100, endPoint x: 366, endPoint y: 123, distance: 127.9
click at [365, 123] on div ".deletable-edge-delete-btn { width: 20px; height: 20px; border: 0px solid #ffff…" at bounding box center [399, 158] width 351 height 224
click at [421, 11] on button at bounding box center [416, 14] width 14 height 16
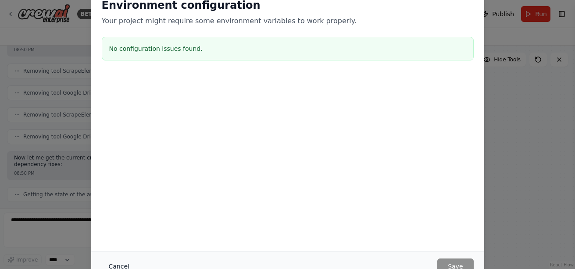
click at [112, 263] on button "Cancel" at bounding box center [119, 267] width 35 height 16
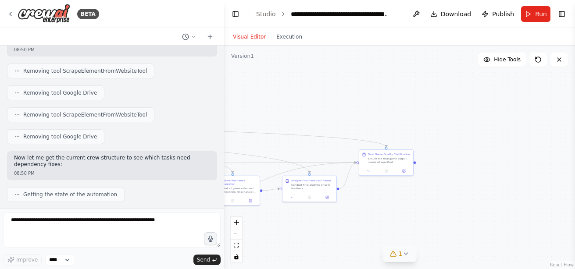
click at [402, 254] on icon at bounding box center [405, 253] width 7 height 7
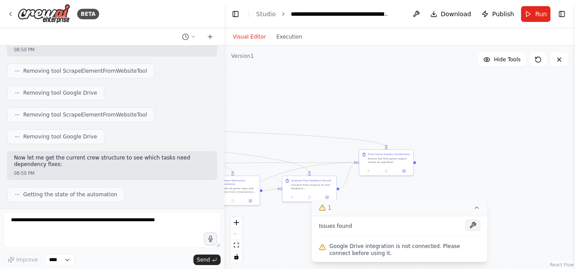
click at [473, 228] on button at bounding box center [472, 225] width 15 height 11
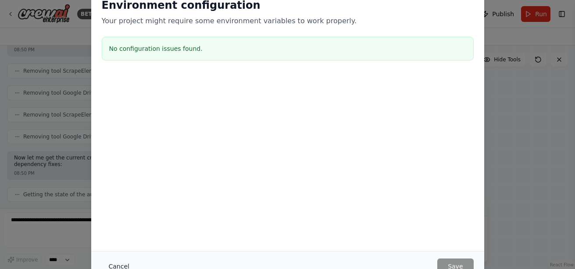
click at [113, 263] on button "Cancel" at bounding box center [119, 267] width 35 height 16
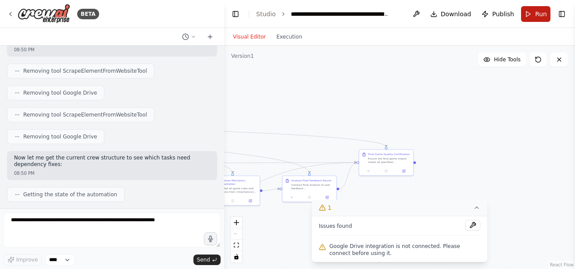
click at [535, 16] on span "Run" at bounding box center [541, 14] width 12 height 9
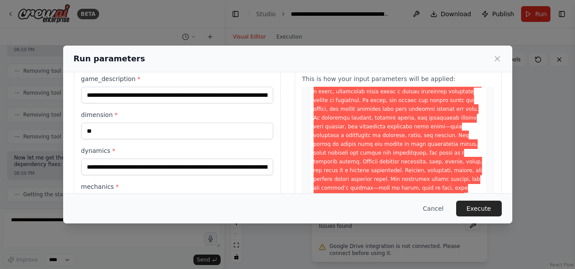
scroll to position [73, 0]
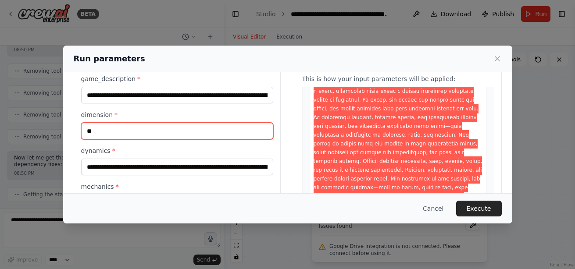
click at [147, 133] on input "**" at bounding box center [177, 131] width 192 height 17
type input "**"
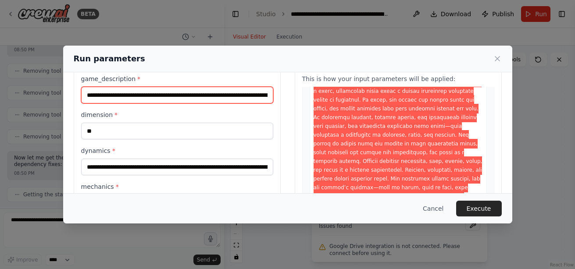
click at [129, 95] on input "game_description *" at bounding box center [177, 95] width 192 height 17
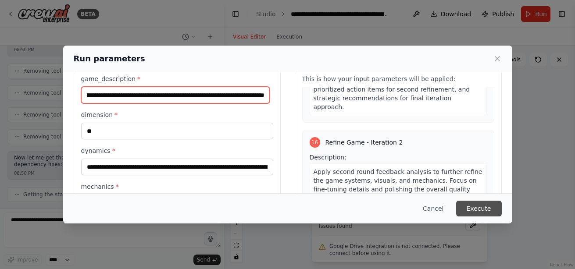
scroll to position [4453, 0]
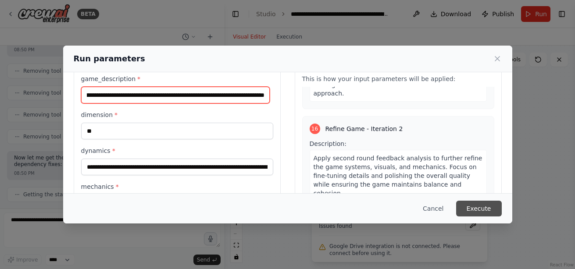
type input "**********"
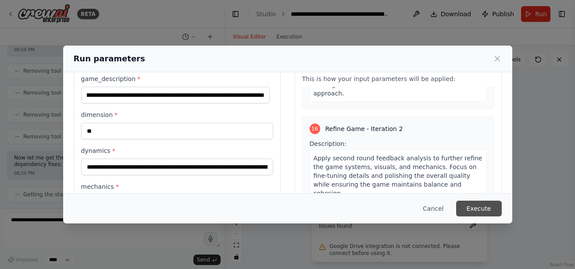
scroll to position [0, 0]
click at [476, 213] on button "Execute" at bounding box center [479, 209] width 46 height 16
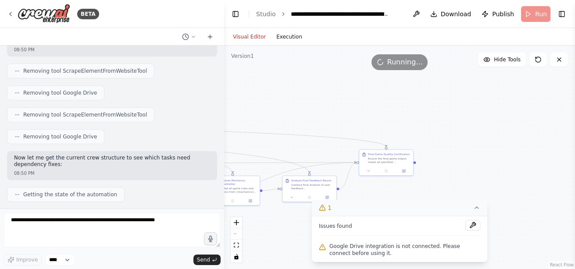
click at [292, 34] on button "Execution" at bounding box center [289, 37] width 36 height 11
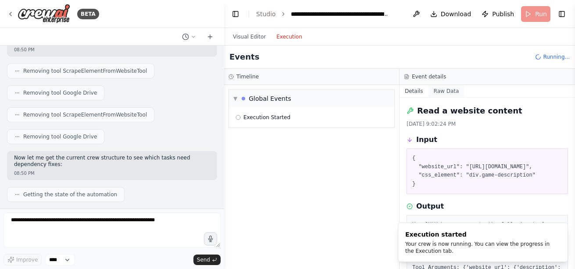
click at [448, 91] on button "Raw Data" at bounding box center [446, 91] width 36 height 12
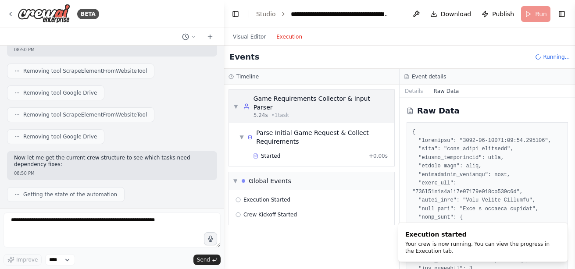
click at [257, 112] on span "5.24s" at bounding box center [260, 115] width 14 height 7
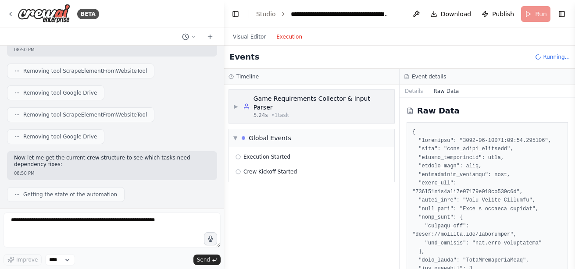
click at [258, 98] on div "Game Requirements Collector & Input Parser" at bounding box center [321, 103] width 136 height 18
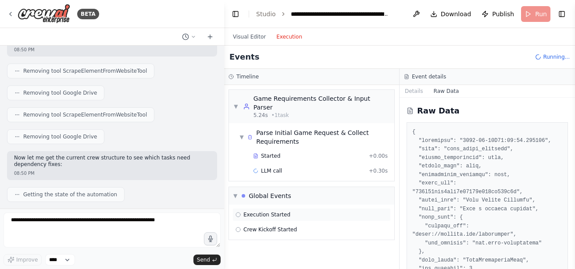
click at [274, 211] on span "Execution Started" at bounding box center [266, 214] width 47 height 7
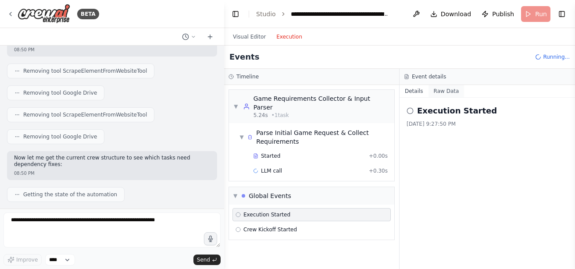
click at [444, 92] on button "Raw Data" at bounding box center [446, 91] width 36 height 12
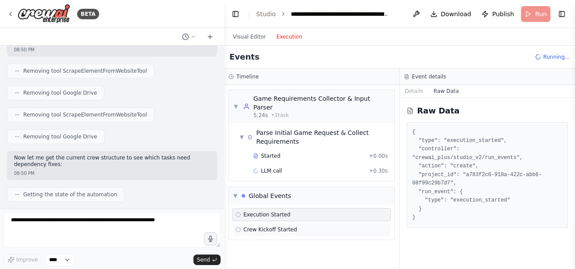
click at [273, 226] on div "Crew Kickoff Started" at bounding box center [311, 229] width 158 height 13
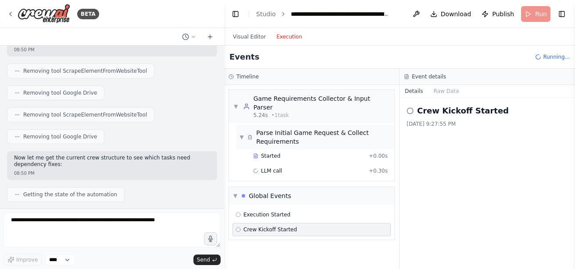
click at [283, 128] on div "Parse Initial Game Request & Collect Requirements" at bounding box center [323, 137] width 135 height 18
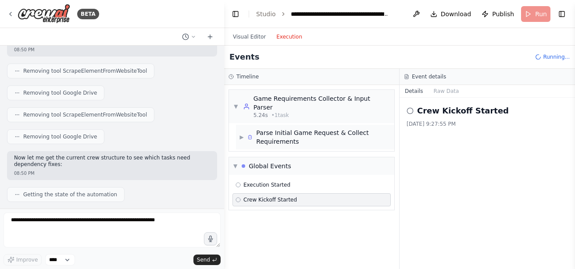
click at [290, 135] on div "Parse Initial Game Request & Collect Requirements" at bounding box center [323, 137] width 135 height 18
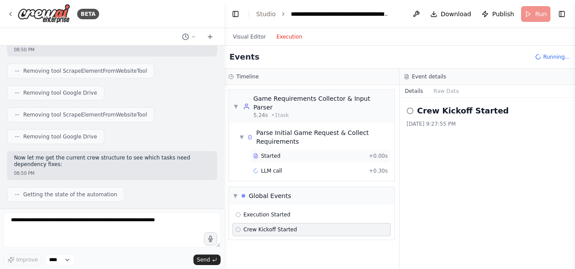
click at [279, 153] on div "Started + 0.00s" at bounding box center [320, 156] width 141 height 13
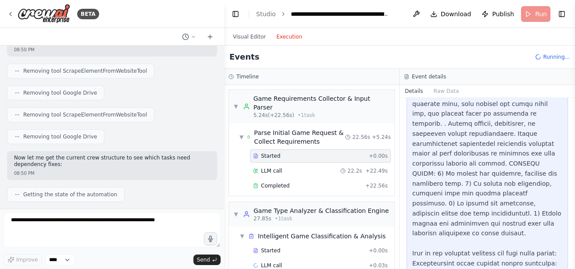
scroll to position [843, 0]
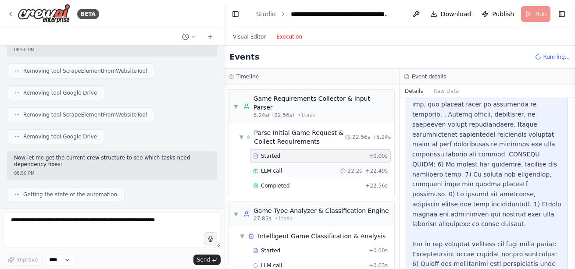
click at [312, 167] on div "LLM call 22.2s + 22.49s" at bounding box center [320, 170] width 135 height 7
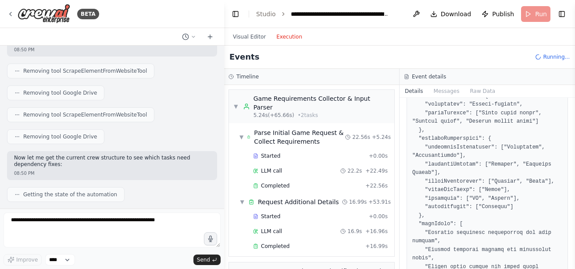
scroll to position [1419, 0]
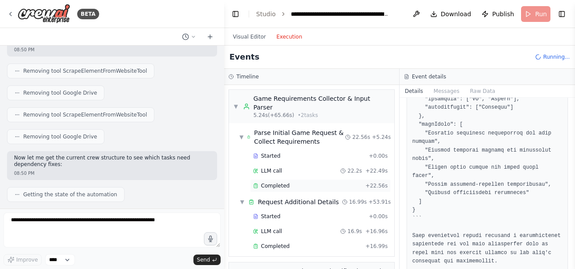
click at [292, 182] on div "Completed" at bounding box center [307, 185] width 109 height 7
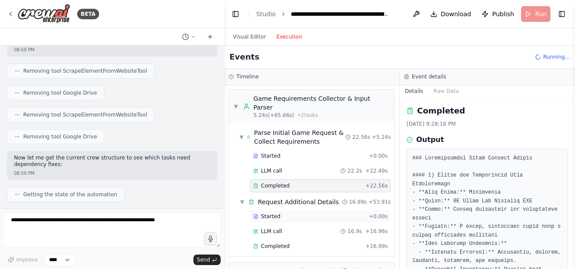
click at [288, 213] on div "Started" at bounding box center [309, 216] width 112 height 7
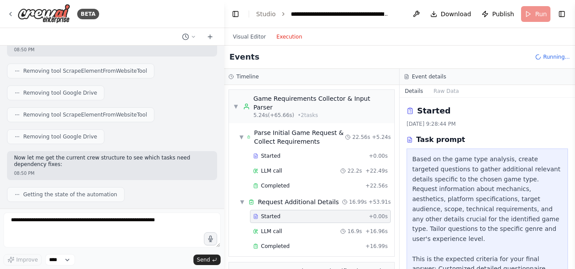
scroll to position [94, 0]
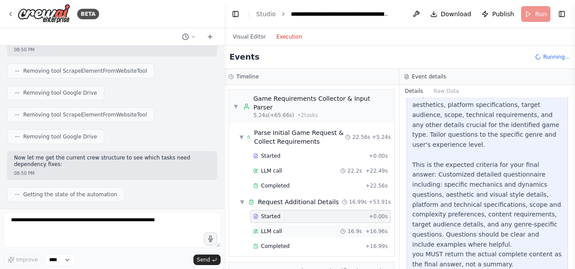
click at [282, 228] on div "LLM call 16.9s + 16.96s" at bounding box center [320, 231] width 135 height 7
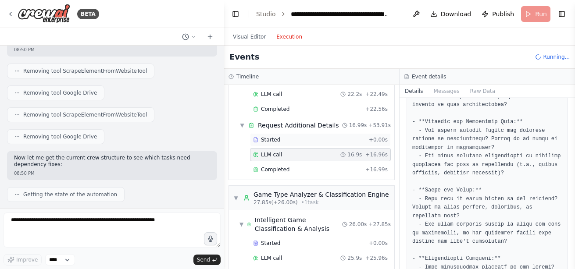
scroll to position [0, 0]
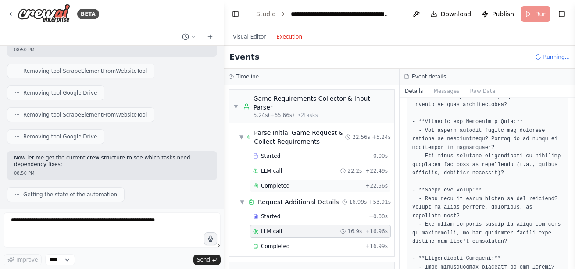
click at [292, 182] on div "Completed + 22.56s" at bounding box center [320, 185] width 141 height 13
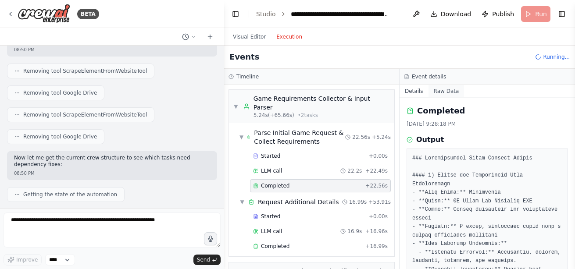
click at [435, 93] on button "Raw Data" at bounding box center [446, 91] width 36 height 12
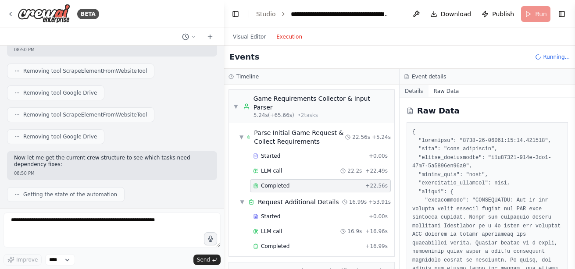
click at [412, 93] on button "Details" at bounding box center [413, 91] width 29 height 12
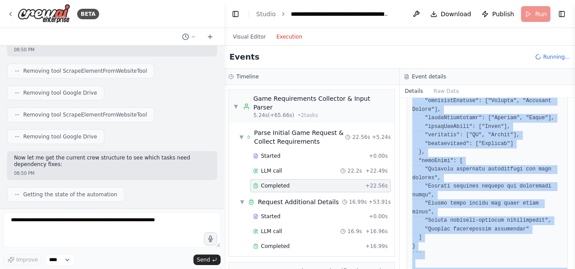
scroll to position [1367, 0]
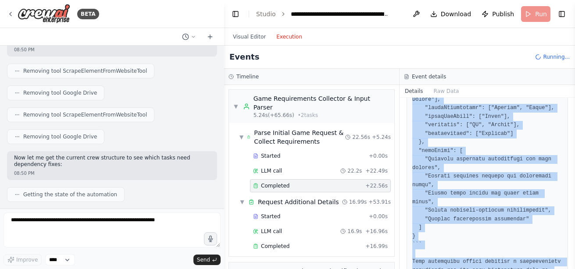
drag, startPoint x: 413, startPoint y: 158, endPoint x: 491, endPoint y: 249, distance: 119.8
copy pre "### Comprehensive Input Parsing Report #### 1) Parsed and Interpreted User Requ…"
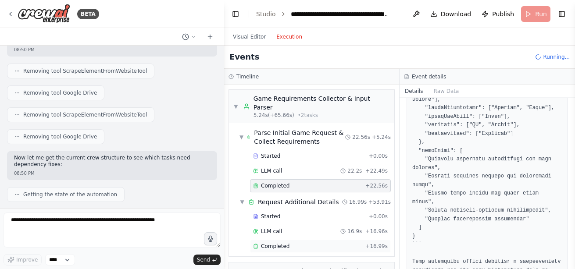
click at [285, 243] on span "Completed" at bounding box center [275, 246] width 29 height 7
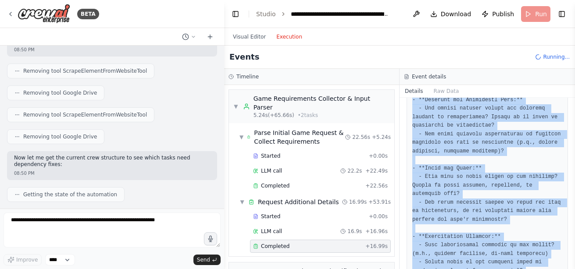
scroll to position [1025, 0]
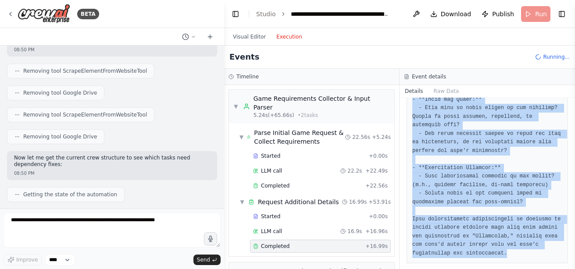
drag, startPoint x: 412, startPoint y: 157, endPoint x: 515, endPoint y: 246, distance: 135.9
copy pre "### Targeted Questionnaire for Duskbourne Development #### 1. Core Mechanics an…"
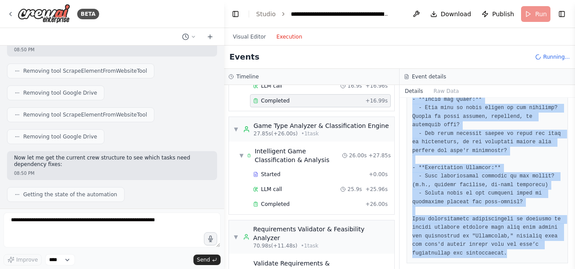
scroll to position [146, 0]
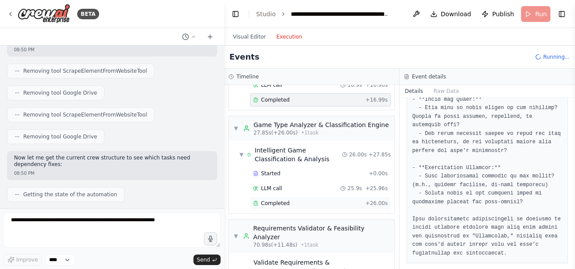
click at [290, 200] on div "Completed" at bounding box center [307, 203] width 109 height 7
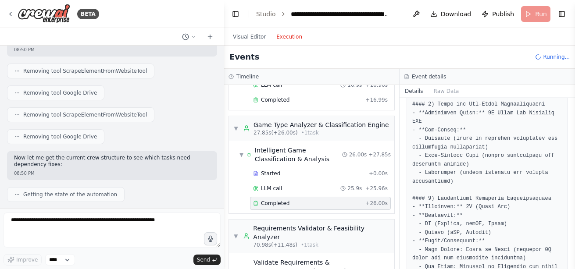
scroll to position [0, 0]
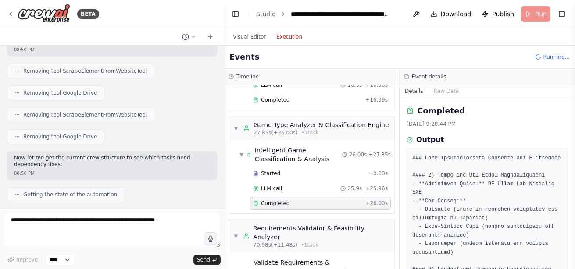
drag, startPoint x: 412, startPoint y: 110, endPoint x: 483, endPoint y: 122, distance: 72.4
click at [483, 122] on div "Completed [DATE] 9:28:44 PM" at bounding box center [486, 116] width 161 height 23
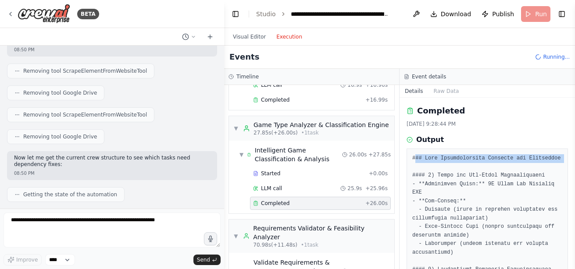
drag, startPoint x: 414, startPoint y: 157, endPoint x: 467, endPoint y: 163, distance: 53.4
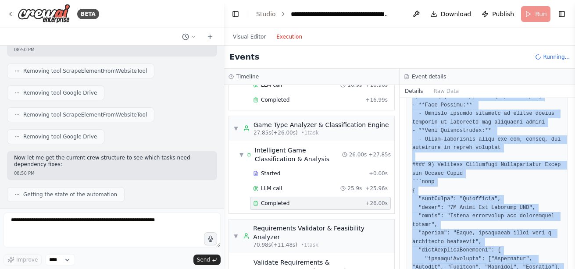
scroll to position [1384, 0]
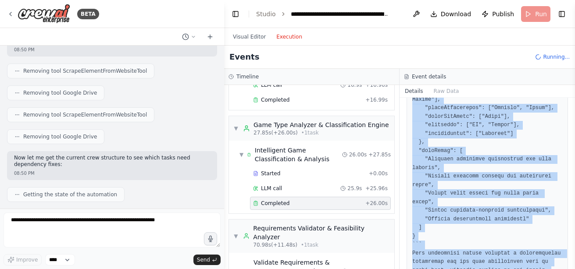
drag, startPoint x: 411, startPoint y: 159, endPoint x: 493, endPoint y: 245, distance: 119.1
copy pre "### Game Classification Analysis for Duskbourne #### 1) Genre and Sub-Genre Cla…"
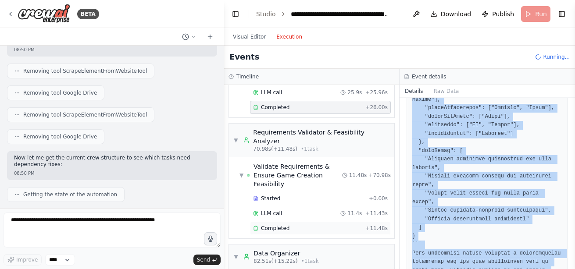
scroll to position [243, 0]
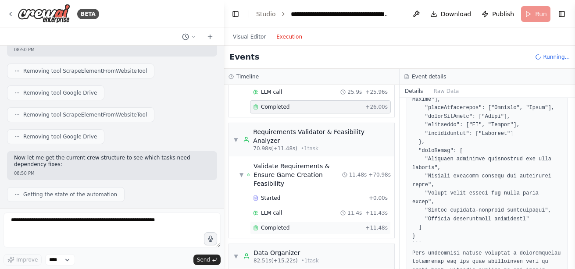
click at [285, 224] on span "Completed" at bounding box center [275, 227] width 29 height 7
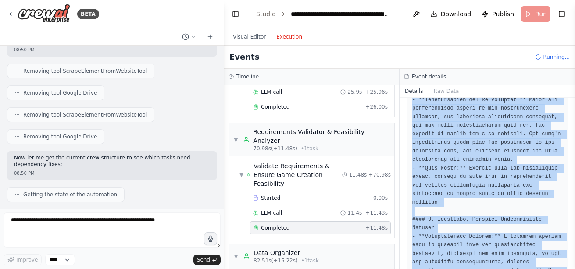
scroll to position [786, 0]
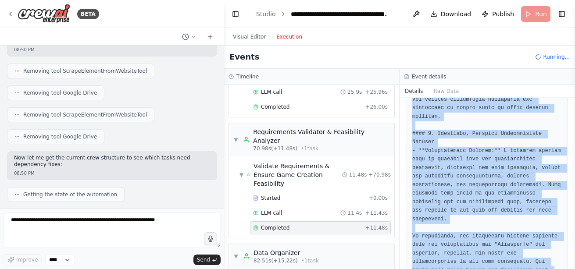
drag, startPoint x: 412, startPoint y: 157, endPoint x: 534, endPoint y: 274, distance: 169.9
click at [534, 269] on html "BETA I want to create a game creation automation. I want to be able to select f…" at bounding box center [287, 134] width 575 height 269
copy pre "### Loremipsumdol Sitametcons Adipiscing Elitse doe Temporinci Utlaboreetd ####…"
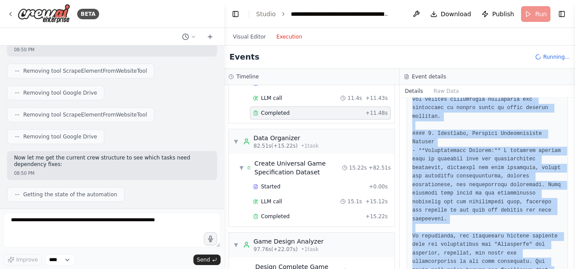
scroll to position [358, 0]
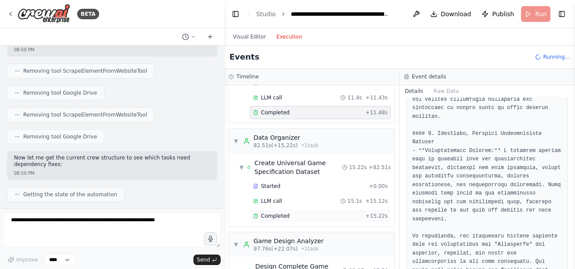
click at [285, 213] on span "Completed" at bounding box center [275, 216] width 29 height 7
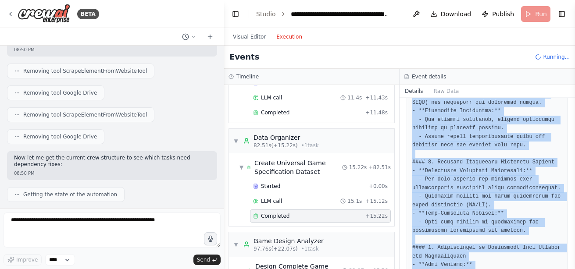
scroll to position [982, 0]
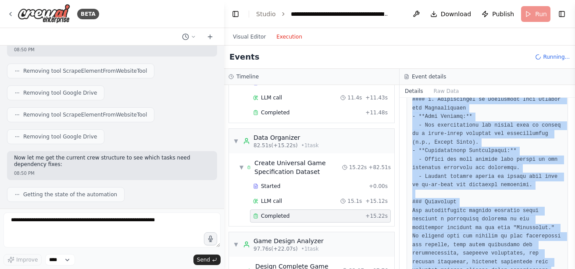
drag, startPoint x: 411, startPoint y: 158, endPoint x: 534, endPoint y: 292, distance: 181.2
click at [534, 269] on html "BETA I want to create a game creation automation. I want to be able to select f…" at bounding box center [287, 134] width 575 height 269
copy pre "### Universal Game Specification Dataset for Duskbourne Development #### 1. Com…"
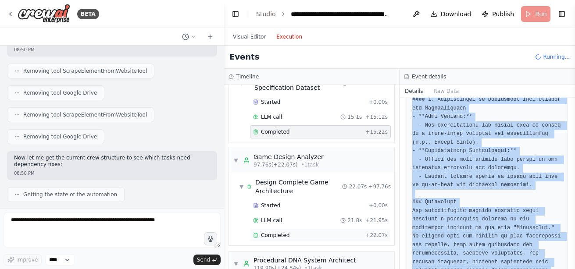
scroll to position [443, 0]
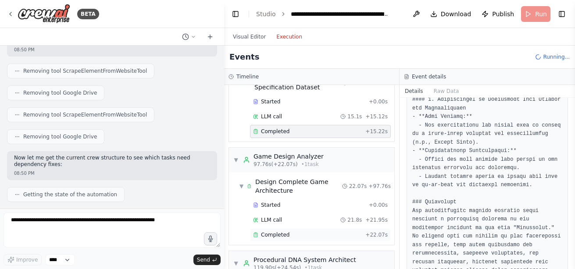
click at [275, 232] on span "Completed" at bounding box center [275, 235] width 29 height 7
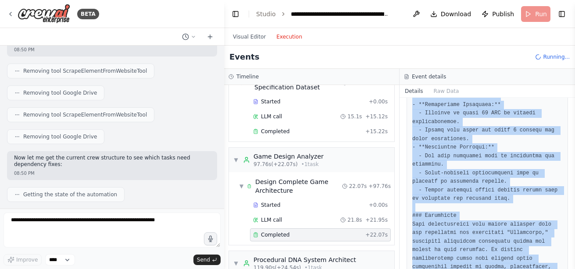
scroll to position [1307, 0]
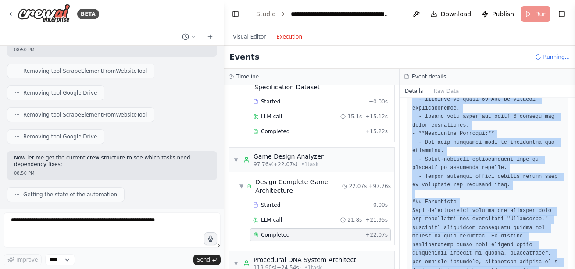
drag, startPoint x: 411, startPoint y: 148, endPoint x: 517, endPoint y: 279, distance: 168.4
click at [517, 269] on html "BETA I want to create a game creation automation. I want to be able to select f…" at bounding box center [287, 134] width 575 height 269
copy pre "### Comprehensive Game Design Document for Duskbourne #### 1. Complete Game Con…"
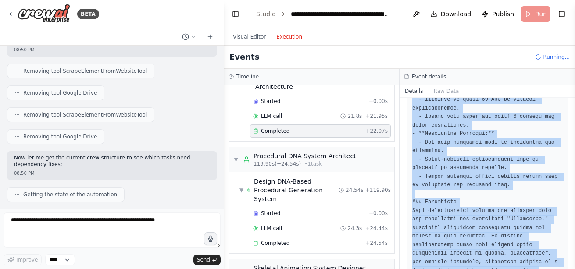
scroll to position [547, 0]
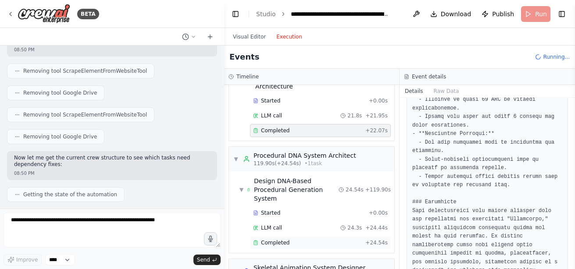
click at [269, 239] on span "Completed" at bounding box center [275, 242] width 29 height 7
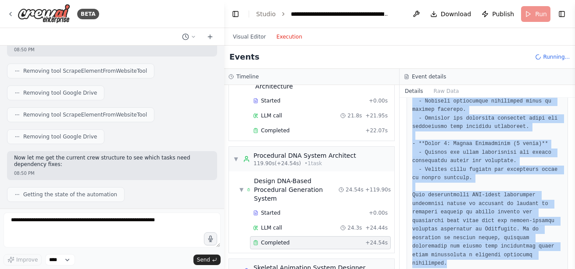
scroll to position [1384, 0]
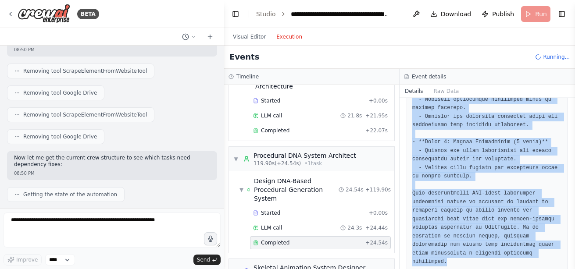
drag, startPoint x: 410, startPoint y: 158, endPoint x: 542, endPoint y: 254, distance: 162.9
copy pre "### Comprehensive DNA-Based Procedural Generation System for Duskbourne #### 1.…"
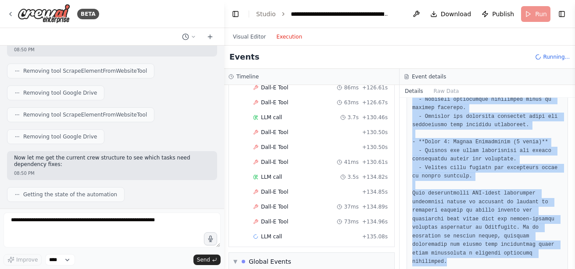
scroll to position [2084, 0]
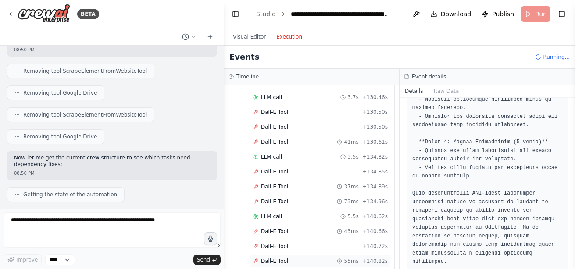
click at [286, 258] on div "Dall-E Tool 55ms + 140.82s" at bounding box center [320, 261] width 135 height 7
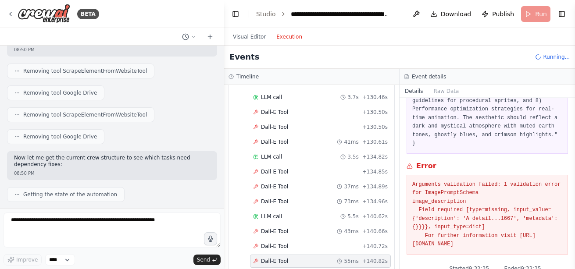
scroll to position [203, 0]
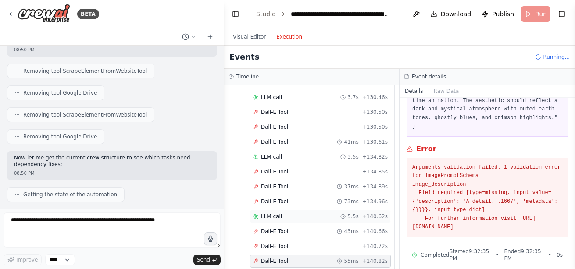
click at [279, 213] on span "LLM call" at bounding box center [271, 216] width 21 height 7
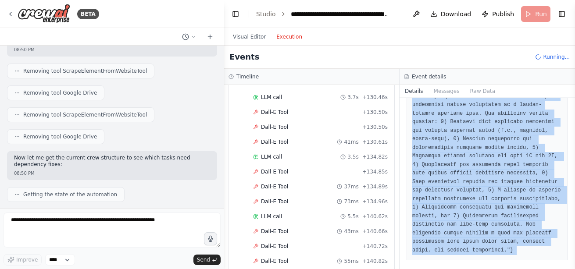
scroll to position [145, 0]
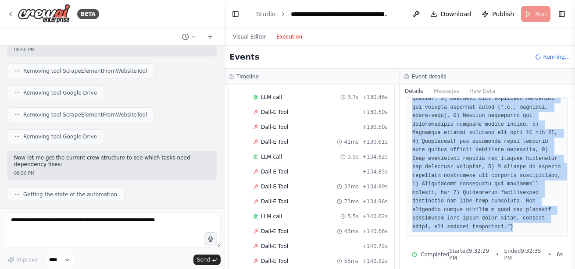
drag, startPoint x: 412, startPoint y: 120, endPoint x: 496, endPoint y: 220, distance: 131.0
click at [496, 220] on div at bounding box center [486, 121] width 161 height 234
copy pre "``` Thought: I need to create a comprehensive skeletal animation framework that…"
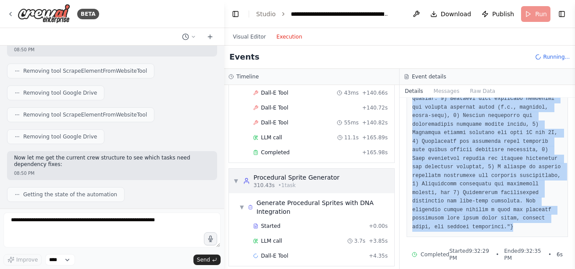
scroll to position [2234, 0]
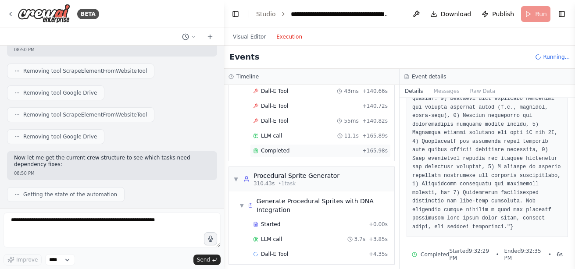
click at [285, 147] on span "Completed" at bounding box center [275, 150] width 29 height 7
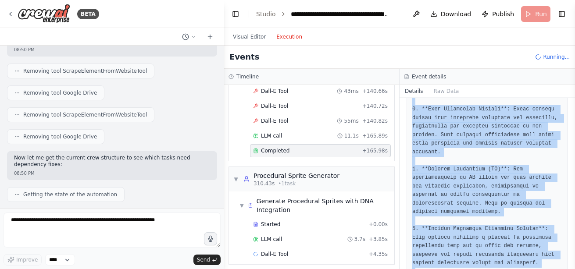
scroll to position [503, 0]
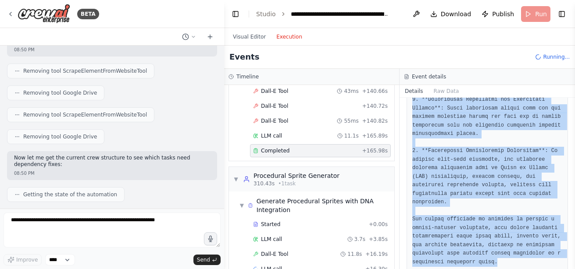
drag, startPoint x: 413, startPoint y: 157, endPoint x: 523, endPoint y: 246, distance: 142.2
copy pre "The comprehensive skeletal animation framework for procedural sprite generation…"
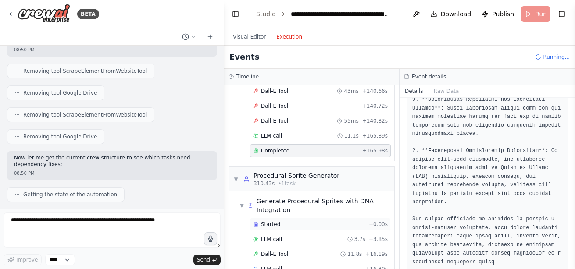
click at [285, 221] on div "Started" at bounding box center [309, 224] width 112 height 7
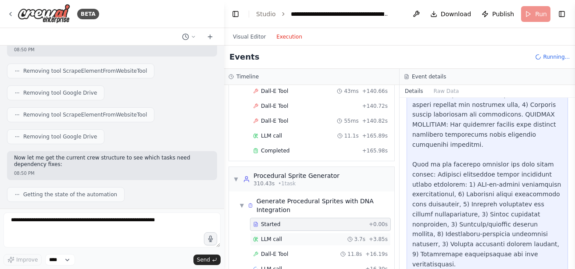
click at [288, 236] on div "LLM call 3.7s + 3.85s" at bounding box center [320, 239] width 135 height 7
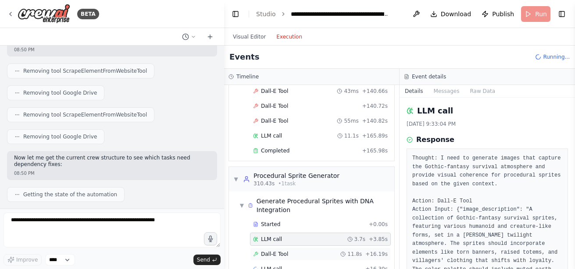
click at [290, 251] on div "Dall-E Tool 11.8s + 16.19s" at bounding box center [320, 254] width 135 height 7
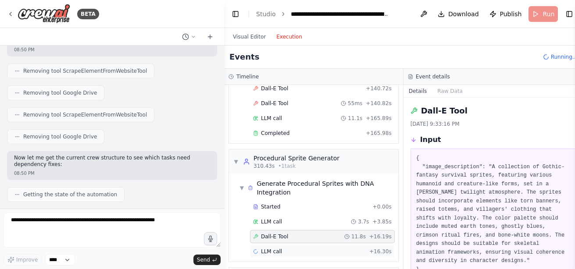
click at [294, 248] on div "LLM call + 16.30s" at bounding box center [322, 251] width 139 height 7
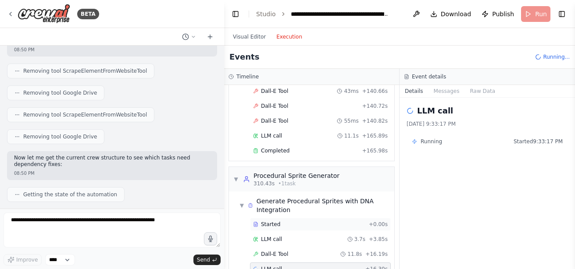
scroll to position [2301, 0]
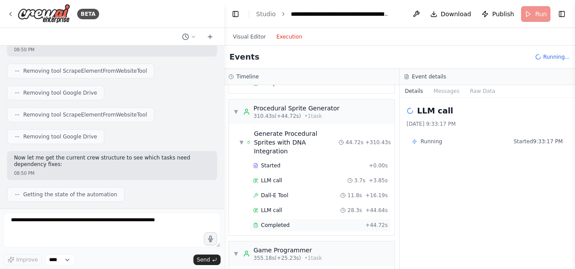
click at [297, 222] on div "Completed" at bounding box center [307, 225] width 109 height 7
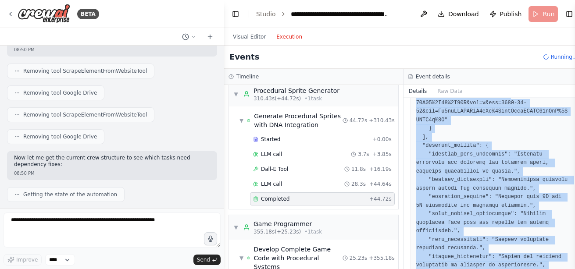
scroll to position [845, 0]
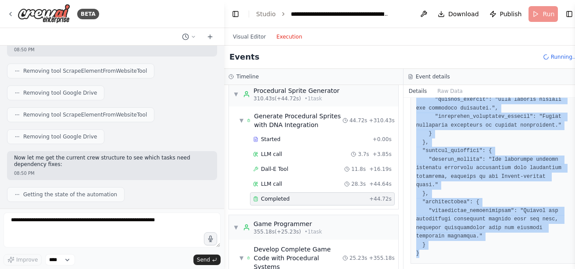
drag, startPoint x: 411, startPoint y: 122, endPoint x: 490, endPoint y: 243, distance: 144.8
copy pre "{ "sprites": [ { "description": "A humanoid villager sprite dressed in tattered…"
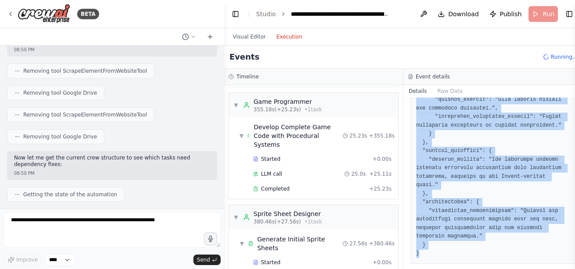
scroll to position [2424, 0]
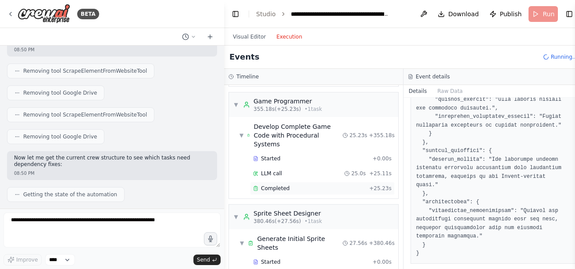
click at [288, 182] on div "Completed + 25.23s" at bounding box center [322, 188] width 145 height 13
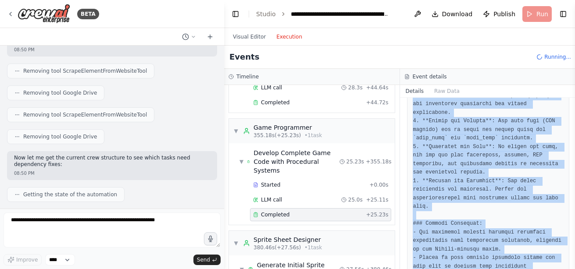
scroll to position [1581, 0]
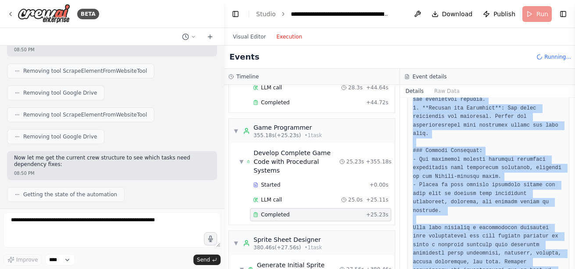
drag, startPoint x: 413, startPoint y: 148, endPoint x: 561, endPoint y: 288, distance: 204.1
click at [561, 269] on html "BETA I want to create a game creation automation. I want to be able to select f…" at bounding box center [287, 134] width 575 height 269
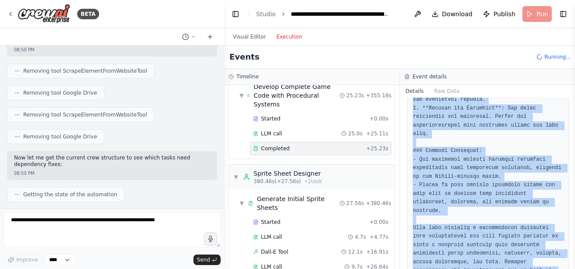
scroll to position [2490, 0]
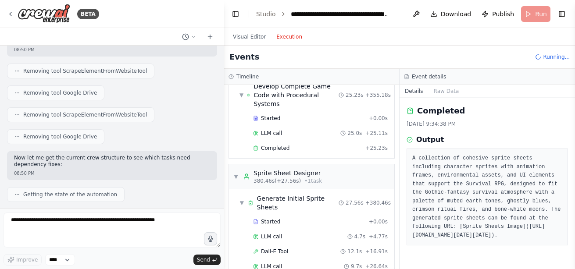
scroll to position [93, 0]
drag, startPoint x: 411, startPoint y: 159, endPoint x: 513, endPoint y: 289, distance: 165.0
click at [513, 269] on html "BETA I want to create a game creation automation. I want to be able to select f…" at bounding box center [287, 134] width 575 height 269
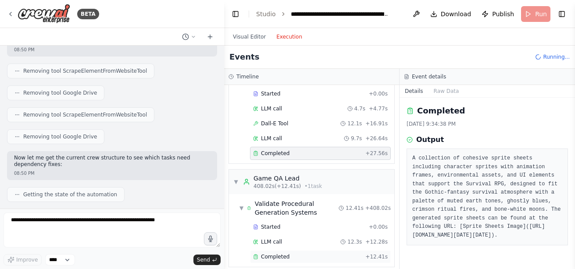
scroll to position [2619, 0]
click at [276, 253] on span "Completed" at bounding box center [275, 256] width 29 height 7
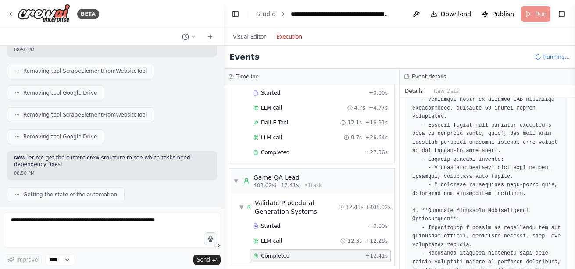
scroll to position [0, 0]
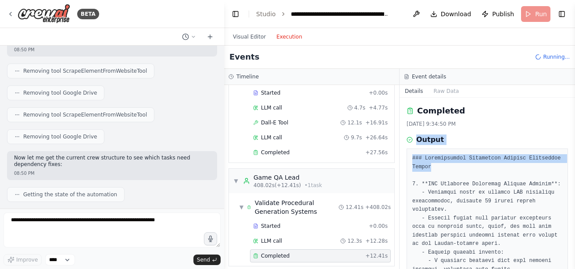
drag, startPoint x: 411, startPoint y: 140, endPoint x: 476, endPoint y: 171, distance: 71.8
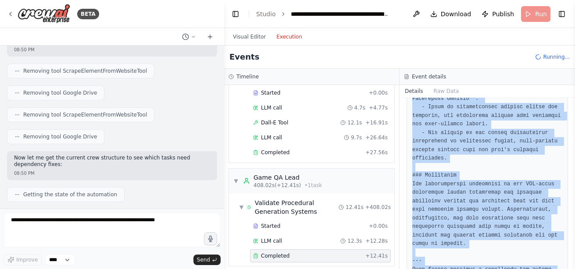
scroll to position [897, 0]
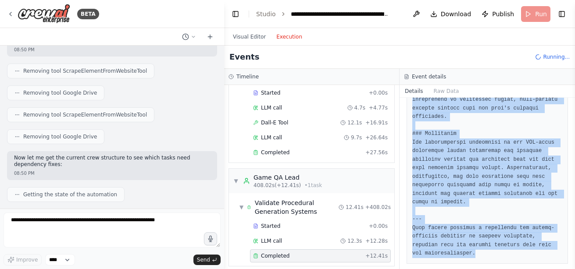
drag, startPoint x: 413, startPoint y: 158, endPoint x: 519, endPoint y: 292, distance: 170.7
click at [519, 269] on html "BETA I want to create a game creation automation. I want to be able to select f…" at bounding box center [287, 134] width 575 height 269
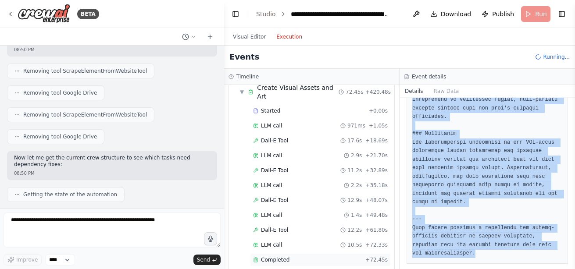
scroll to position [2839, 0]
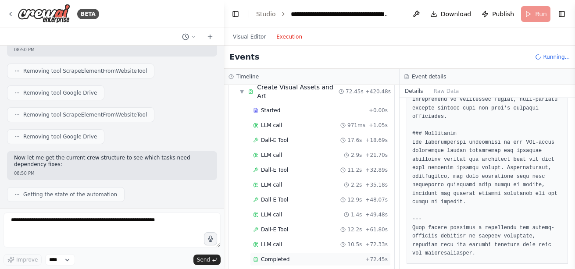
click at [272, 256] on span "Completed" at bounding box center [275, 259] width 29 height 7
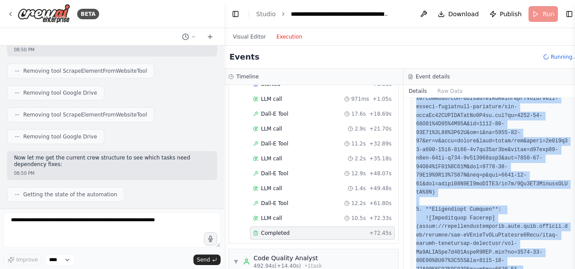
scroll to position [503, 0]
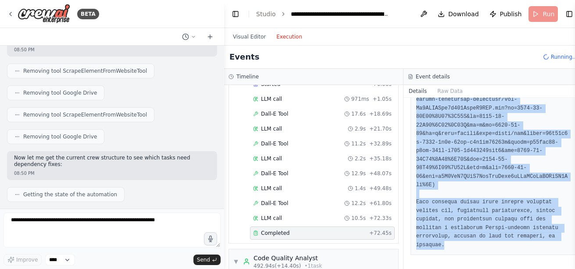
drag, startPoint x: 410, startPoint y: 161, endPoint x: 495, endPoint y: 243, distance: 118.5
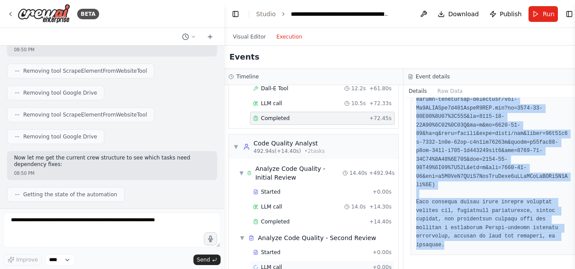
scroll to position [2954, 0]
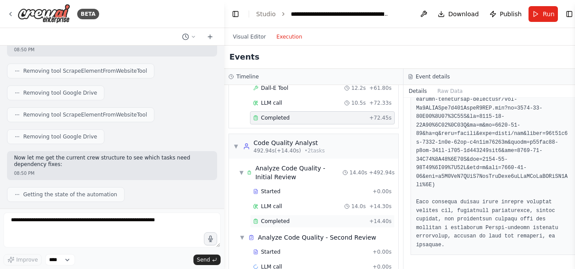
click at [278, 218] on span "Completed" at bounding box center [275, 221] width 29 height 7
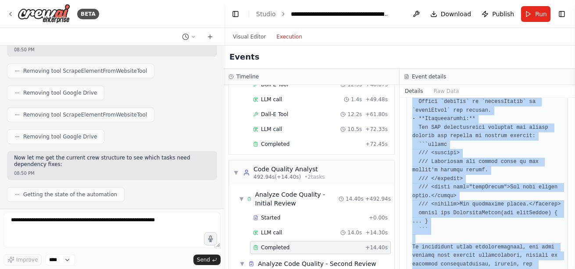
scroll to position [1111, 0]
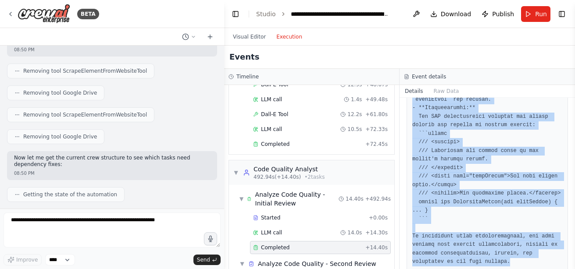
drag, startPoint x: 410, startPoint y: 157, endPoint x: 499, endPoint y: 249, distance: 128.1
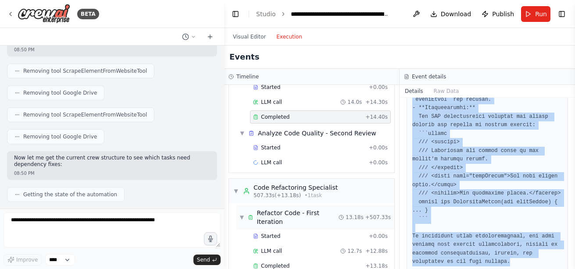
scroll to position [3085, 0]
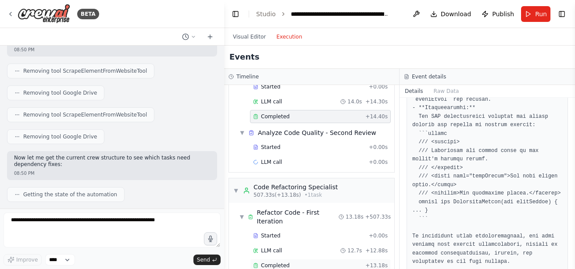
click at [280, 262] on span "Completed" at bounding box center [275, 265] width 29 height 7
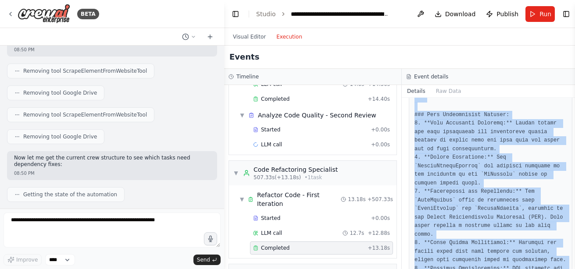
scroll to position [1495, 0]
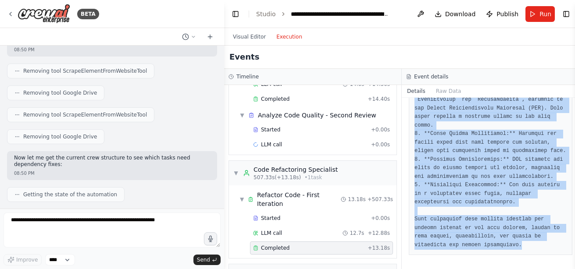
drag, startPoint x: 448, startPoint y: 149, endPoint x: 505, endPoint y: 245, distance: 111.5
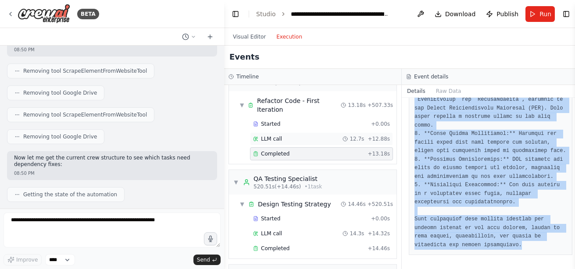
scroll to position [3180, 0]
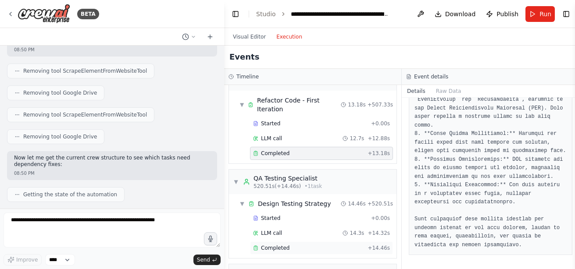
click at [281, 245] on span "Completed" at bounding box center [275, 248] width 29 height 7
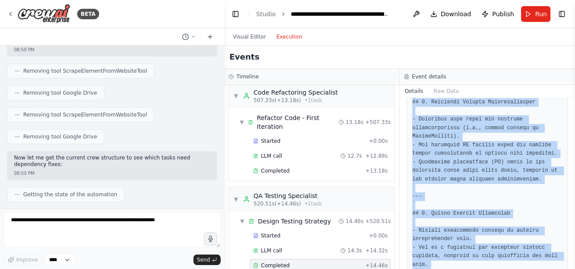
scroll to position [1607, 0]
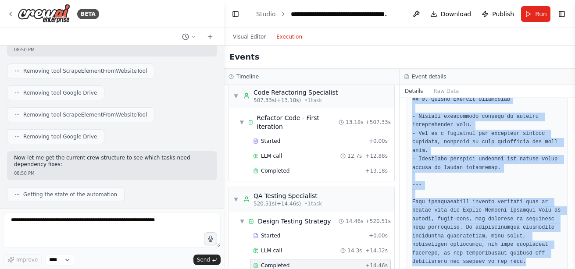
drag, startPoint x: 410, startPoint y: 158, endPoint x: 504, endPoint y: 246, distance: 128.1
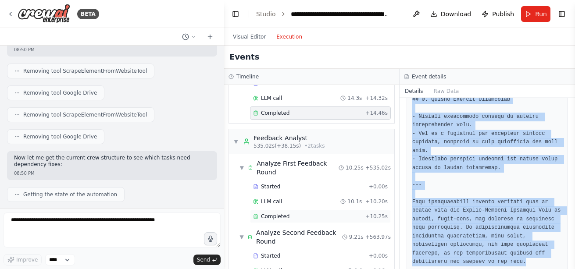
scroll to position [3333, 0]
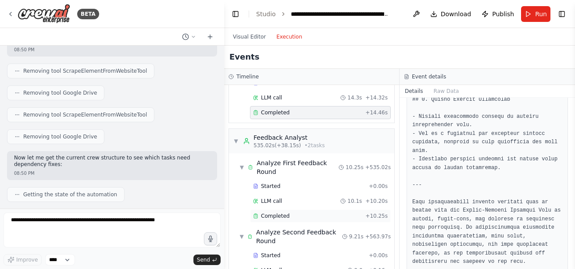
click at [270, 210] on div "Completed + 10.25s" at bounding box center [320, 216] width 141 height 13
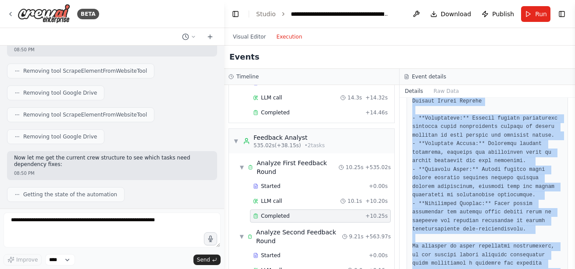
scroll to position [880, 0]
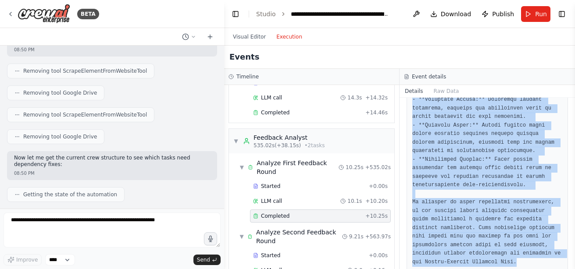
drag, startPoint x: 413, startPoint y: 148, endPoint x: 520, endPoint y: 246, distance: 145.6
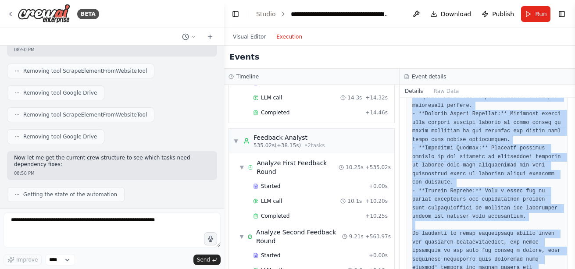
scroll to position [734, 0]
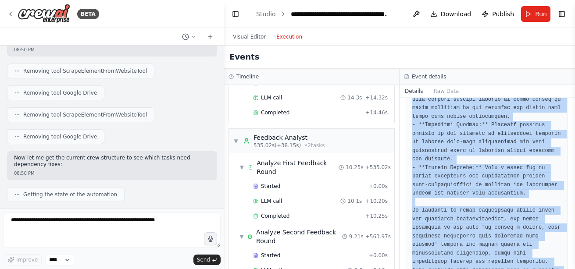
drag, startPoint x: 411, startPoint y: 156, endPoint x: 555, endPoint y: 290, distance: 197.0
click at [555, 269] on html "BETA I want to create a game creation automation. I want to be able to select f…" at bounding box center [287, 134] width 575 height 269
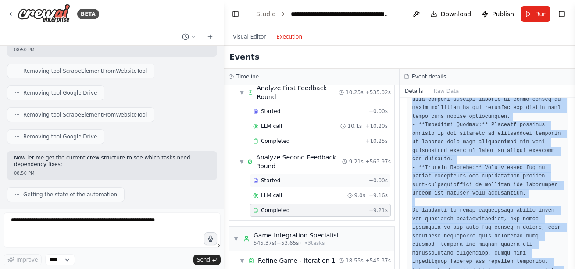
scroll to position [3409, 0]
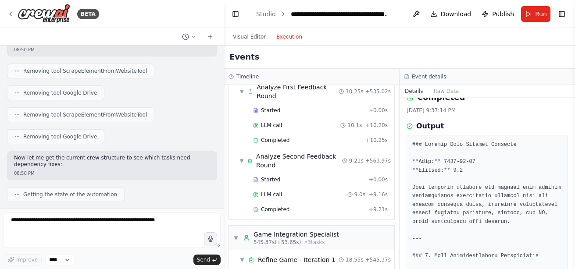
scroll to position [13, 0]
drag, startPoint x: 415, startPoint y: 161, endPoint x: 441, endPoint y: 164, distance: 26.0
drag, startPoint x: 441, startPoint y: 164, endPoint x: 411, endPoint y: 161, distance: 29.9
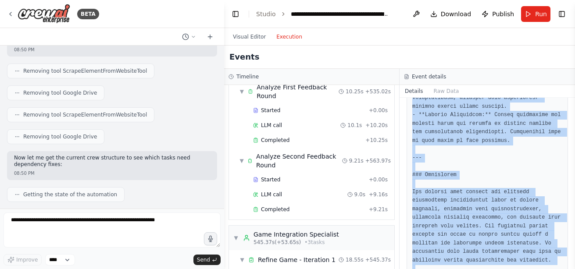
scroll to position [1230, 0]
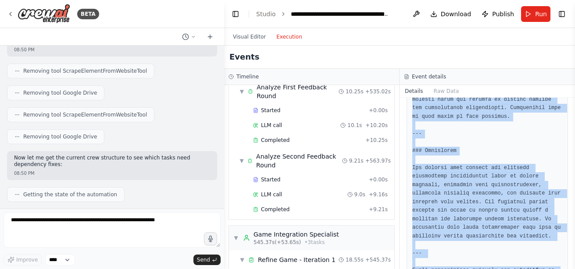
drag, startPoint x: 411, startPoint y: 161, endPoint x: 513, endPoint y: 247, distance: 133.8
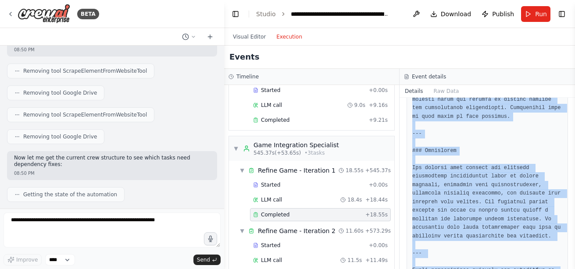
scroll to position [3499, 0]
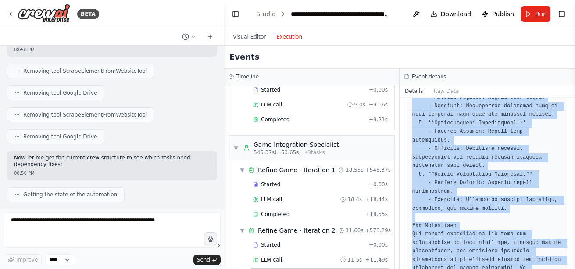
scroll to position [880, 0]
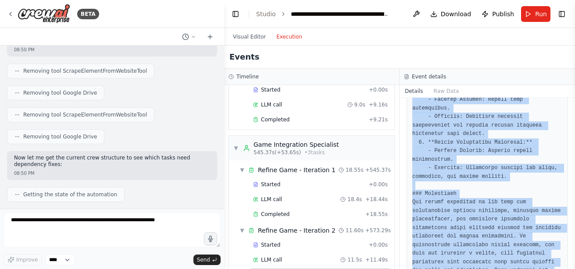
drag, startPoint x: 411, startPoint y: 155, endPoint x: 574, endPoint y: 292, distance: 212.6
click at [574, 269] on html "BETA I want to create a game creation automation. I want to be able to select f…" at bounding box center [287, 134] width 575 height 269
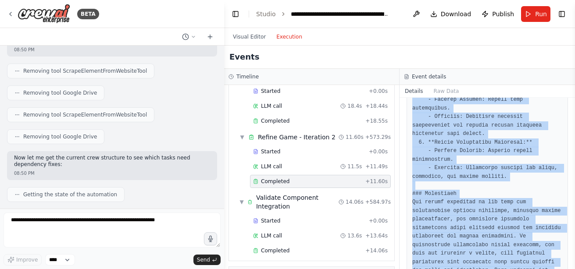
scroll to position [3621, 0]
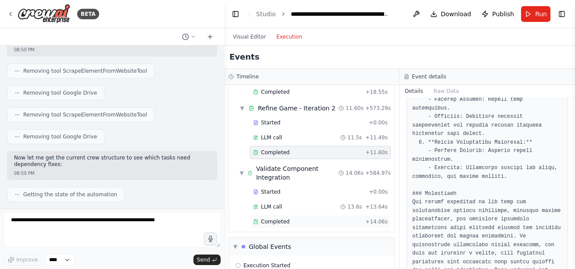
click at [290, 218] on div "Completed" at bounding box center [307, 221] width 109 height 7
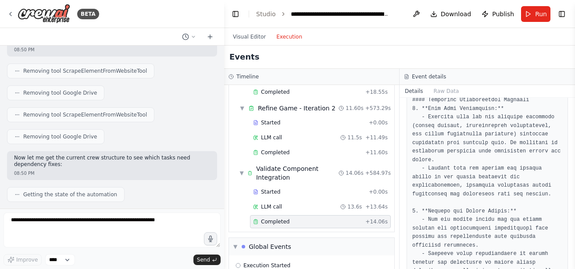
scroll to position [0, 0]
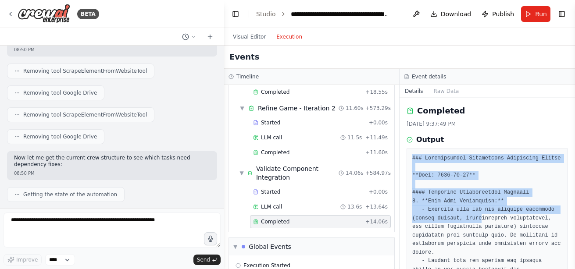
drag, startPoint x: 410, startPoint y: 157, endPoint x: 477, endPoint y: 220, distance: 91.5
